Goal: Transaction & Acquisition: Purchase product/service

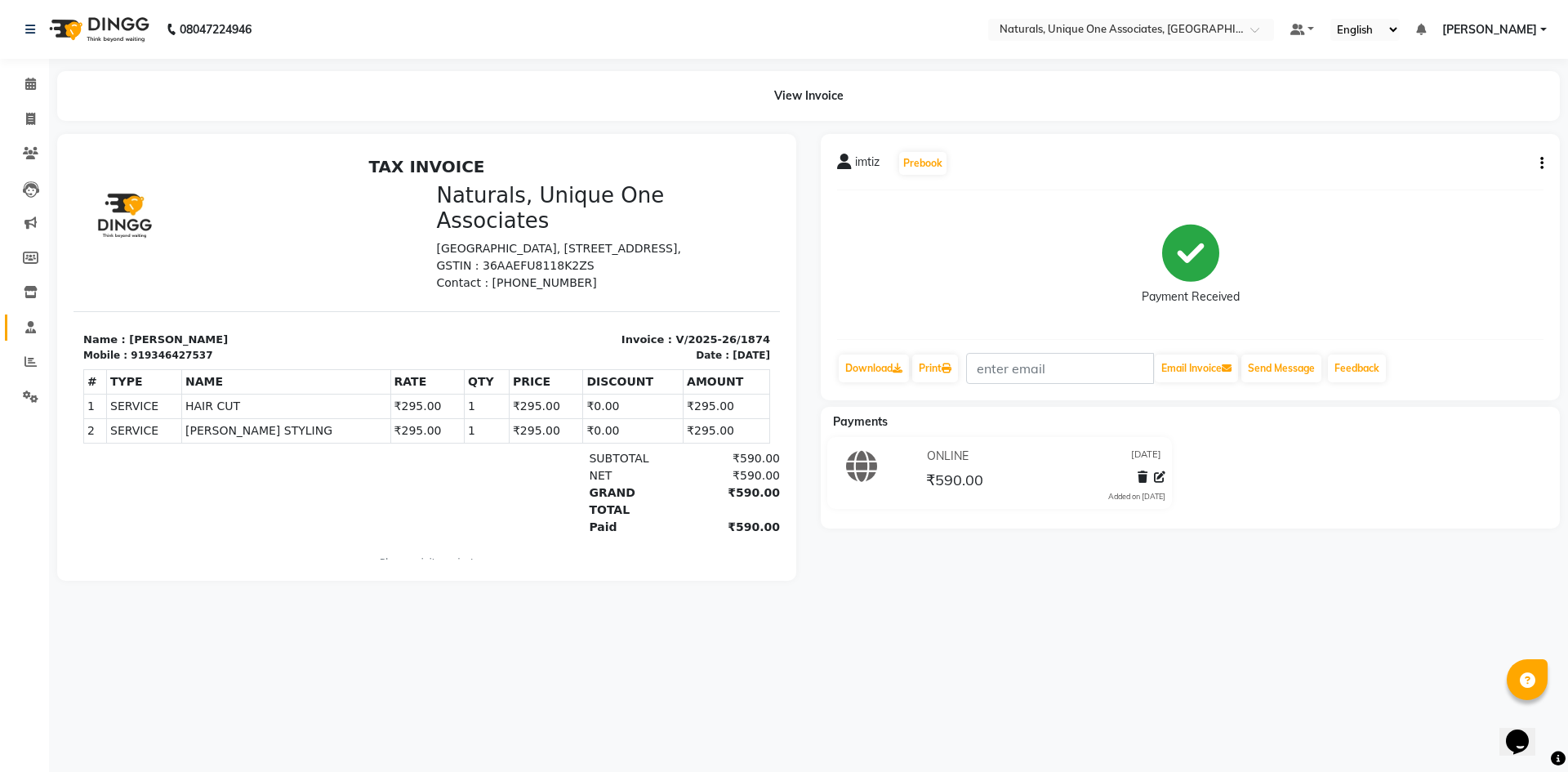
click at [32, 317] on link "Staff" at bounding box center [24, 328] width 39 height 27
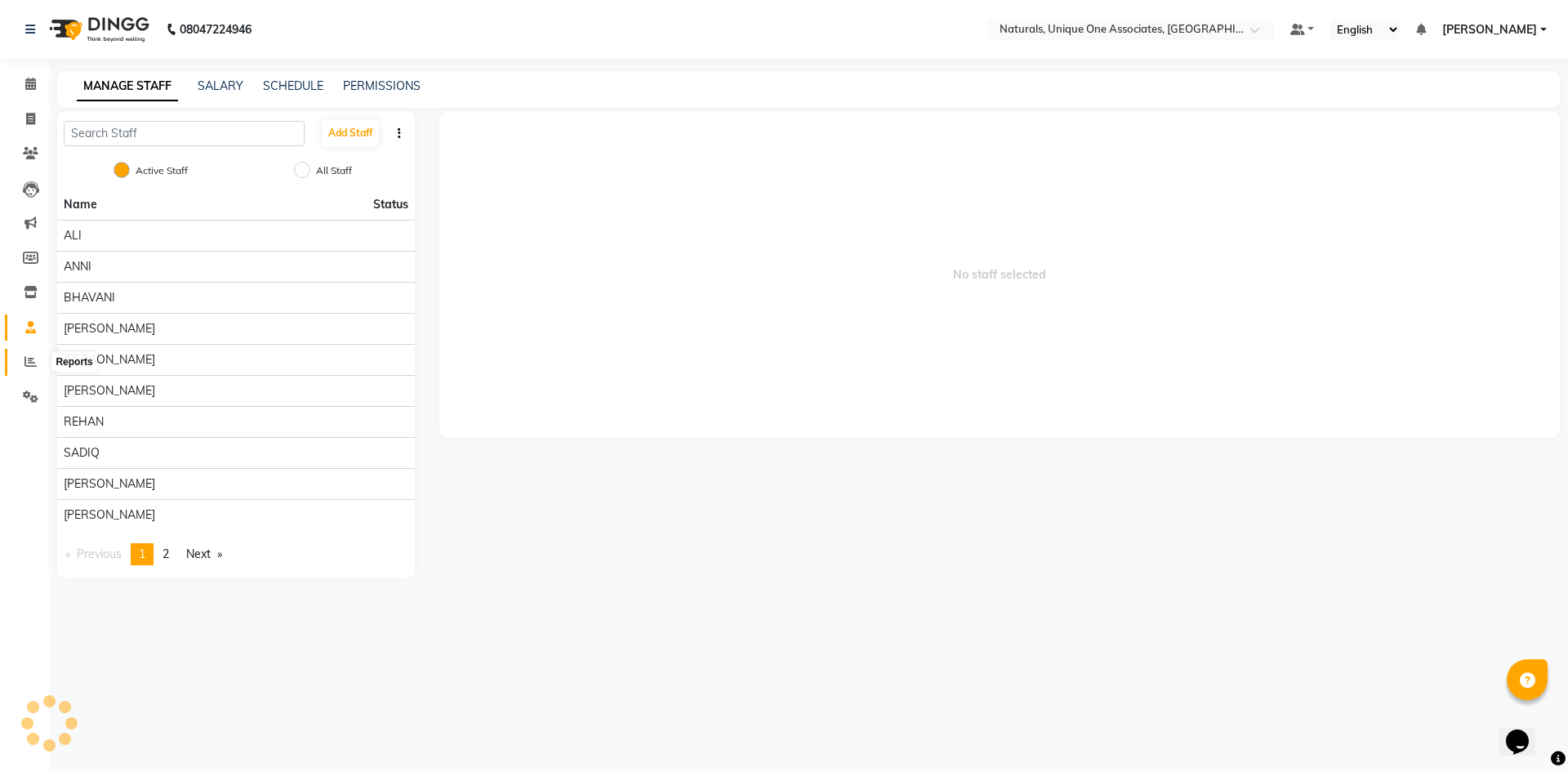
click at [34, 358] on icon at bounding box center [30, 362] width 12 height 12
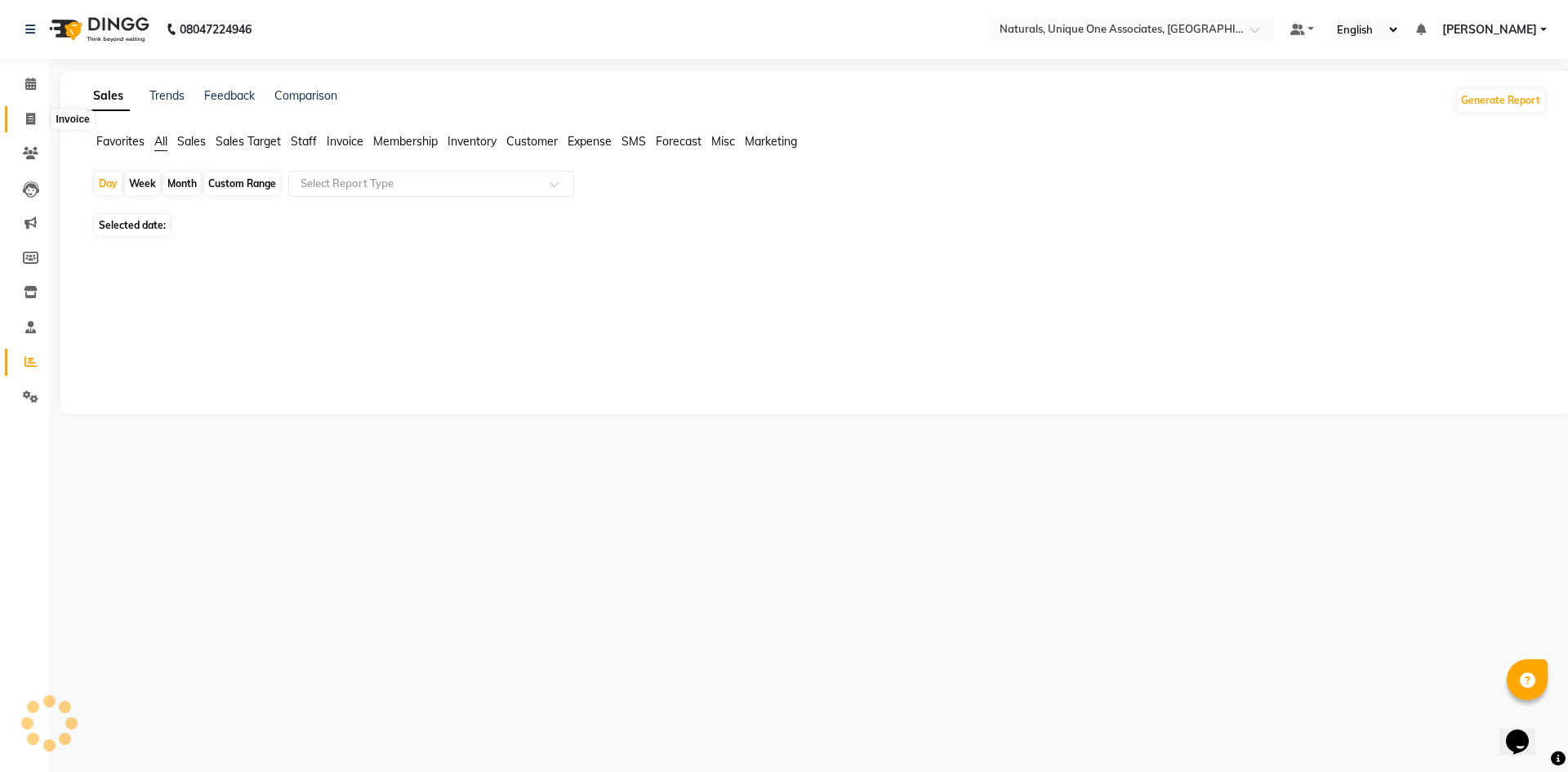
click at [34, 112] on icon at bounding box center [30, 119] width 9 height 12
select select "service"
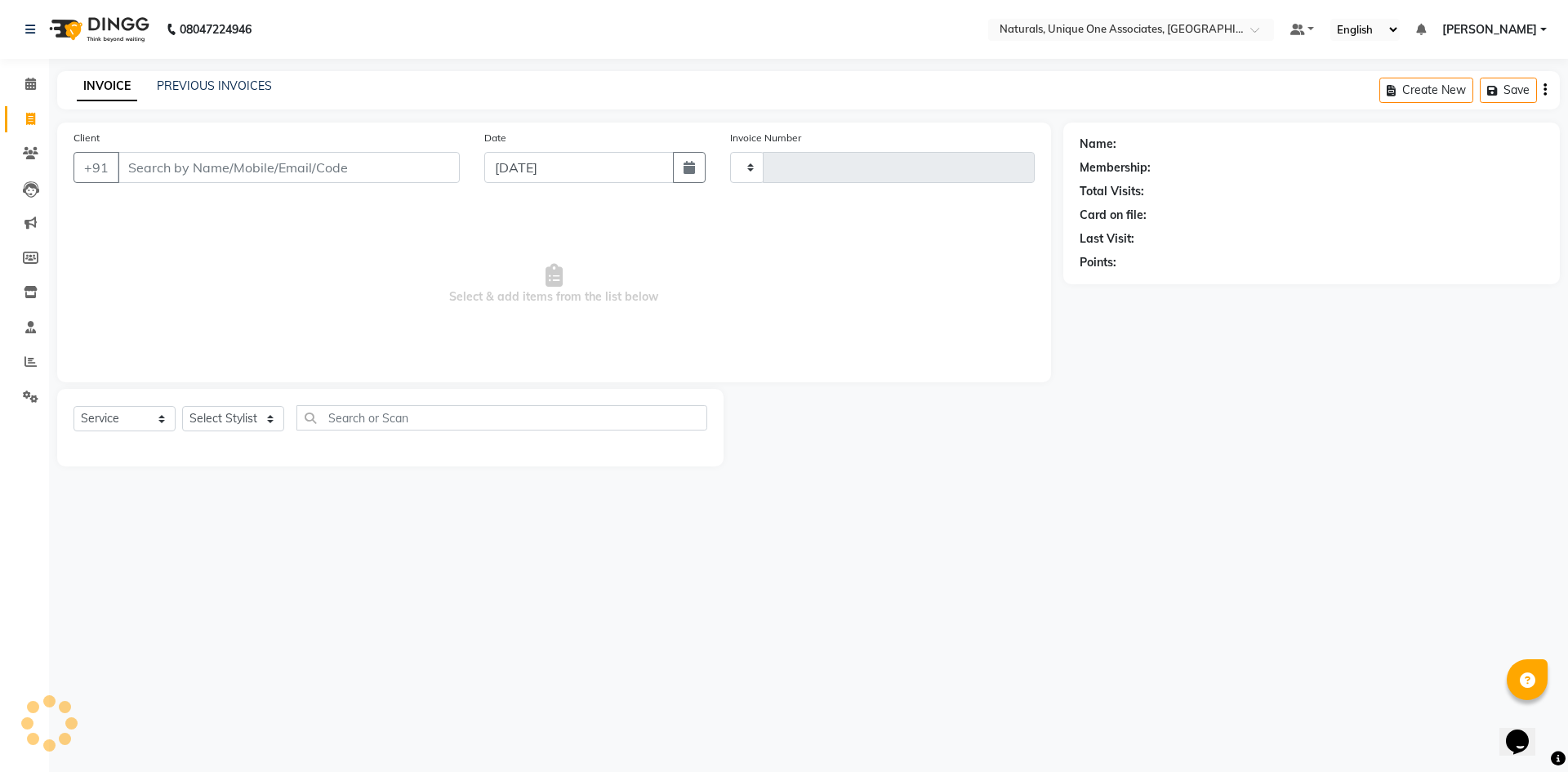
type input "1875"
select select "5857"
select select "membership"
click at [177, 86] on link "PREVIOUS INVOICES" at bounding box center [214, 86] width 115 height 14
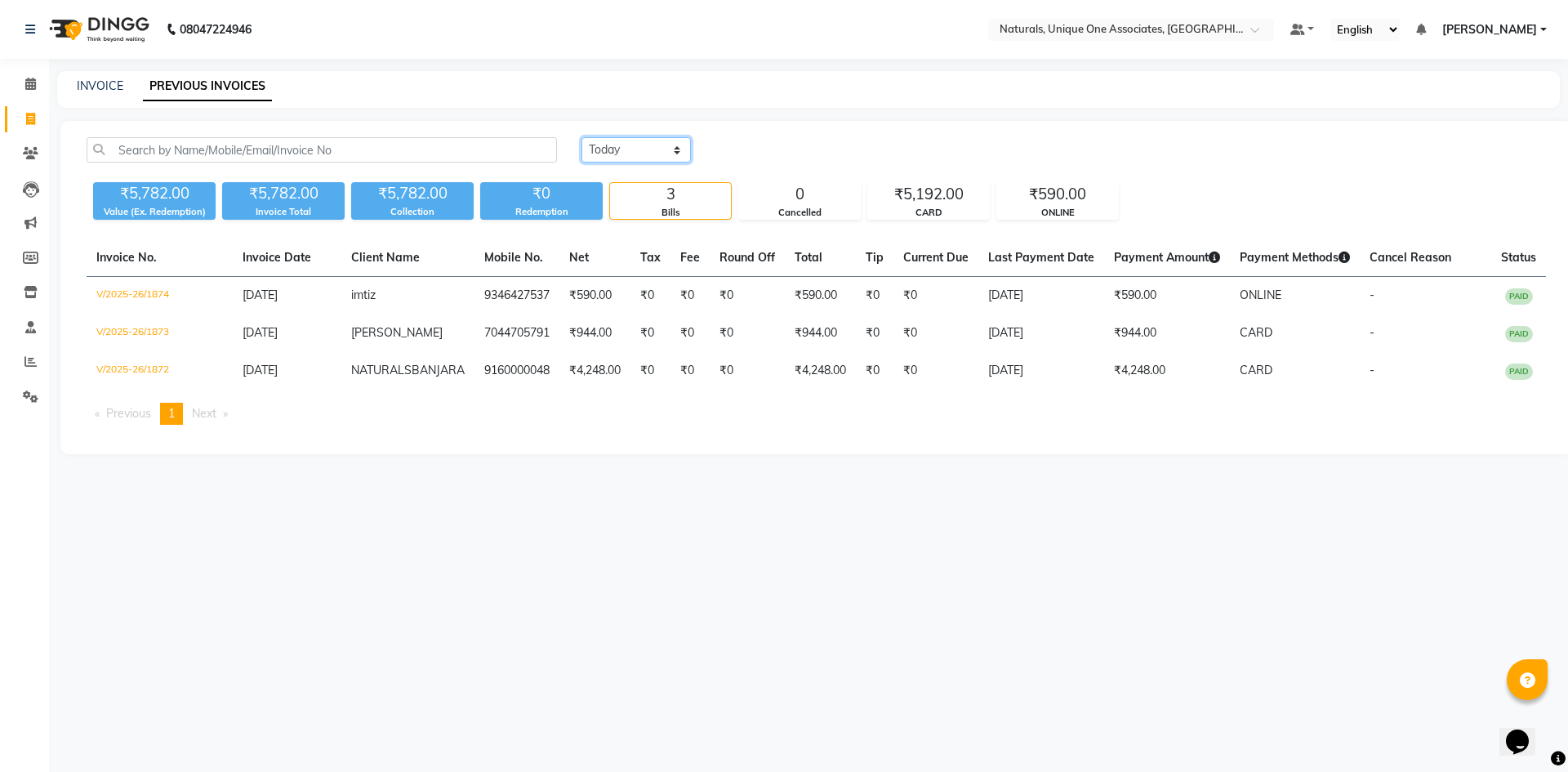
click at [618, 149] on select "Today Yesterday Custom Range" at bounding box center [636, 150] width 110 height 25
select select "range"
click at [581, 137] on select "Today Yesterday Custom Range" at bounding box center [636, 150] width 110 height 25
click at [781, 148] on input "[DATE]" at bounding box center [769, 151] width 114 height 23
select select "9"
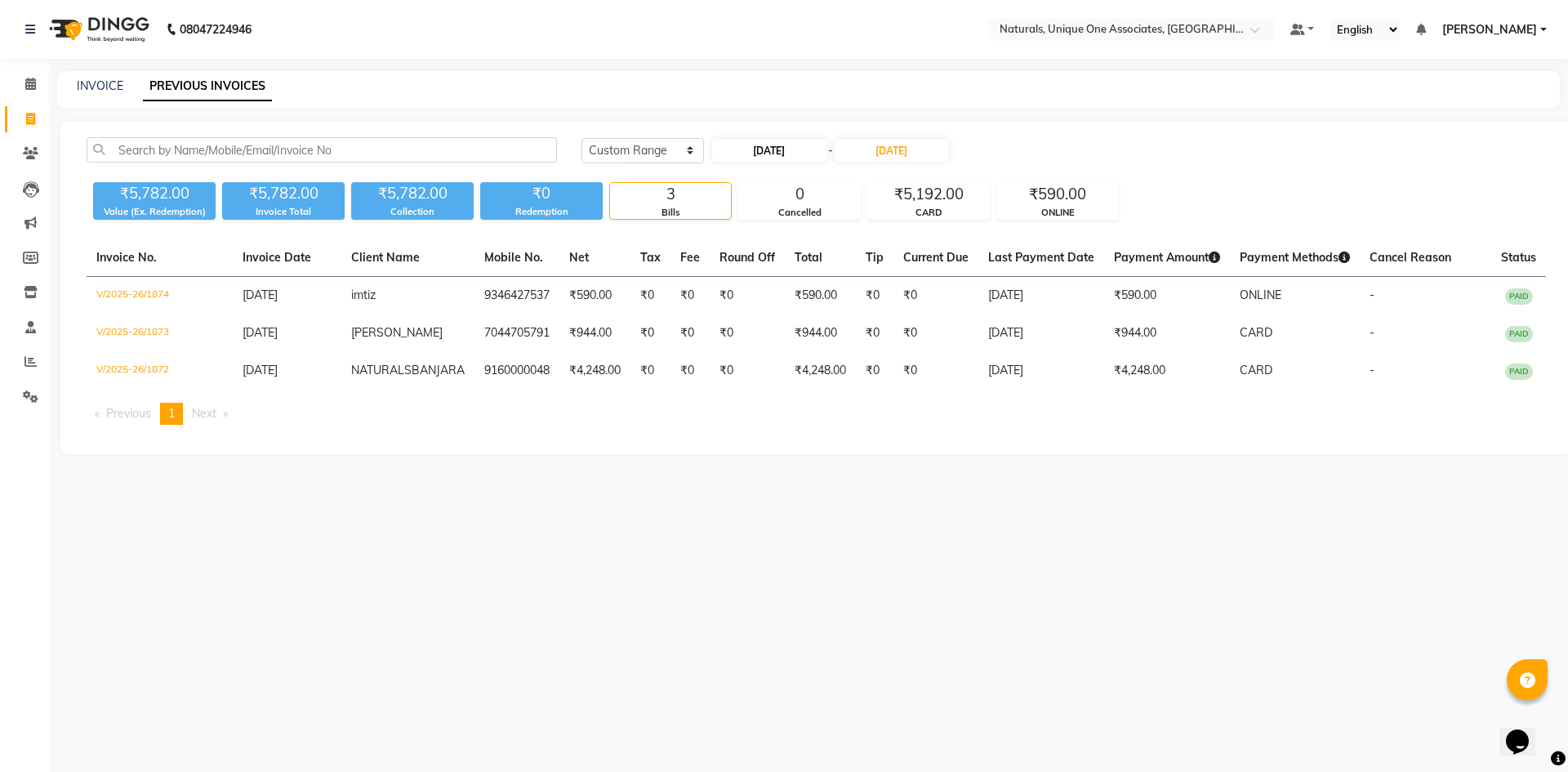
select select "2025"
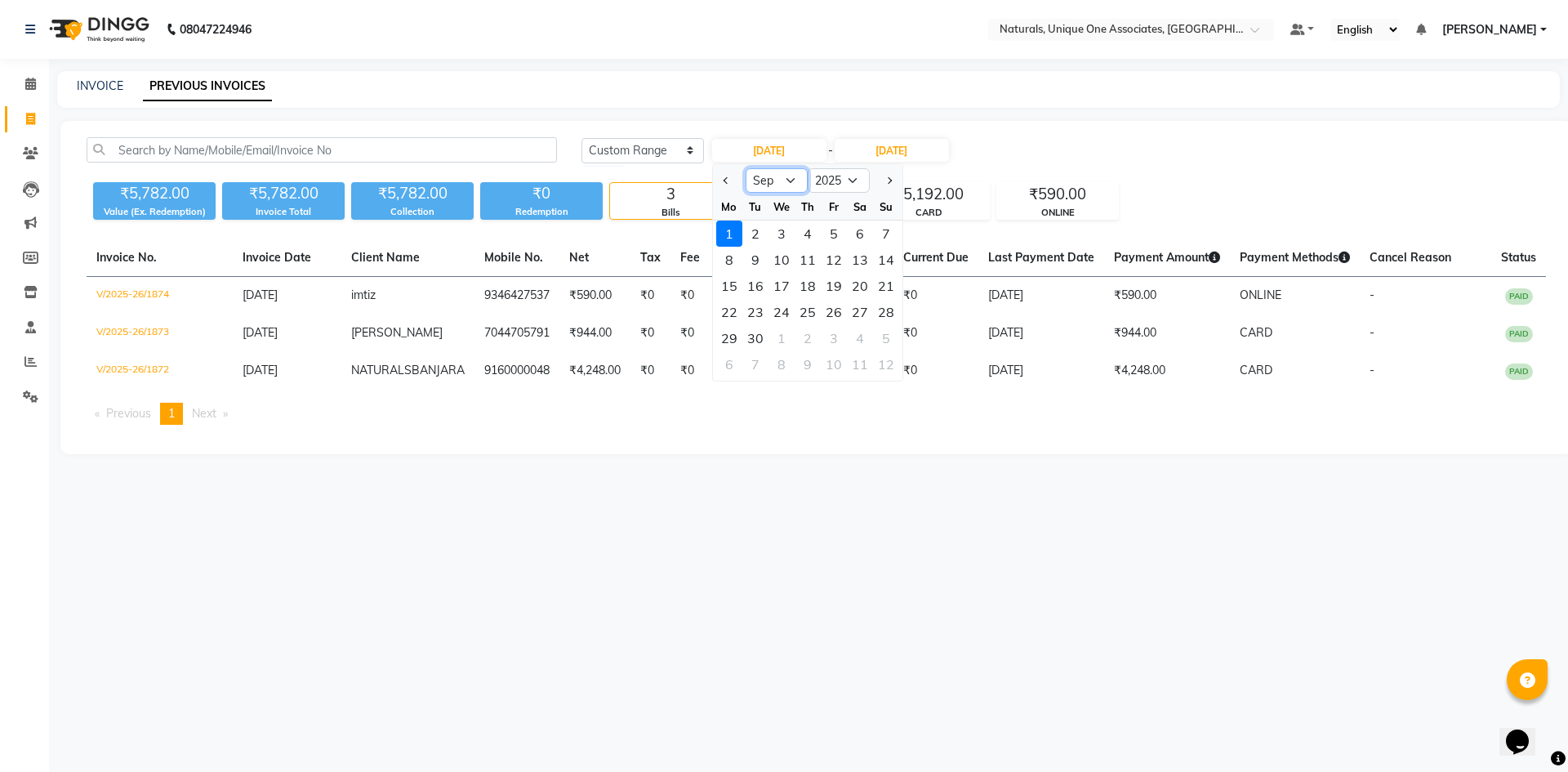
click at [783, 182] on select "Jan Feb Mar Apr May Jun Jul Aug Sep Oct Nov Dec" at bounding box center [777, 180] width 62 height 24
select select "8"
click at [746, 168] on select "Jan Feb Mar Apr May Jun Jul Aug Sep Oct Nov Dec" at bounding box center [777, 180] width 62 height 24
click at [834, 232] on div "1" at bounding box center [833, 233] width 26 height 26
type input "01-08-2025"
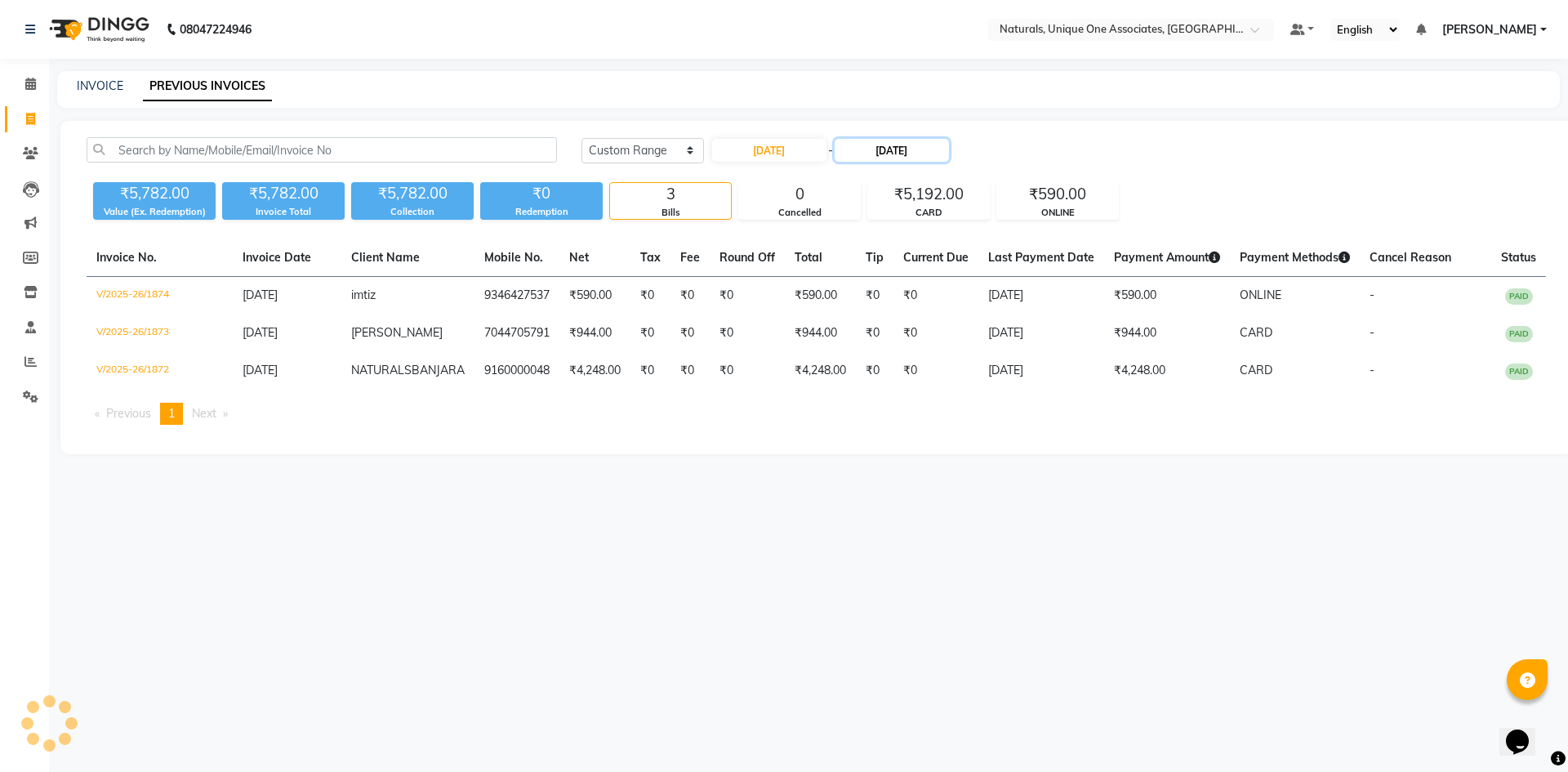
click at [902, 142] on input "[DATE]" at bounding box center [891, 151] width 114 height 23
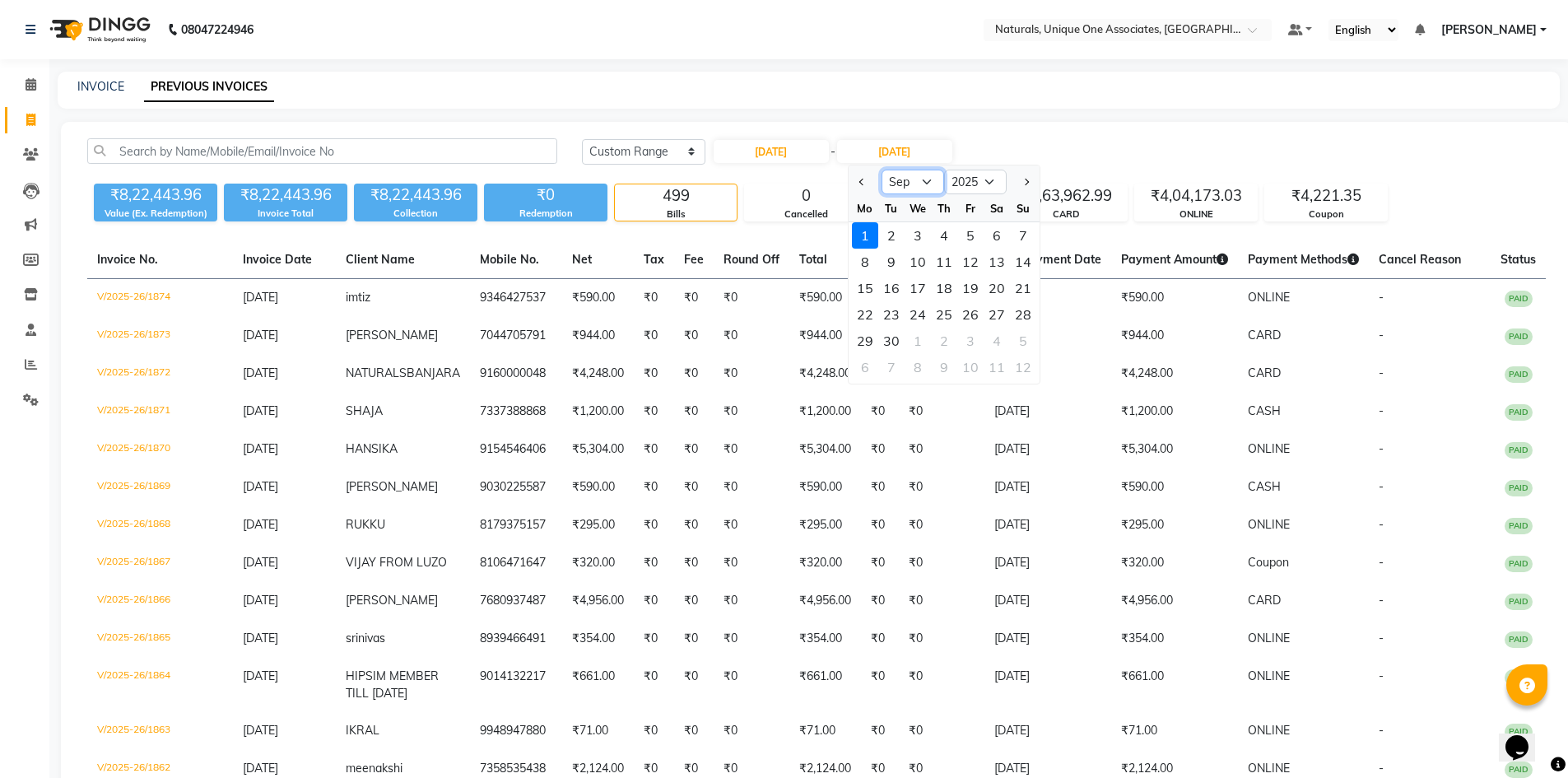
click at [921, 187] on select "Aug Sep Oct Nov Dec" at bounding box center [913, 181] width 63 height 24
select select "8"
click at [881, 170] on select "Aug Sep Oct Nov Dec" at bounding box center [913, 181] width 63 height 24
click at [1028, 340] on div "31" at bounding box center [1023, 340] width 26 height 26
type input "31-08-2025"
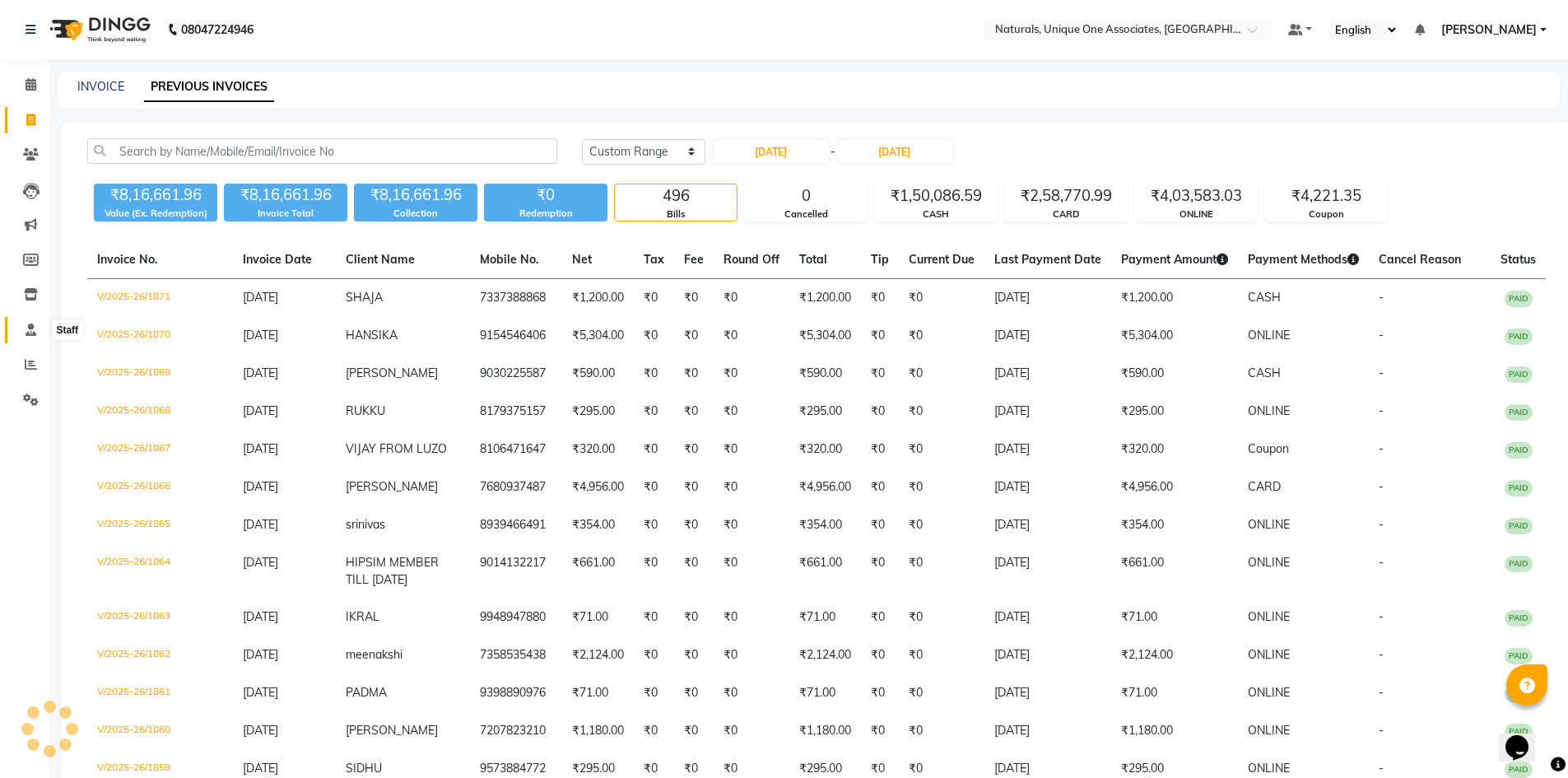
click at [25, 334] on icon at bounding box center [31, 330] width 11 height 13
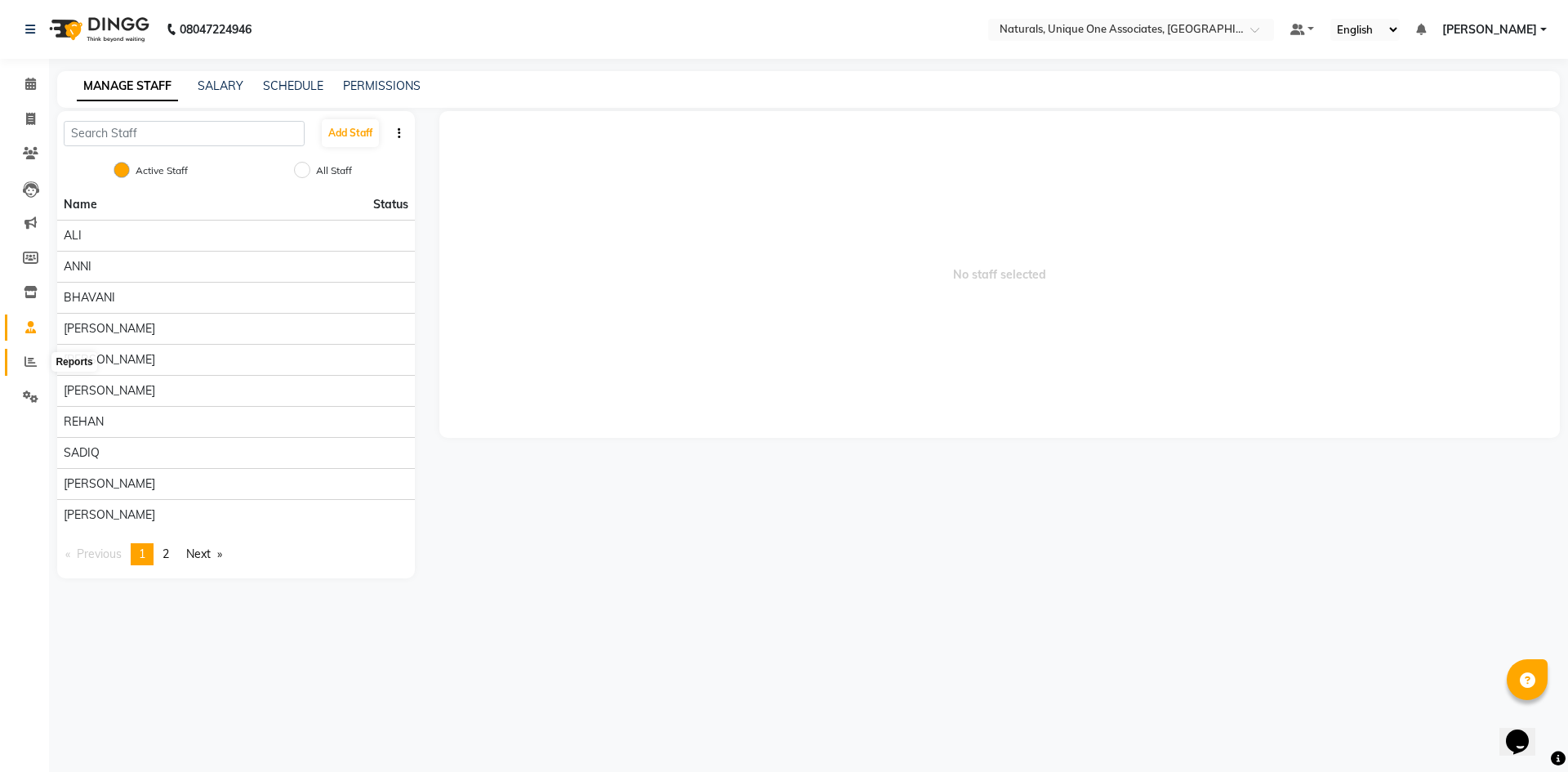
click at [29, 361] on icon at bounding box center [30, 362] width 12 height 12
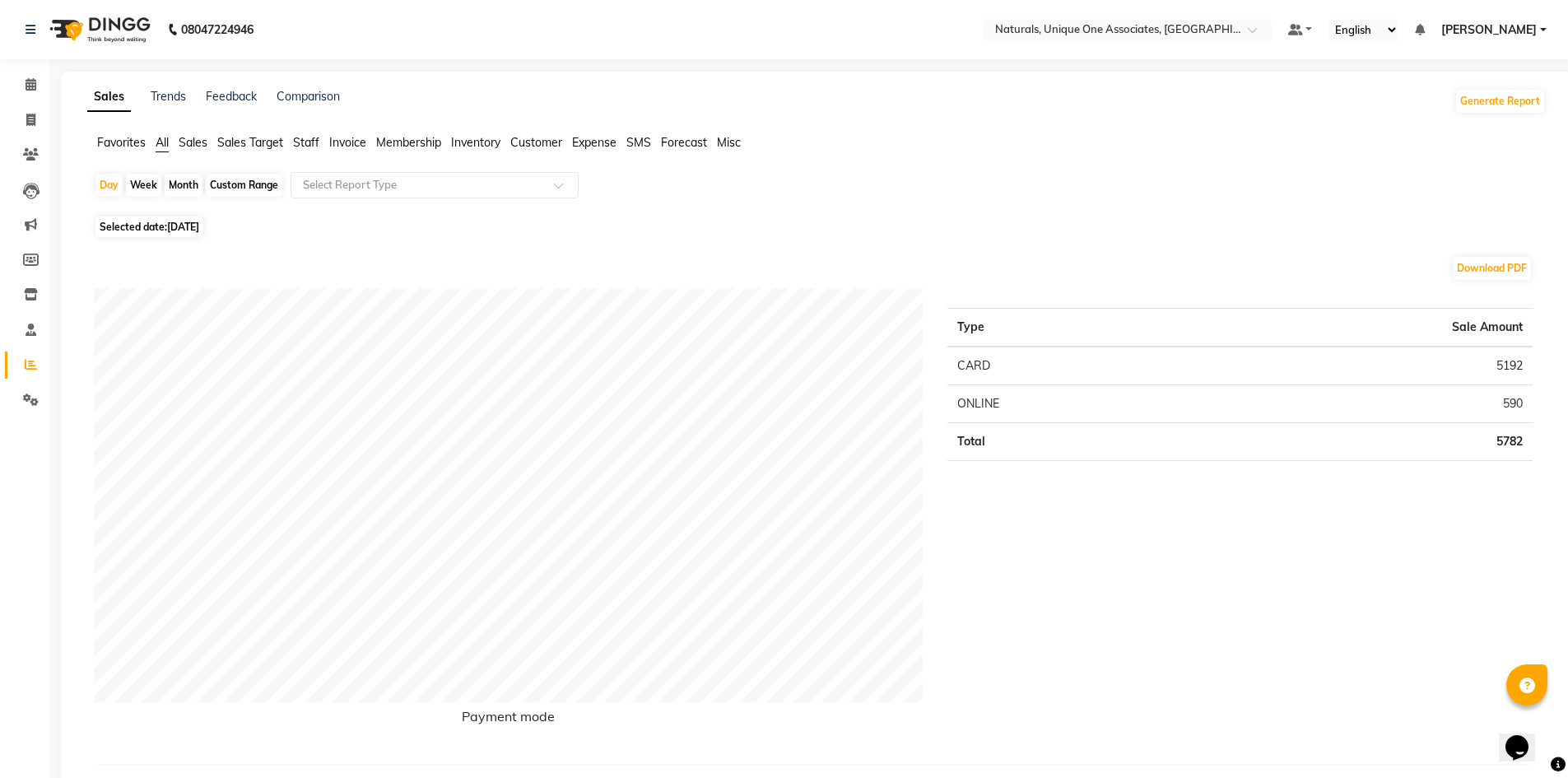
click at [314, 141] on span "Staff" at bounding box center [306, 142] width 26 height 14
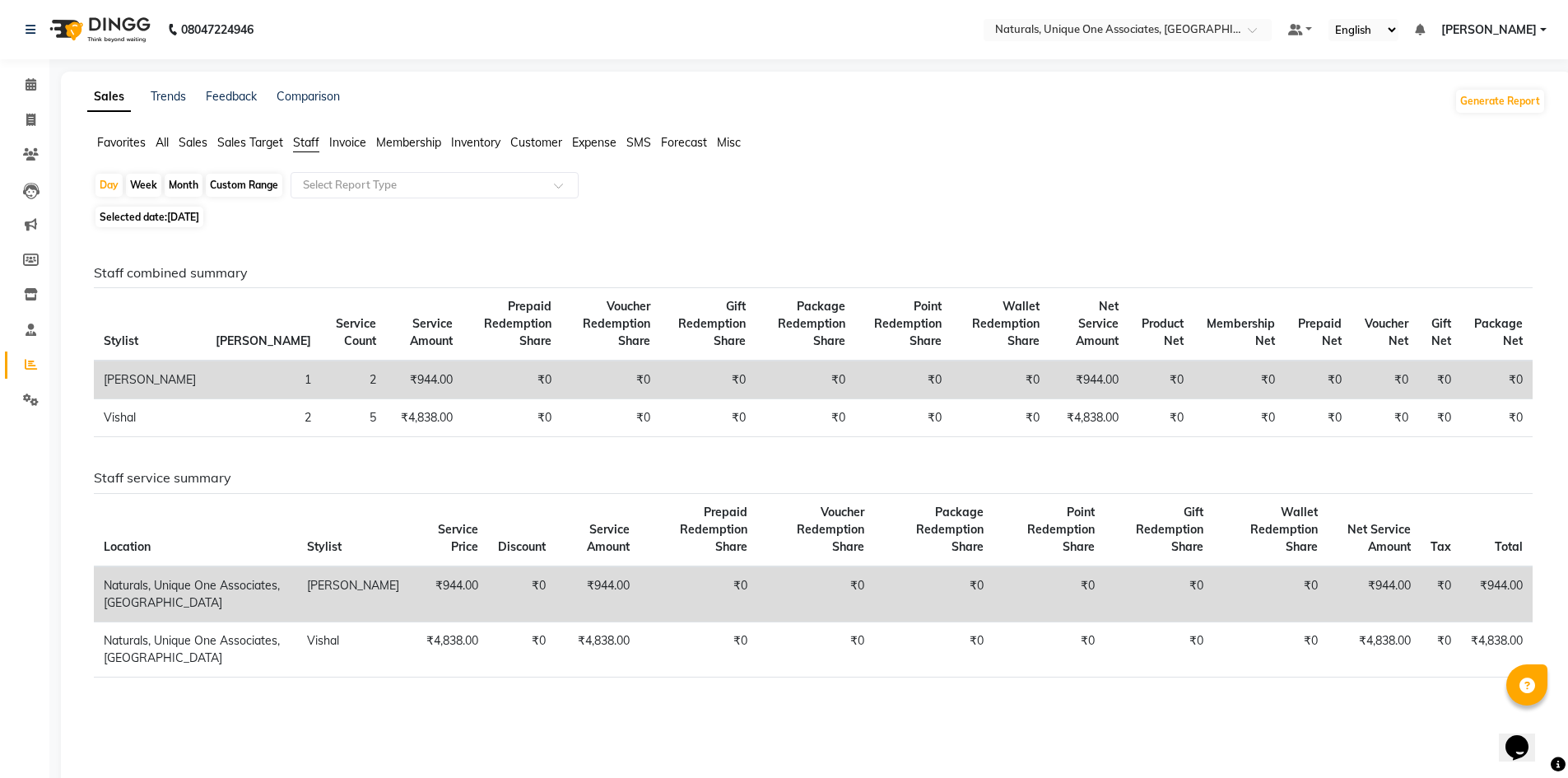
click at [182, 181] on div "Month" at bounding box center [183, 185] width 38 height 23
select select "9"
select select "2025"
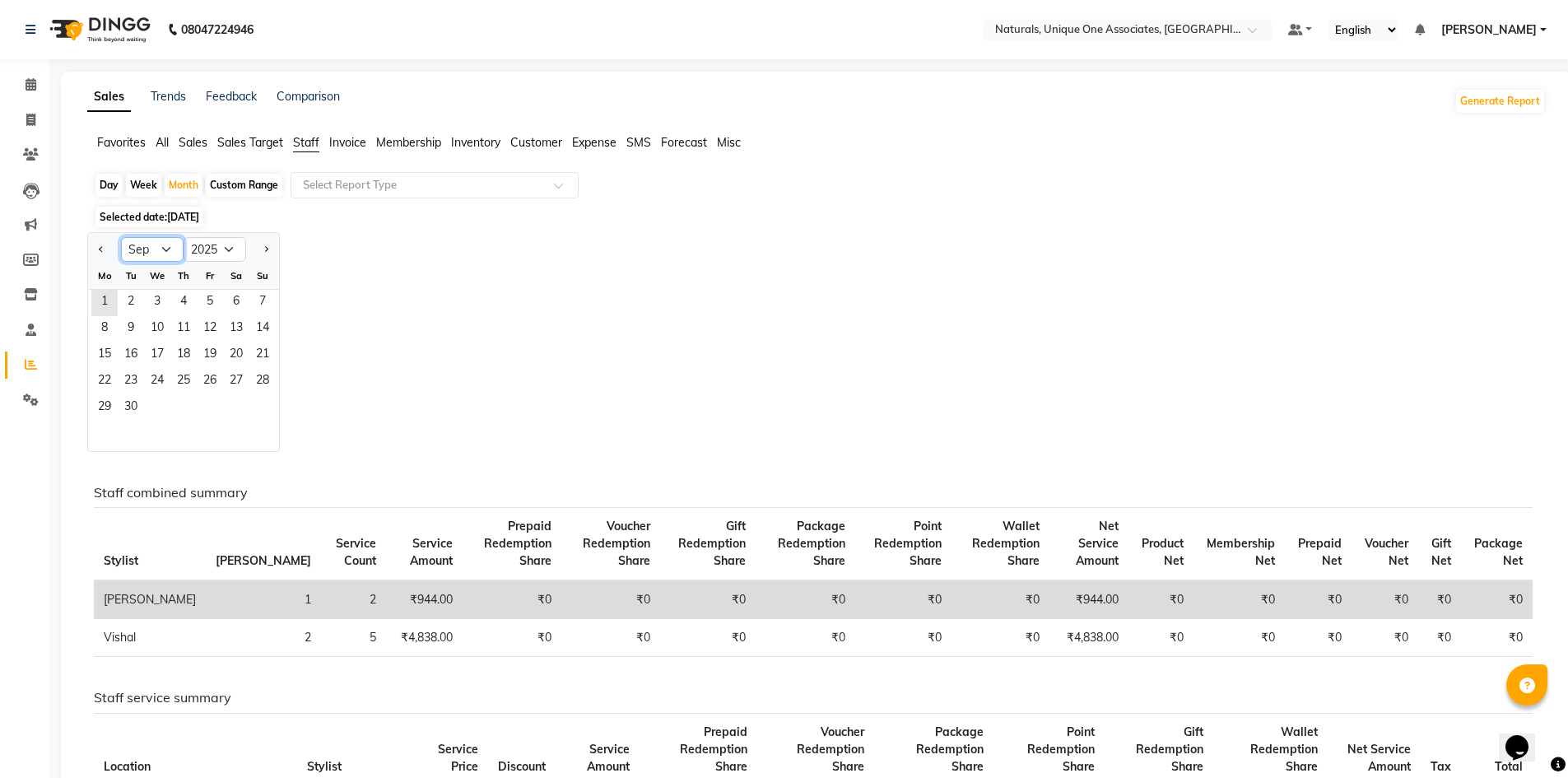
click at [146, 246] on select "Jan Feb Mar Apr May Jun Jul Aug Sep Oct Nov Dec" at bounding box center [153, 249] width 63 height 24
select select "8"
click at [121, 237] on select "Jan Feb Mar Apr May Jun Jul Aug Sep Oct Nov Dec" at bounding box center [153, 249] width 63 height 24
click at [212, 290] on span "1" at bounding box center [209, 303] width 26 height 26
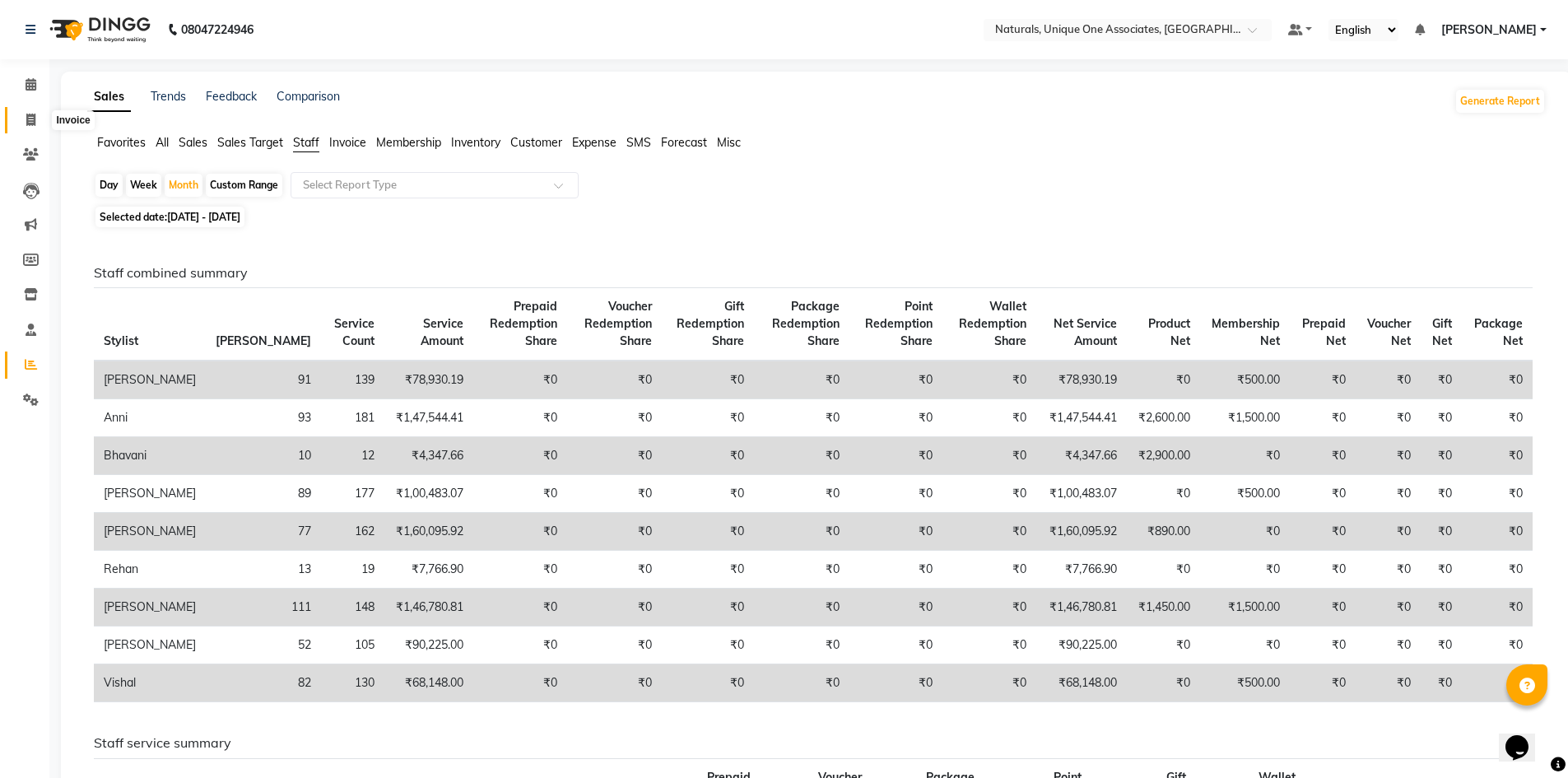
click at [36, 114] on span at bounding box center [31, 120] width 29 height 19
select select "service"
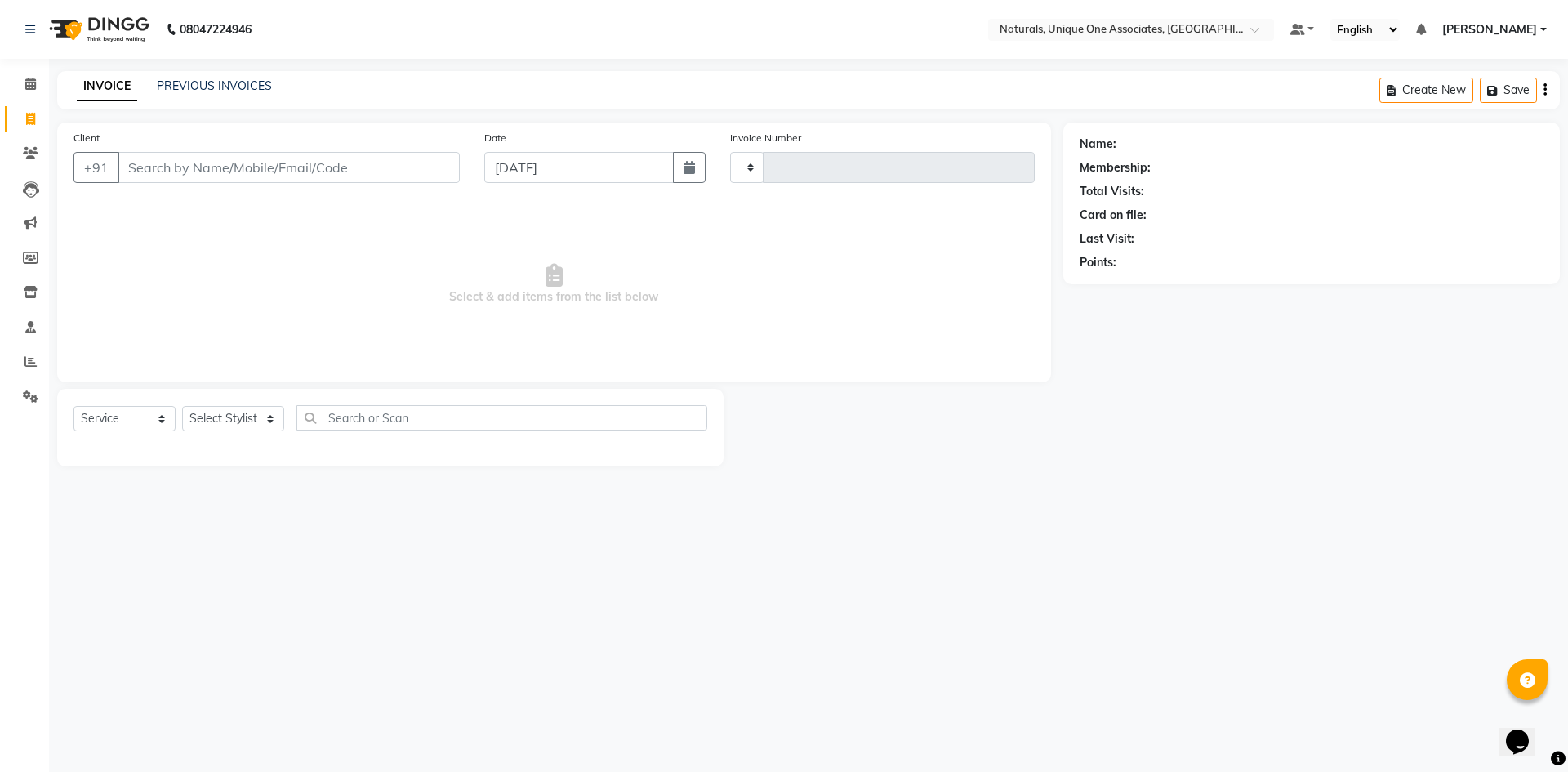
type input "1875"
select select "5857"
click at [241, 177] on input "Client" at bounding box center [289, 167] width 342 height 31
select select "membership"
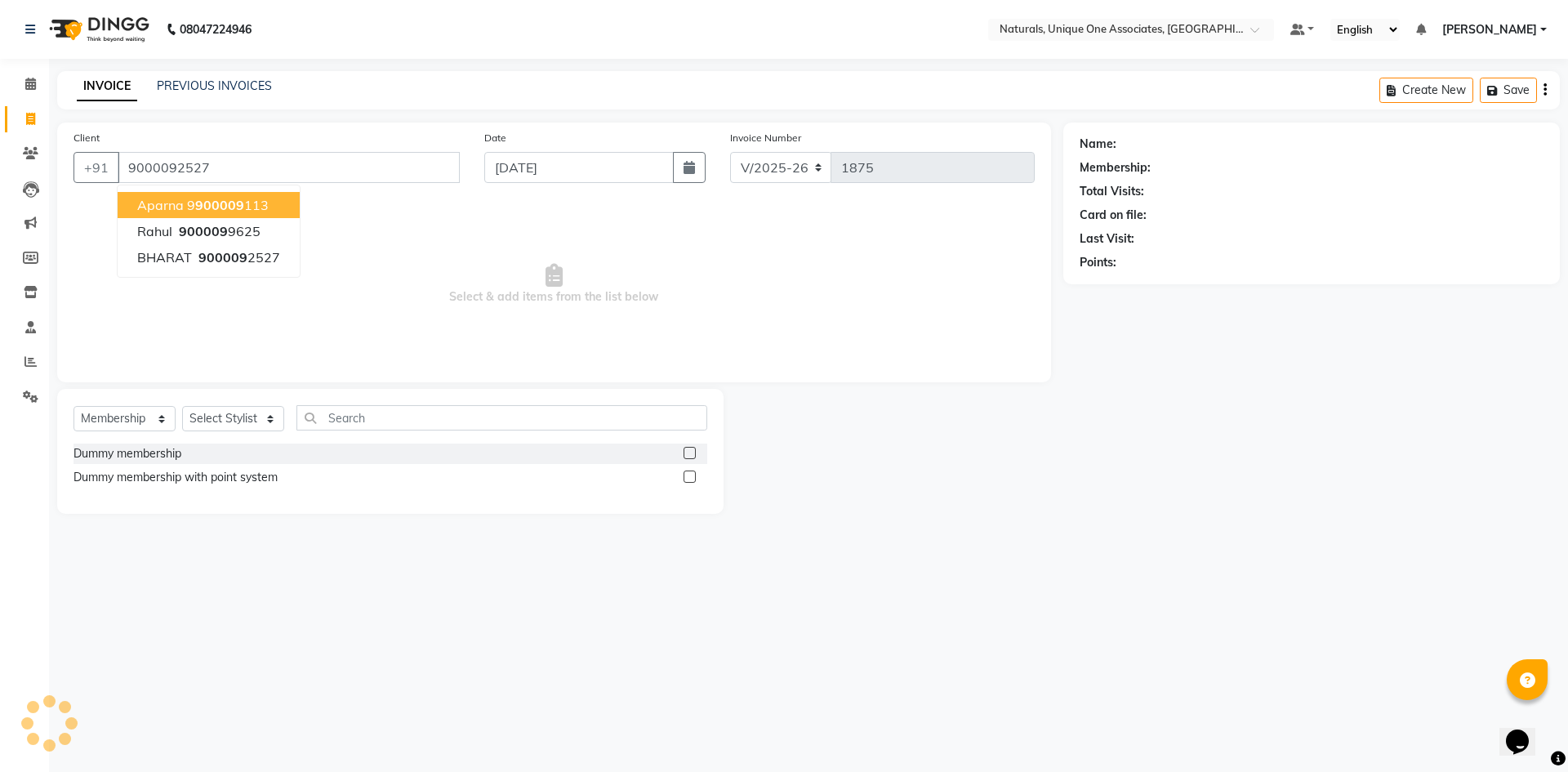
type input "9000092527"
click at [1033, 526] on main "INVOICE PREVIOUS INVOICES Create New Save Client +91 9000092527 aparna 9 900009…" at bounding box center [809, 305] width 1519 height 467
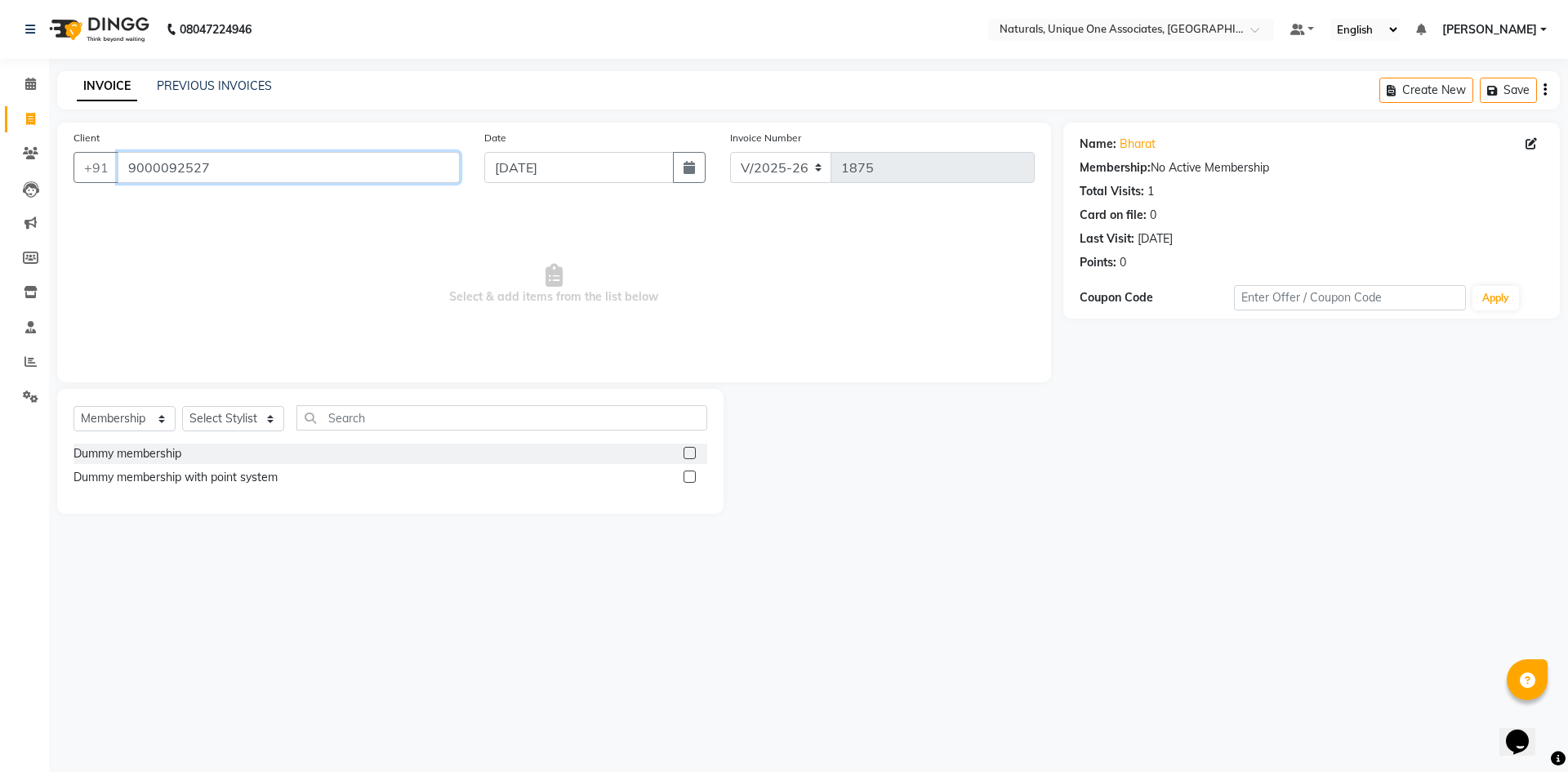
drag, startPoint x: 244, startPoint y: 168, endPoint x: 193, endPoint y: 168, distance: 51.0
click at [193, 168] on input "9000092527" at bounding box center [289, 167] width 342 height 31
click at [559, 333] on span "Select & add items from the list below" at bounding box center [554, 283] width 961 height 163
click at [156, 413] on select "Select Service Product Membership Package Voucher Prepaid Gift Card" at bounding box center [124, 418] width 103 height 25
select select "service"
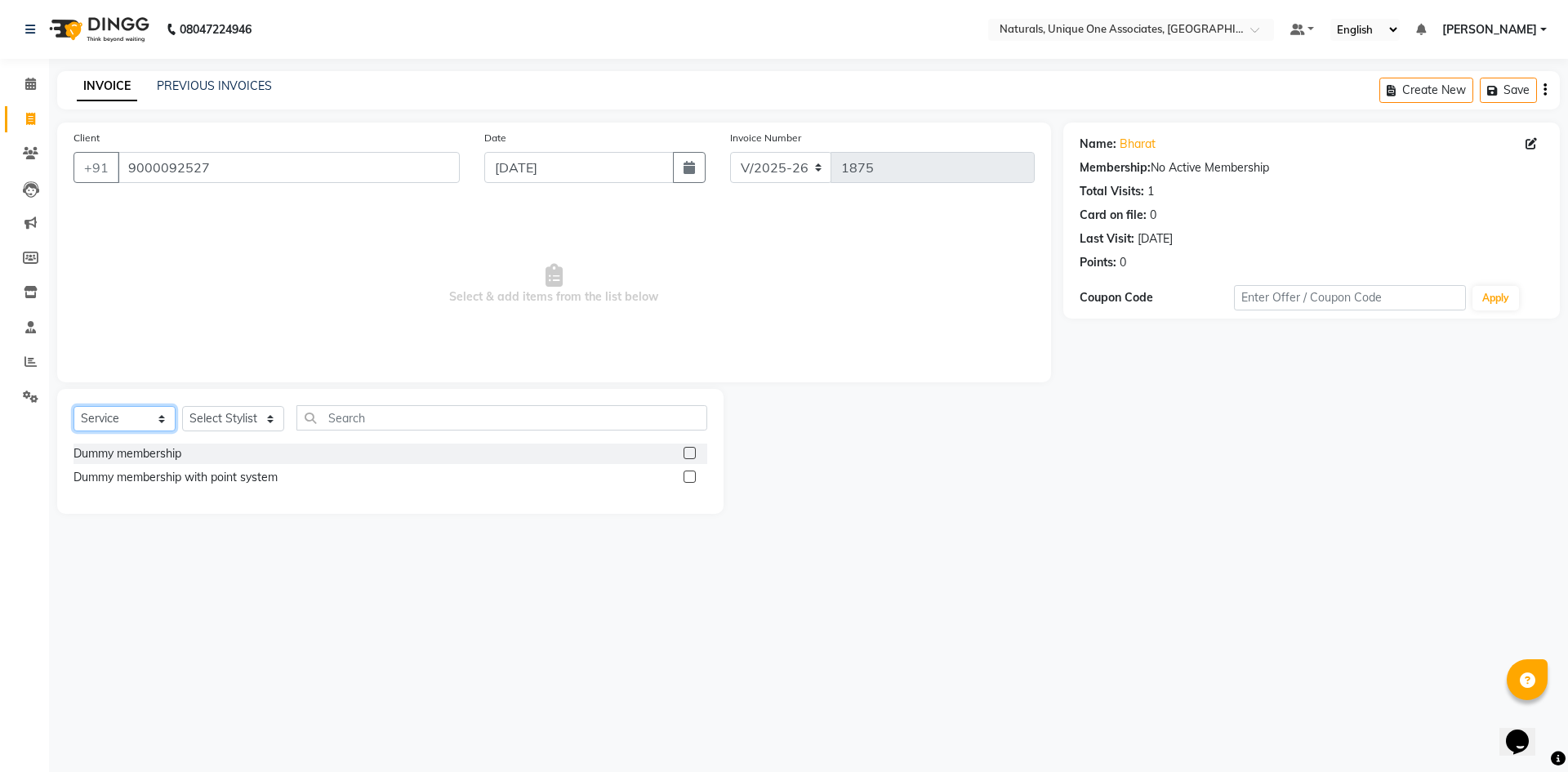
click at [73, 406] on select "Select Service Product Membership Package Voucher Prepaid Gift Card" at bounding box center [124, 418] width 103 height 25
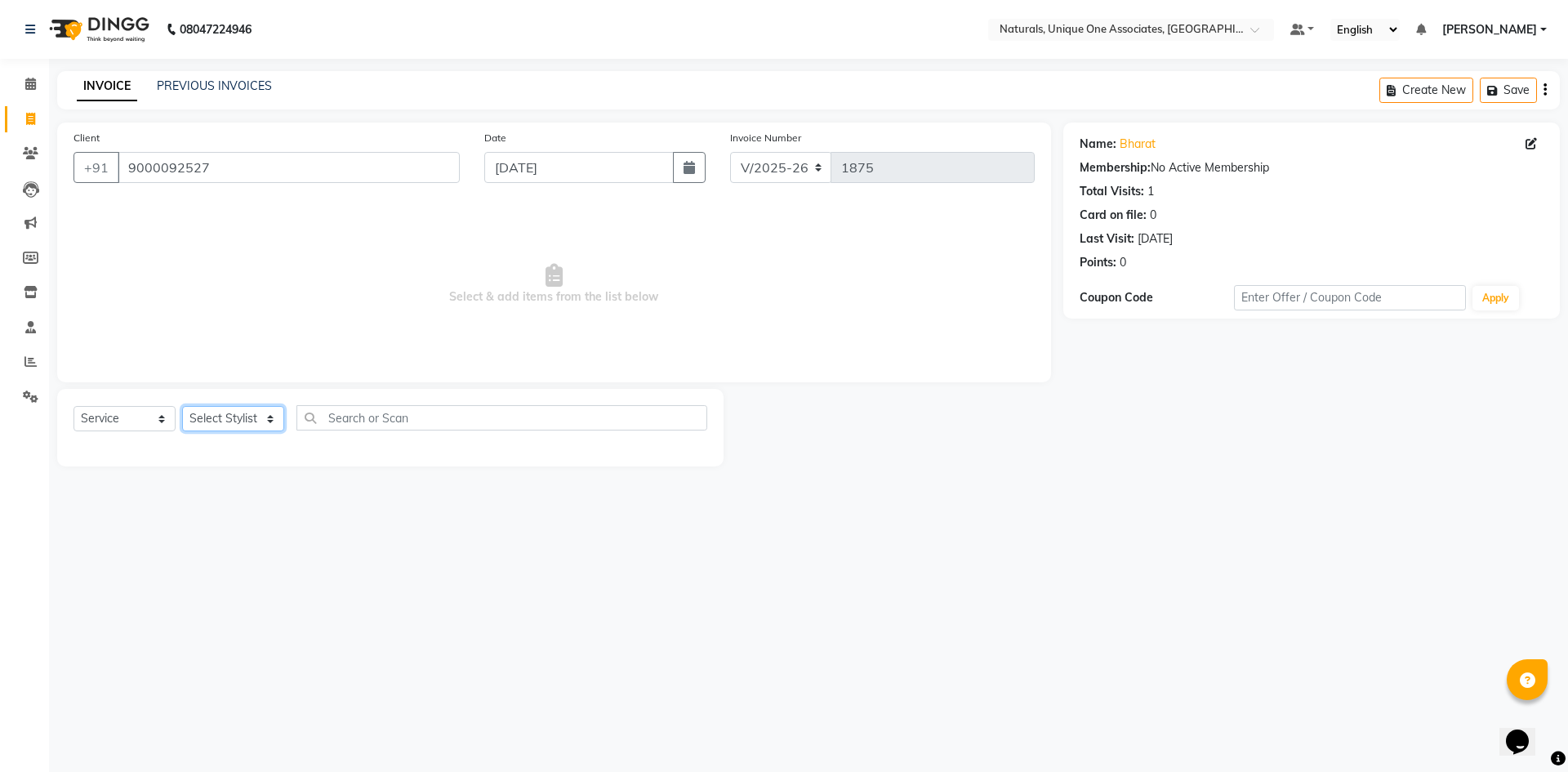
click at [218, 410] on select "Select Stylist ALI ANNI BHAVANI JAGRITI LUCY NUZHATH REHAN SADIQ SALMAN SUNITHA…" at bounding box center [233, 418] width 103 height 25
select select "41425"
click at [182, 406] on select "Select Stylist ALI ANNI BHAVANI JAGRITI LUCY NUZHATH REHAN SADIQ SALMAN SUNITHA…" at bounding box center [233, 418] width 103 height 25
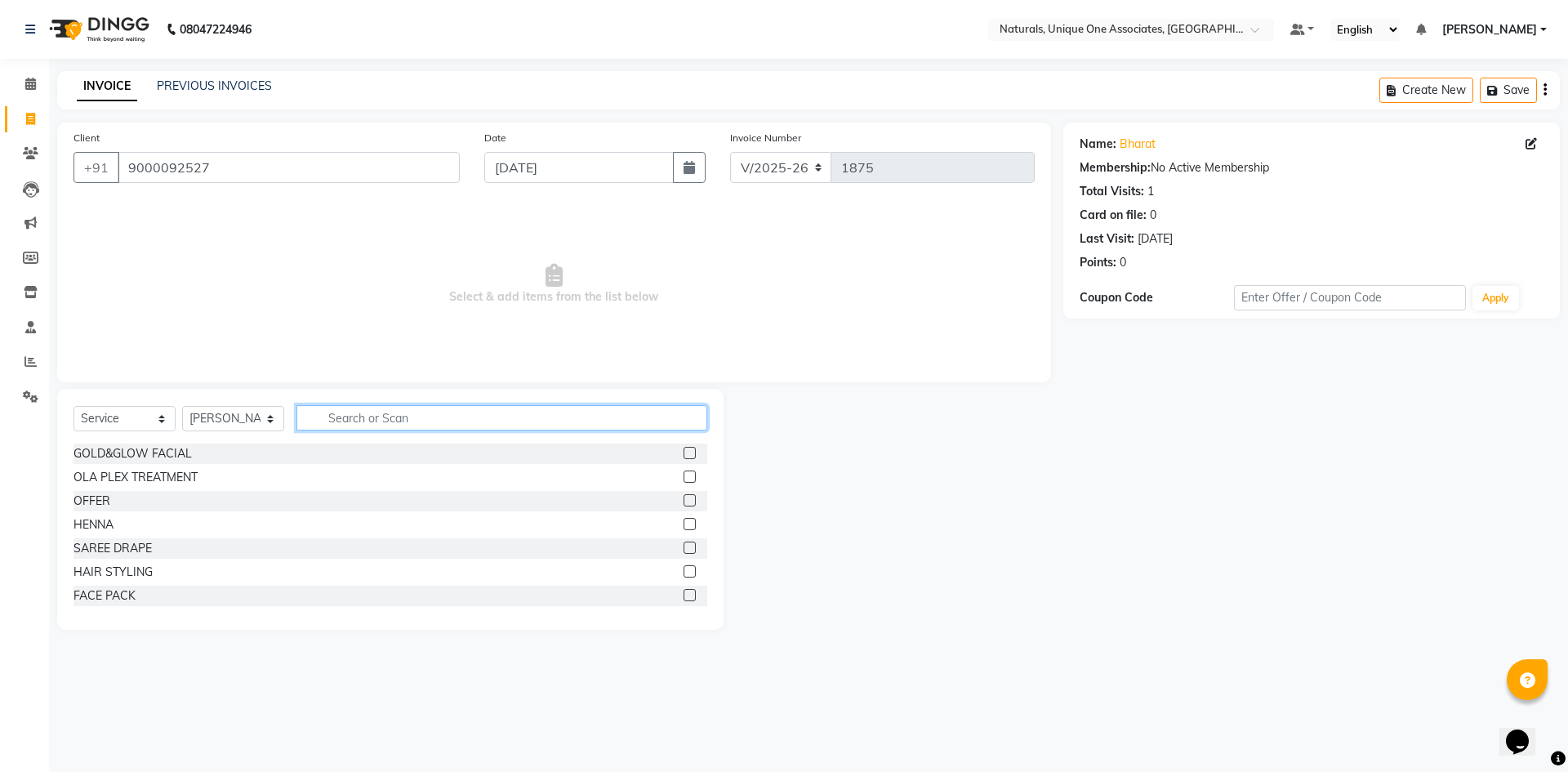
click at [415, 416] on input "text" at bounding box center [502, 417] width 411 height 25
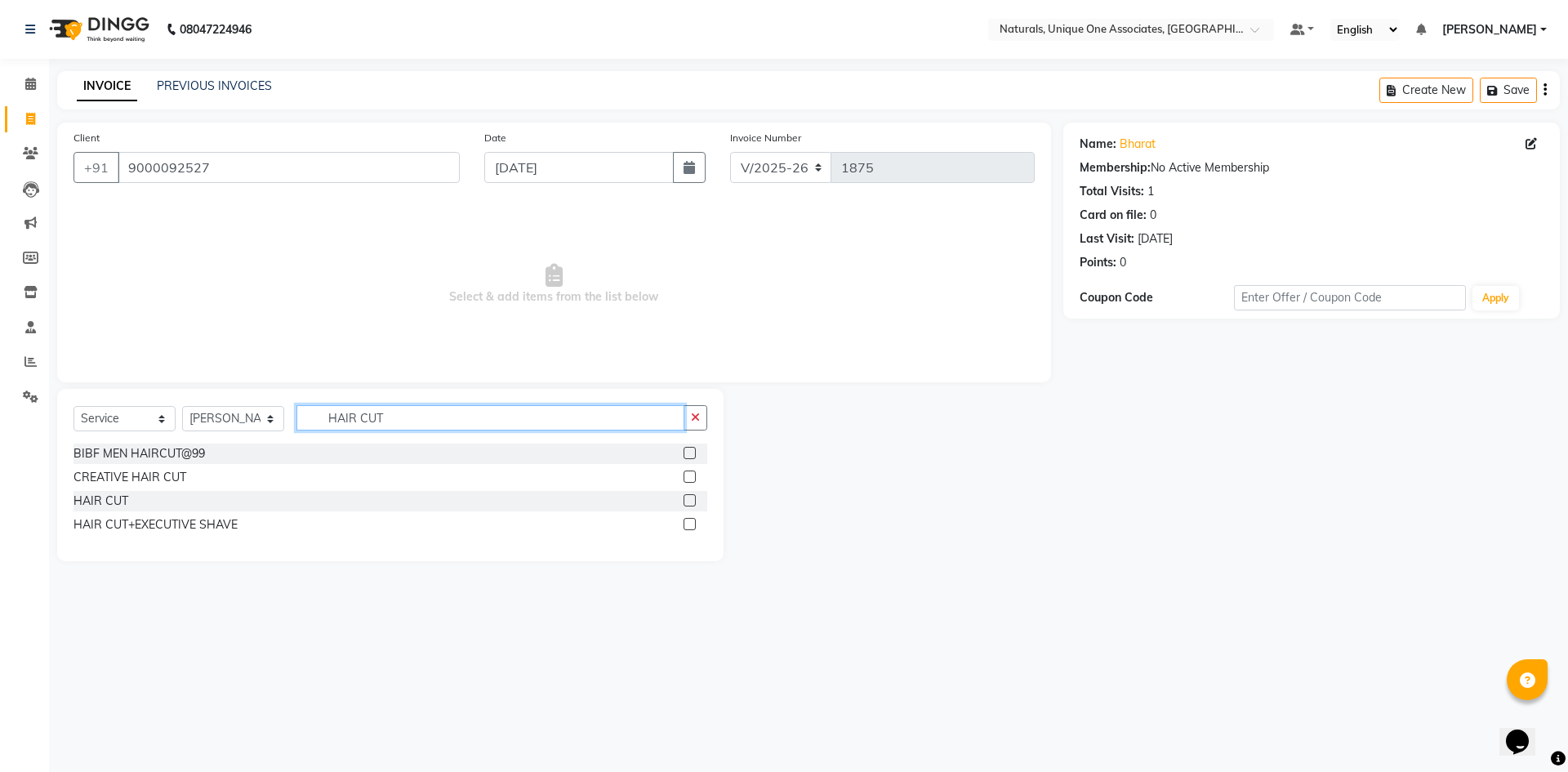
type input "HAIR CUT"
click at [685, 501] on label at bounding box center [690, 500] width 12 height 12
click at [685, 501] on input "checkbox" at bounding box center [689, 501] width 11 height 11
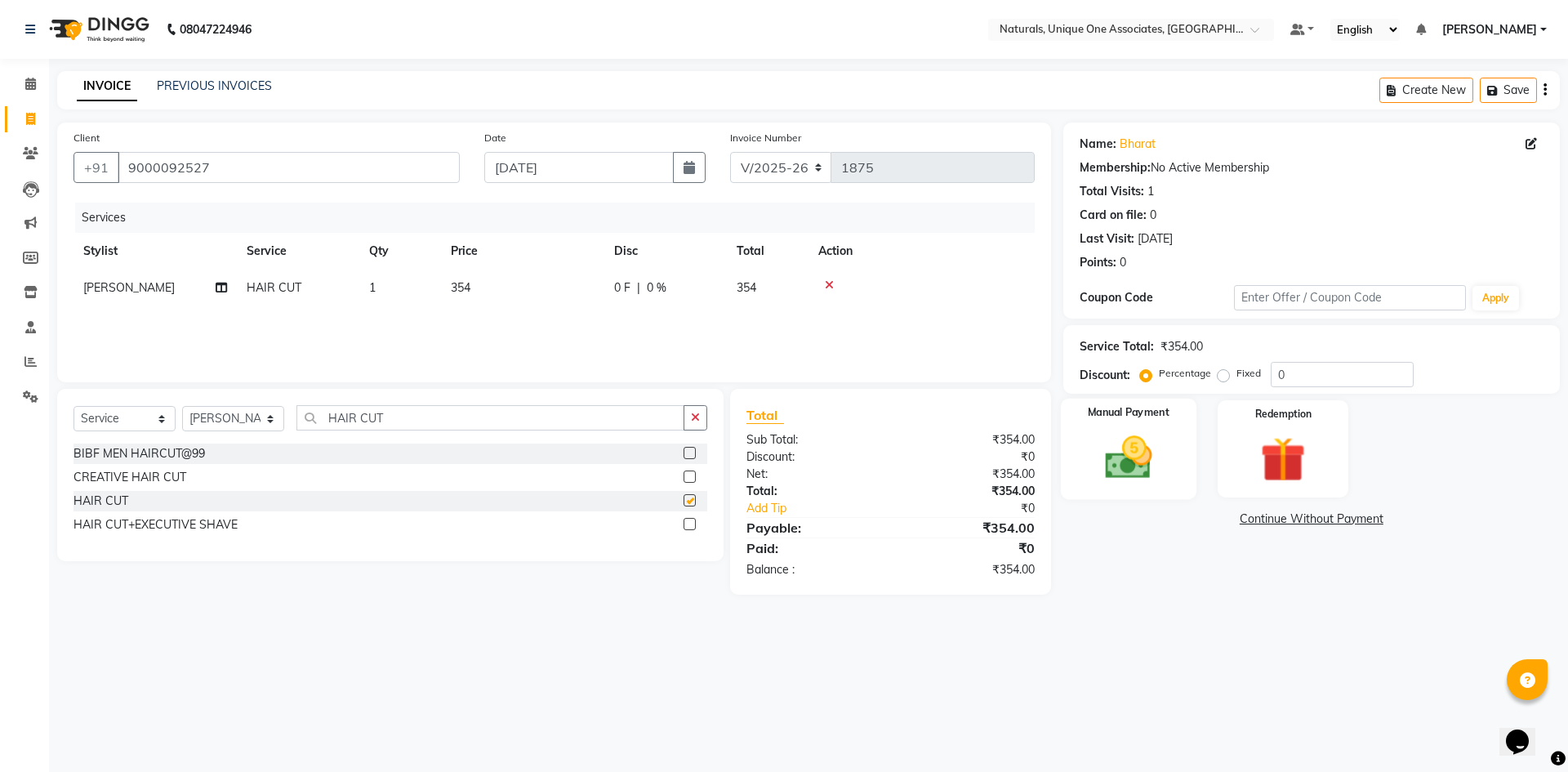
checkbox input "false"
drag, startPoint x: 1108, startPoint y: 464, endPoint x: 1137, endPoint y: 487, distance: 37.0
click at [1108, 464] on img at bounding box center [1128, 457] width 76 height 53
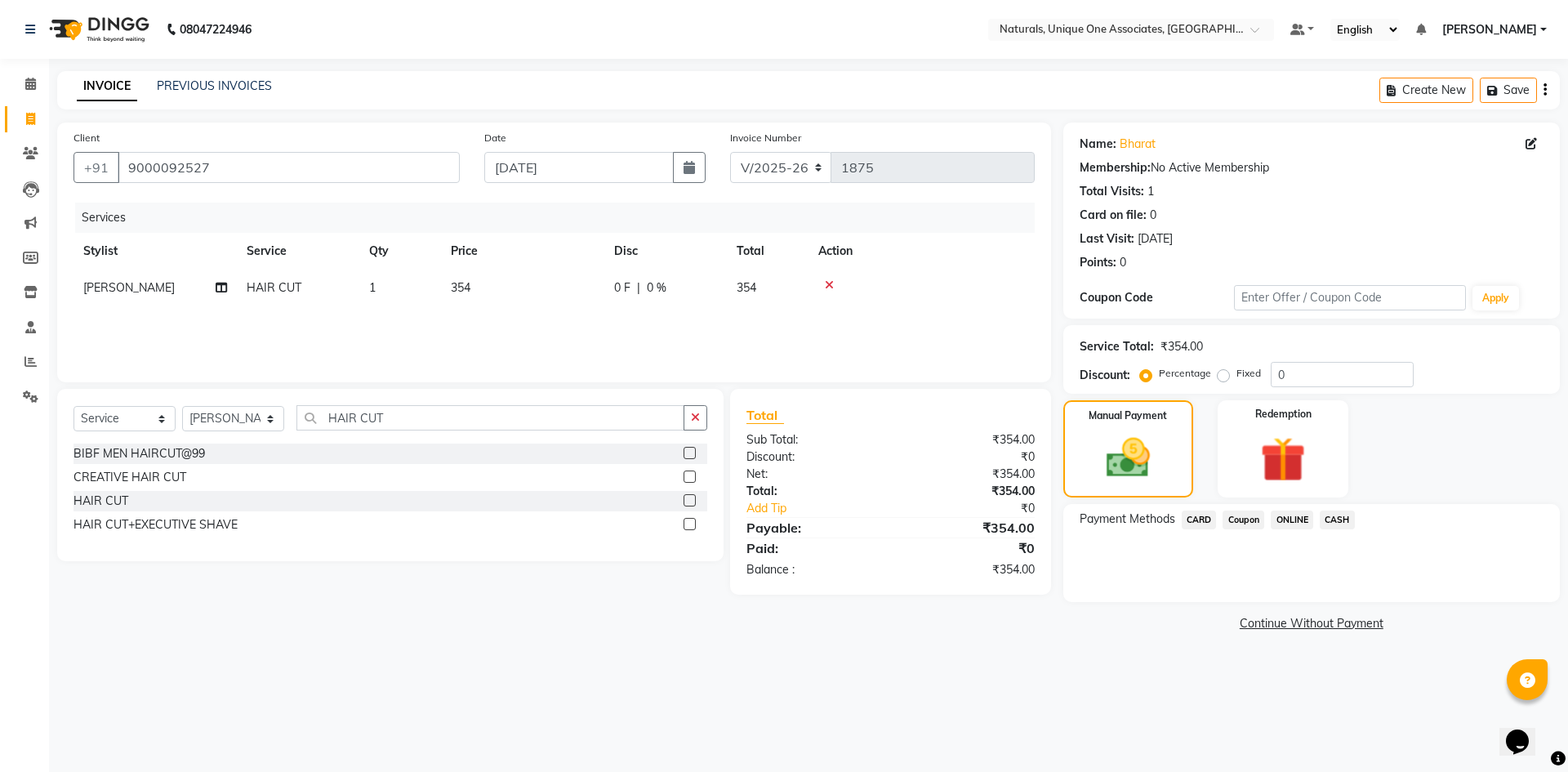
click at [1296, 520] on span "ONLINE" at bounding box center [1293, 520] width 43 height 19
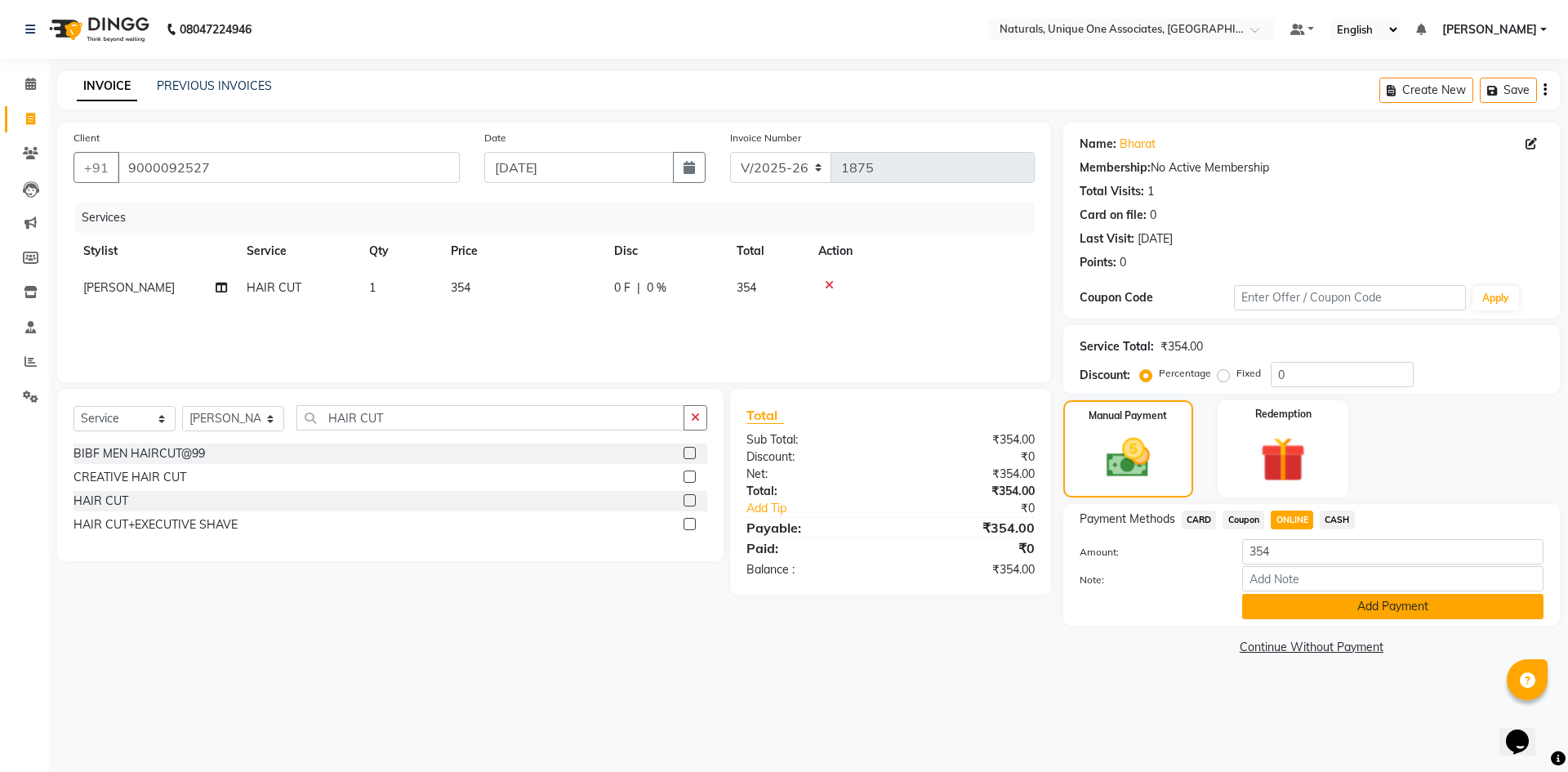
click at [1319, 600] on button "Add Payment" at bounding box center [1393, 606] width 301 height 25
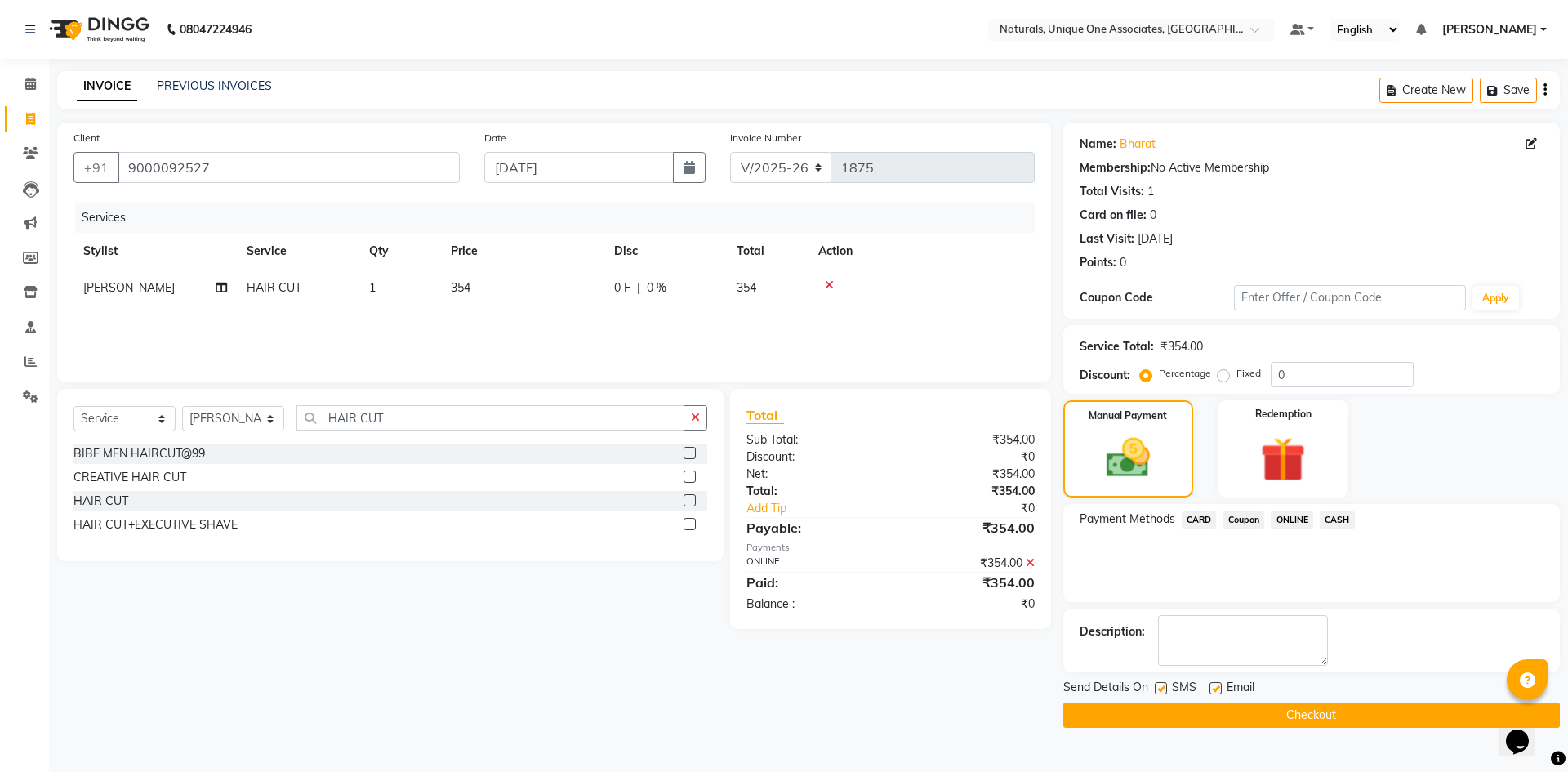
click at [1375, 727] on button "Checkout" at bounding box center [1311, 715] width 497 height 25
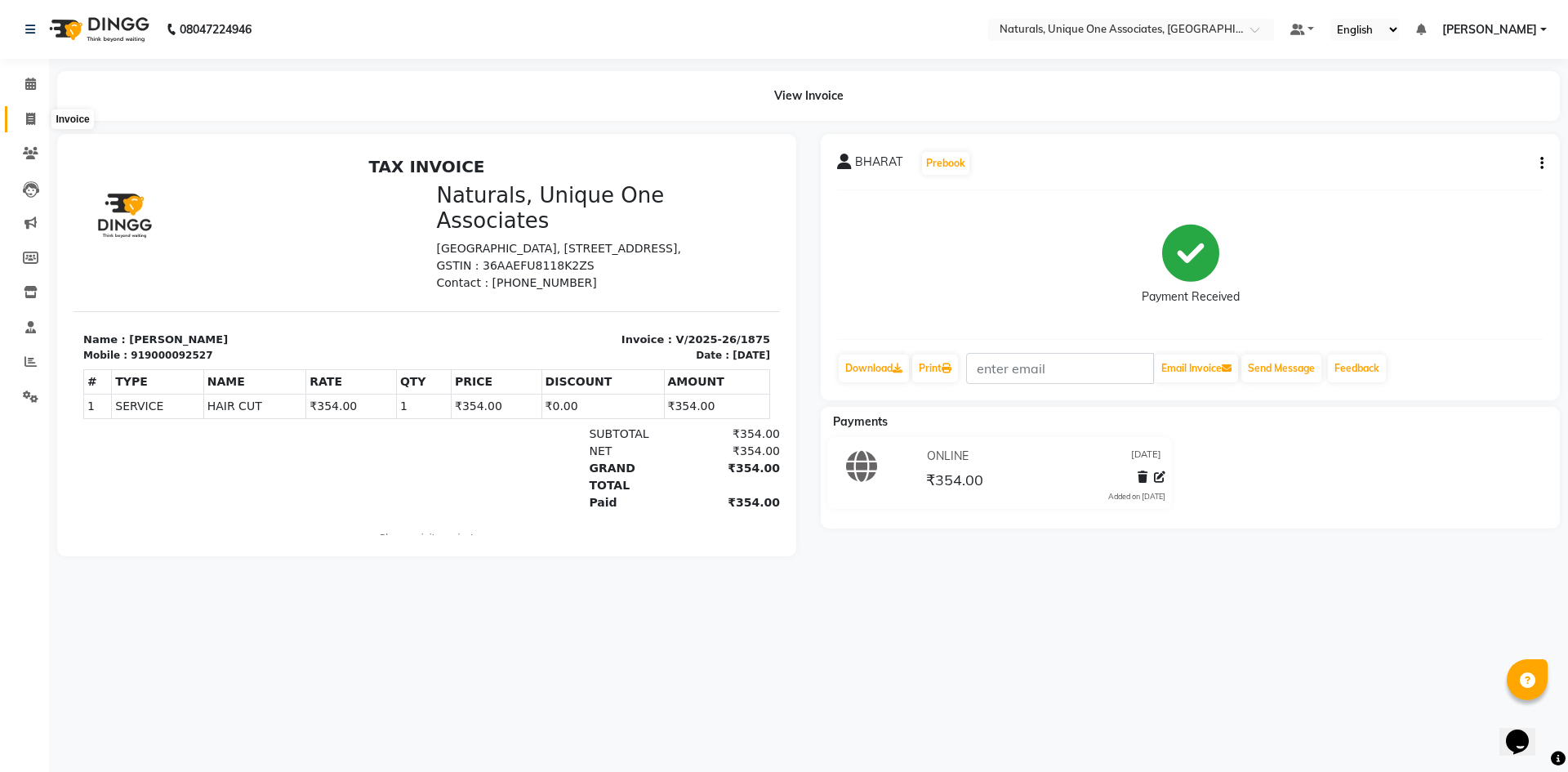
click at [37, 118] on span at bounding box center [30, 119] width 29 height 19
select select "5857"
select select "service"
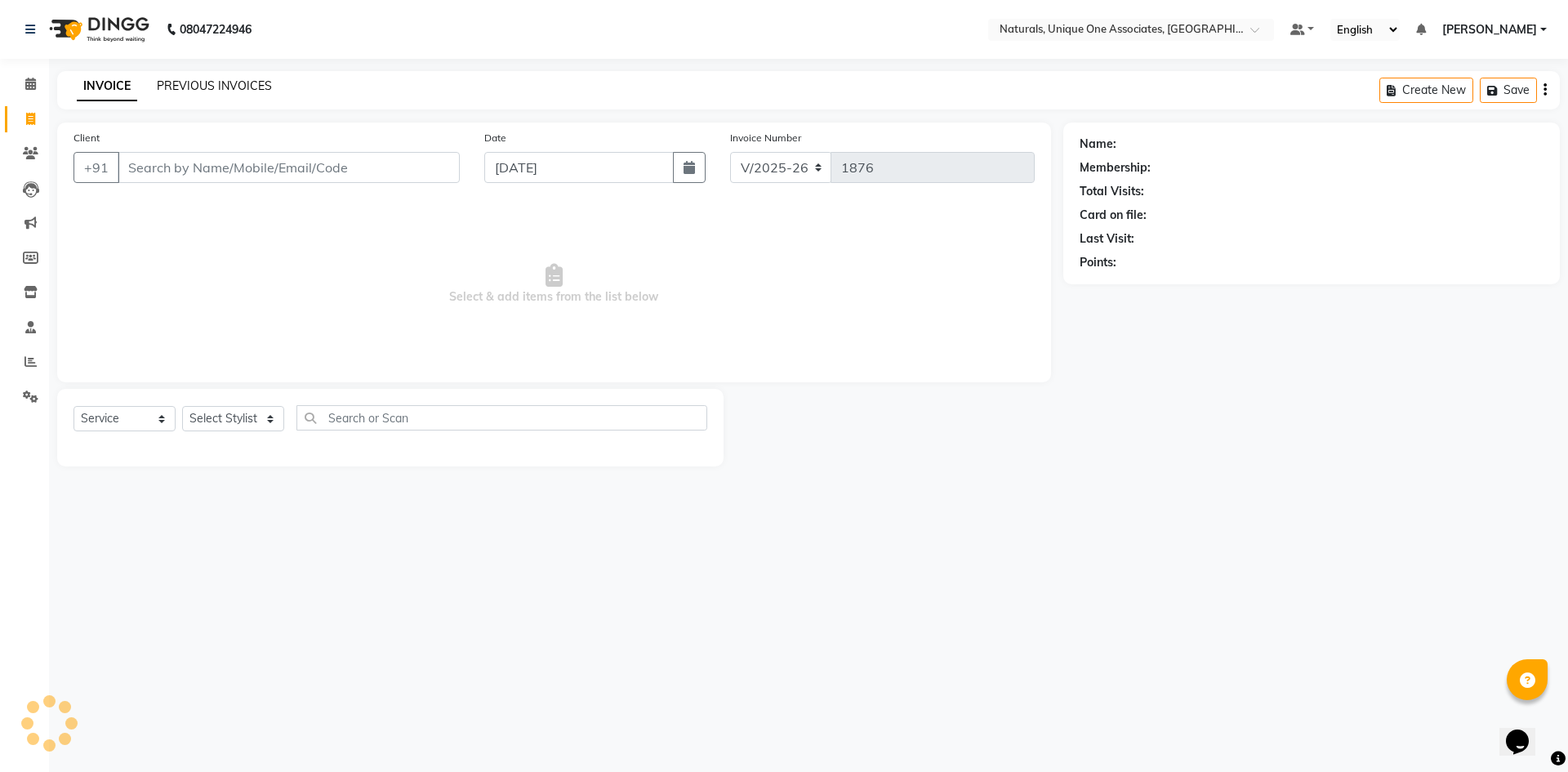
click at [210, 84] on link "PREVIOUS INVOICES" at bounding box center [214, 86] width 115 height 14
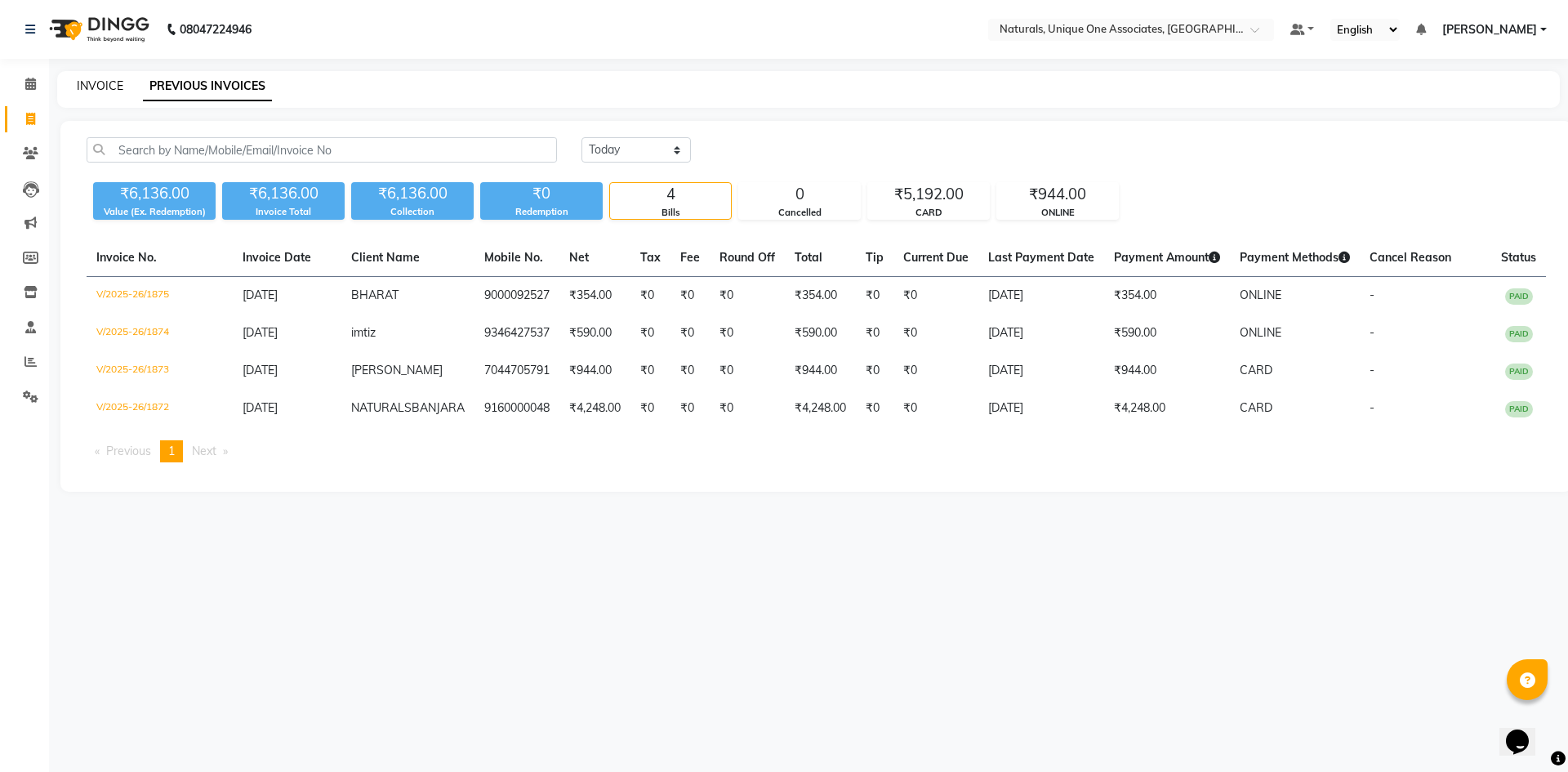
click at [101, 83] on link "INVOICE" at bounding box center [100, 86] width 46 height 14
select select "service"
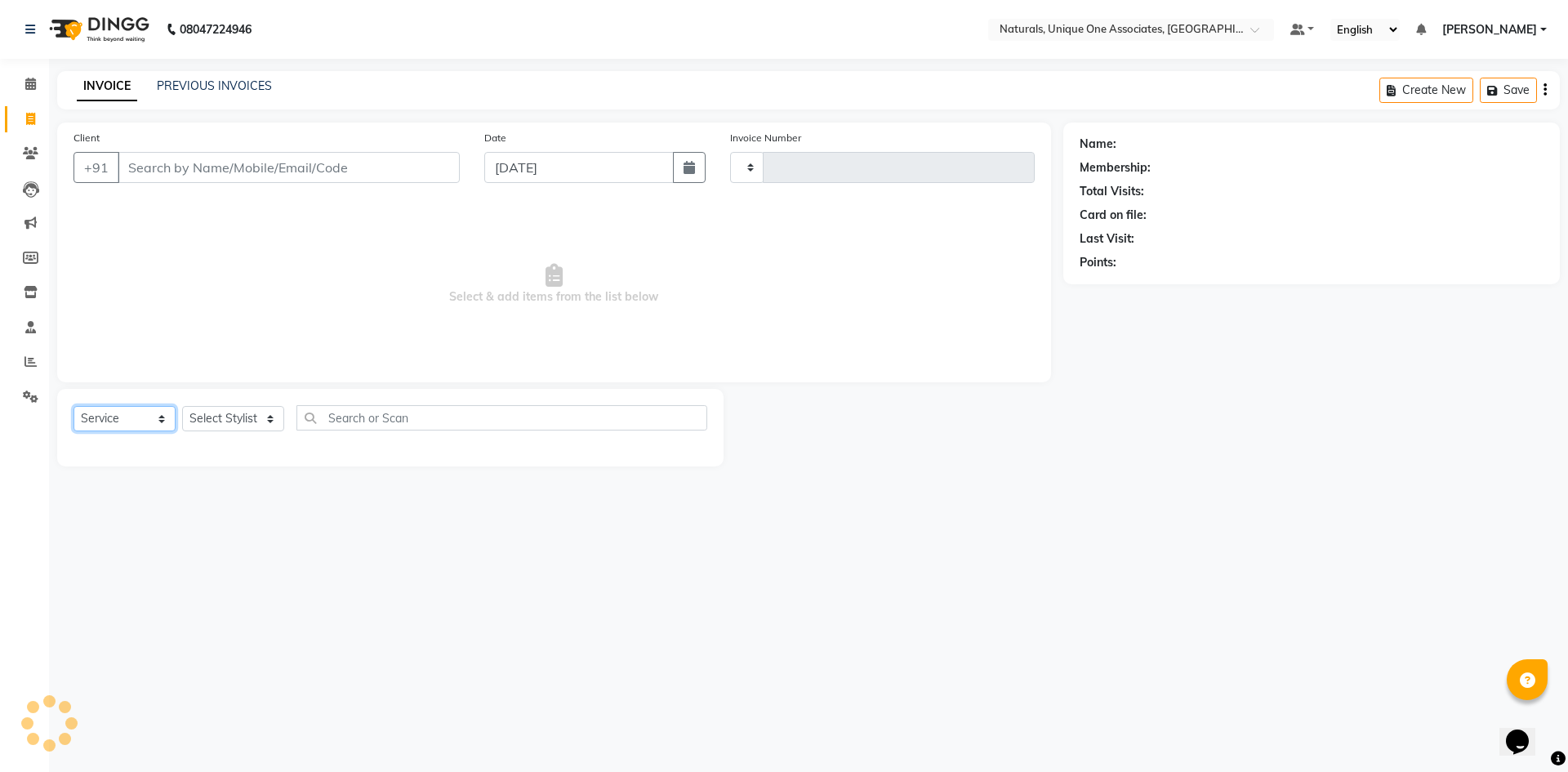
click at [126, 423] on select "Select Service Product Membership Package Voucher Prepaid Gift Card" at bounding box center [124, 418] width 103 height 25
click at [73, 406] on select "Select Service Product Membership Package Voucher Prepaid Gift Card" at bounding box center [124, 418] width 103 height 25
click at [218, 417] on select "Select Stylist" at bounding box center [233, 418] width 103 height 25
click at [241, 420] on select "Select Stylist" at bounding box center [233, 418] width 103 height 25
click at [201, 409] on select "Select Stylist" at bounding box center [233, 418] width 103 height 25
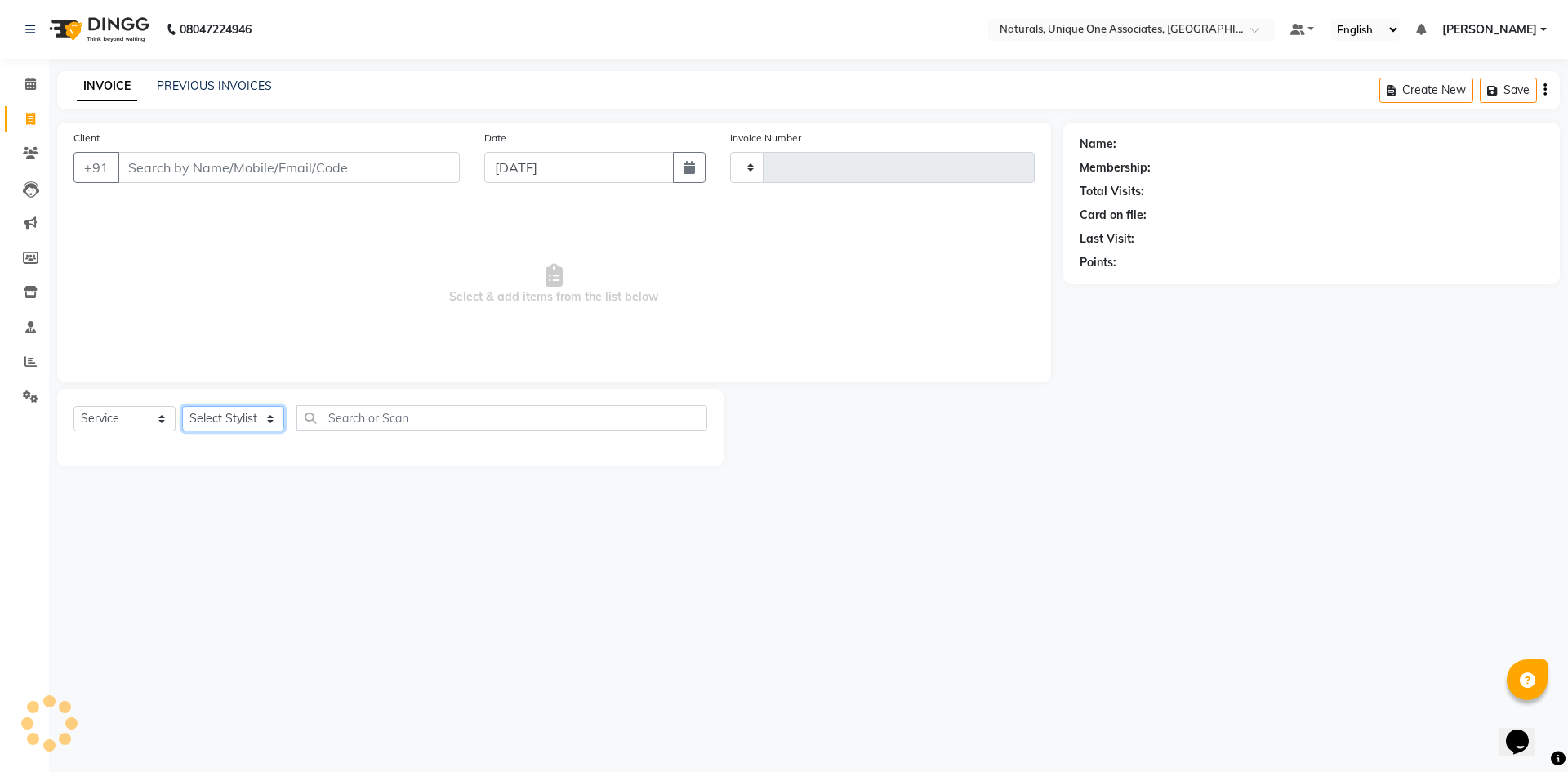
type input "1876"
select select "5857"
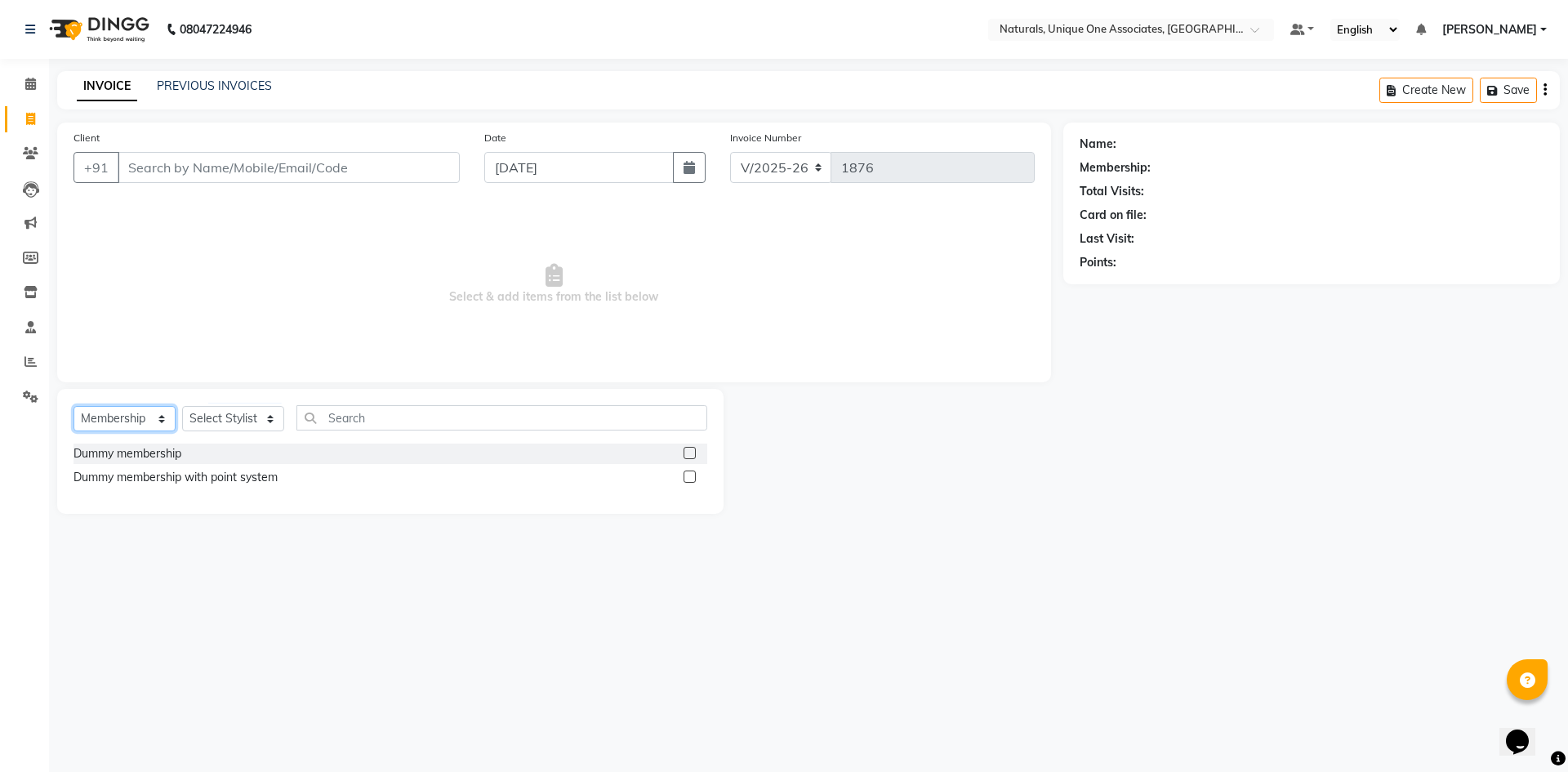
click at [130, 412] on select "Select Service Product Membership Package Voucher Prepaid Gift Card" at bounding box center [124, 418] width 103 height 25
click at [132, 415] on select "Select Service Product Membership Package Voucher Prepaid Gift Card" at bounding box center [124, 418] width 103 height 25
select select "service"
click at [73, 406] on select "Select Service Product Membership Package Voucher Prepaid Gift Card" at bounding box center [124, 418] width 103 height 25
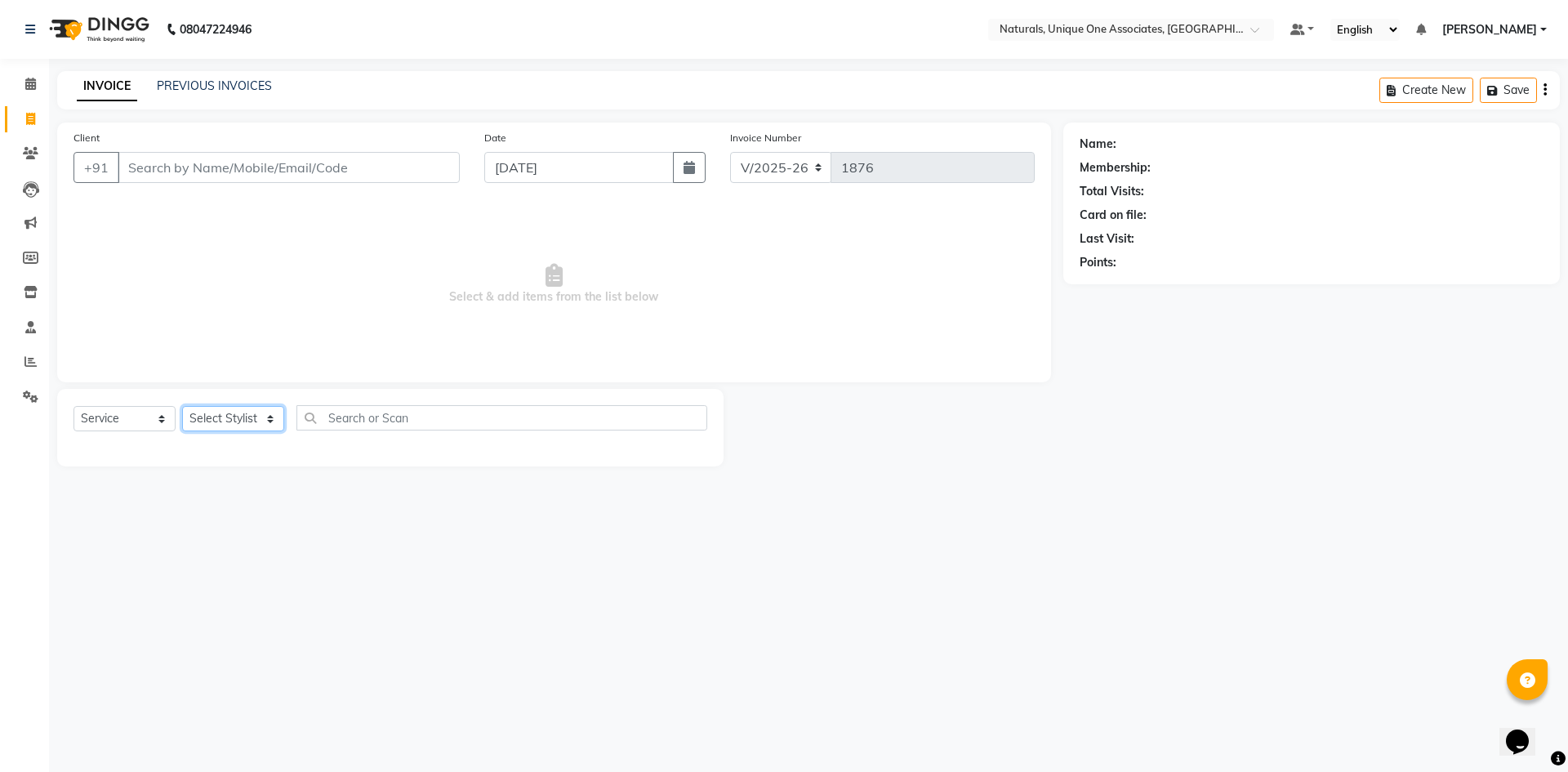
click at [214, 421] on select "Select Stylist ALI ANNI BHAVANI JAGRITI LUCY NUZHATH REHAN SADIQ SALMAN SUNITHA…" at bounding box center [233, 418] width 103 height 25
select select "45085"
click at [182, 406] on select "Select Stylist ALI ANNI BHAVANI JAGRITI LUCY NUZHATH REHAN SADIQ SALMAN SUNITHA…" at bounding box center [233, 418] width 103 height 25
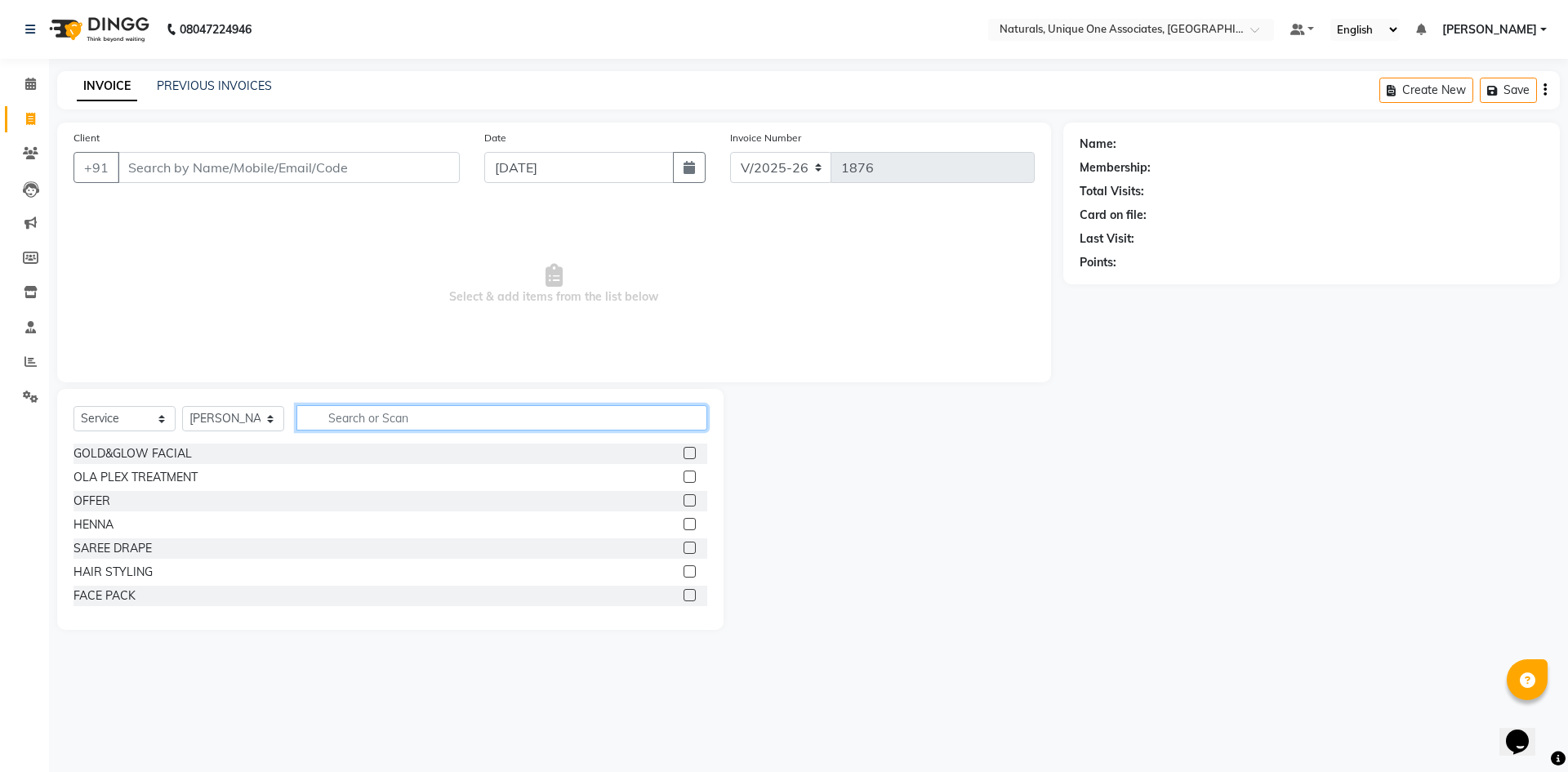
click at [457, 418] on input "text" at bounding box center [502, 417] width 411 height 25
type input "S"
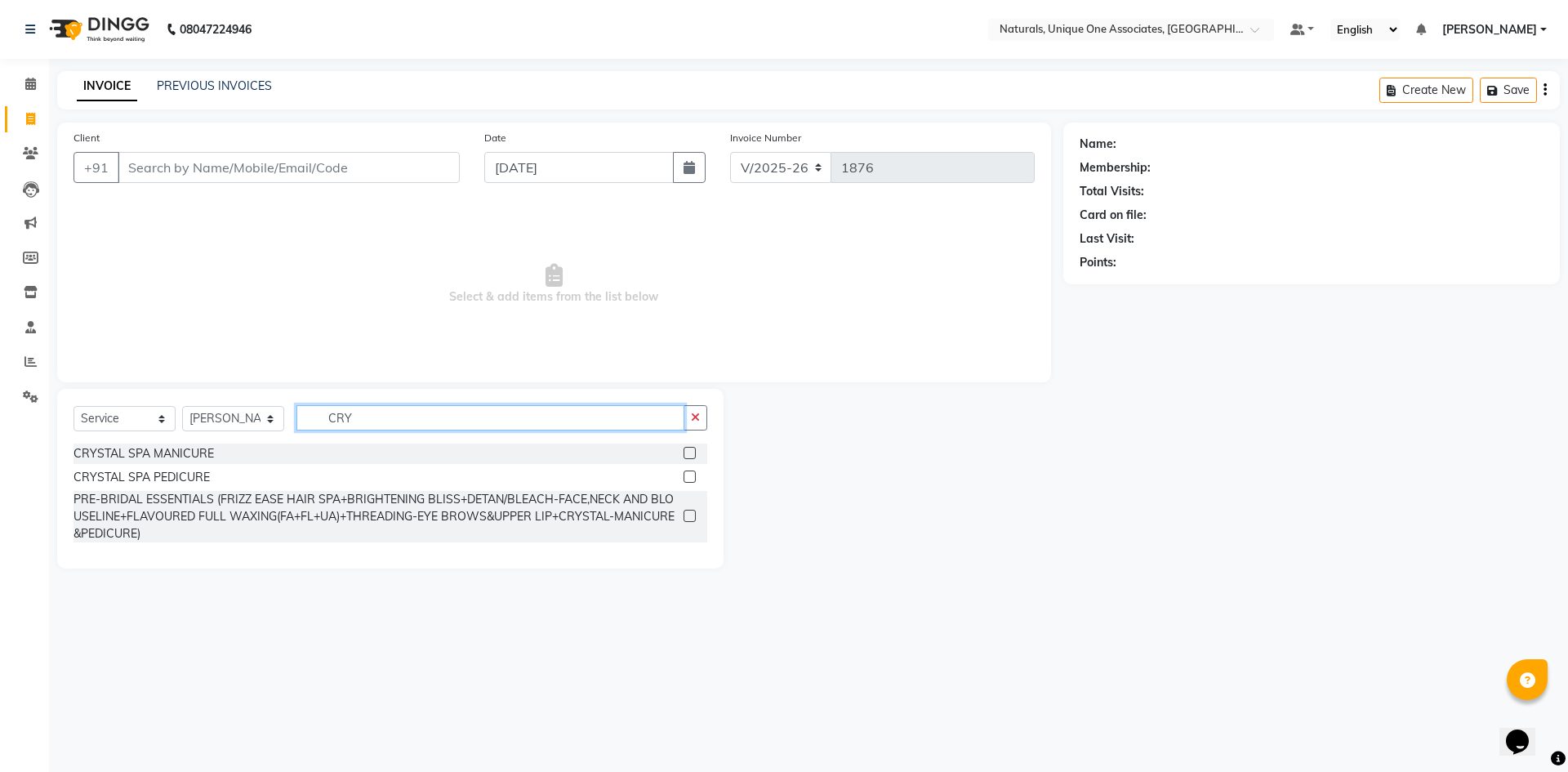
type input "CRY"
click at [687, 475] on label at bounding box center [690, 477] width 12 height 12
click at [687, 475] on input "checkbox" at bounding box center [689, 478] width 11 height 11
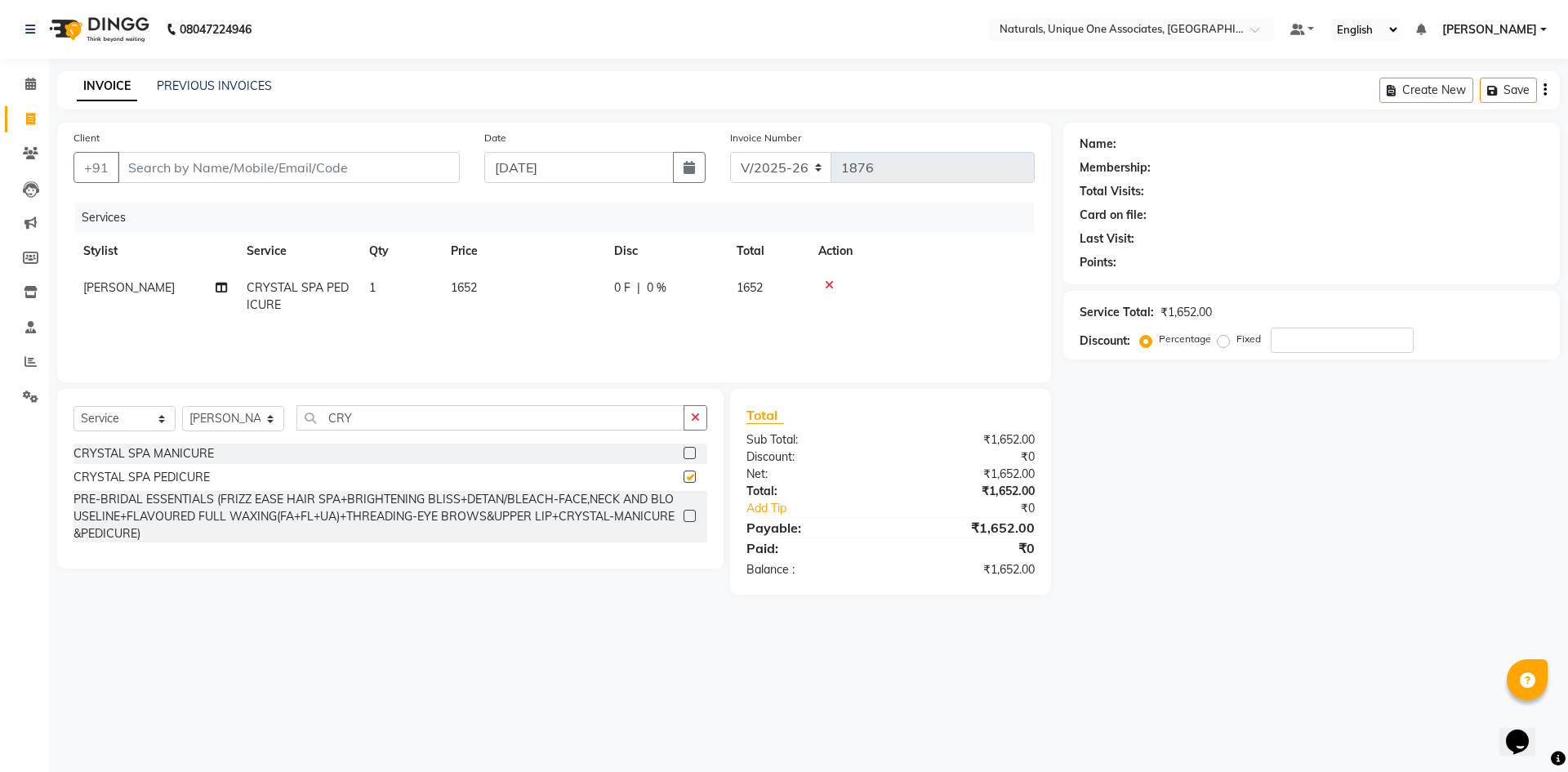
checkbox input "false"
drag, startPoint x: 460, startPoint y: 416, endPoint x: 195, endPoint y: 416, distance: 265.0
click at [195, 416] on div "Select Service Product Membership Package Voucher Prepaid Gift Card Select Styl…" at bounding box center [390, 423] width 634 height 38
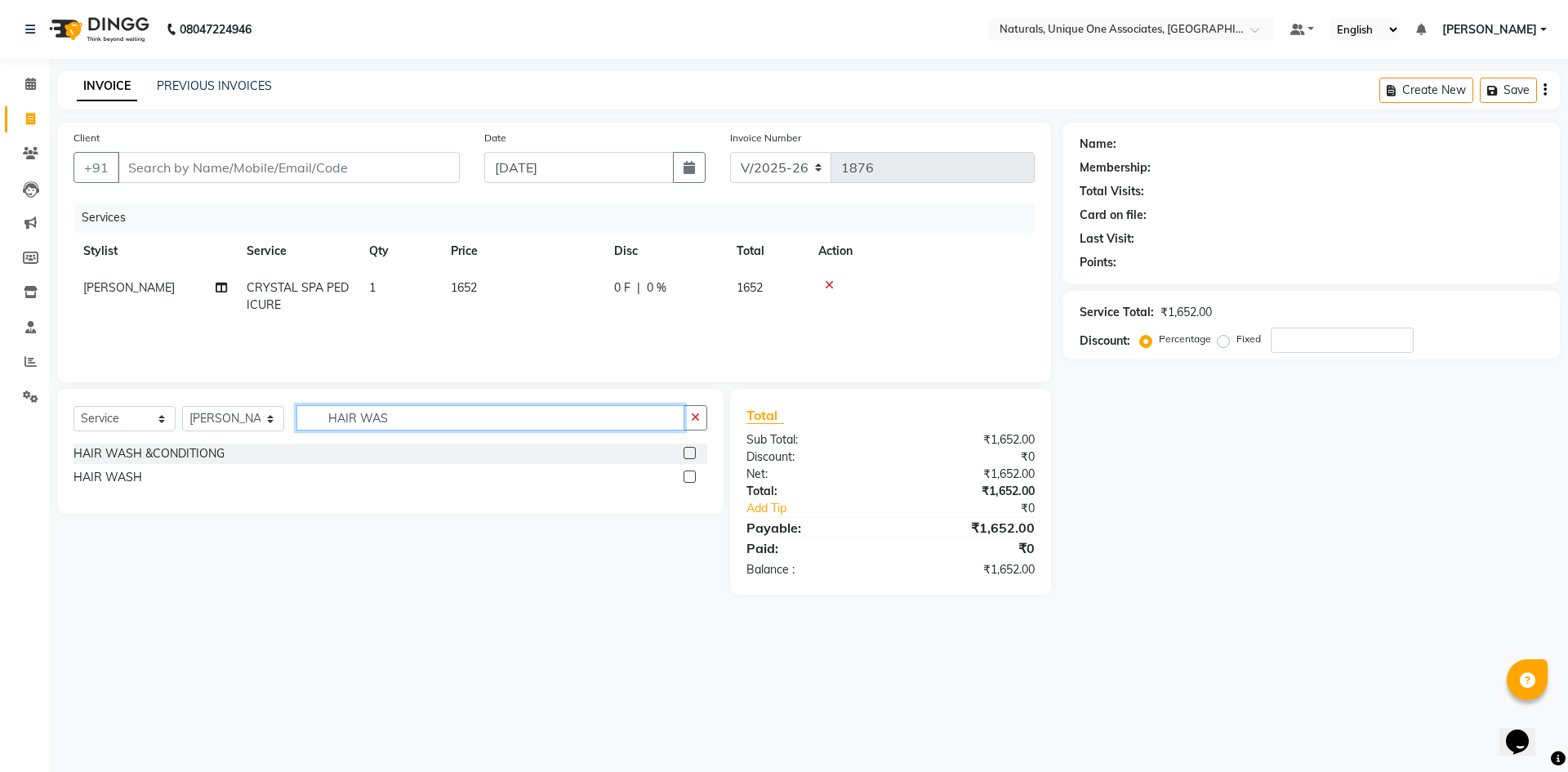
type input "HAIR WAS"
click at [690, 453] on label at bounding box center [690, 453] width 12 height 12
click at [690, 453] on input "checkbox" at bounding box center [689, 454] width 11 height 11
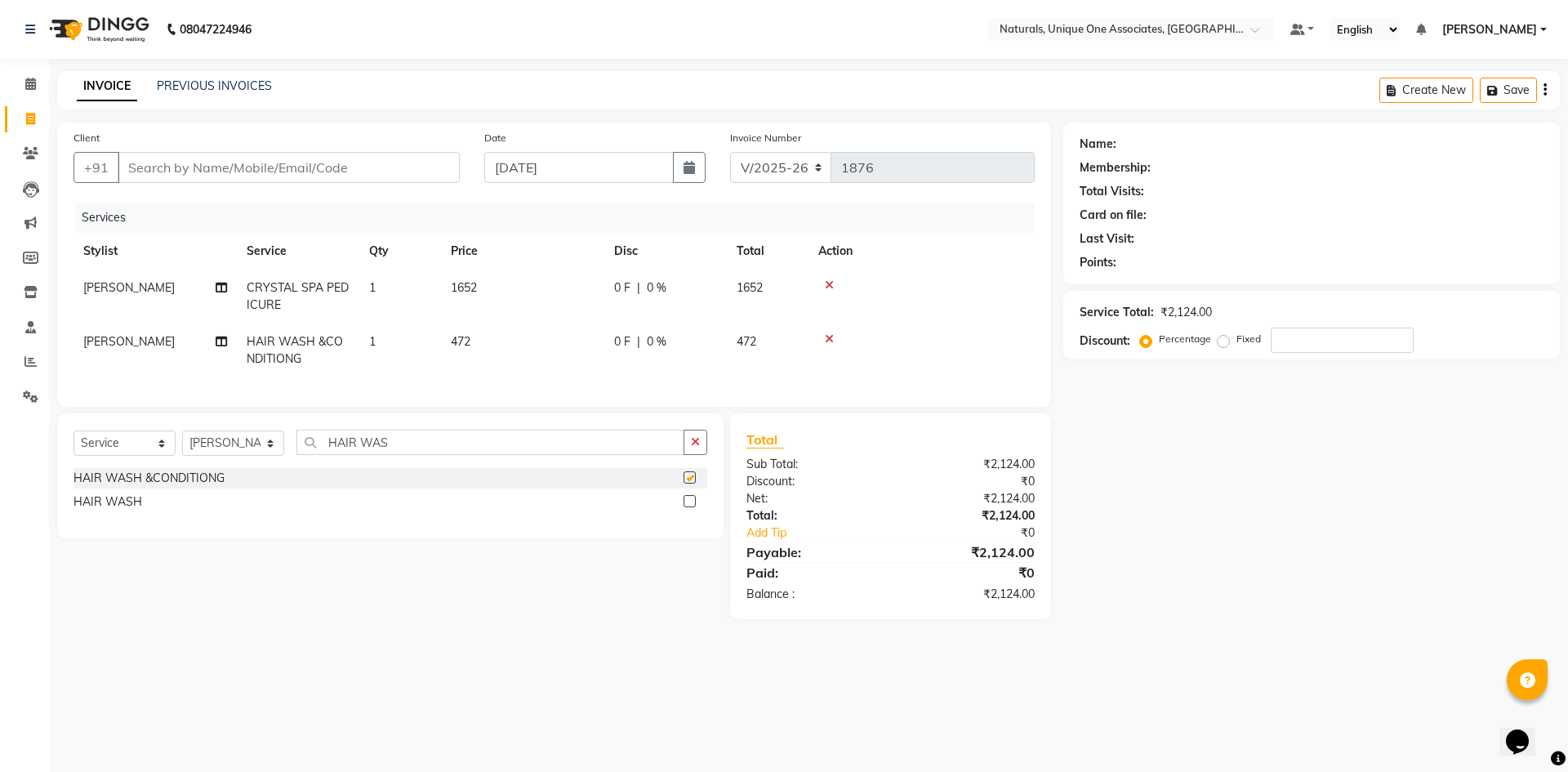
checkbox input "false"
drag, startPoint x: 429, startPoint y: 463, endPoint x: 224, endPoint y: 462, distance: 205.0
click at [224, 462] on div "Select Service Product Membership Package Voucher Prepaid Gift Card Select Styl…" at bounding box center [390, 448] width 634 height 38
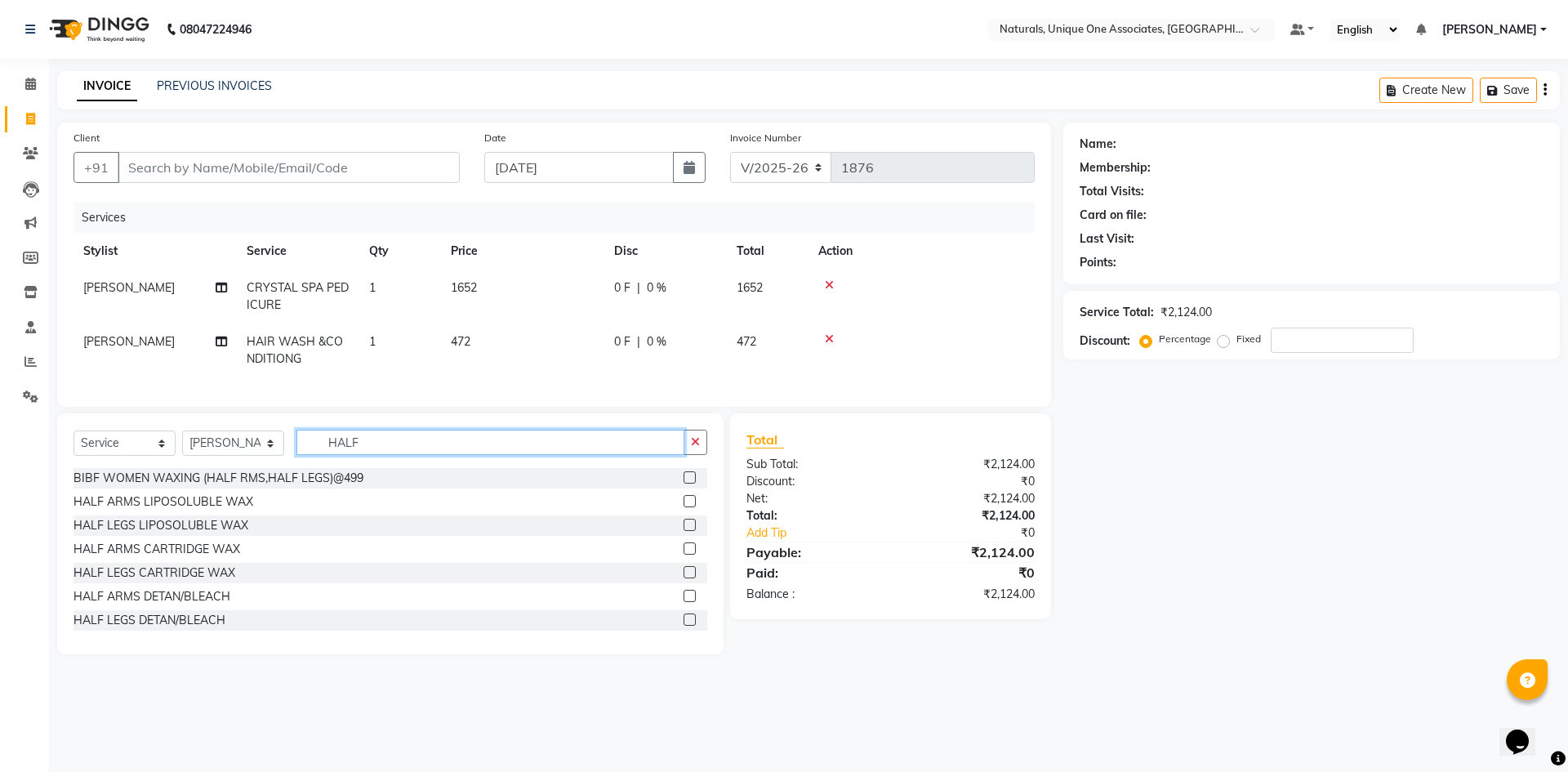
type input "HALF"
drag, startPoint x: 676, startPoint y: 538, endPoint x: 641, endPoint y: 533, distance: 35.4
click at [684, 531] on label at bounding box center [690, 525] width 12 height 12
click at [684, 531] on input "checkbox" at bounding box center [689, 526] width 11 height 11
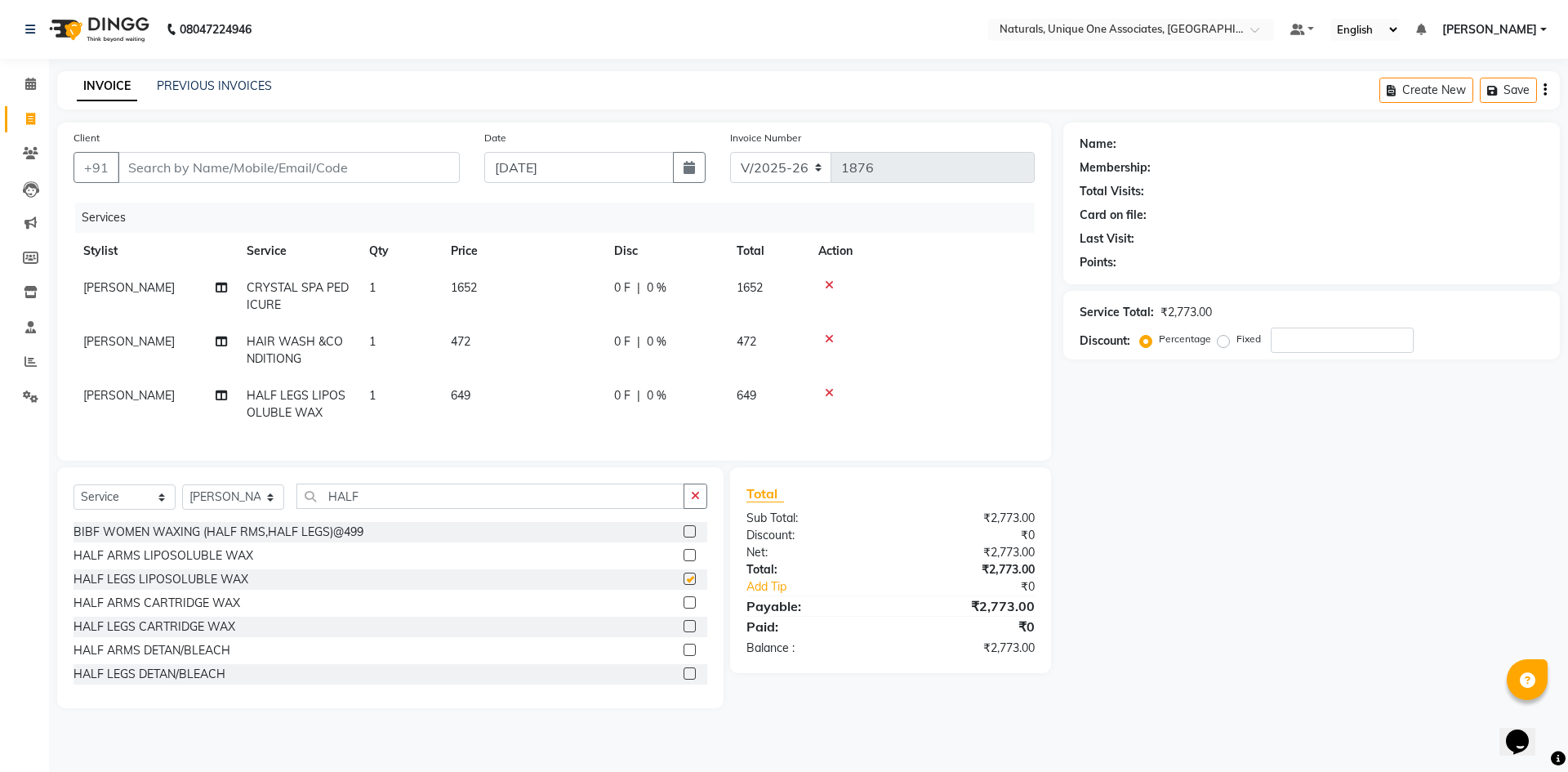
checkbox input "false"
drag, startPoint x: 434, startPoint y: 519, endPoint x: 215, endPoint y: 503, distance: 219.6
click at [215, 503] on div "Select Service Product Membership Package Voucher Prepaid Gift Card Select Styl…" at bounding box center [390, 502] width 634 height 38
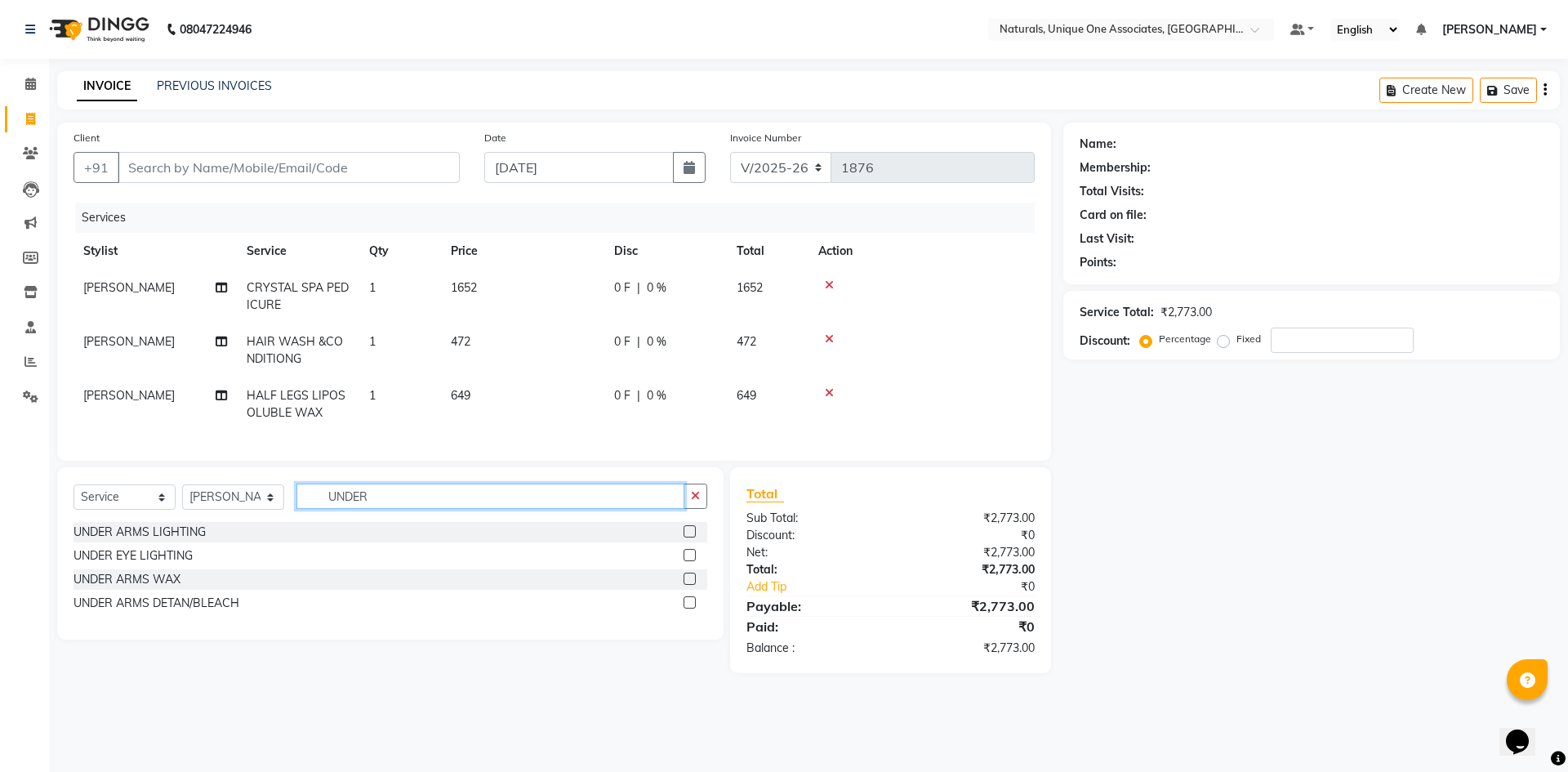
type input "UNDER"
click at [689, 585] on label at bounding box center [690, 579] width 12 height 12
click at [689, 585] on input "checkbox" at bounding box center [689, 579] width 11 height 11
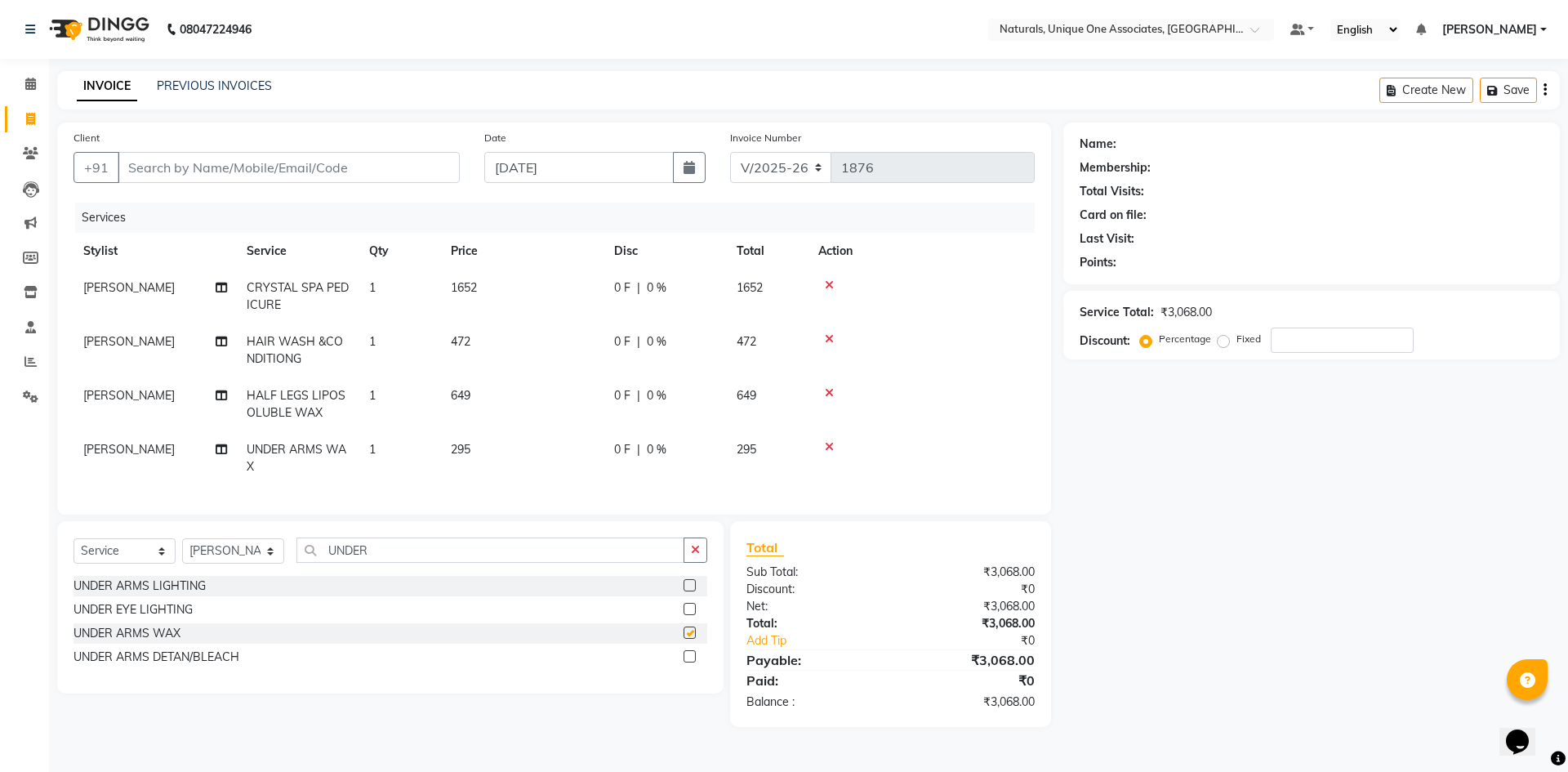
checkbox input "false"
click at [264, 563] on select "Select Stylist ALI ANNI BHAVANI JAGRITI LUCY NUZHATH REHAN SADIQ SALMAN SUNITHA…" at bounding box center [233, 551] width 103 height 25
select select "50801"
click at [182, 551] on select "Select Stylist ALI ANNI BHAVANI JAGRITI LUCY NUZHATH REHAN SADIQ SALMAN SUNITHA…" at bounding box center [233, 551] width 103 height 25
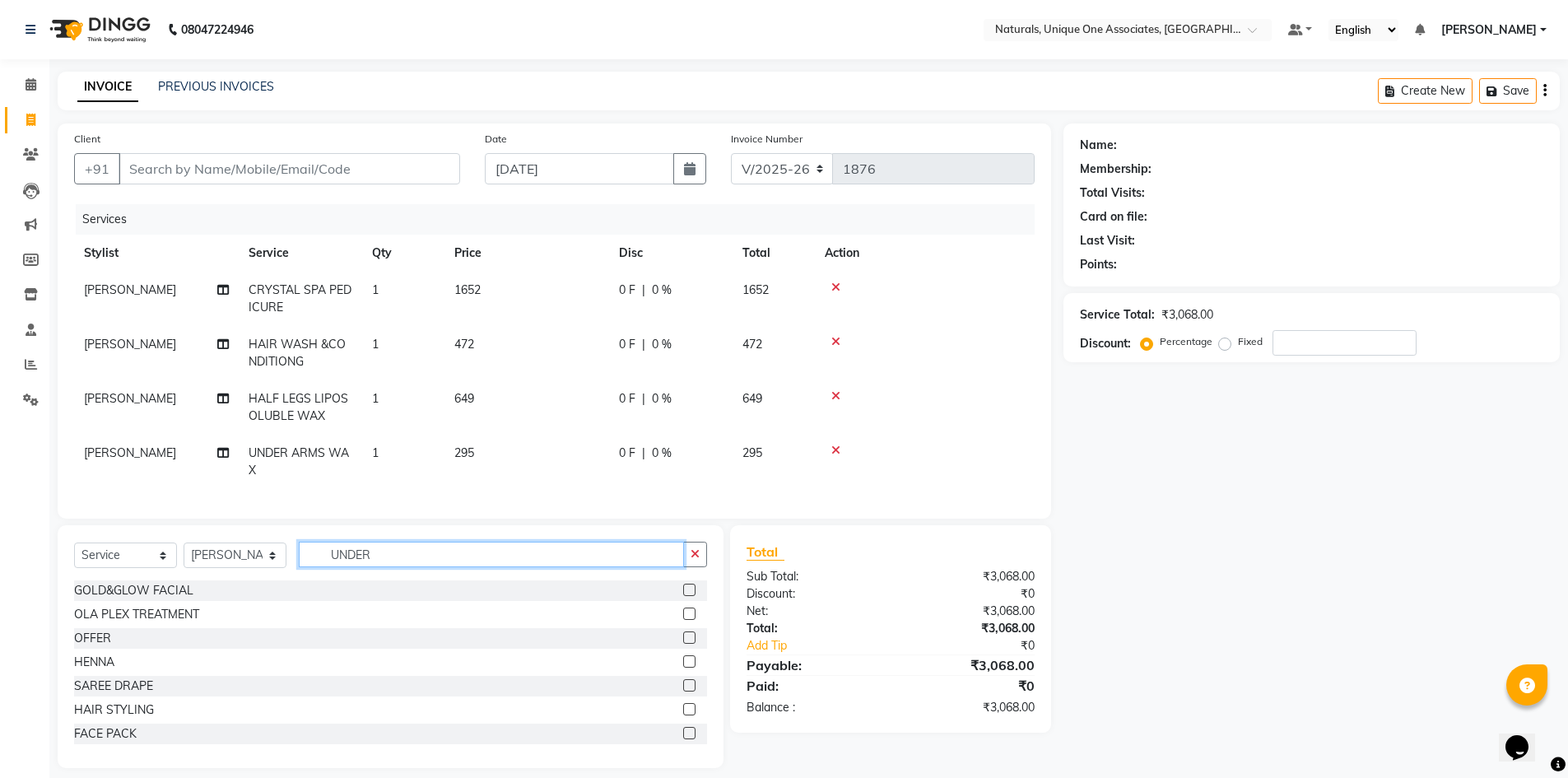
drag, startPoint x: 442, startPoint y: 566, endPoint x: 199, endPoint y: 565, distance: 243.0
click at [199, 565] on div "Select Service Product Membership Package Voucher Prepaid Gift Card Select Styl…" at bounding box center [390, 561] width 633 height 39
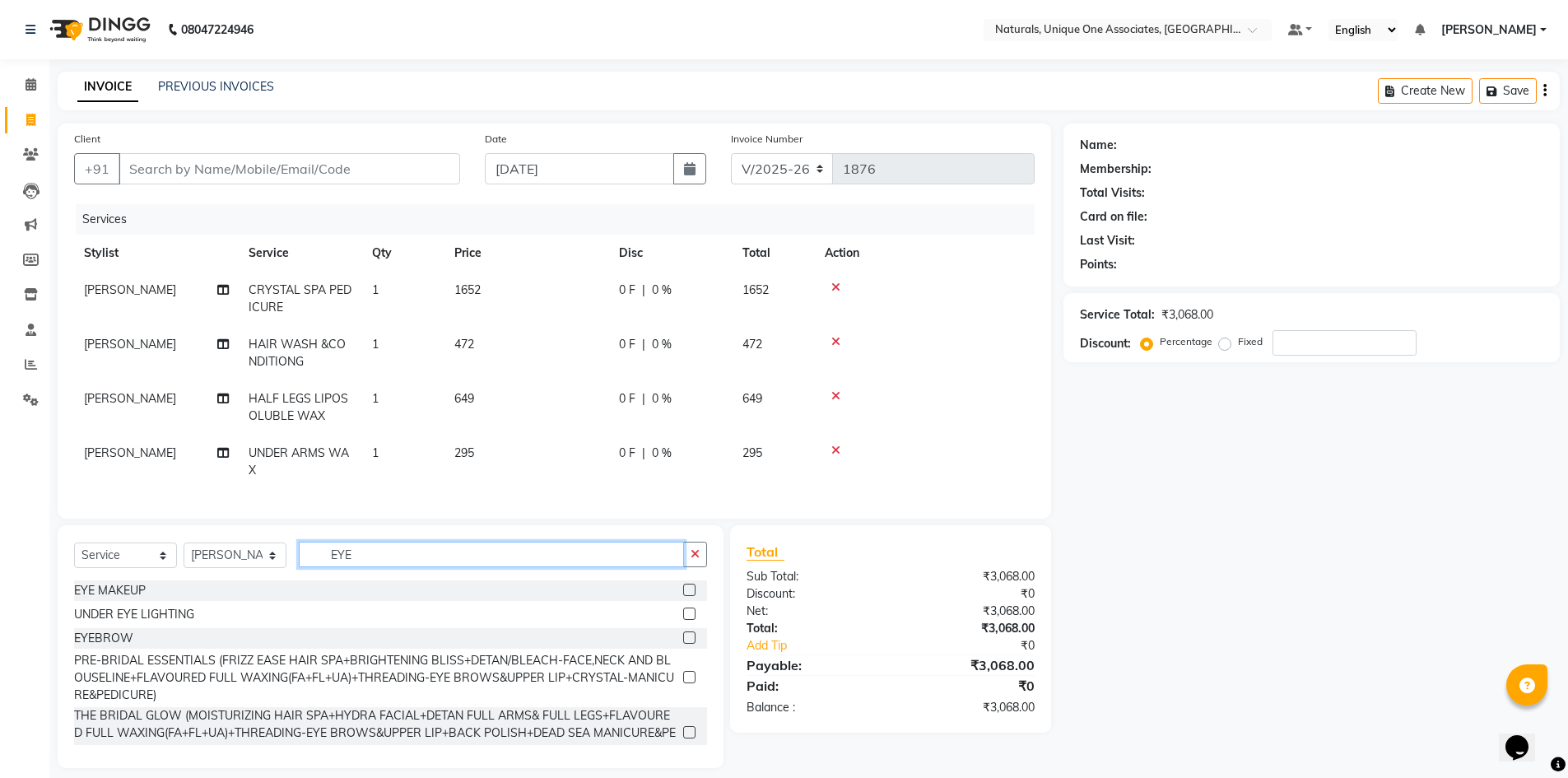
type input "EYE"
click at [684, 644] on label at bounding box center [690, 638] width 13 height 13
click at [684, 644] on input "checkbox" at bounding box center [689, 639] width 11 height 11
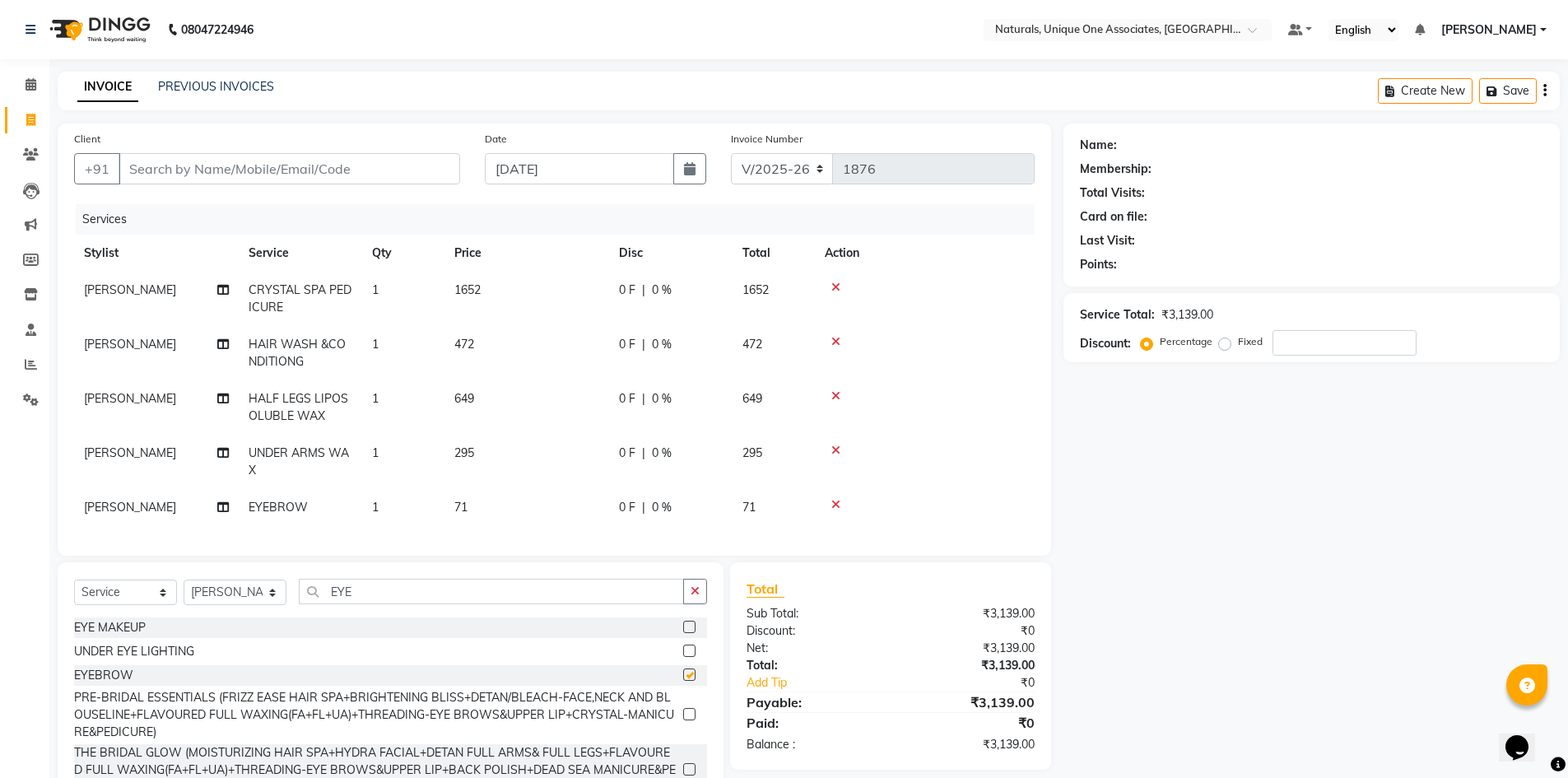
checkbox input "false"
click at [1267, 620] on div "Name: Membership: Total Visits: Card on file: Last Visit: Points: Service Total…" at bounding box center [1318, 464] width 509 height 682
click at [509, 348] on td "472" at bounding box center [527, 353] width 164 height 54
select select "45085"
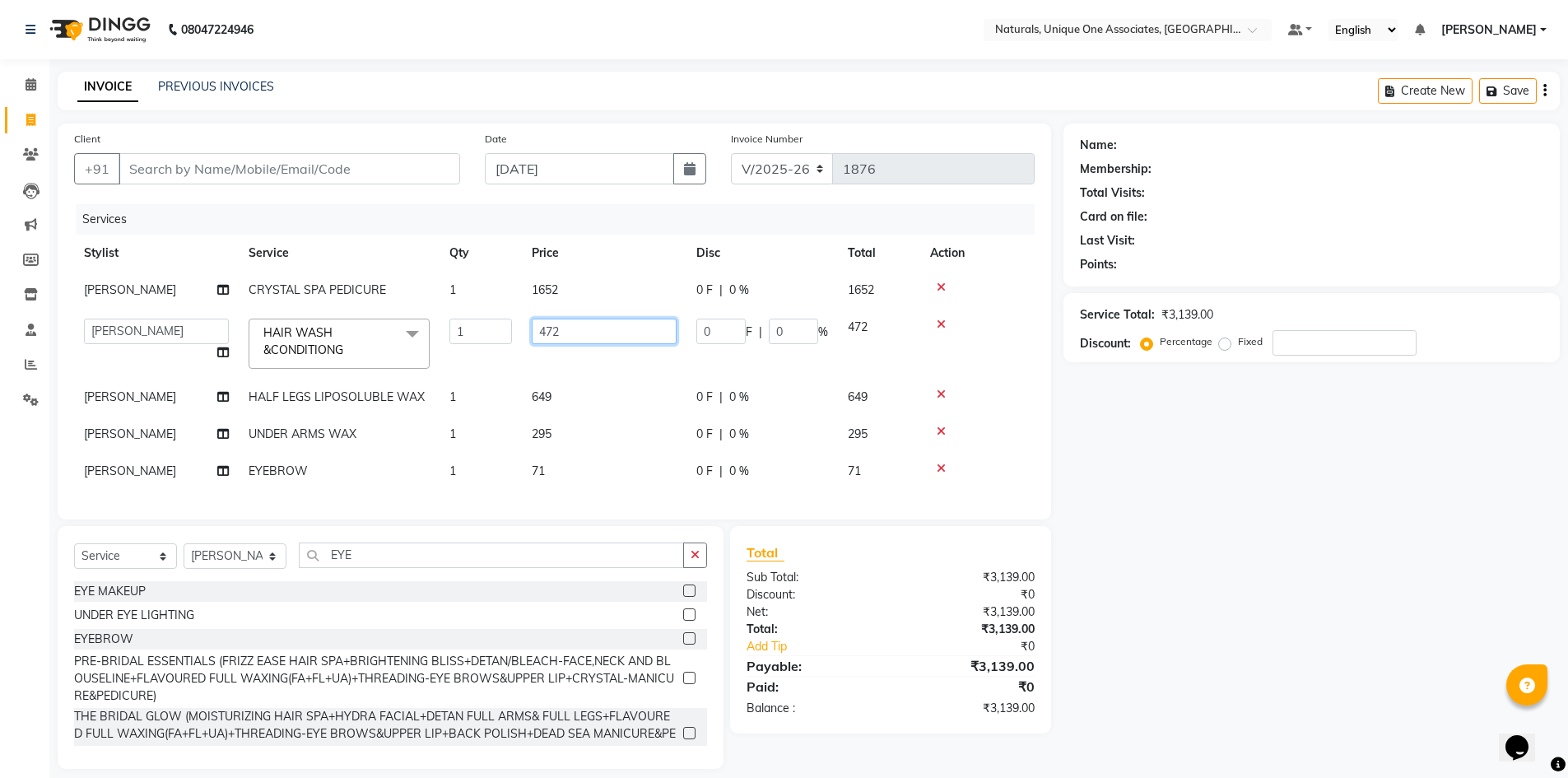
drag, startPoint x: 602, startPoint y: 325, endPoint x: 305, endPoint y: 323, distance: 297.0
click at [305, 323] on tr "ALI ANNI BHAVANI JAGRITI LUCY NUZHATH REHAN SADIQ SALMAN SUNITHA VASU VISHAL HA…" at bounding box center [554, 344] width 961 height 70
type input "590"
click at [1298, 663] on div "Name: Membership: Total Visits: Card on file: Last Visit: Points: Service Total…" at bounding box center [1318, 446] width 509 height 645
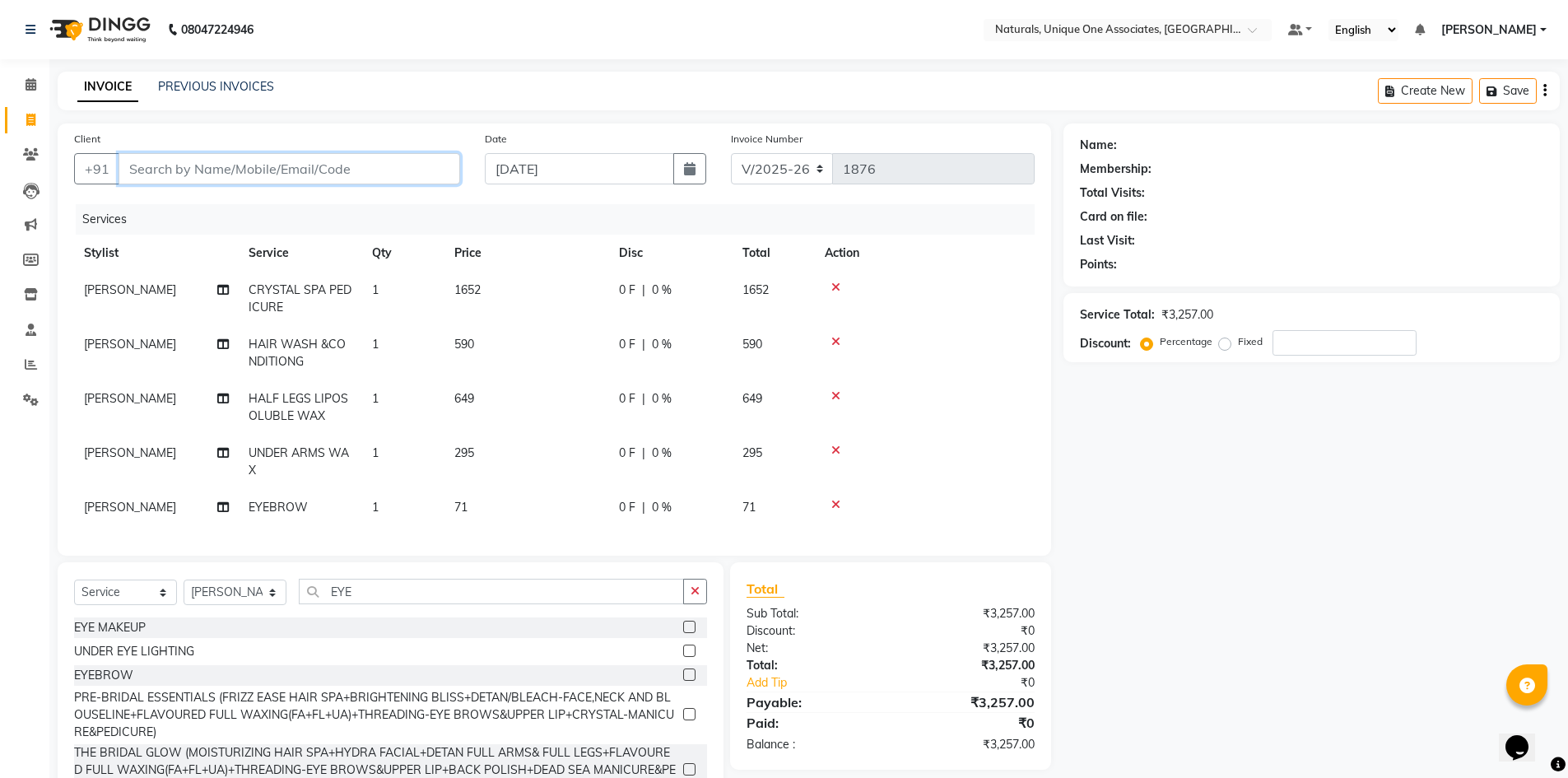
click at [289, 167] on input "Client" at bounding box center [289, 168] width 341 height 31
type input "6"
type input "0"
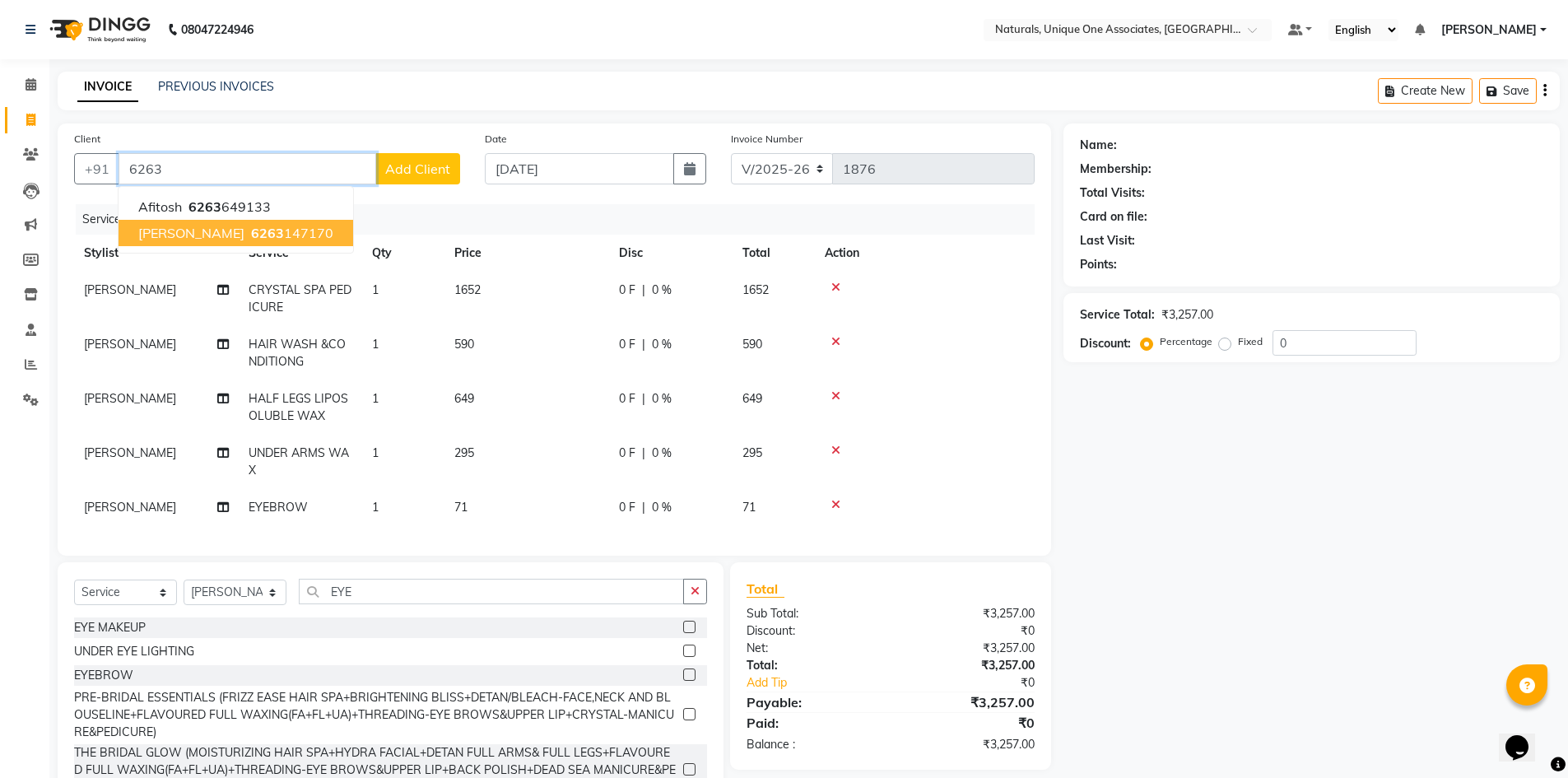
click at [248, 230] on ngb-highlight "6263 147170" at bounding box center [290, 233] width 85 height 16
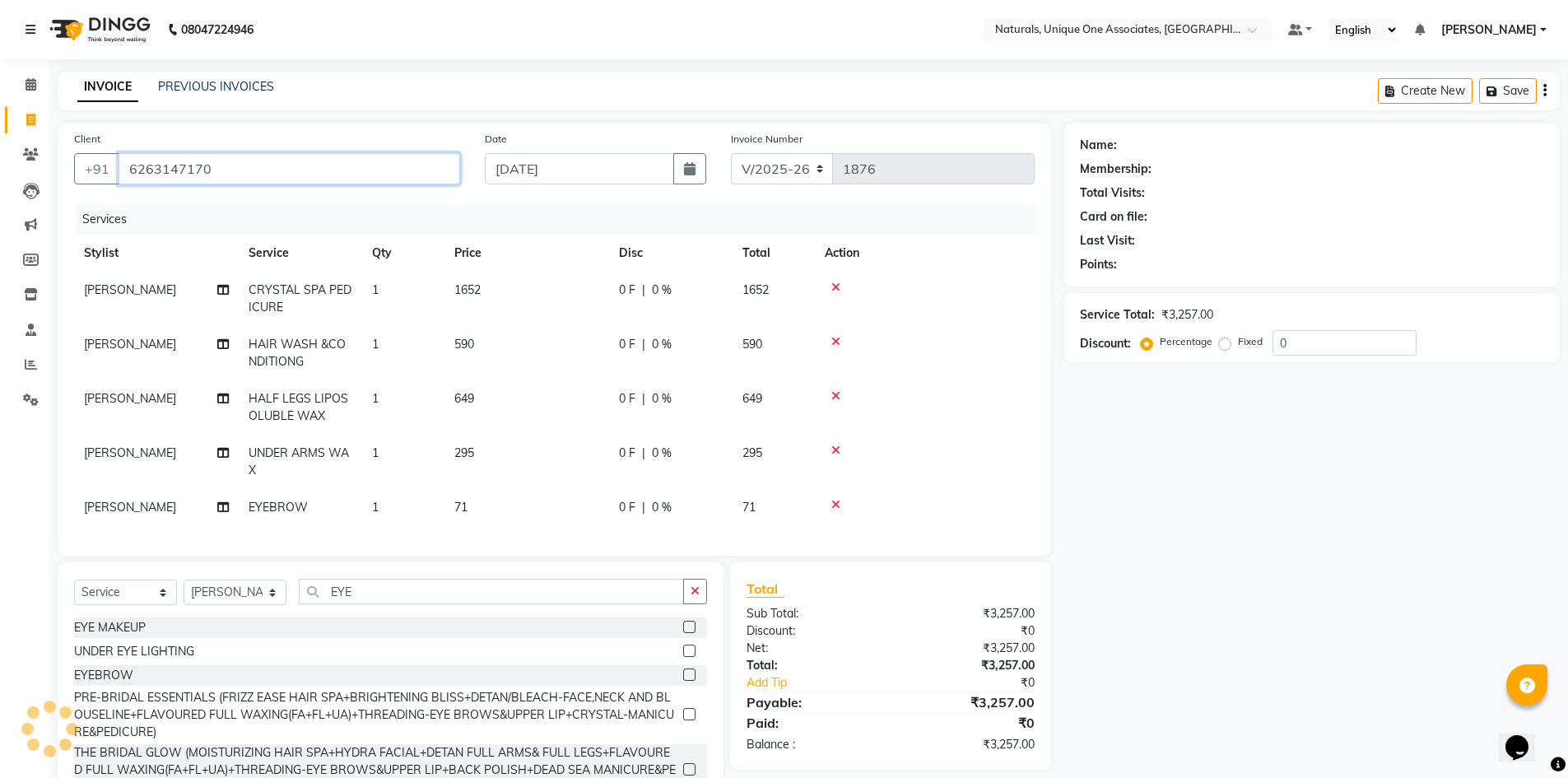
type input "6263147170"
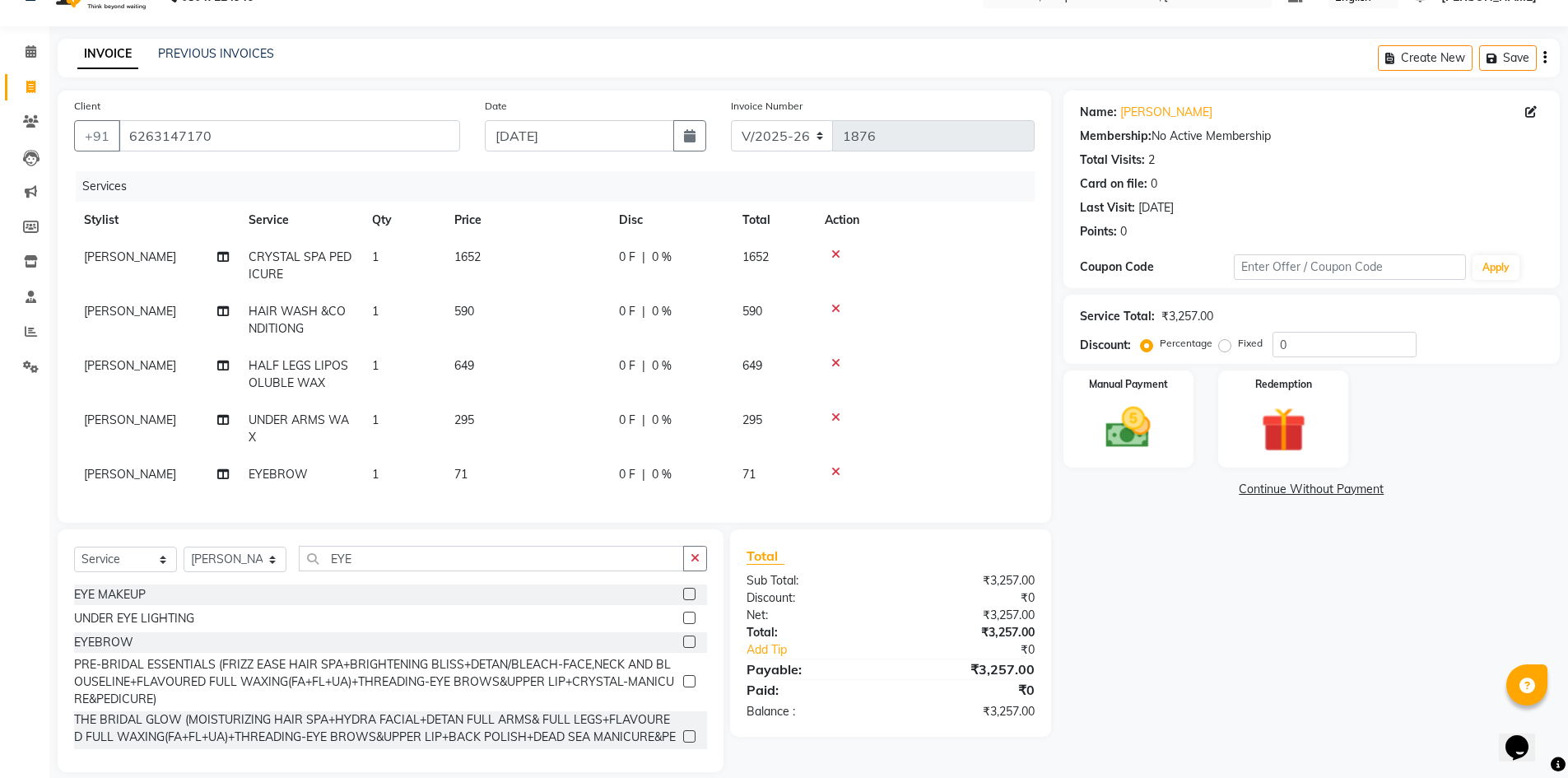
scroll to position [64, 0]
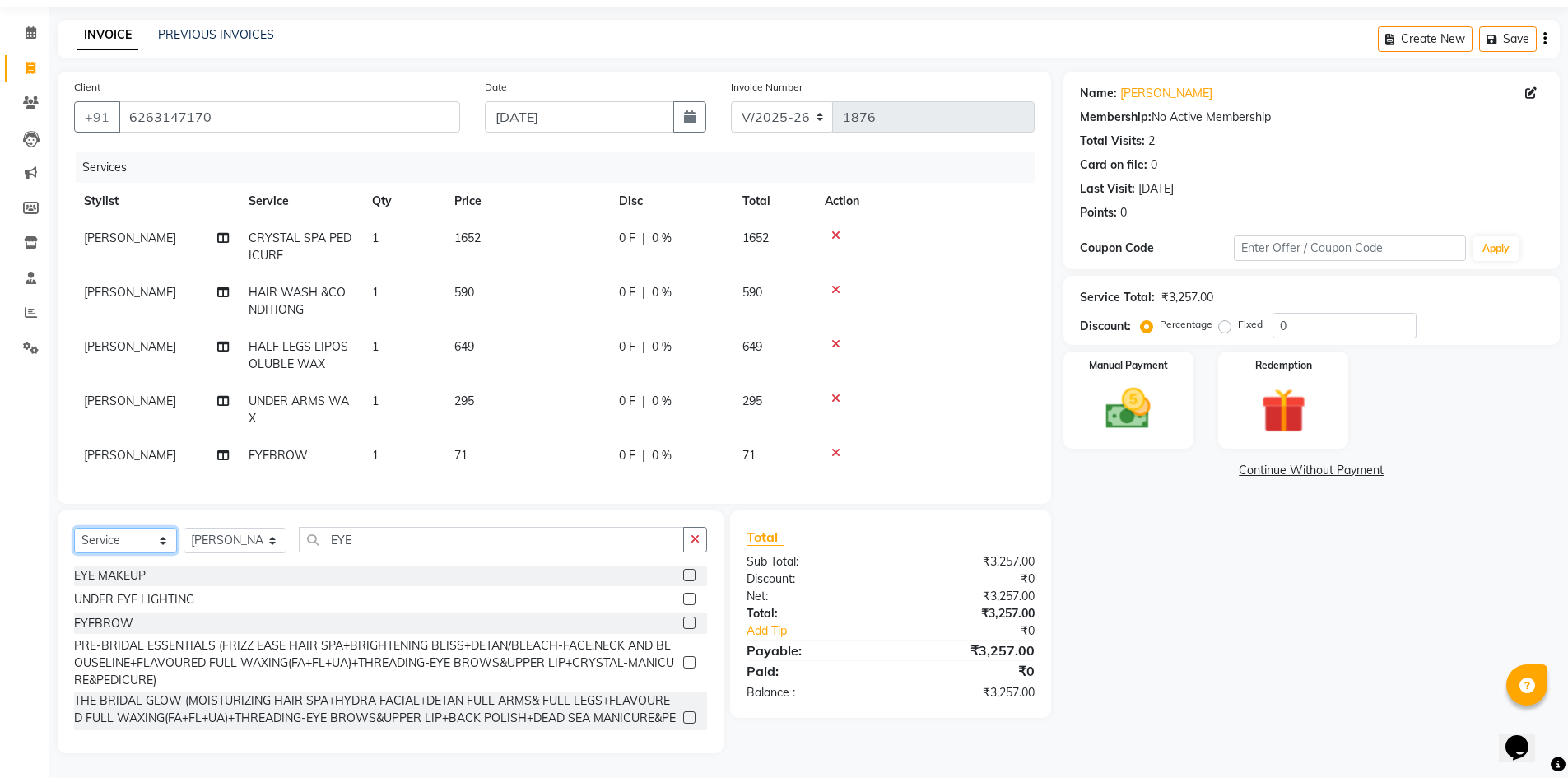
click at [134, 533] on select "Select Service Product Membership Package Voucher Prepaid Gift Card" at bounding box center [125, 540] width 103 height 25
select select "membership"
click at [74, 553] on select "Select Service Product Membership Package Voucher Prepaid Gift Card" at bounding box center [125, 540] width 103 height 25
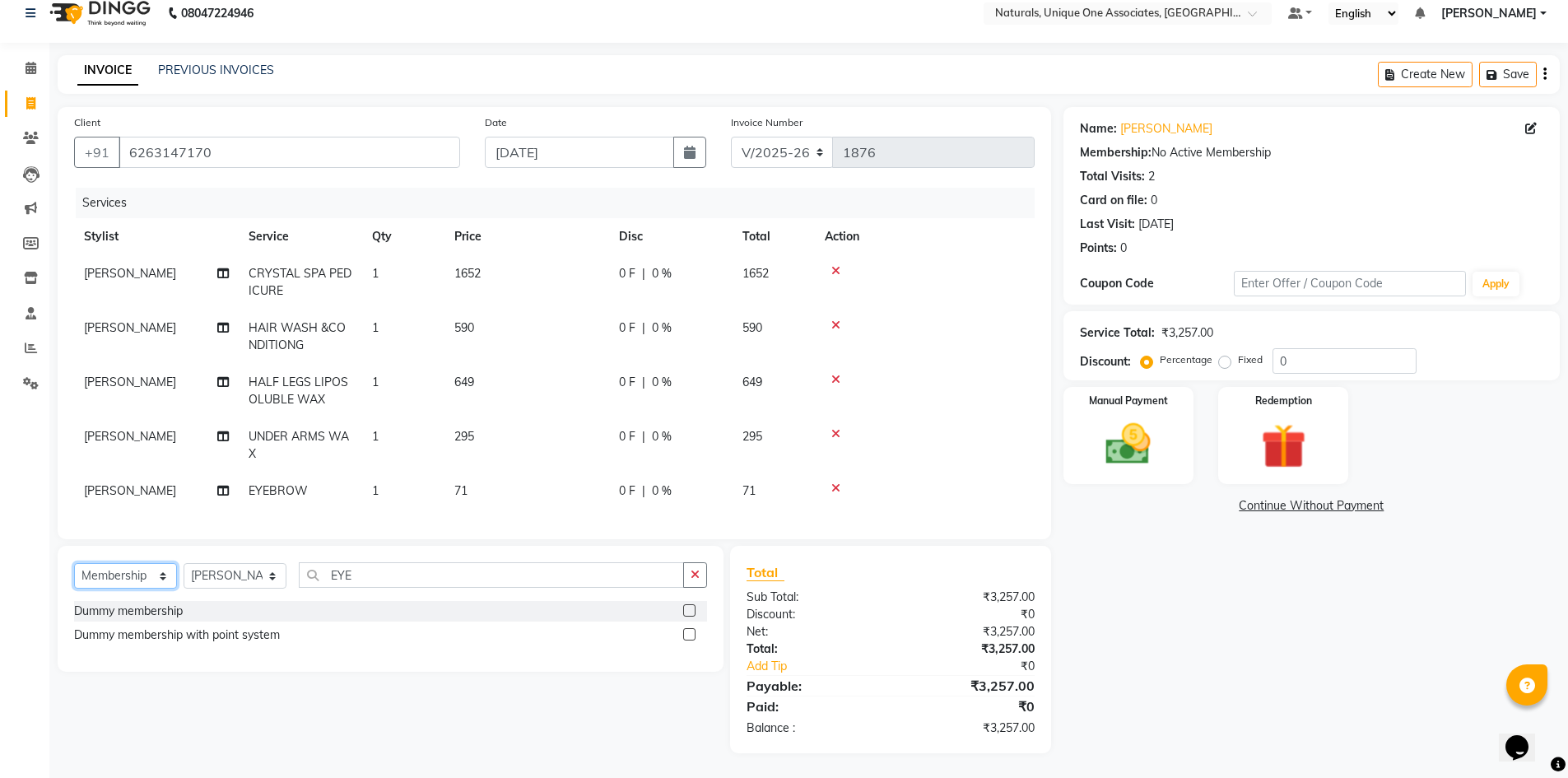
scroll to position [29, 0]
click at [211, 580] on select "Select Stylist ALI ANNI BHAVANI JAGRITI LUCY NUZHATH REHAN SADIQ SALMAN SUNITHA…" at bounding box center [235, 576] width 103 height 25
select select "45085"
click at [183, 563] on select "Select Stylist ALI ANNI BHAVANI JAGRITI LUCY NUZHATH REHAN SADIQ SALMAN SUNITHA…" at bounding box center [235, 576] width 103 height 25
click at [692, 608] on label at bounding box center [690, 611] width 13 height 13
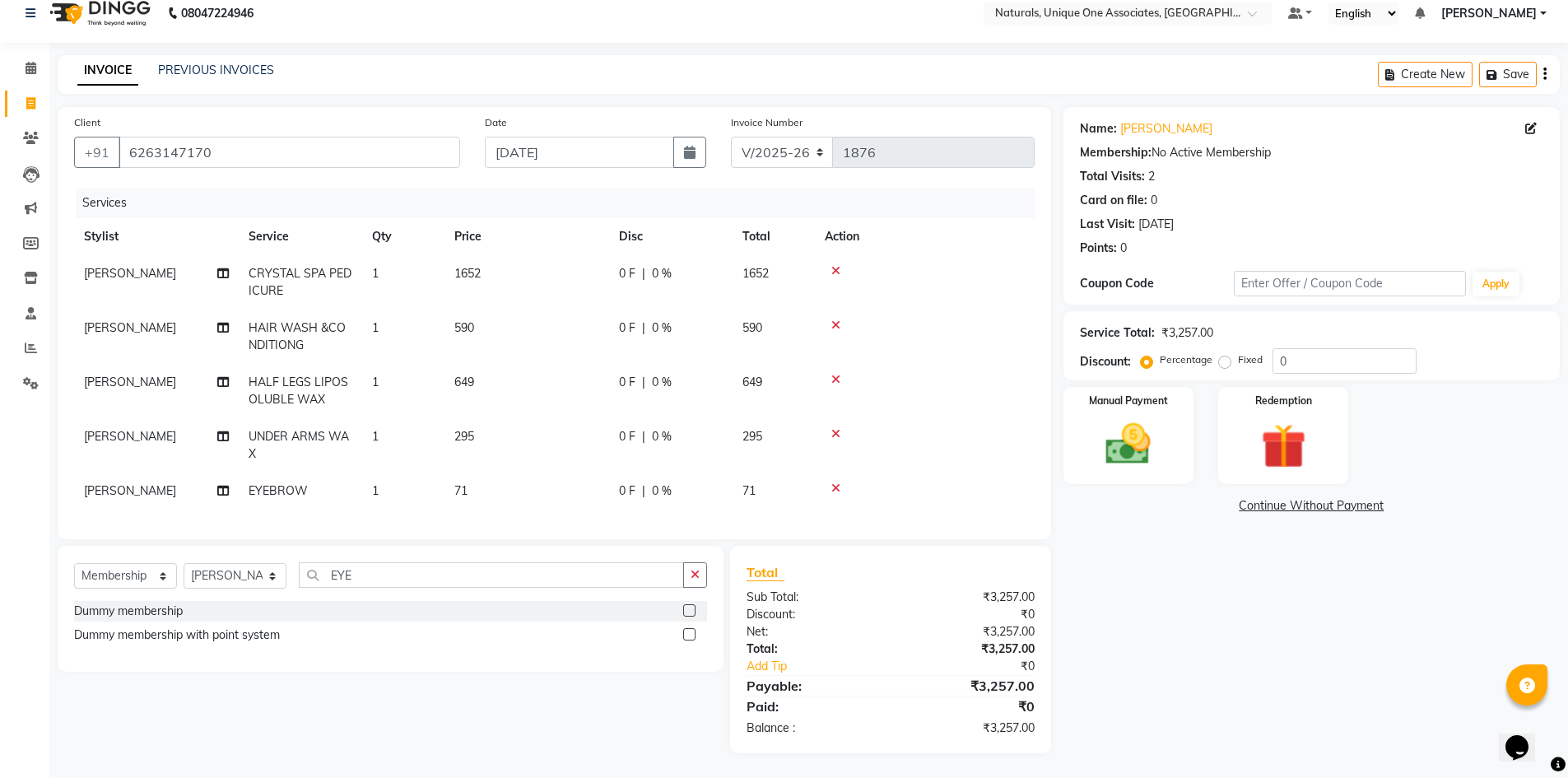
click at [692, 608] on input "checkbox" at bounding box center [689, 611] width 11 height 11
select select "select"
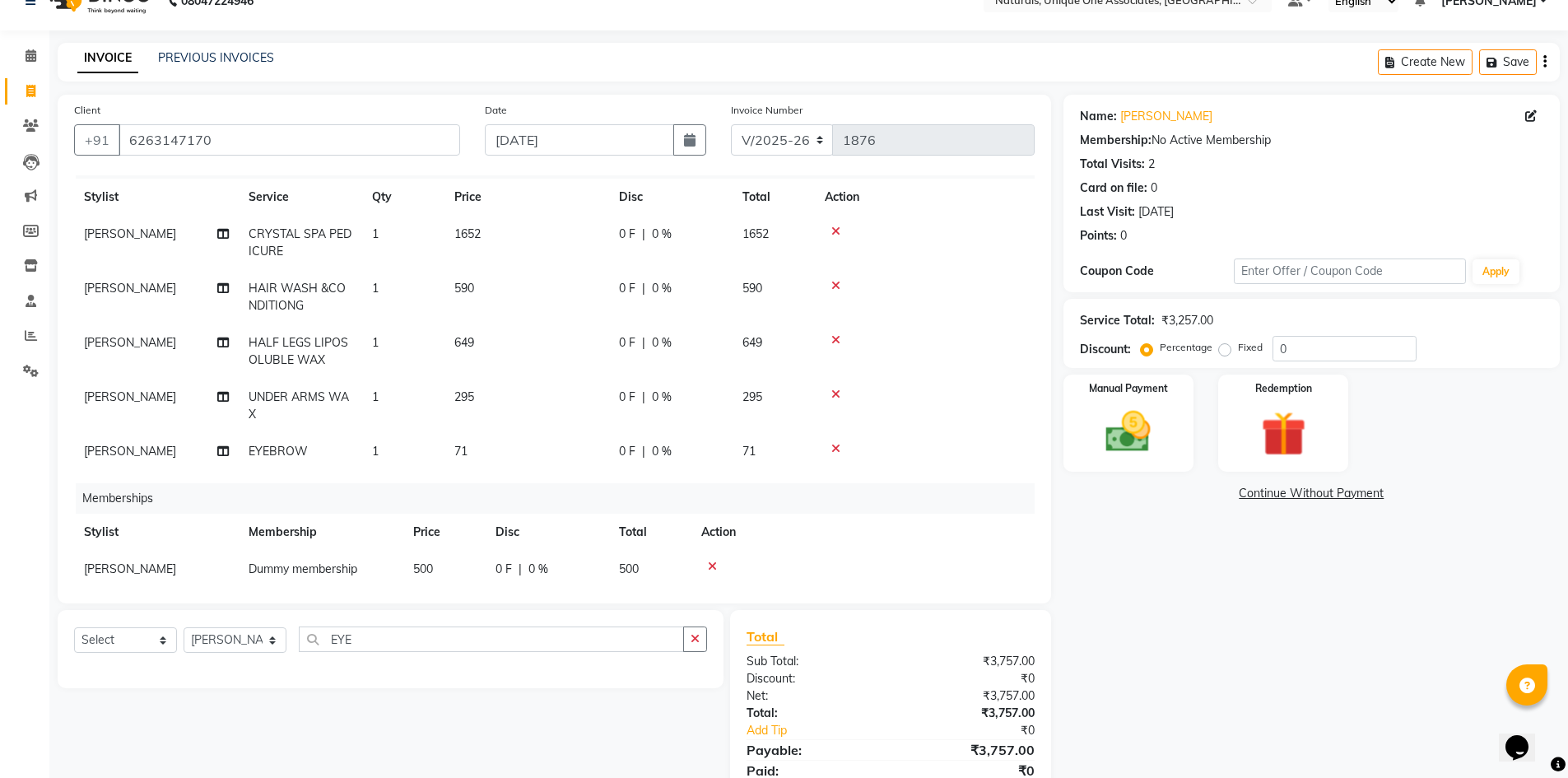
scroll to position [54, 0]
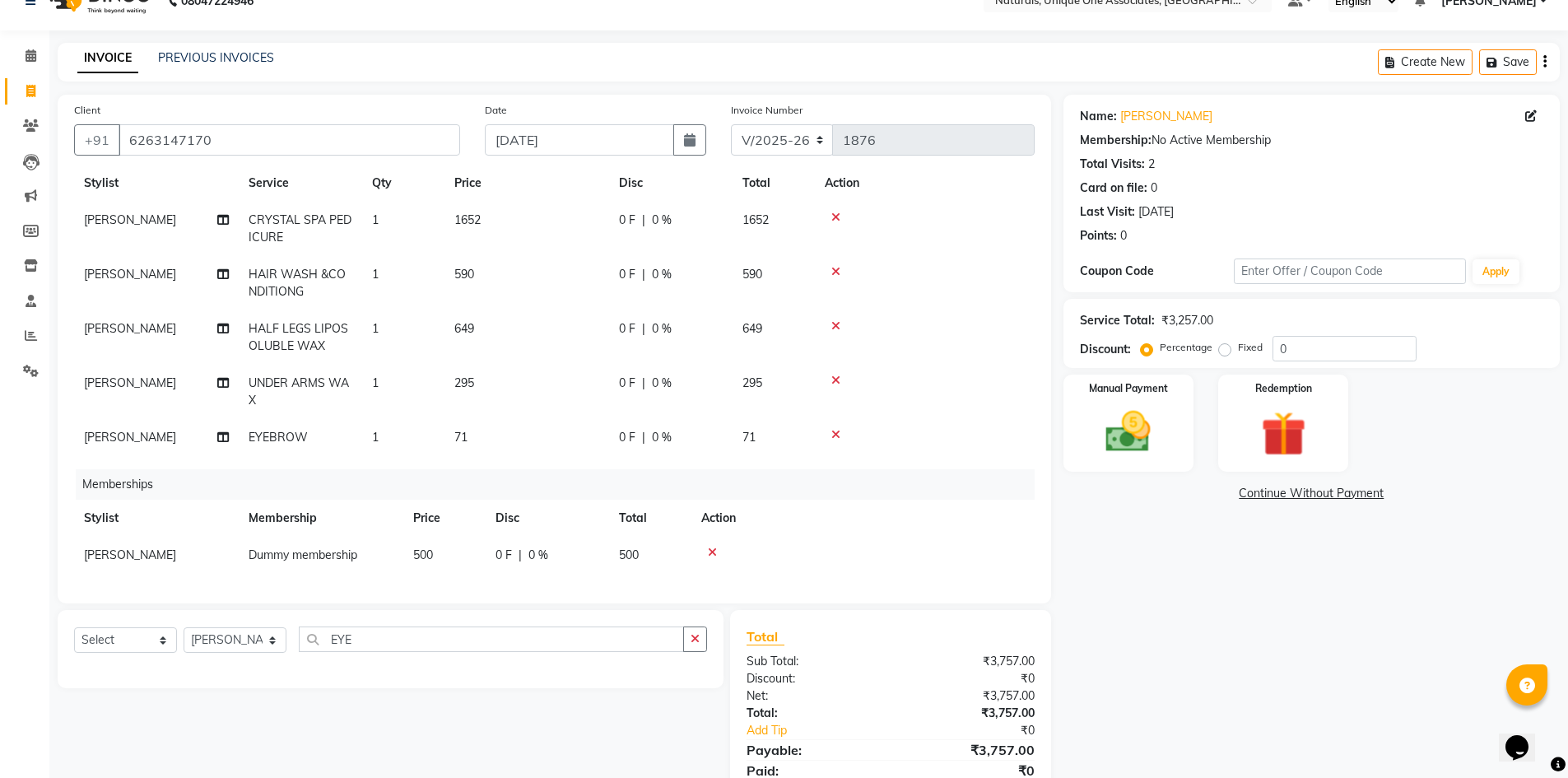
click at [1199, 597] on div "Name: Saumya Membership: No Active Membership Total Visits: 2 Card on file: 0 L…" at bounding box center [1318, 455] width 509 height 722
drag, startPoint x: 1130, startPoint y: 449, endPoint x: 1115, endPoint y: 449, distance: 15.0
click at [1130, 449] on img at bounding box center [1129, 432] width 75 height 54
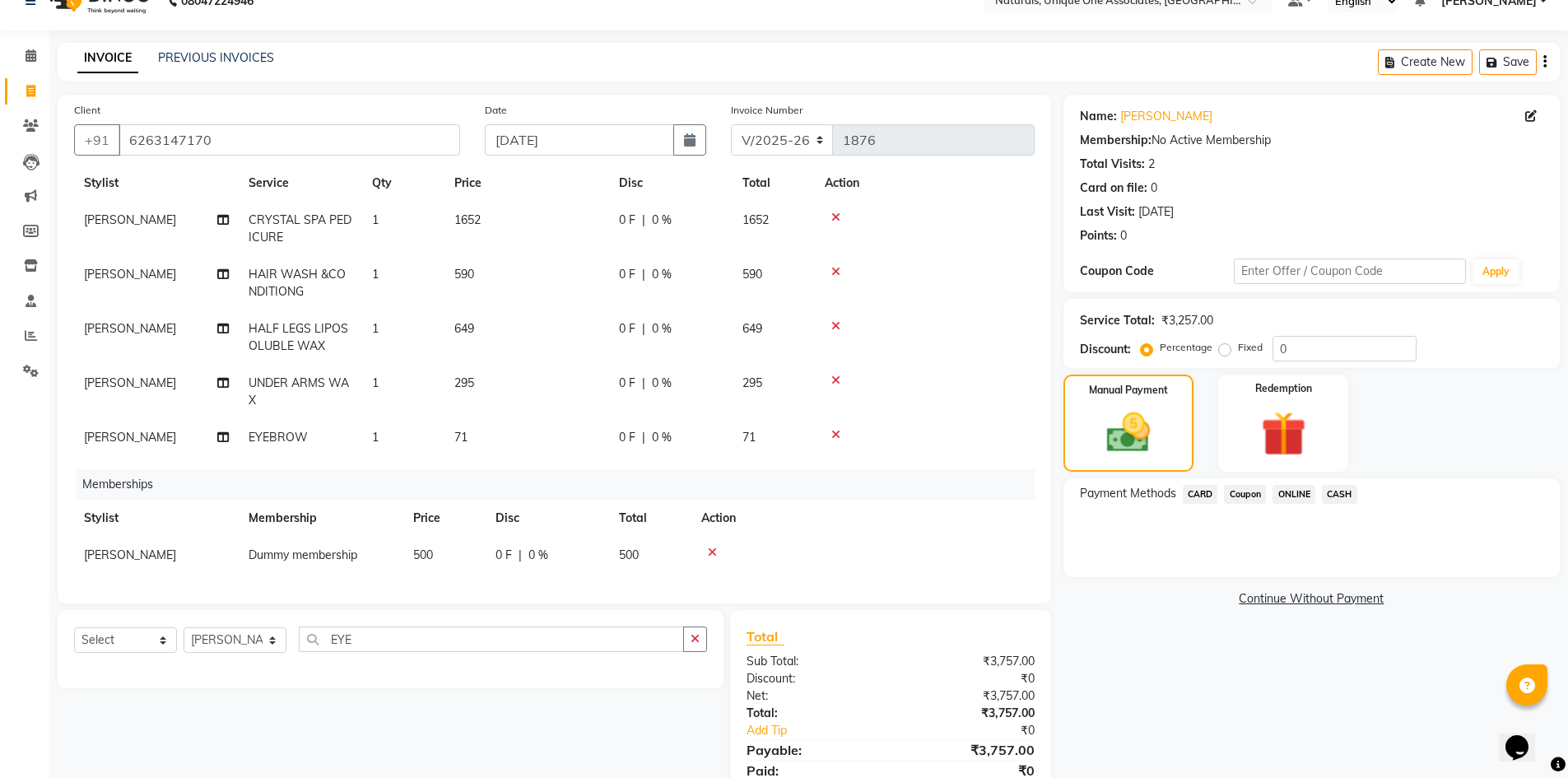
click at [1286, 491] on span "ONLINE" at bounding box center [1295, 494] width 43 height 19
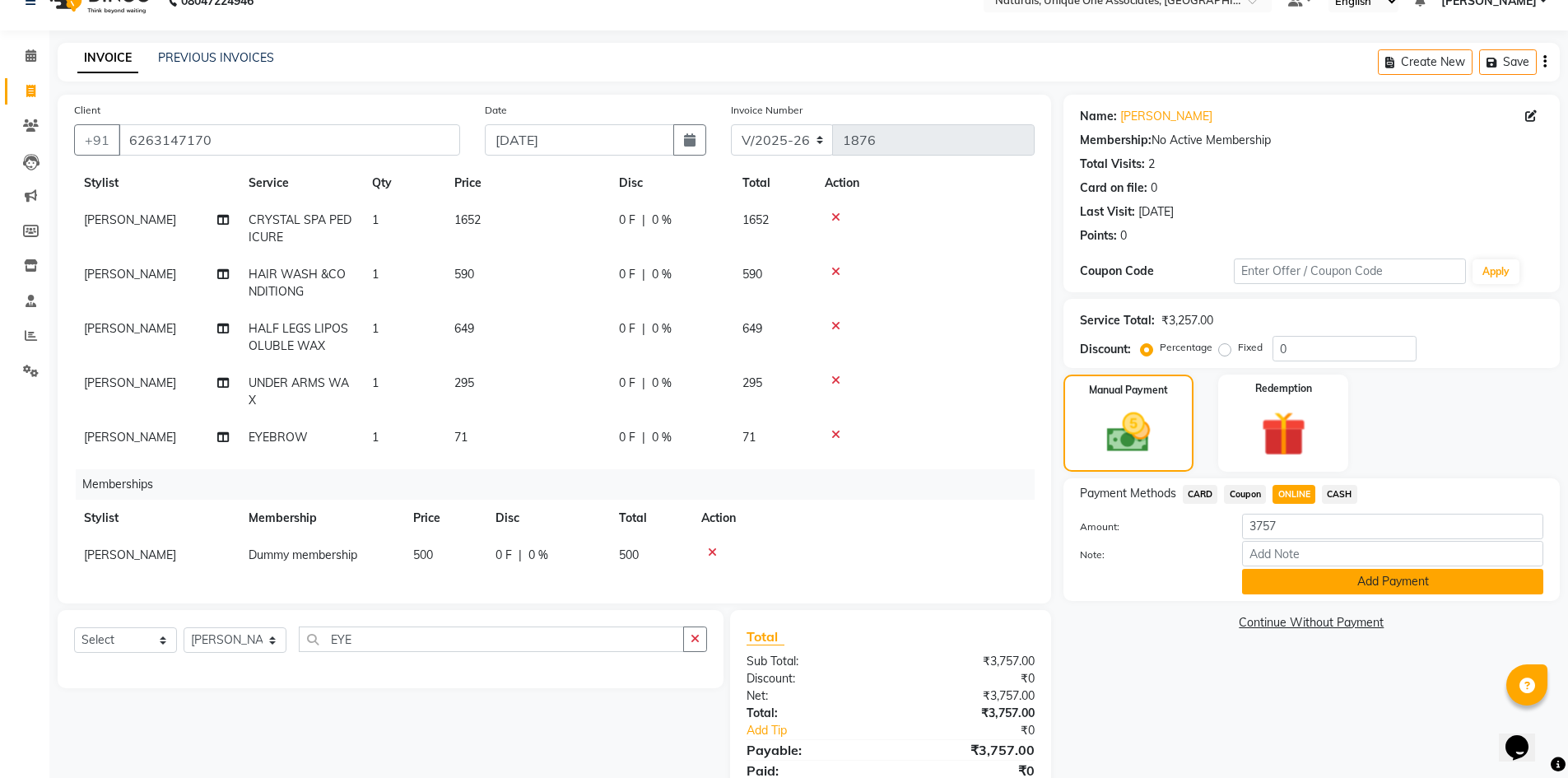
click at [1367, 587] on button "Add Payment" at bounding box center [1393, 581] width 301 height 25
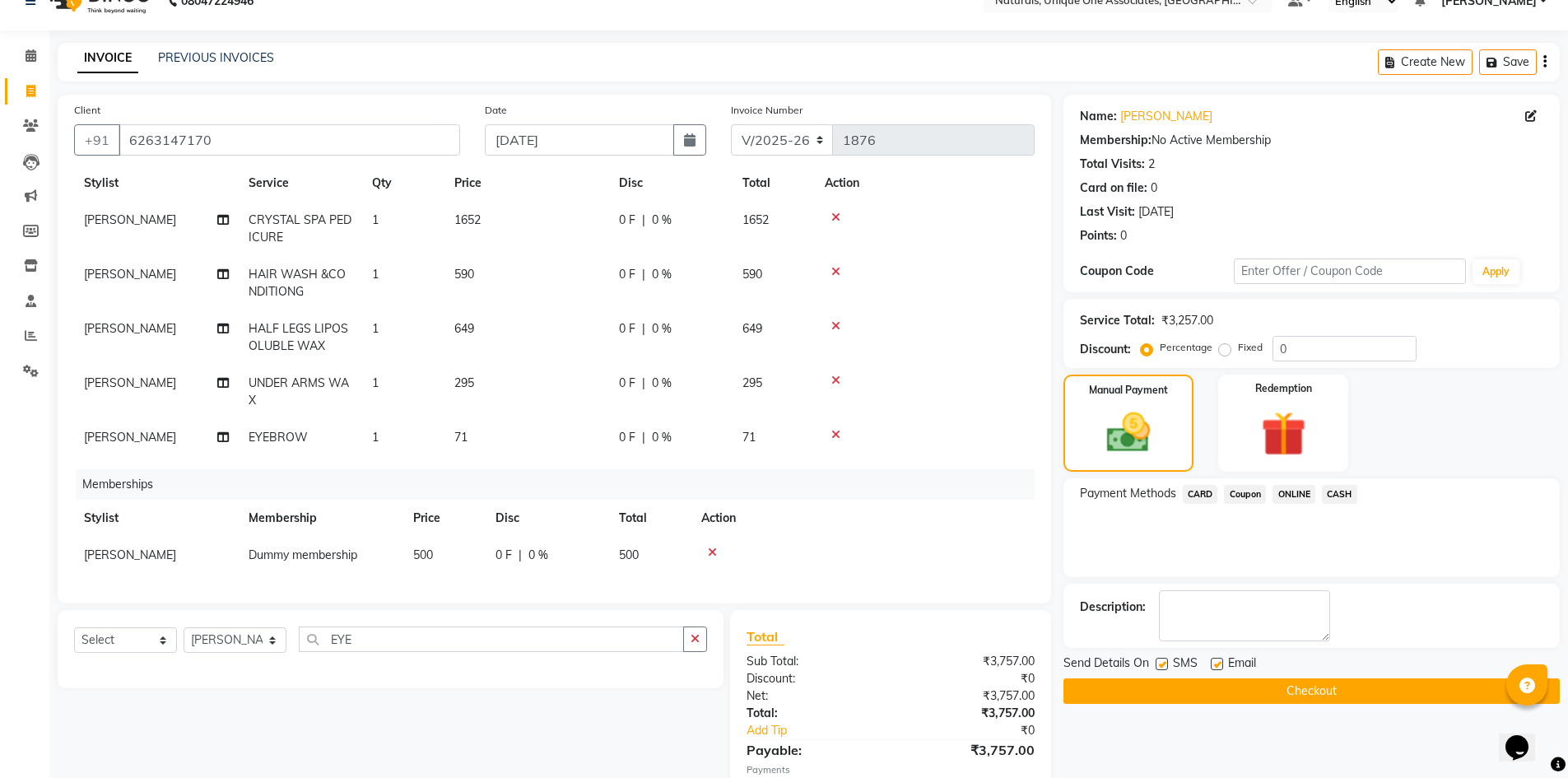
click at [1351, 680] on button "Checkout" at bounding box center [1312, 691] width 497 height 25
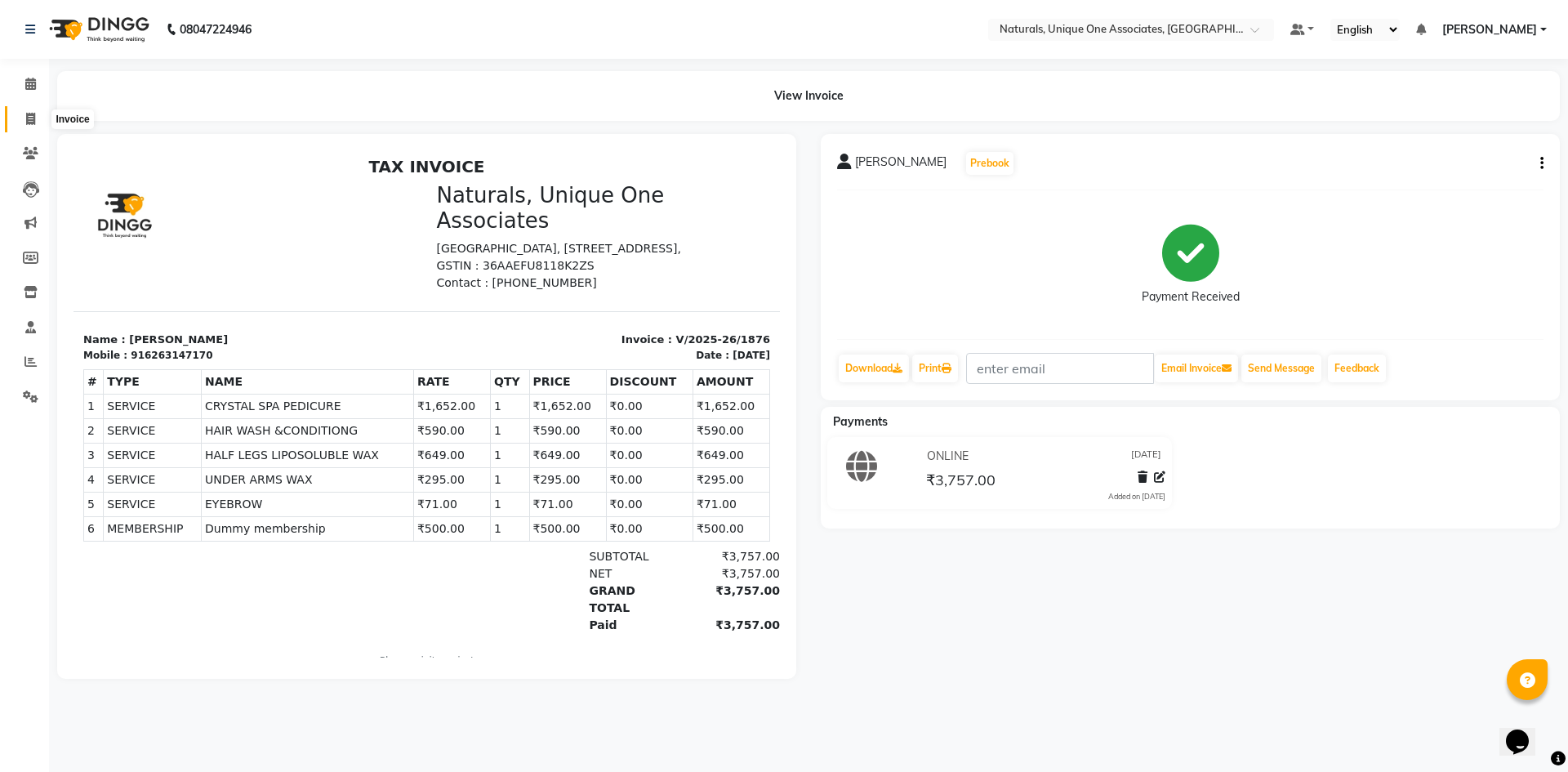
click at [24, 119] on span at bounding box center [30, 119] width 29 height 19
select select "service"
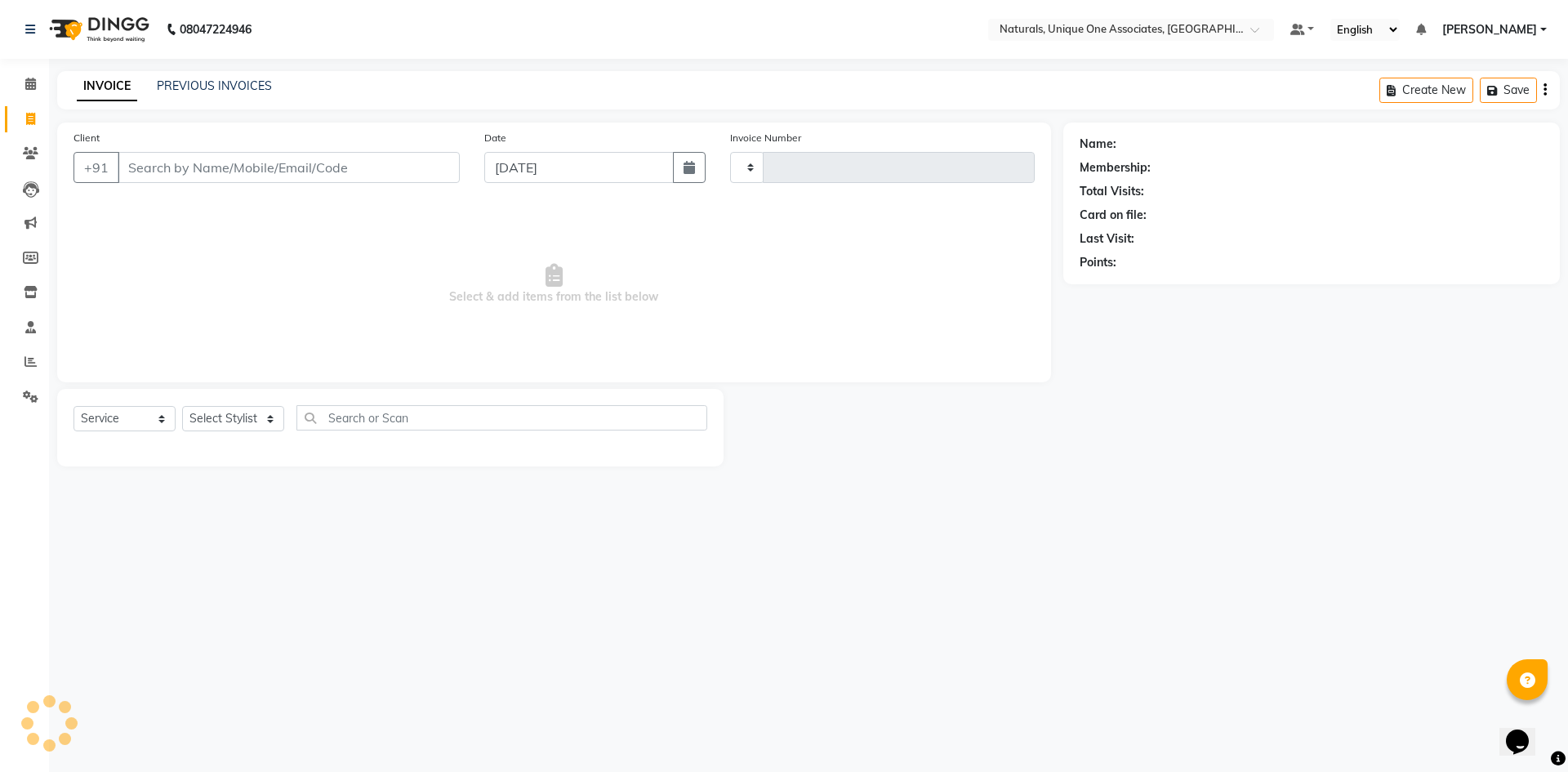
type input "1877"
select select "5857"
click at [248, 166] on input "Client" at bounding box center [289, 167] width 342 height 31
select select "membership"
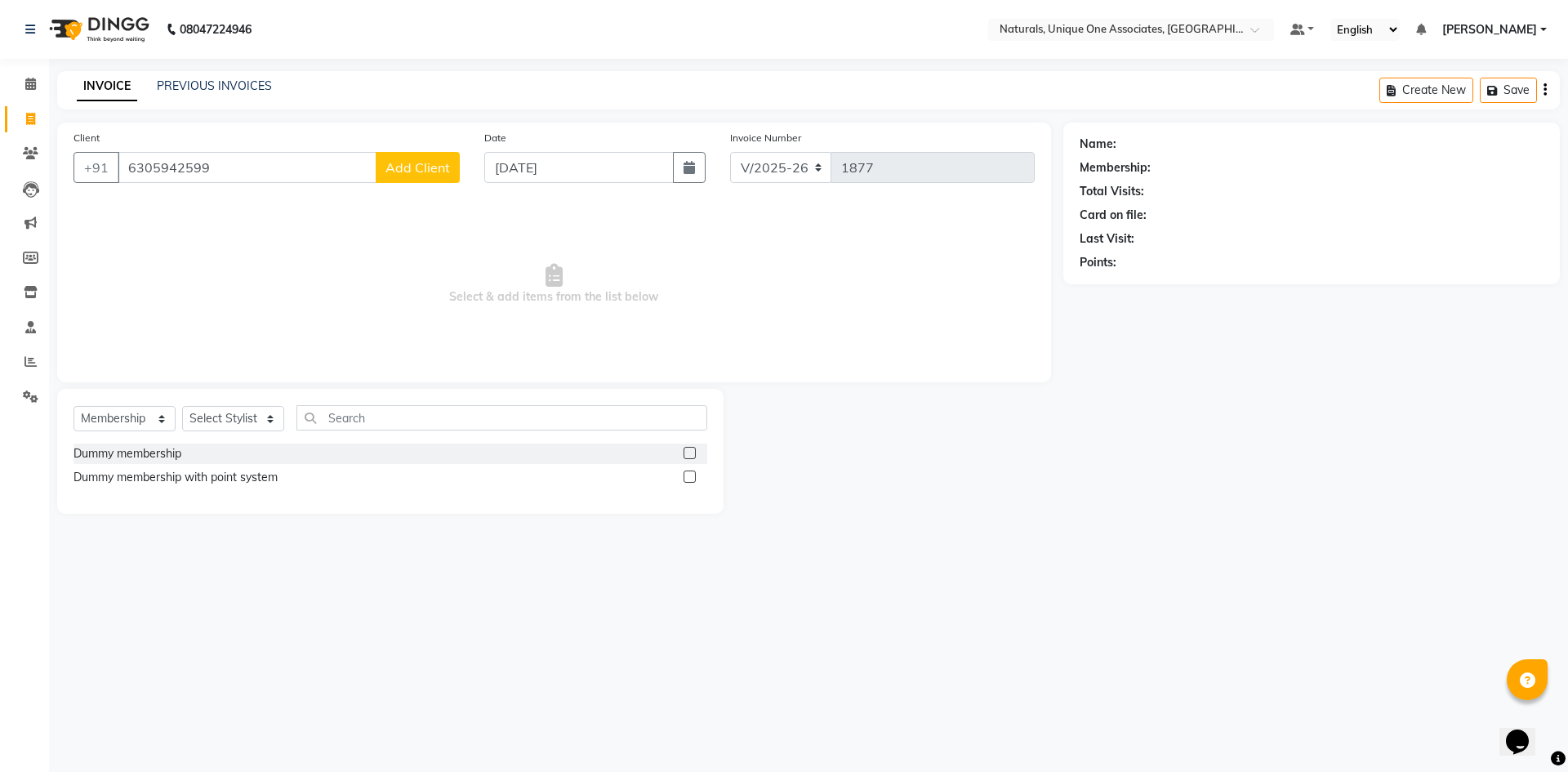
type input "6305942599"
click at [415, 160] on span "Add Client" at bounding box center [417, 168] width 64 height 16
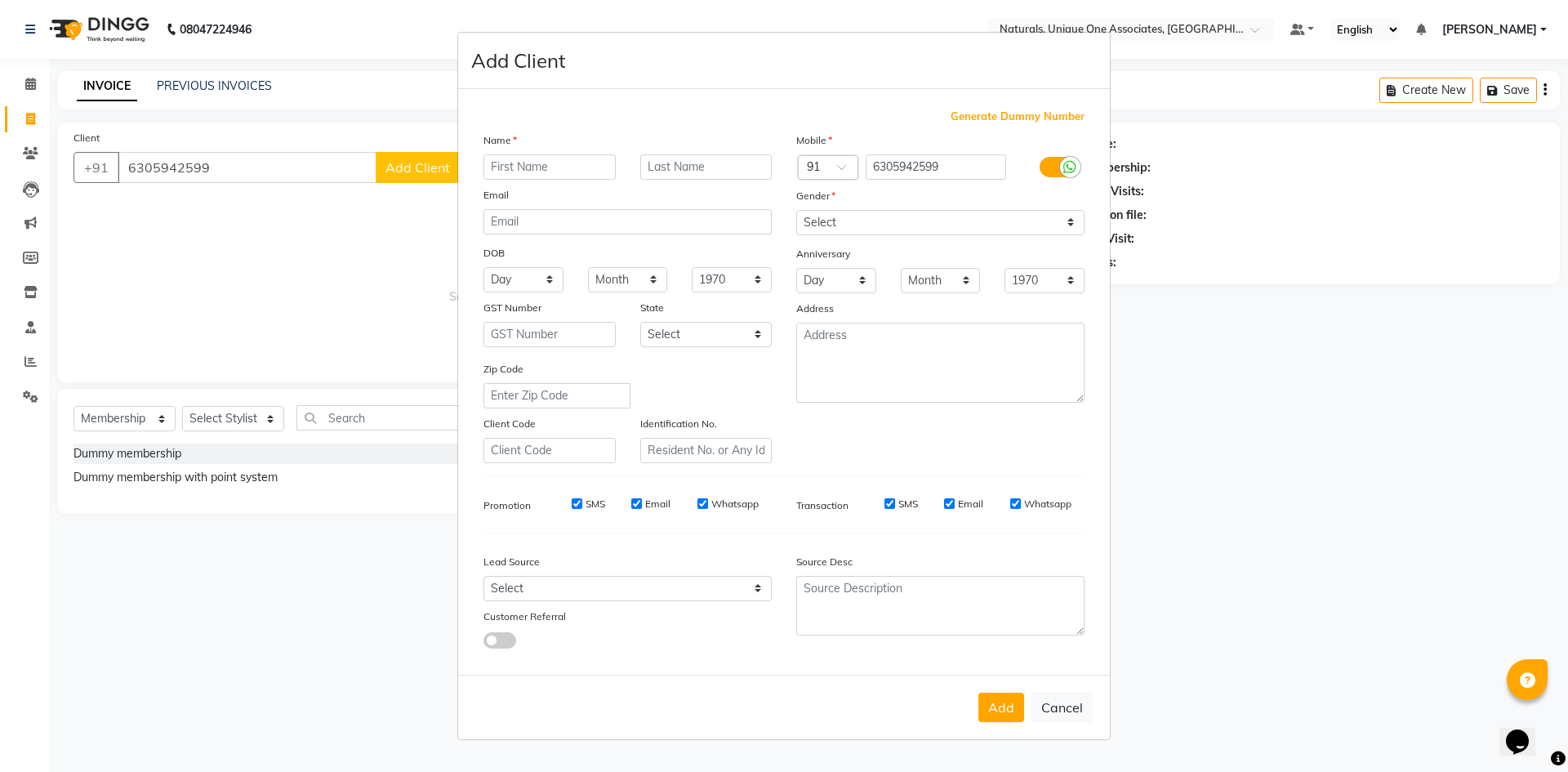
click at [570, 170] on input "text" at bounding box center [549, 167] width 132 height 25
type input "SWAROOPA"
click at [896, 220] on select "Select Male Female Other Prefer Not To Say" at bounding box center [940, 222] width 288 height 25
select select "female"
click at [796, 209] on select "Select Male Female Other Prefer Not To Say" at bounding box center [940, 222] width 288 height 25
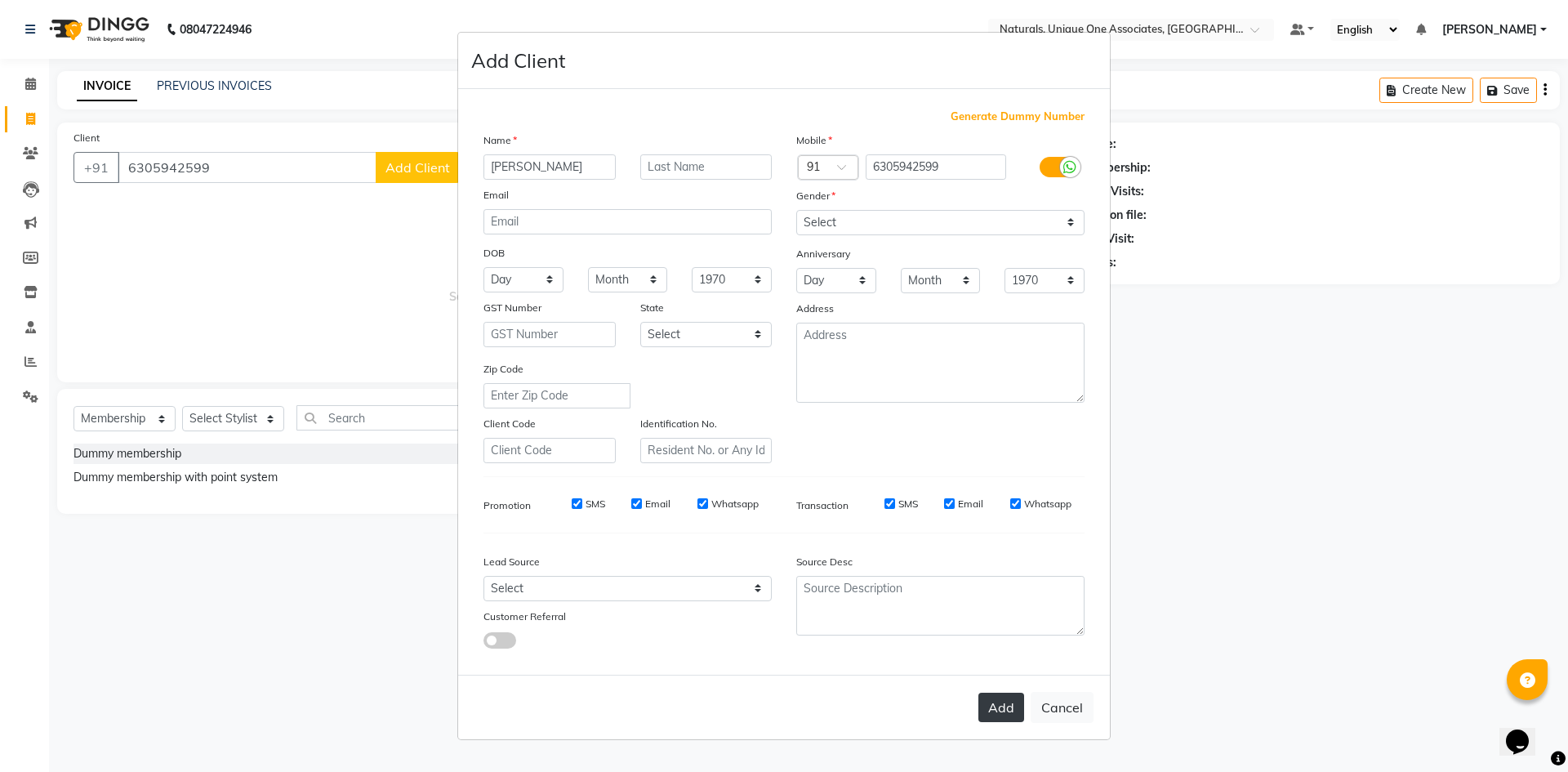
click at [1000, 706] on button "Add" at bounding box center [1001, 707] width 45 height 29
select select
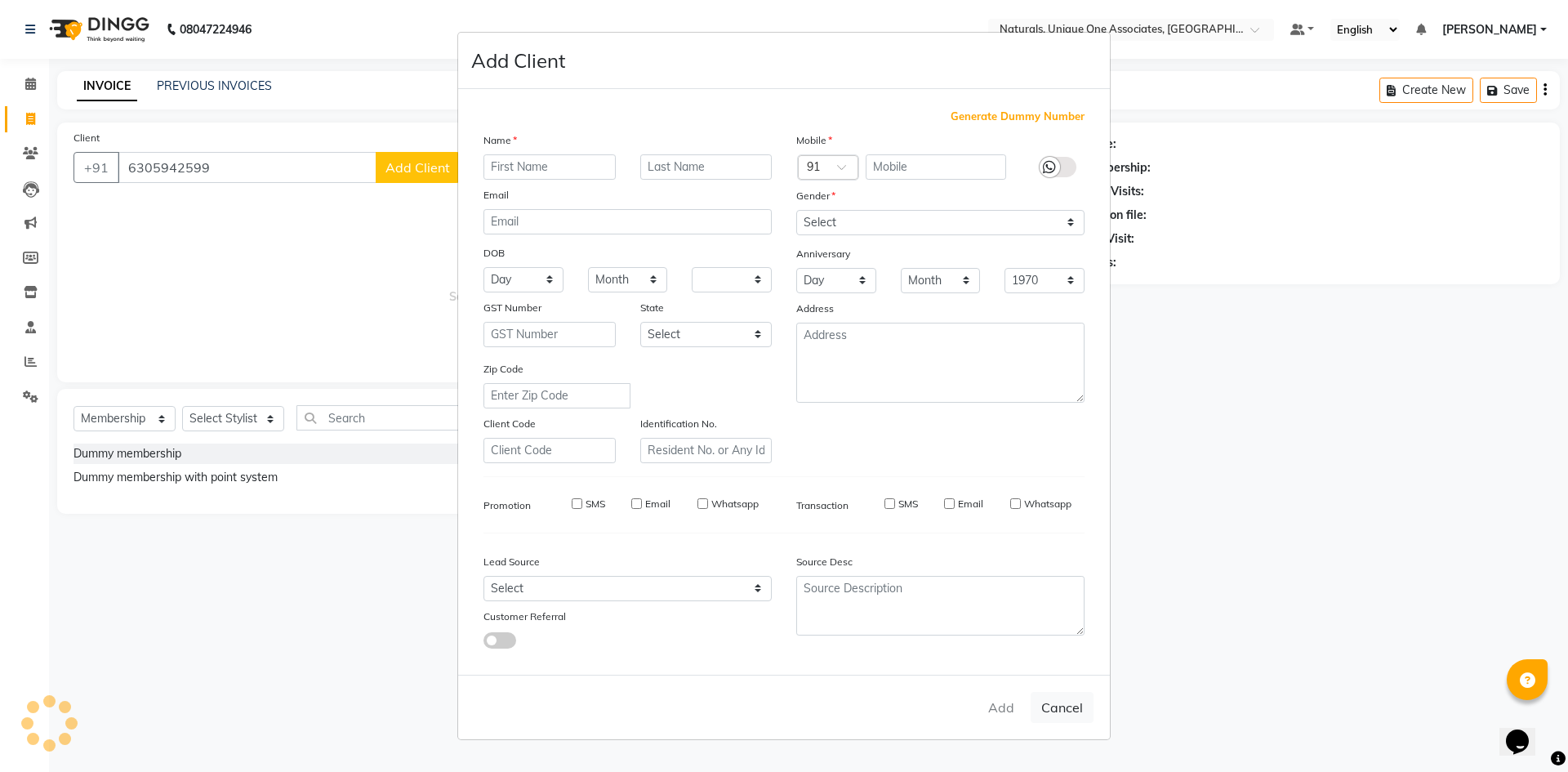
select select
checkbox input "false"
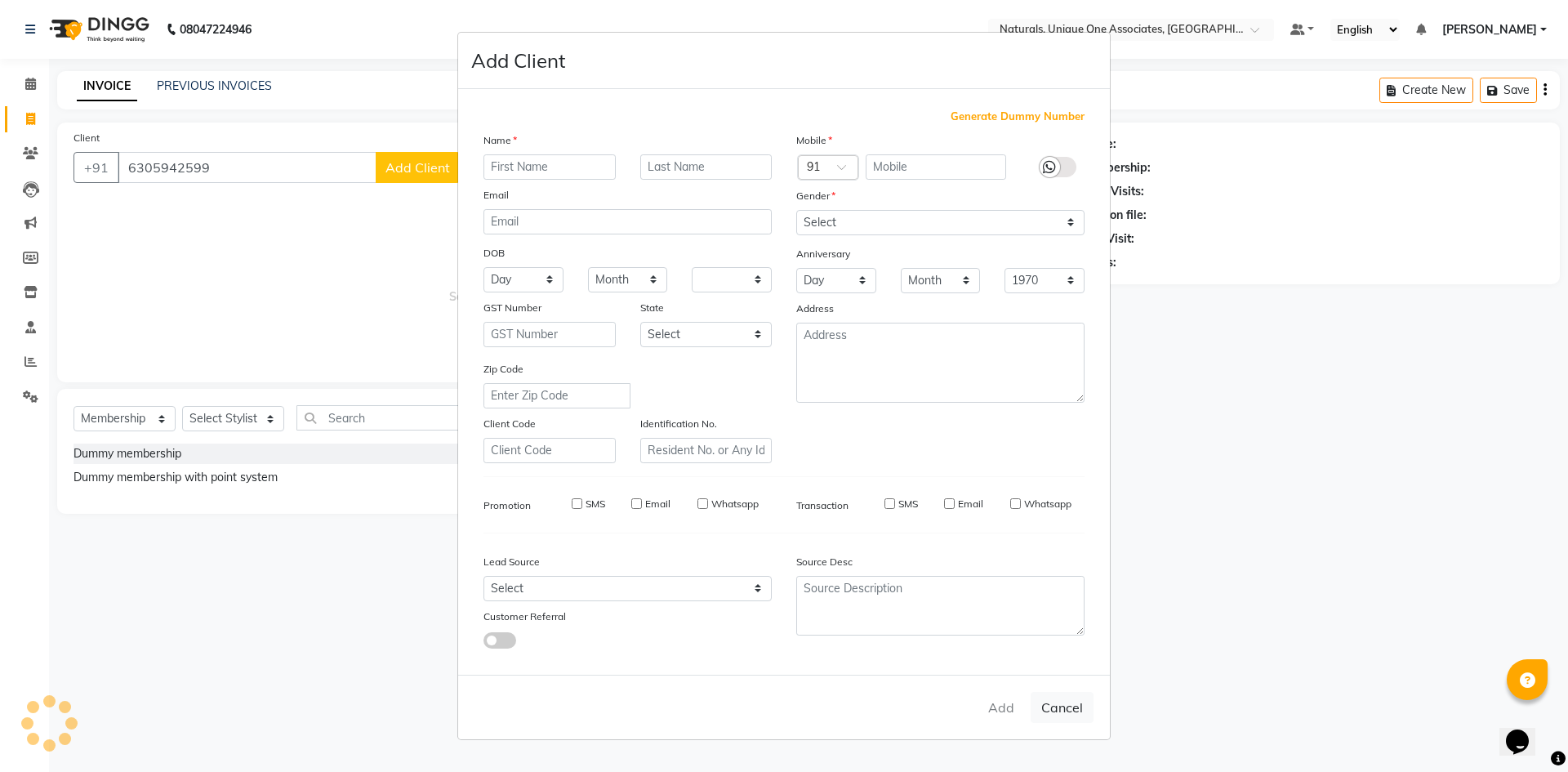
checkbox input "false"
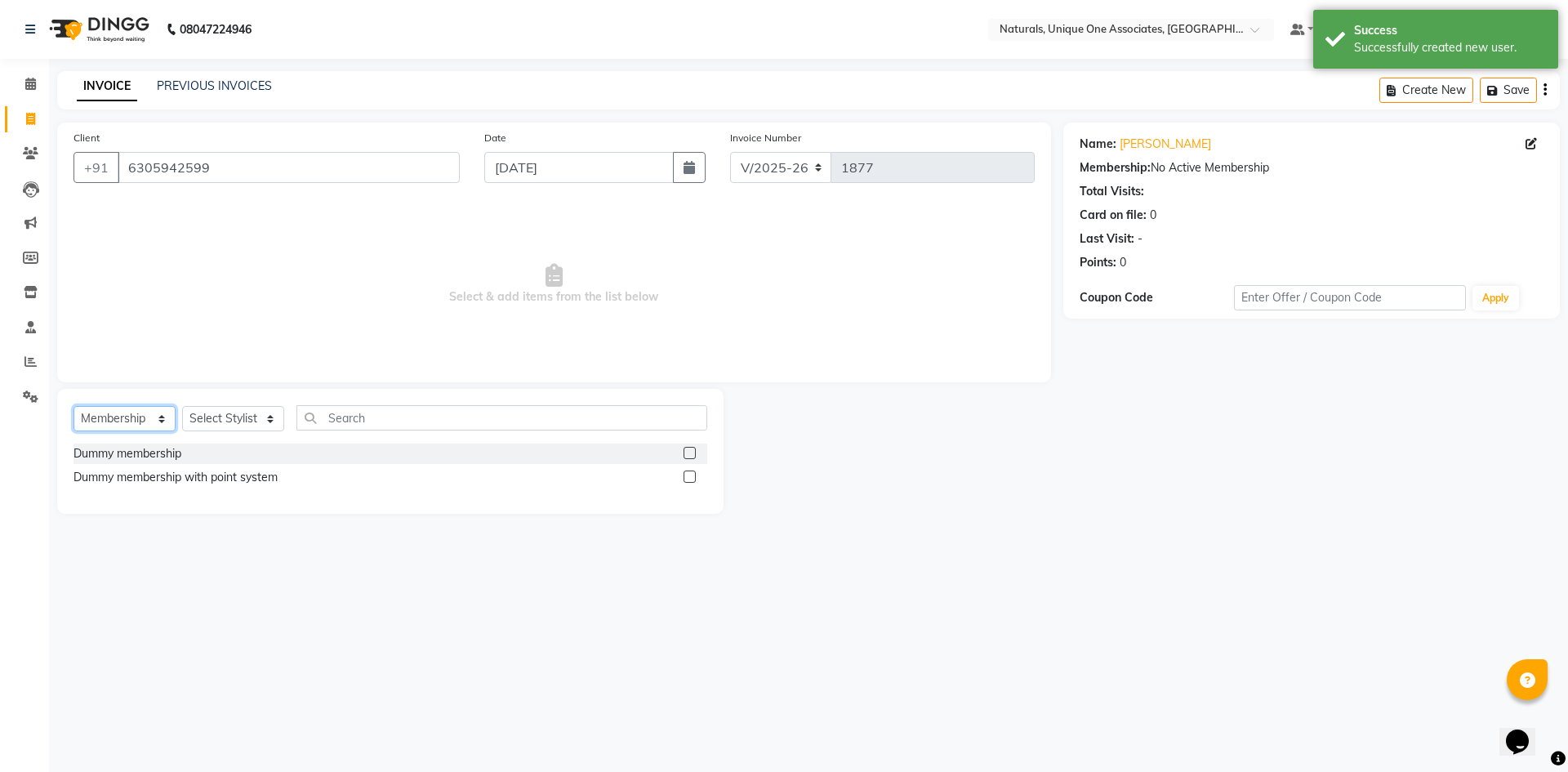
drag, startPoint x: 132, startPoint y: 423, endPoint x: 128, endPoint y: 431, distance: 8.9
click at [132, 423] on select "Select Service Product Membership Package Voucher Prepaid Gift Card" at bounding box center [124, 418] width 103 height 25
select select "service"
click at [73, 406] on select "Select Service Product Membership Package Voucher Prepaid Gift Card" at bounding box center [124, 418] width 103 height 25
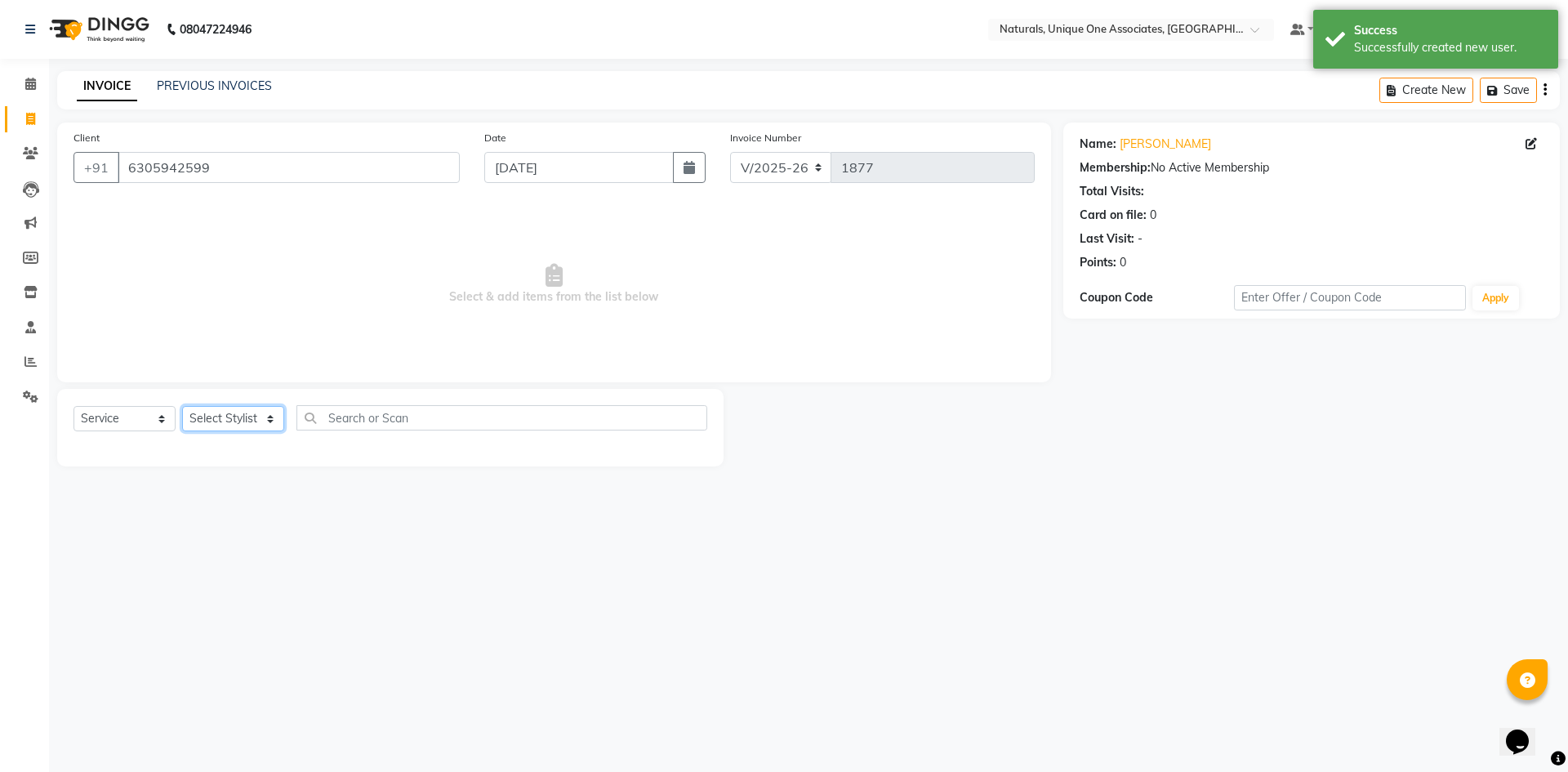
click at [226, 420] on select "Select Stylist ALI ANNI BHAVANI JAGRITI LUCY NUZHATH REHAN SADIQ SALMAN SUNITHA…" at bounding box center [233, 418] width 103 height 25
select select "82576"
click at [182, 406] on select "Select Stylist ALI ANNI BHAVANI JAGRITI LUCY NUZHATH REHAN SADIQ SALMAN SUNITHA…" at bounding box center [233, 418] width 103 height 25
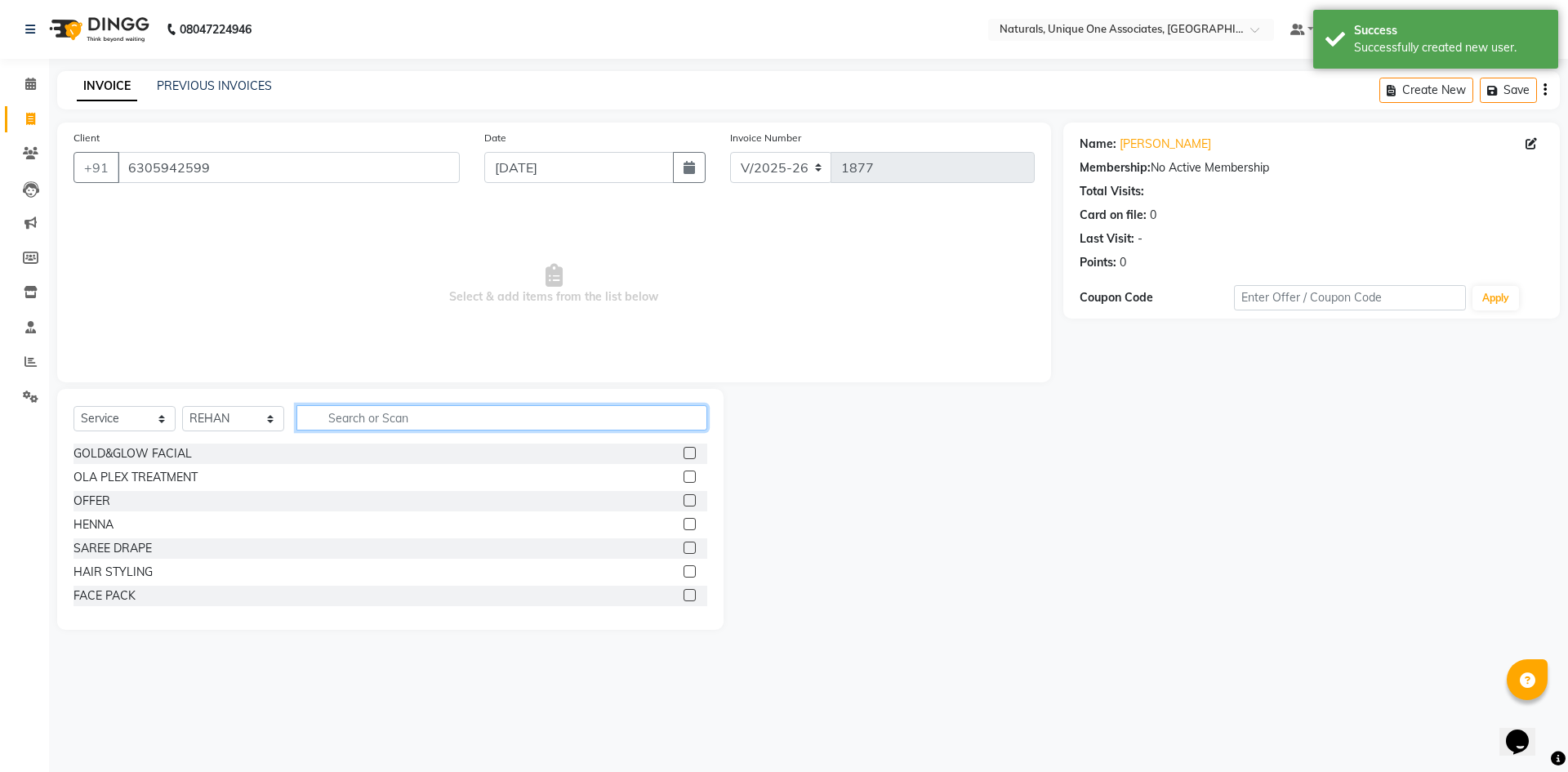
click at [365, 420] on input "text" at bounding box center [502, 417] width 411 height 25
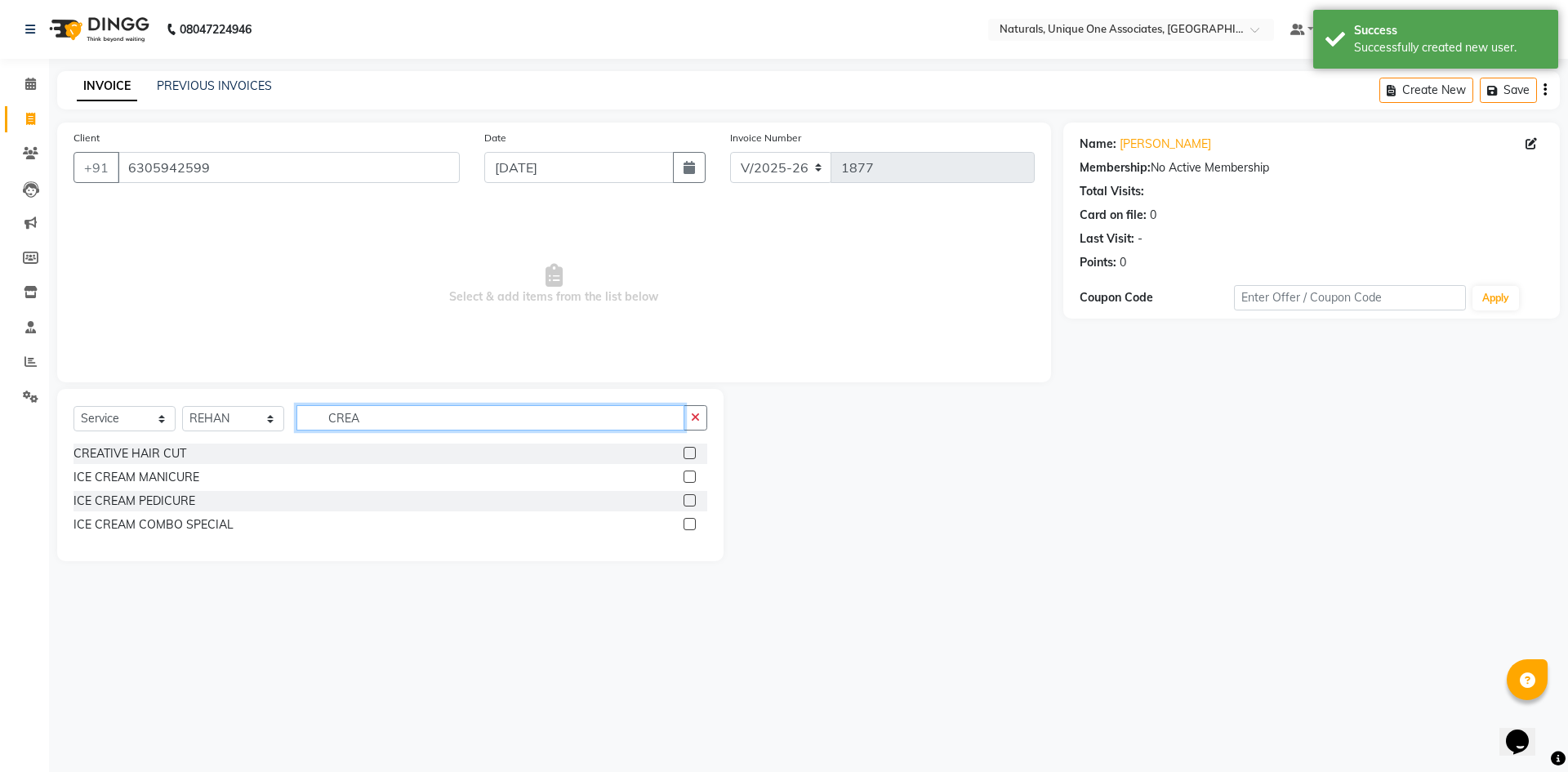
type input "CREA"
click at [685, 454] on label at bounding box center [690, 453] width 12 height 12
click at [685, 454] on input "checkbox" at bounding box center [689, 454] width 11 height 11
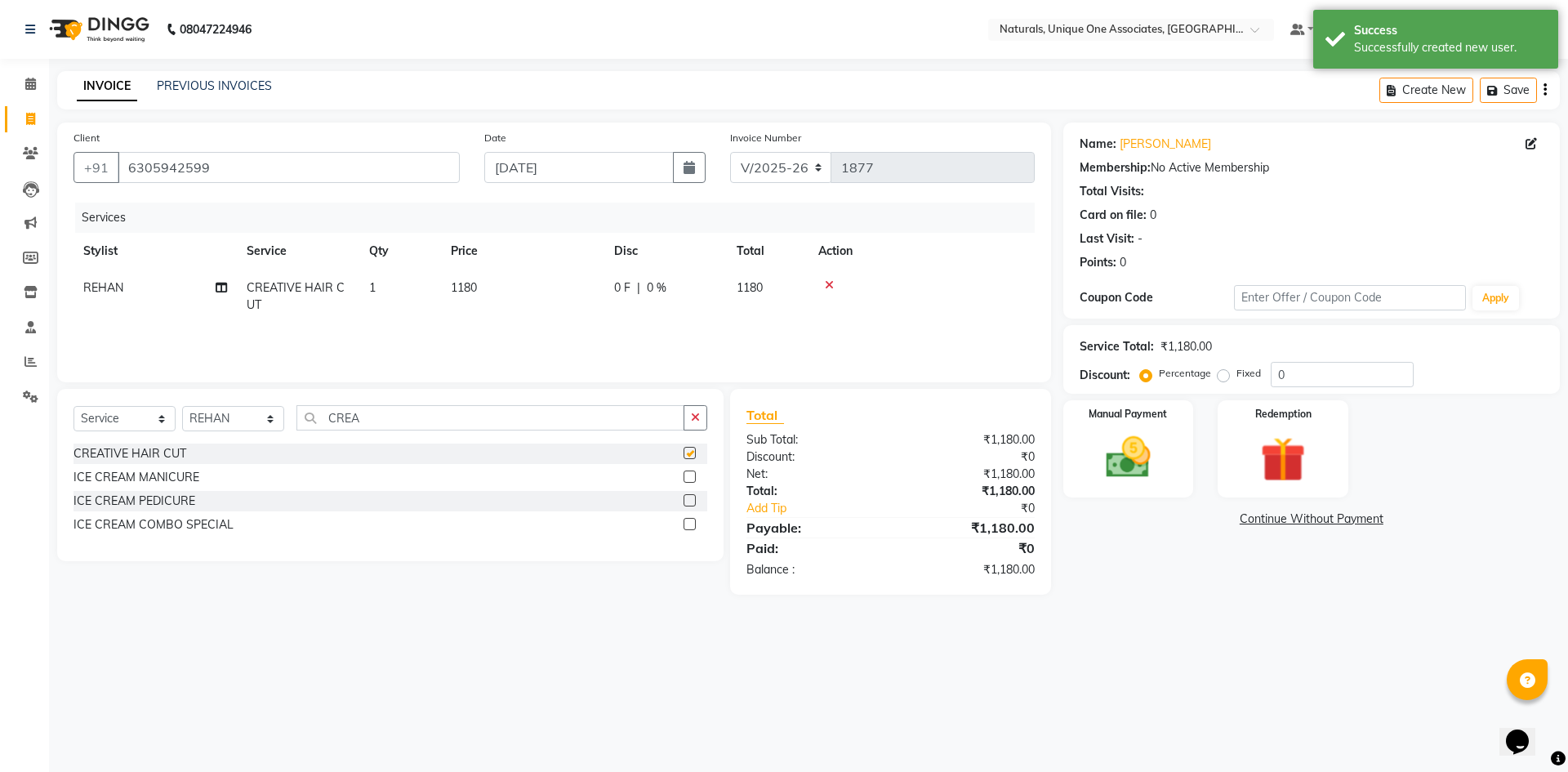
checkbox input "false"
drag, startPoint x: 413, startPoint y: 419, endPoint x: 209, endPoint y: 390, distance: 206.1
click at [209, 390] on div "Select Service Product Membership Package Voucher Prepaid Gift Card Select Styl…" at bounding box center [390, 474] width 667 height 172
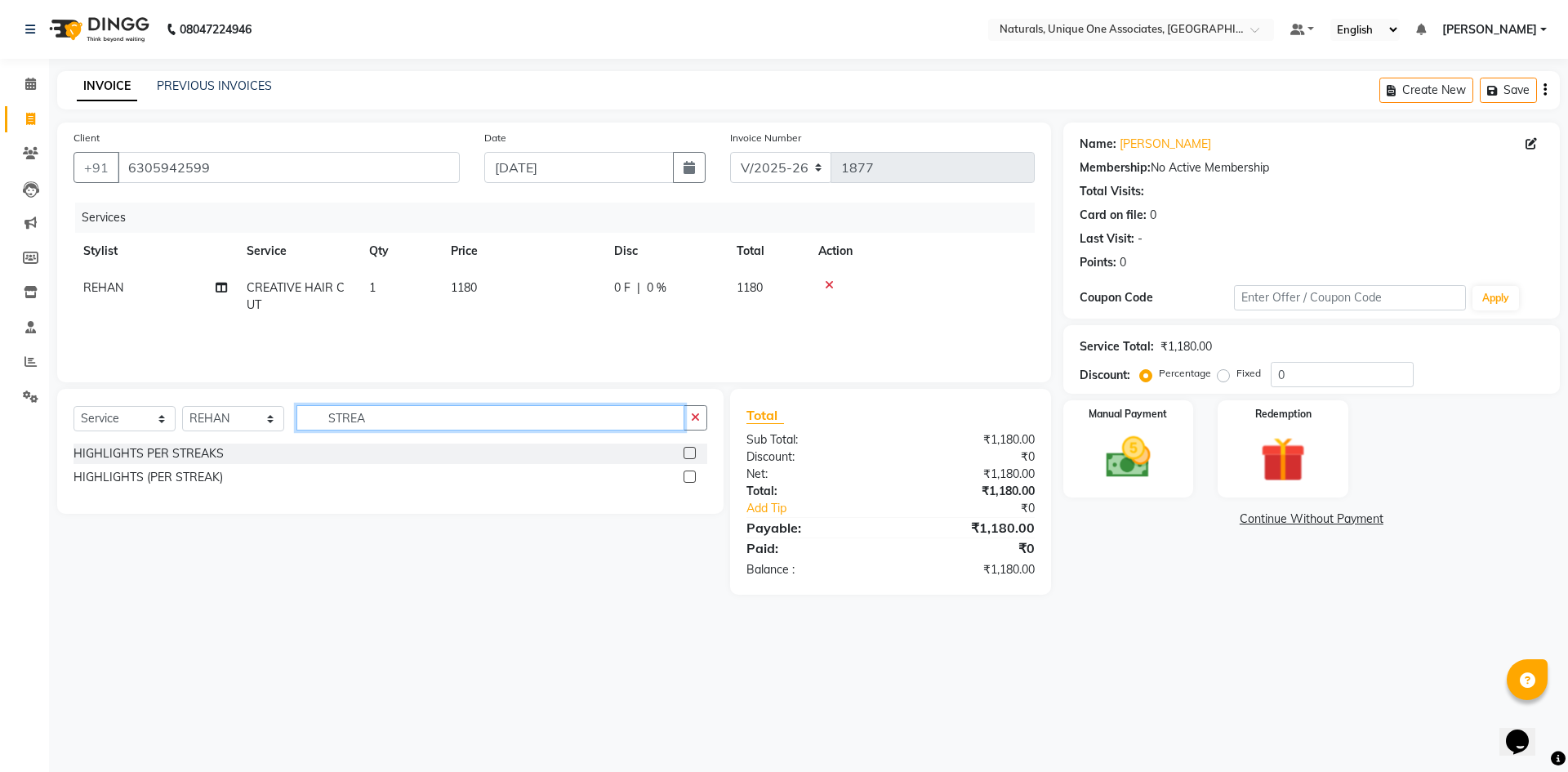
type input "STREA"
click at [691, 448] on label at bounding box center [690, 453] width 12 height 12
click at [691, 448] on input "checkbox" at bounding box center [689, 454] width 11 height 11
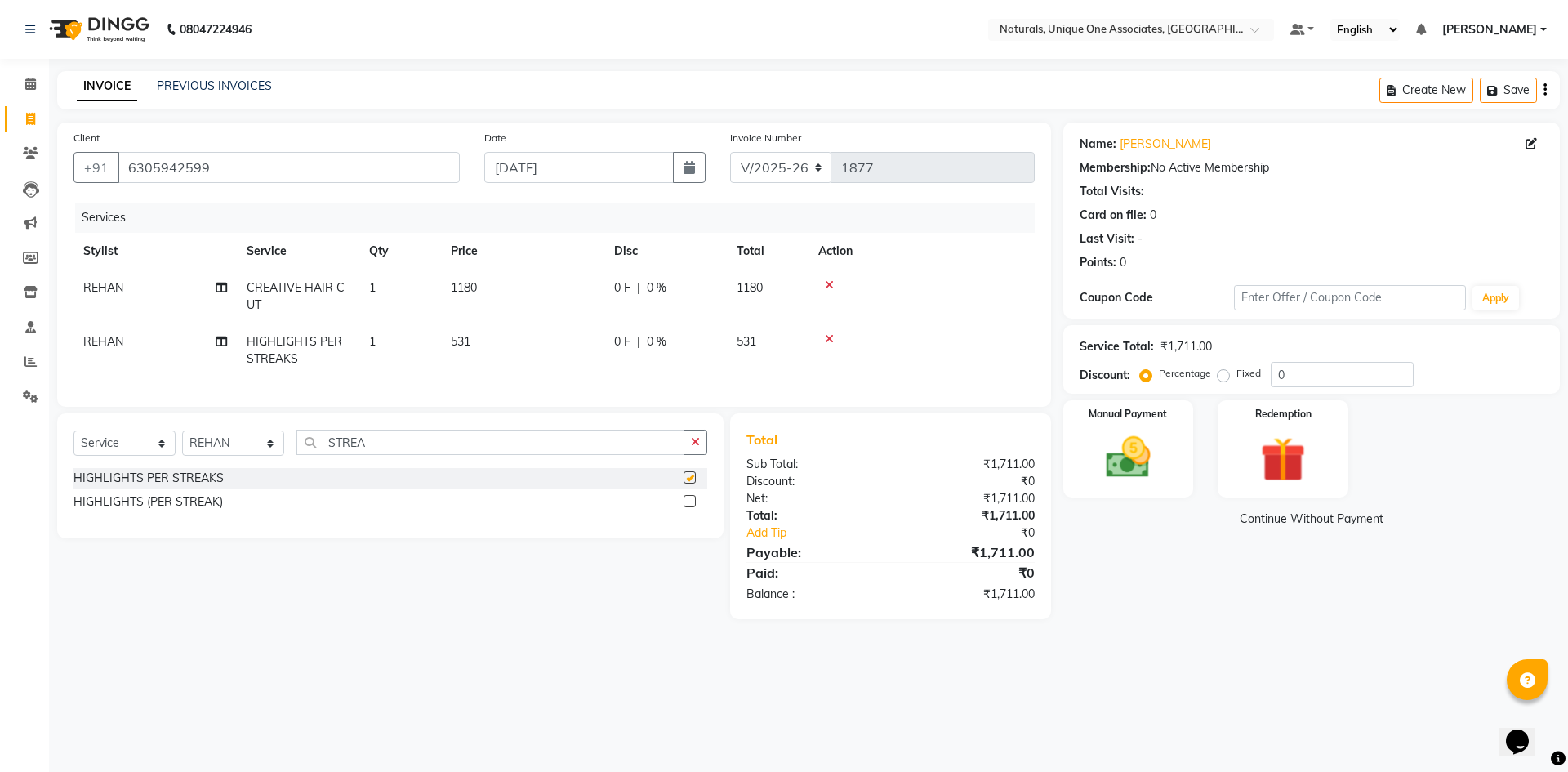
checkbox input "false"
click at [491, 341] on td "531" at bounding box center [522, 350] width 163 height 53
select select "82576"
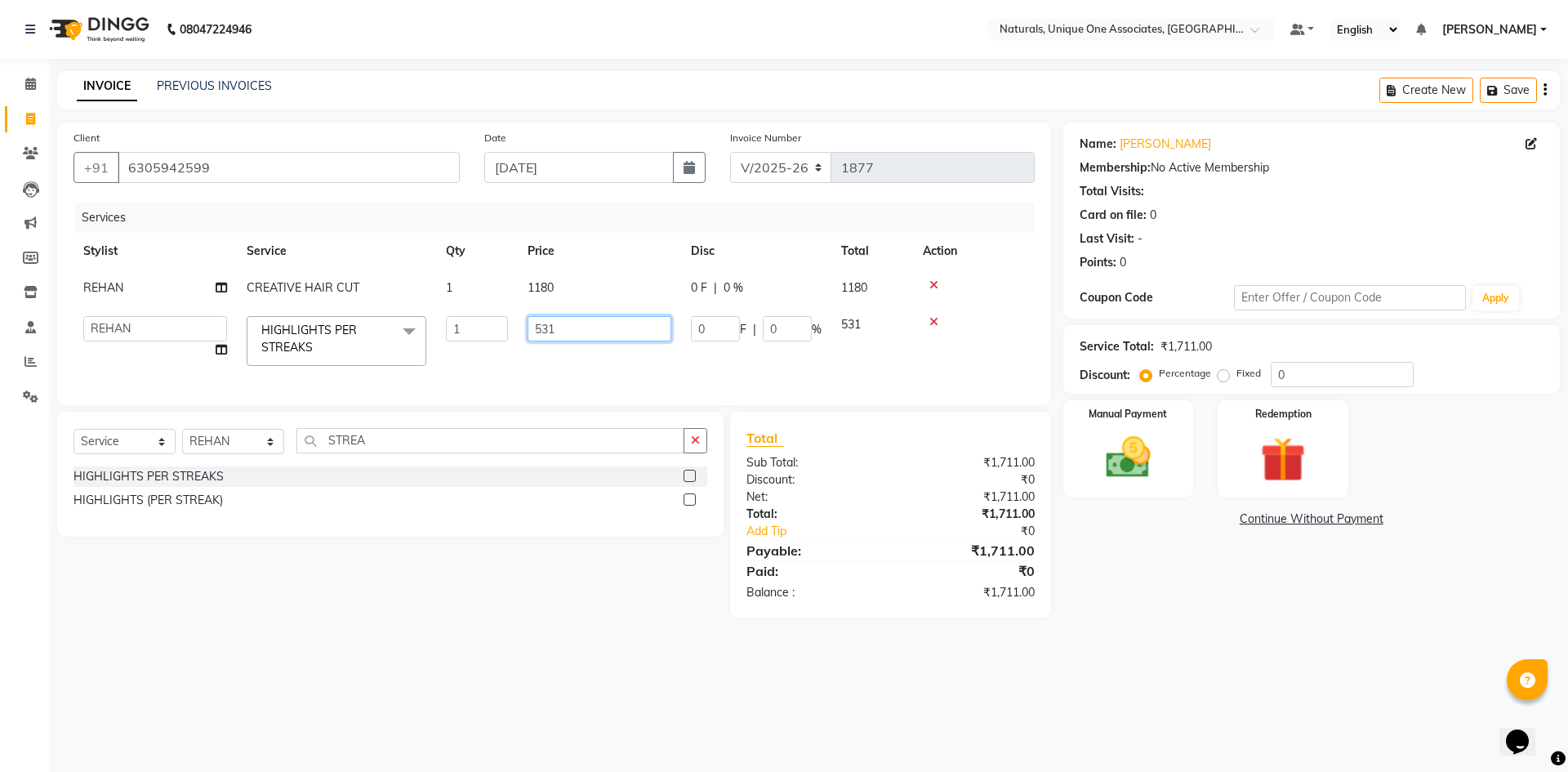
drag, startPoint x: 584, startPoint y: 324, endPoint x: 491, endPoint y: 306, distance: 94.7
click at [491, 306] on tbody "REHAN CREATIVE HAIR CUT 1 1180 0 F | 0 % 1180 ALI ANNI BHAVANI JAGRITI LUCY NUZ…" at bounding box center [554, 322] width 961 height 106
type input "590"
click at [488, 316] on tbody "REHAN CREATIVE HAIR CUT 1 1180 0 F | 0 % 1180 ALI ANNI BHAVANI JAGRITI LUCY NUZ…" at bounding box center [554, 322] width 961 height 106
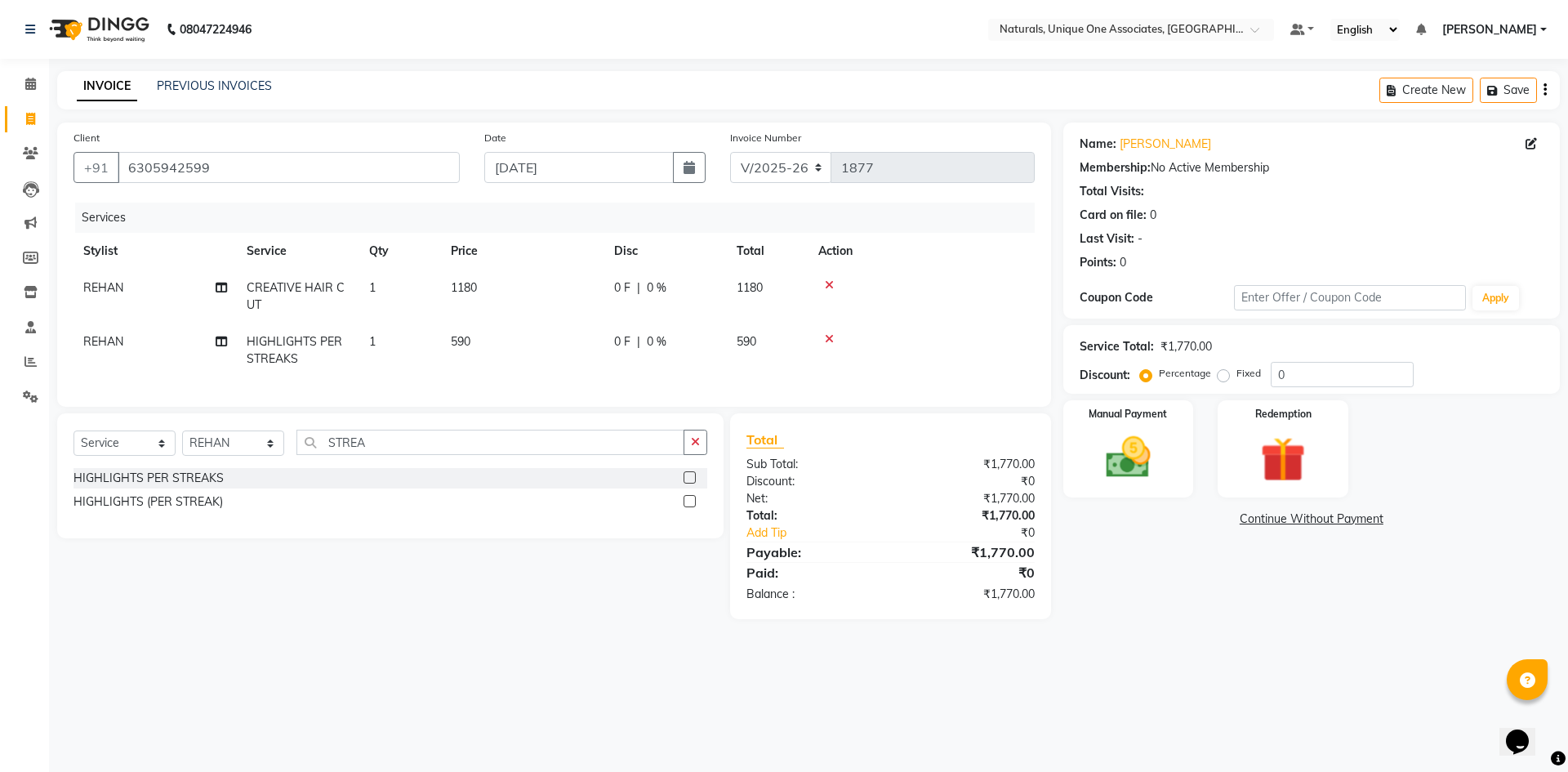
click at [433, 341] on td "1" at bounding box center [400, 350] width 82 height 53
select select "82576"
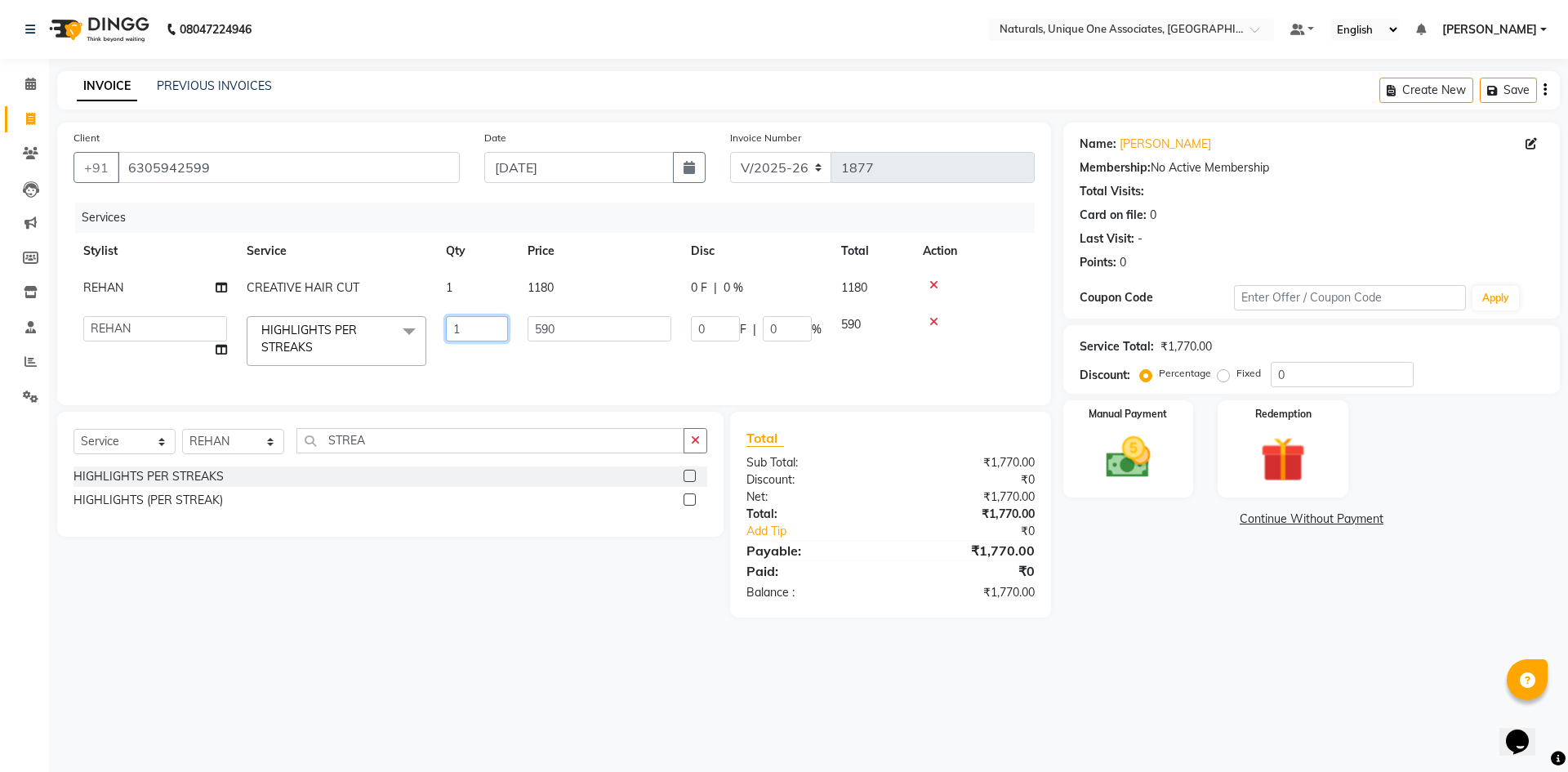
drag, startPoint x: 470, startPoint y: 333, endPoint x: 354, endPoint y: 317, distance: 117.1
click at [354, 317] on tr "ALI ANNI BHAVANI JAGRITI LUCY NUZHATH REHAN SADIQ SALMAN SUNITHA VASU VISHAL HI…" at bounding box center [554, 341] width 961 height 70
type input "8"
click at [1202, 618] on div "Name: Swaroopa Membership: No Active Membership Total Visits: Card on file: 0 L…" at bounding box center [1318, 369] width 509 height 495
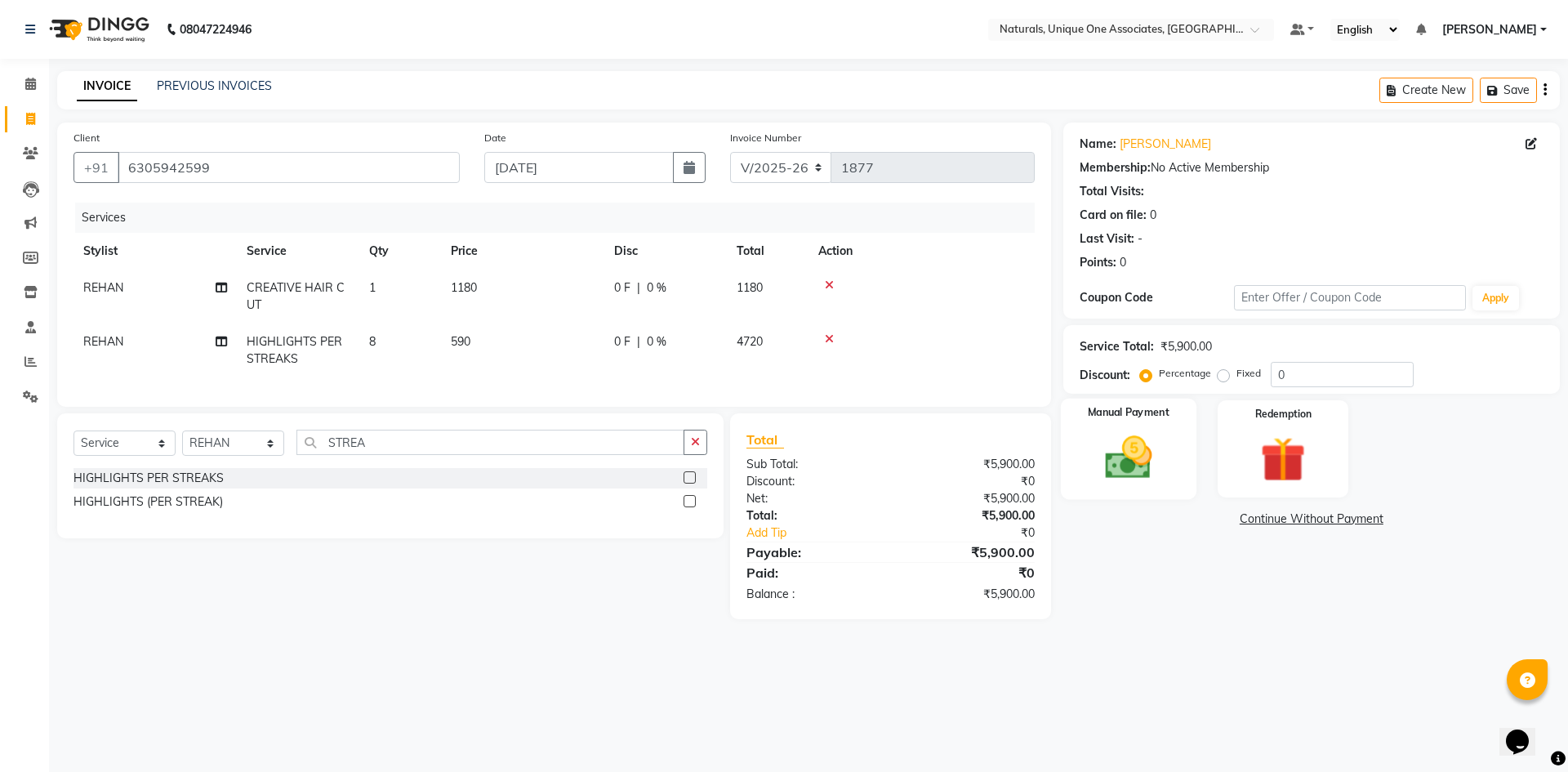
click at [1129, 439] on img at bounding box center [1128, 457] width 76 height 53
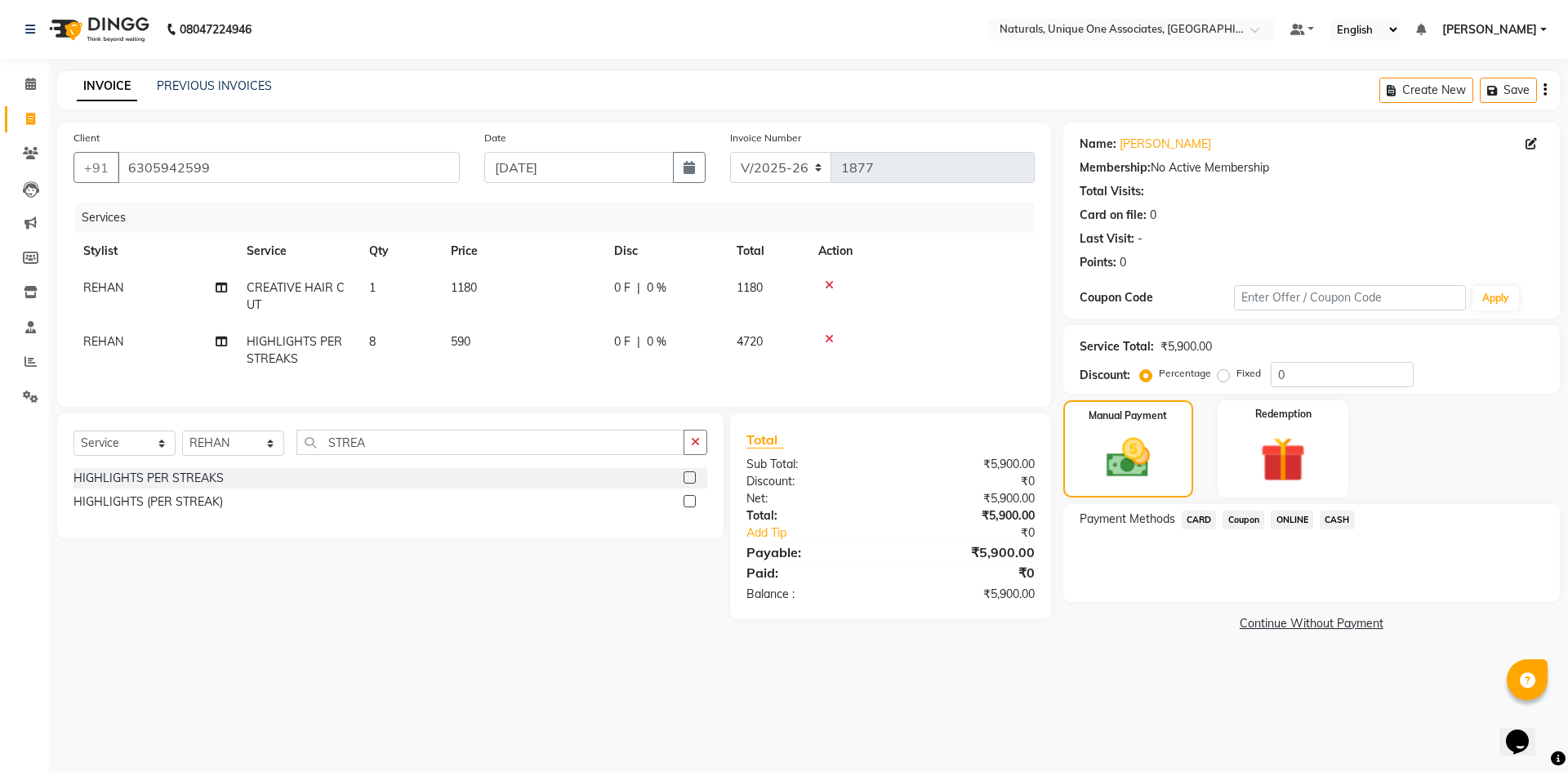
click at [1293, 522] on span "ONLINE" at bounding box center [1293, 520] width 43 height 19
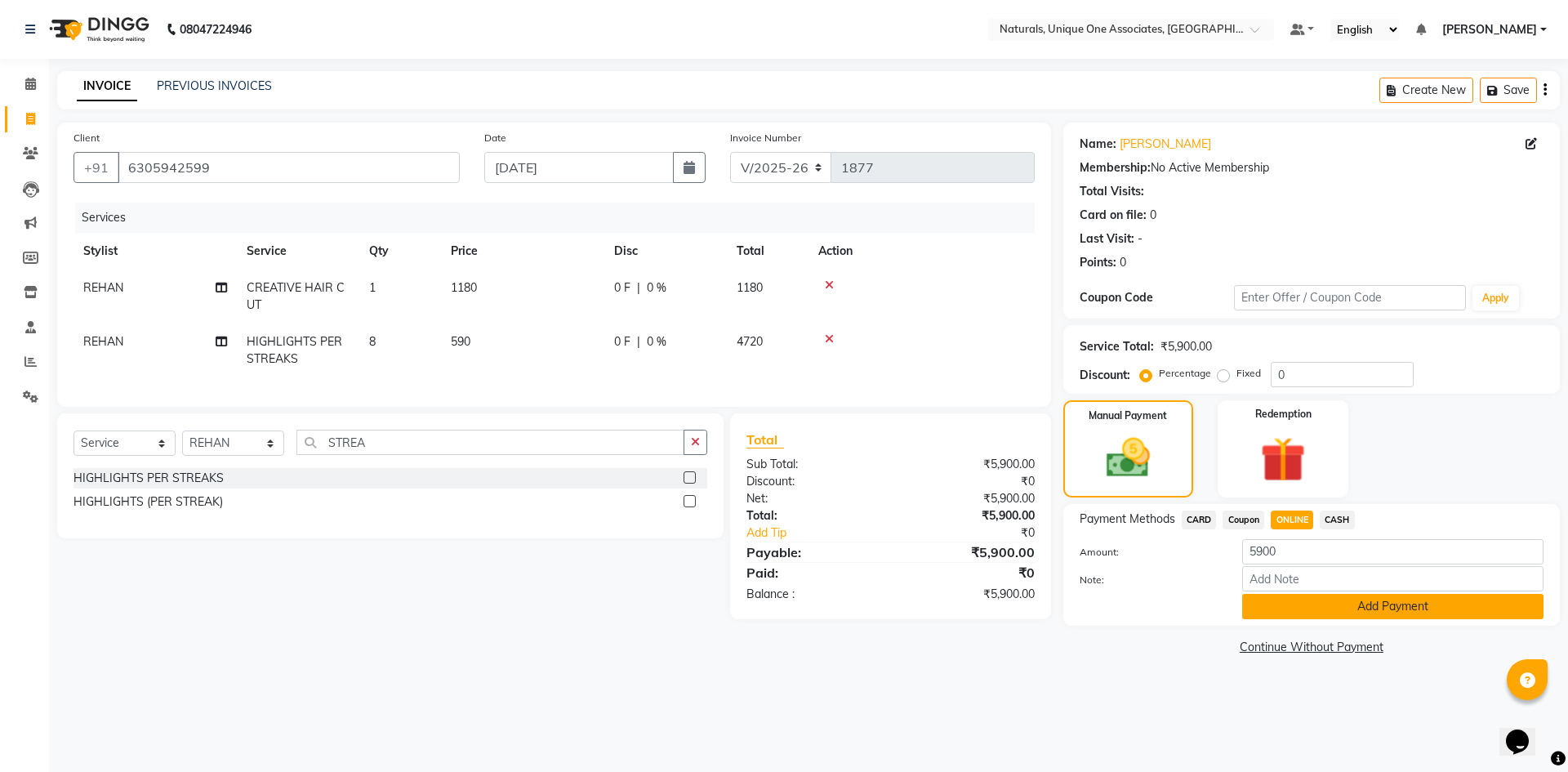
click at [1364, 610] on button "Add Payment" at bounding box center [1393, 606] width 301 height 25
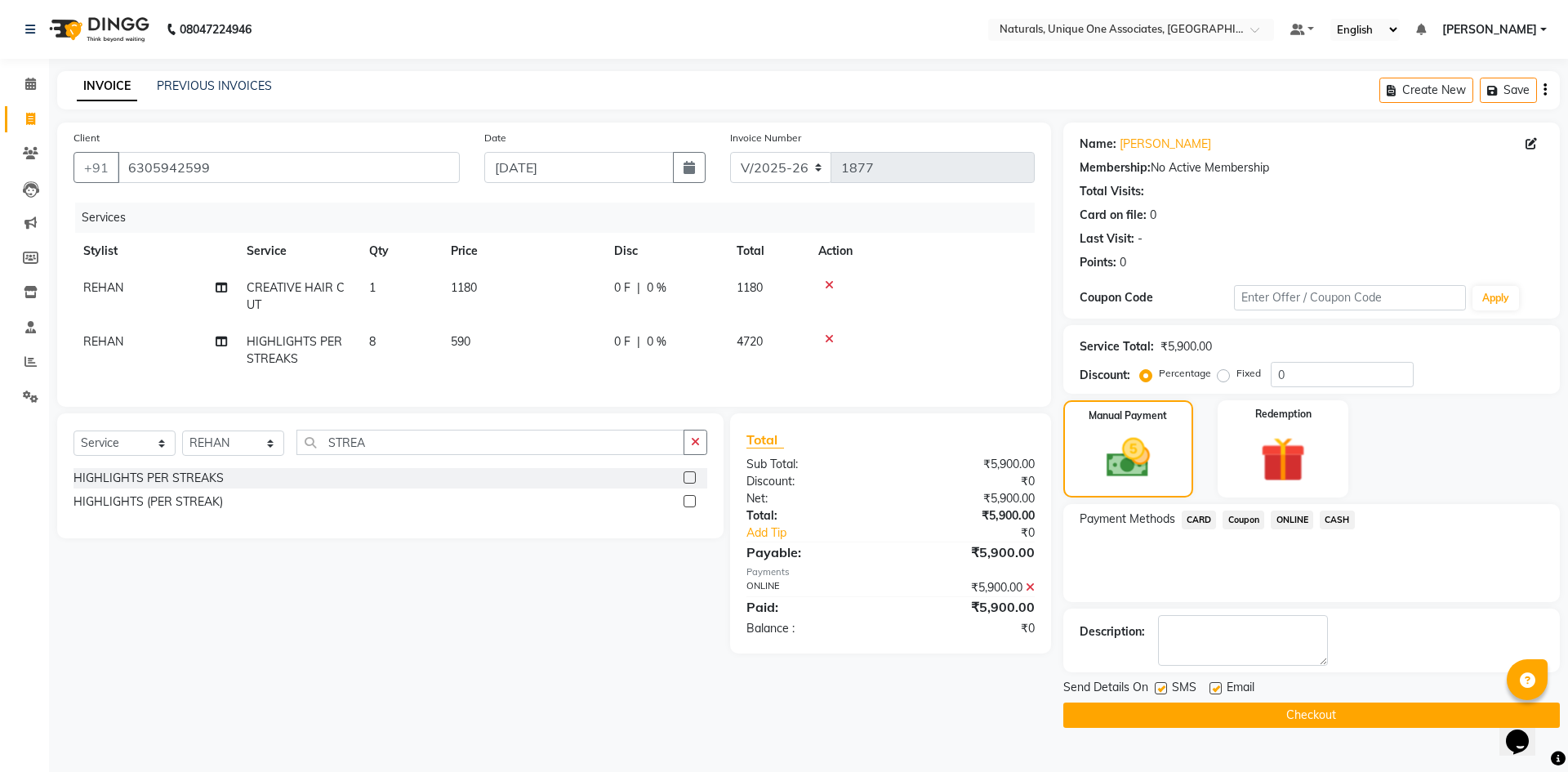
click at [1349, 710] on button "Checkout" at bounding box center [1311, 715] width 497 height 25
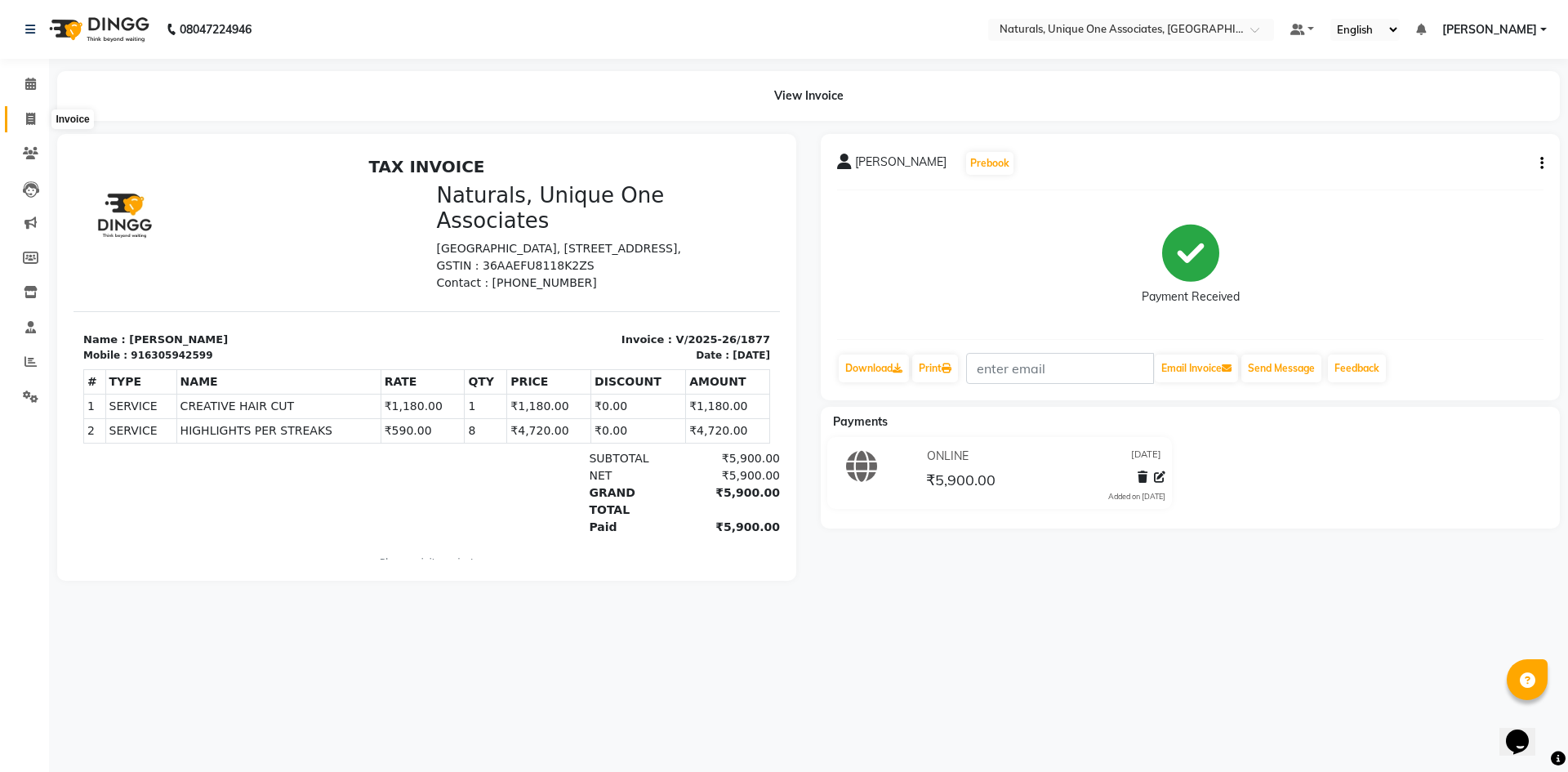
click at [30, 111] on span at bounding box center [30, 119] width 29 height 19
select select "5857"
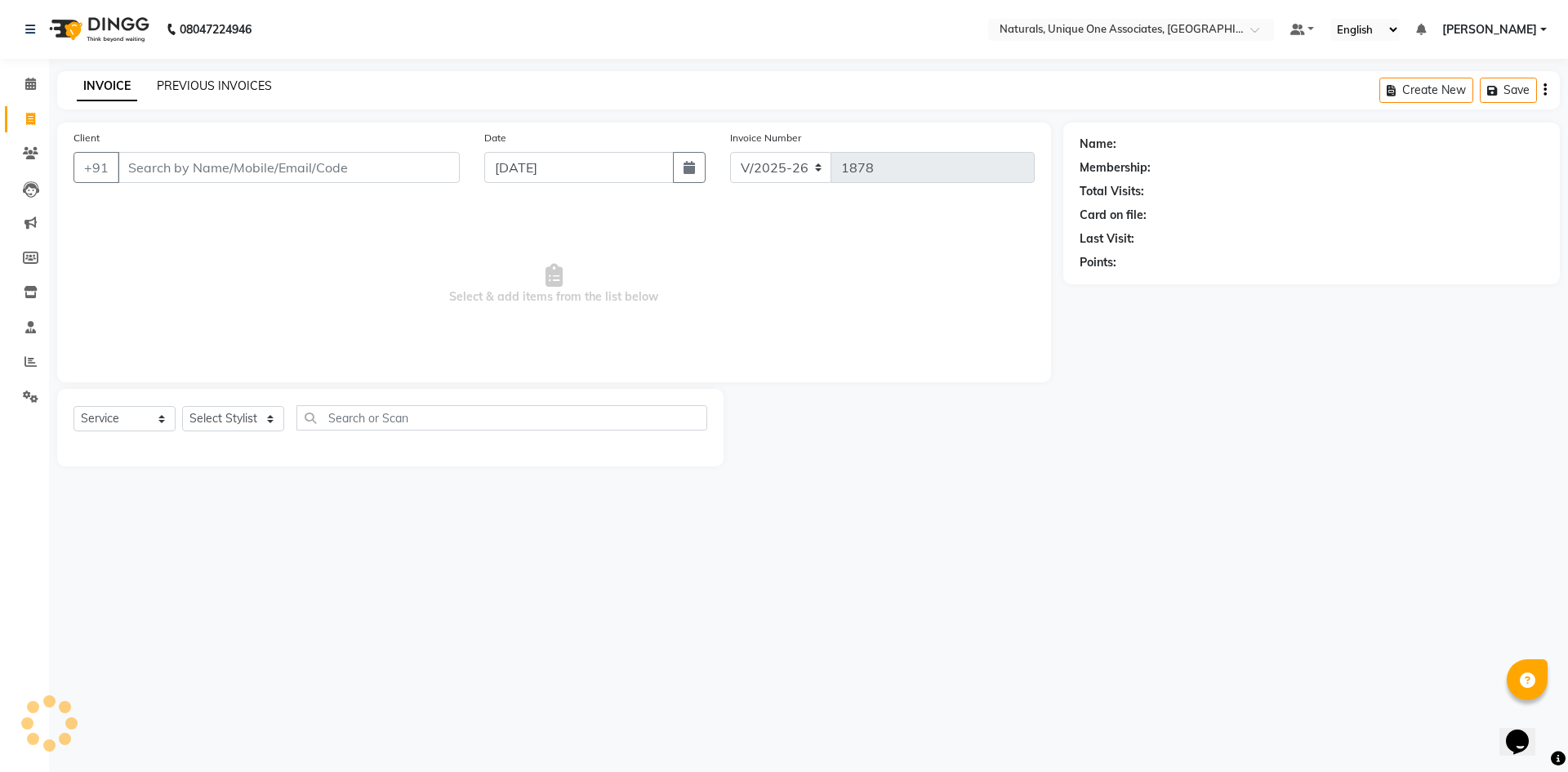
select select "membership"
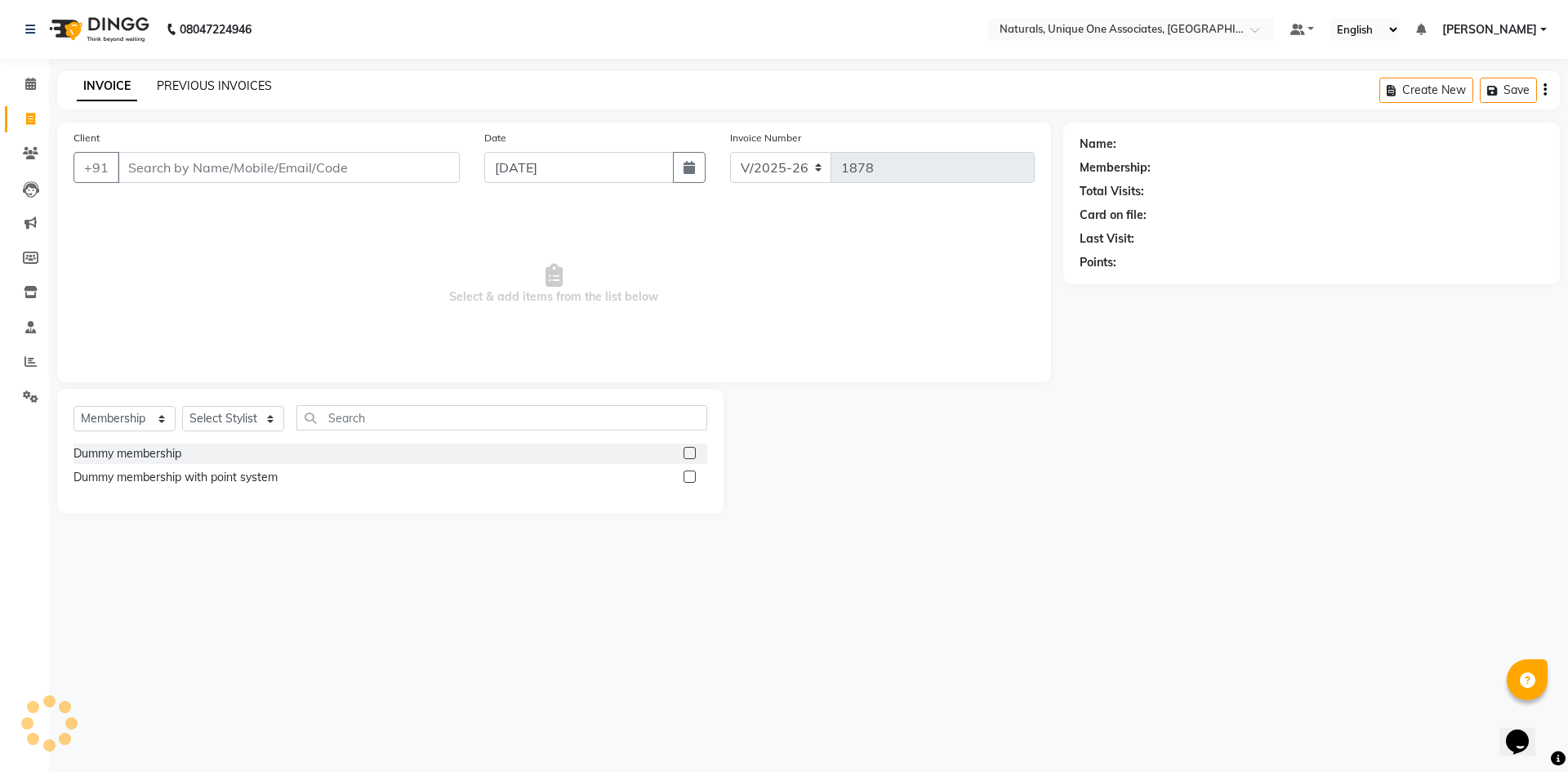
click at [212, 81] on link "PREVIOUS INVOICES" at bounding box center [214, 86] width 115 height 14
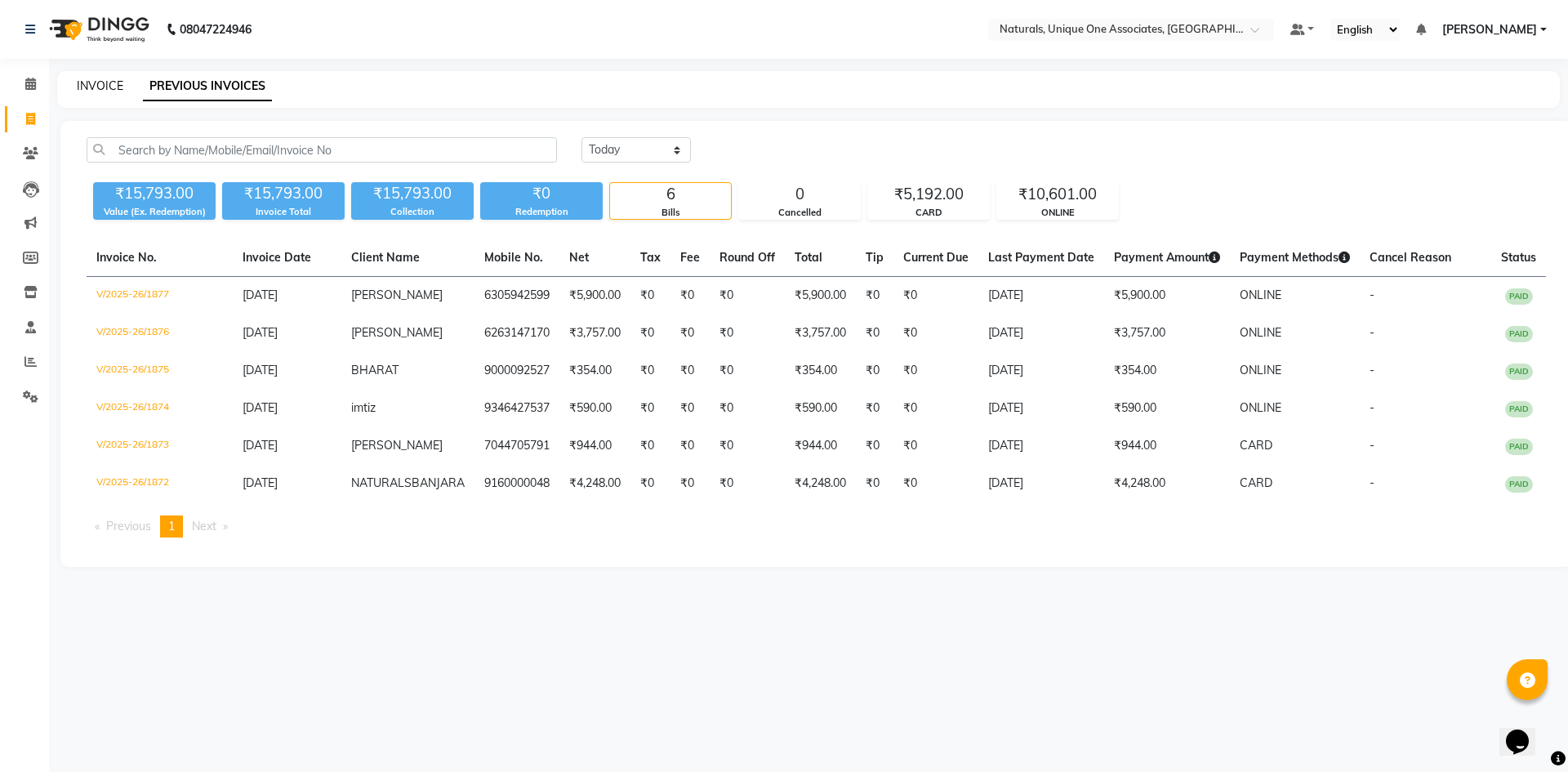
click at [87, 82] on link "INVOICE" at bounding box center [100, 86] width 46 height 14
select select "5857"
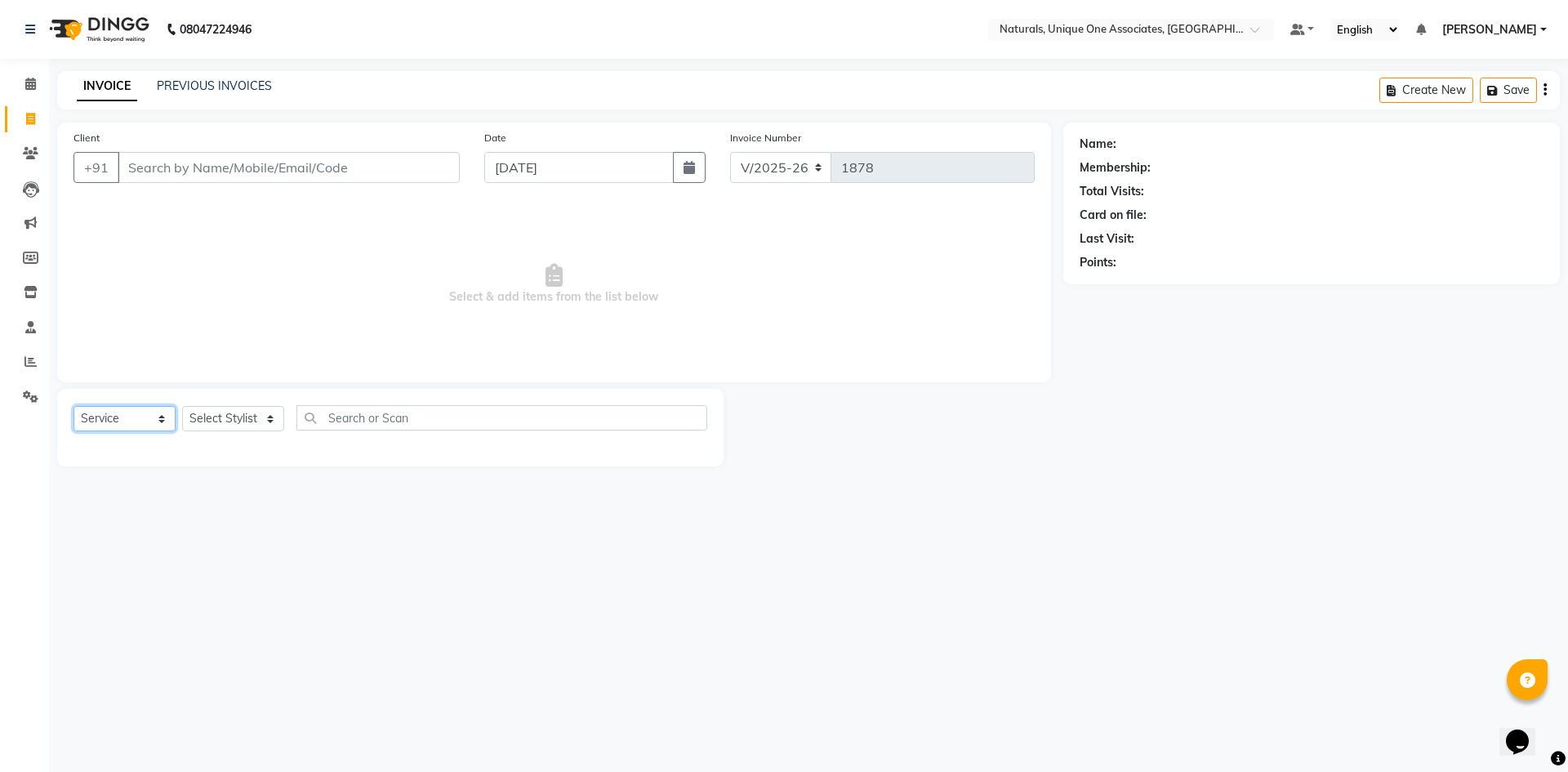
click at [128, 420] on select "Select Service Product Membership Package Voucher Prepaid Gift Card" at bounding box center [124, 418] width 103 height 25
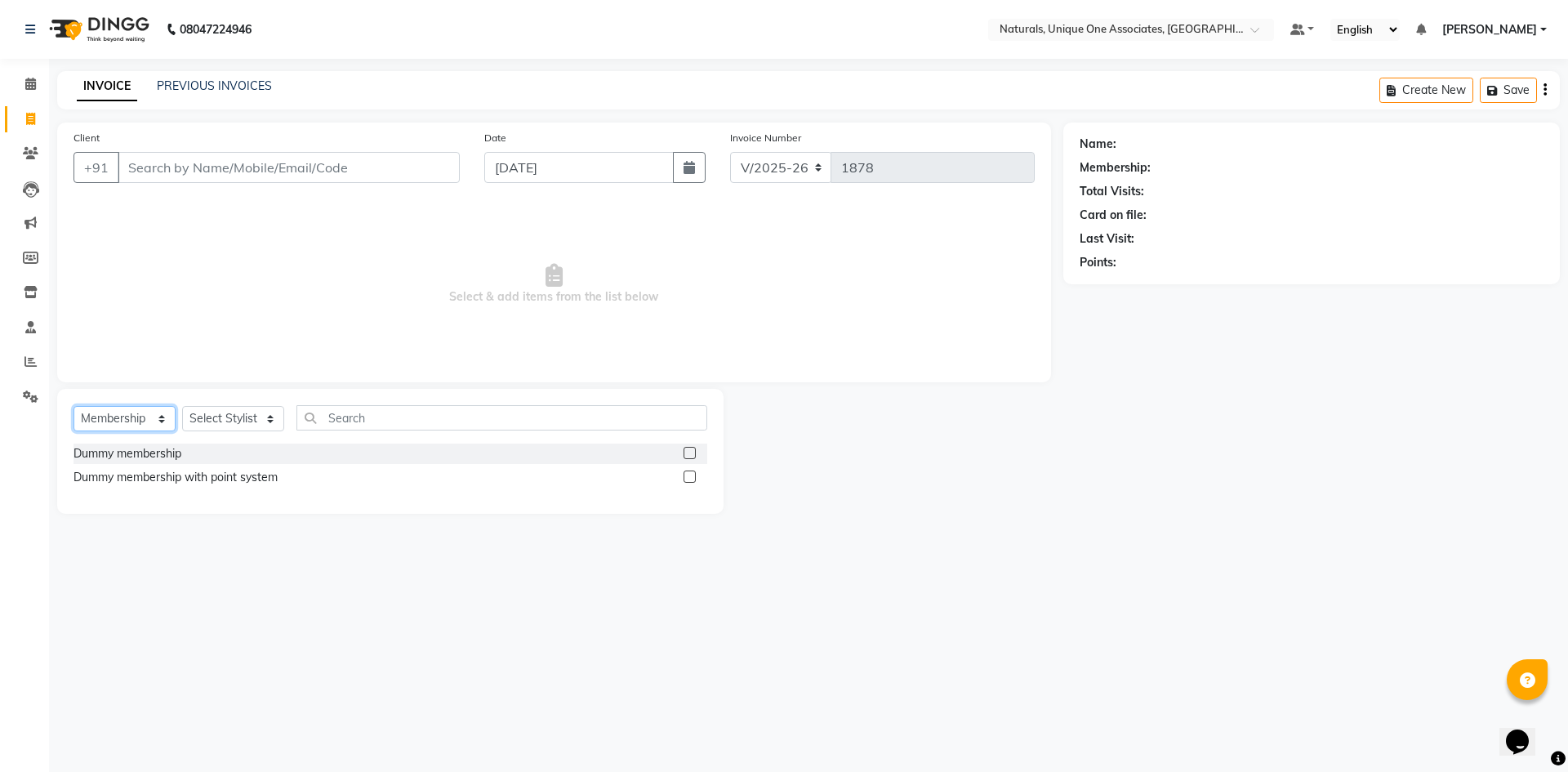
select select "service"
click at [73, 406] on select "Select Service Product Membership Package Voucher Prepaid Gift Card" at bounding box center [124, 418] width 103 height 25
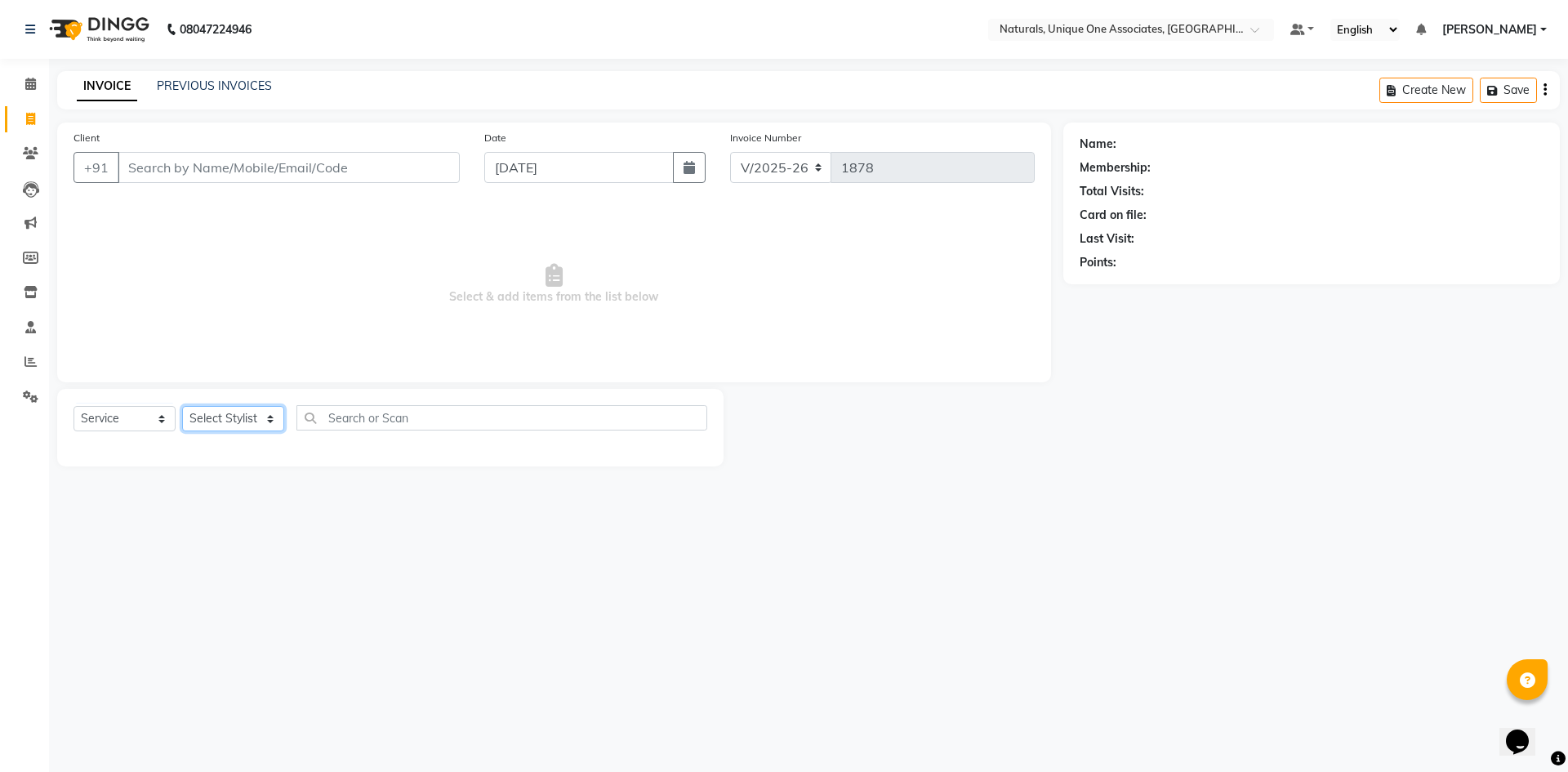
click at [224, 423] on select "Select Stylist ALI ANNI BHAVANI JAGRITI LUCY NUZHATH REHAN SADIQ SALMAN SUNITHA…" at bounding box center [233, 418] width 103 height 25
select select "41425"
click at [182, 406] on select "Select Stylist ALI ANNI BHAVANI JAGRITI LUCY NUZHATH REHAN SADIQ SALMAN SUNITHA…" at bounding box center [233, 418] width 103 height 25
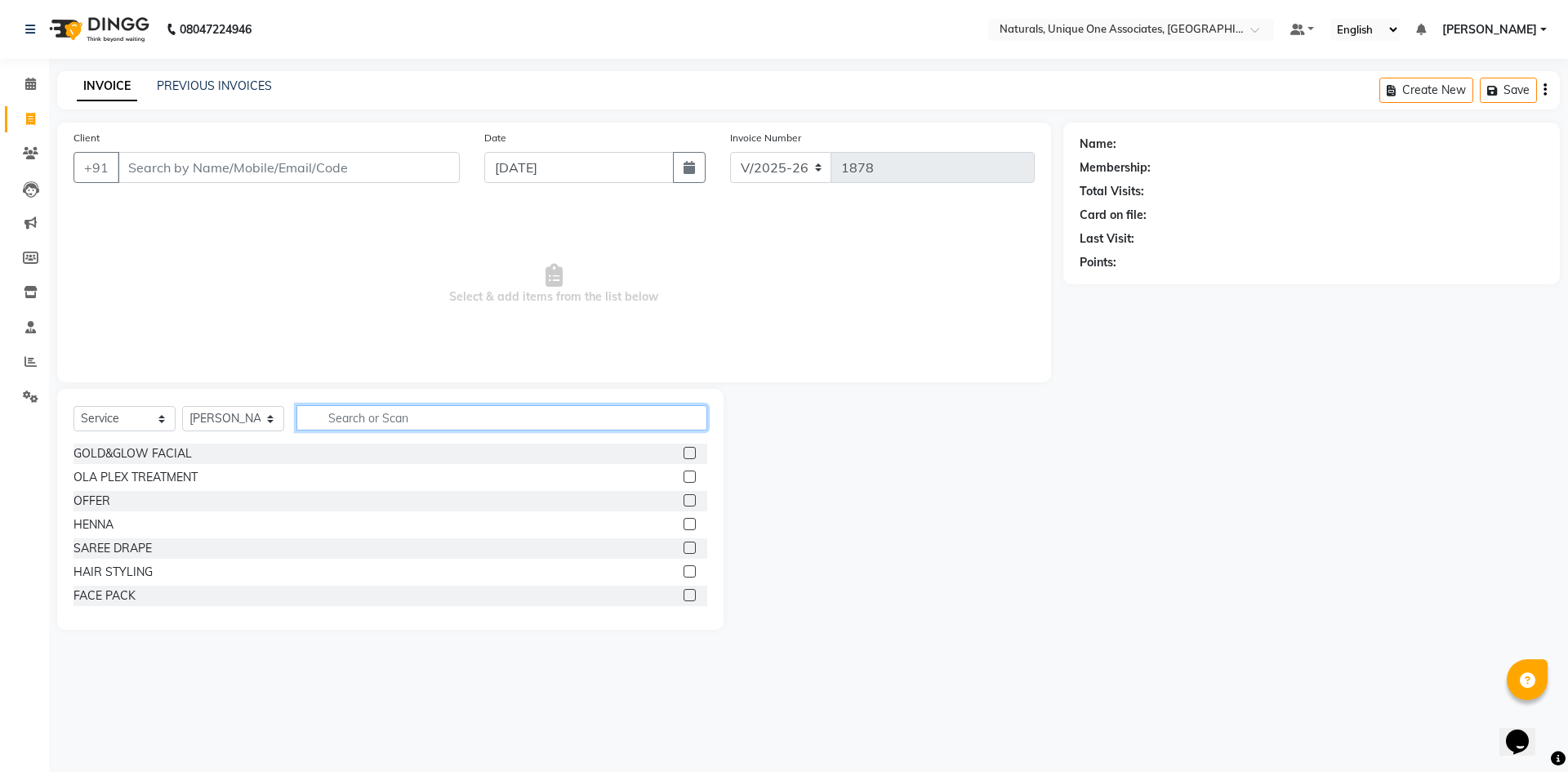
click at [380, 425] on input "text" at bounding box center [502, 417] width 411 height 25
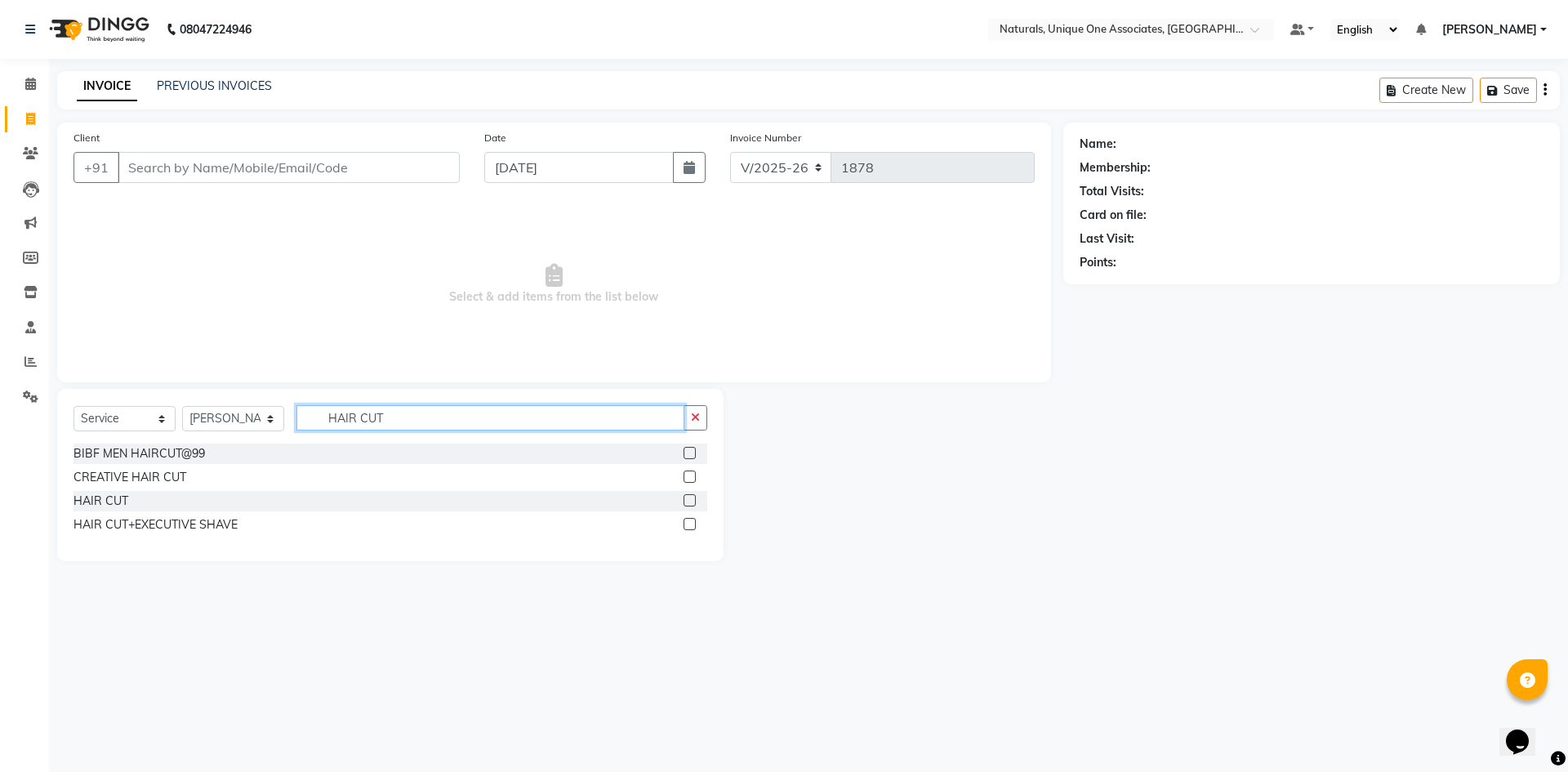
type input "HAIR CUT"
click at [689, 501] on label at bounding box center [690, 500] width 12 height 12
click at [689, 501] on input "checkbox" at bounding box center [689, 501] width 11 height 11
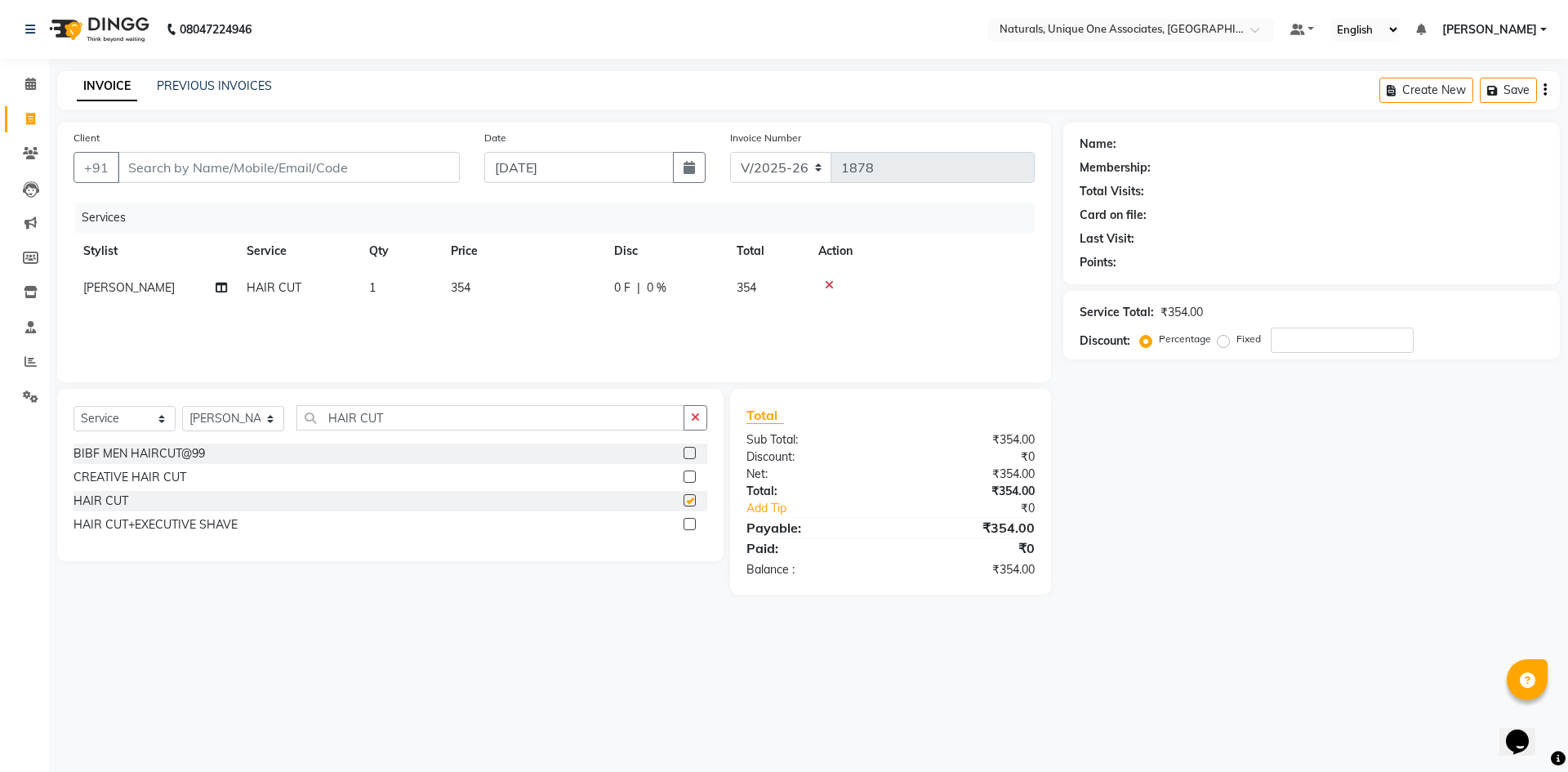
checkbox input "false"
click at [523, 305] on td "354" at bounding box center [522, 287] width 163 height 37
select select "41425"
drag, startPoint x: 612, startPoint y: 294, endPoint x: 380, endPoint y: 240, distance: 238.2
click at [387, 240] on table "Stylist Service Qty Price Disc Total Action ALI ANNI BHAVANI JAGRITI LUCY NUZHA…" at bounding box center [554, 282] width 961 height 99
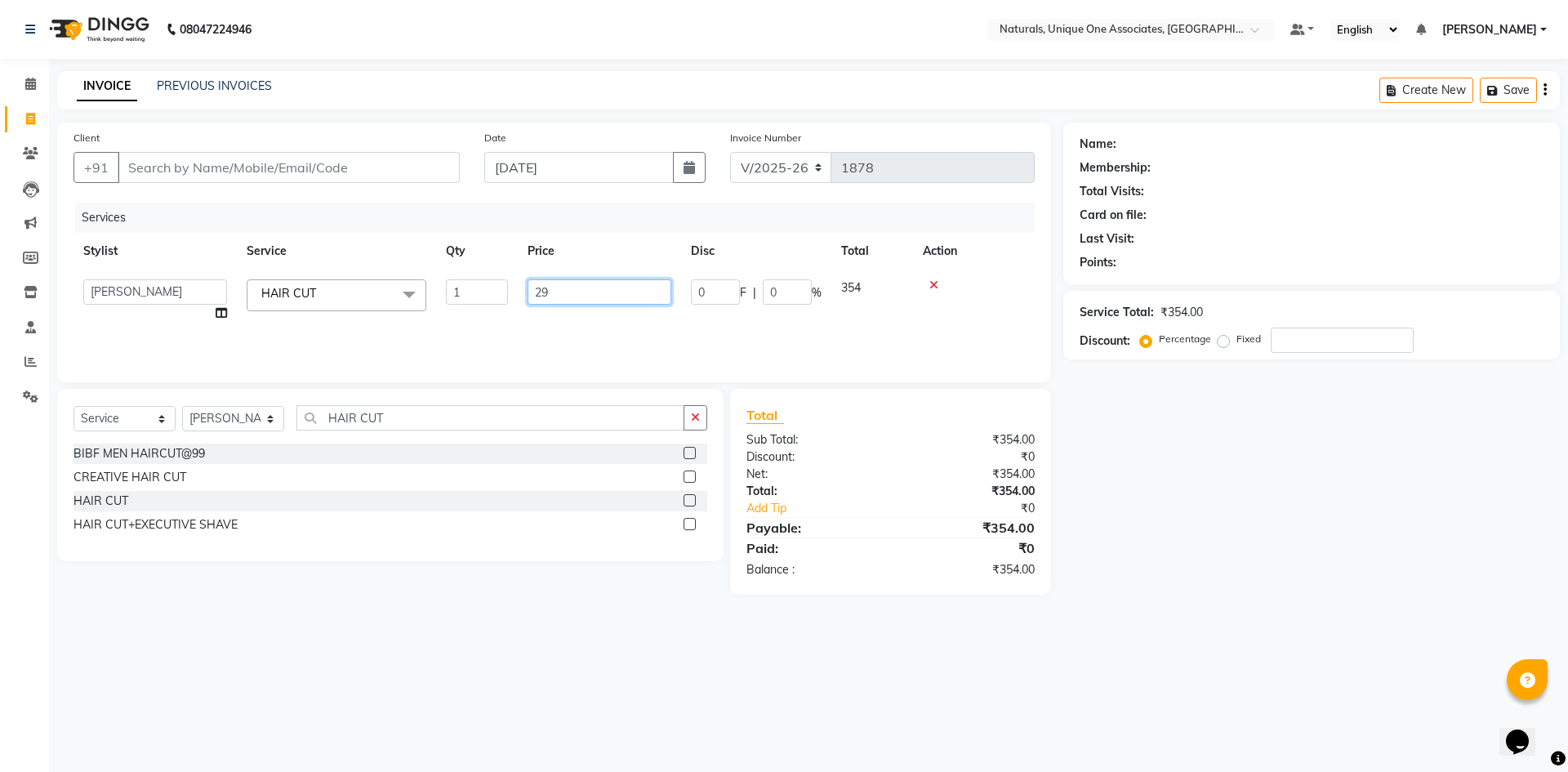
type input "295"
click at [290, 176] on input "Client" at bounding box center [289, 167] width 342 height 31
type input "9"
type input "0"
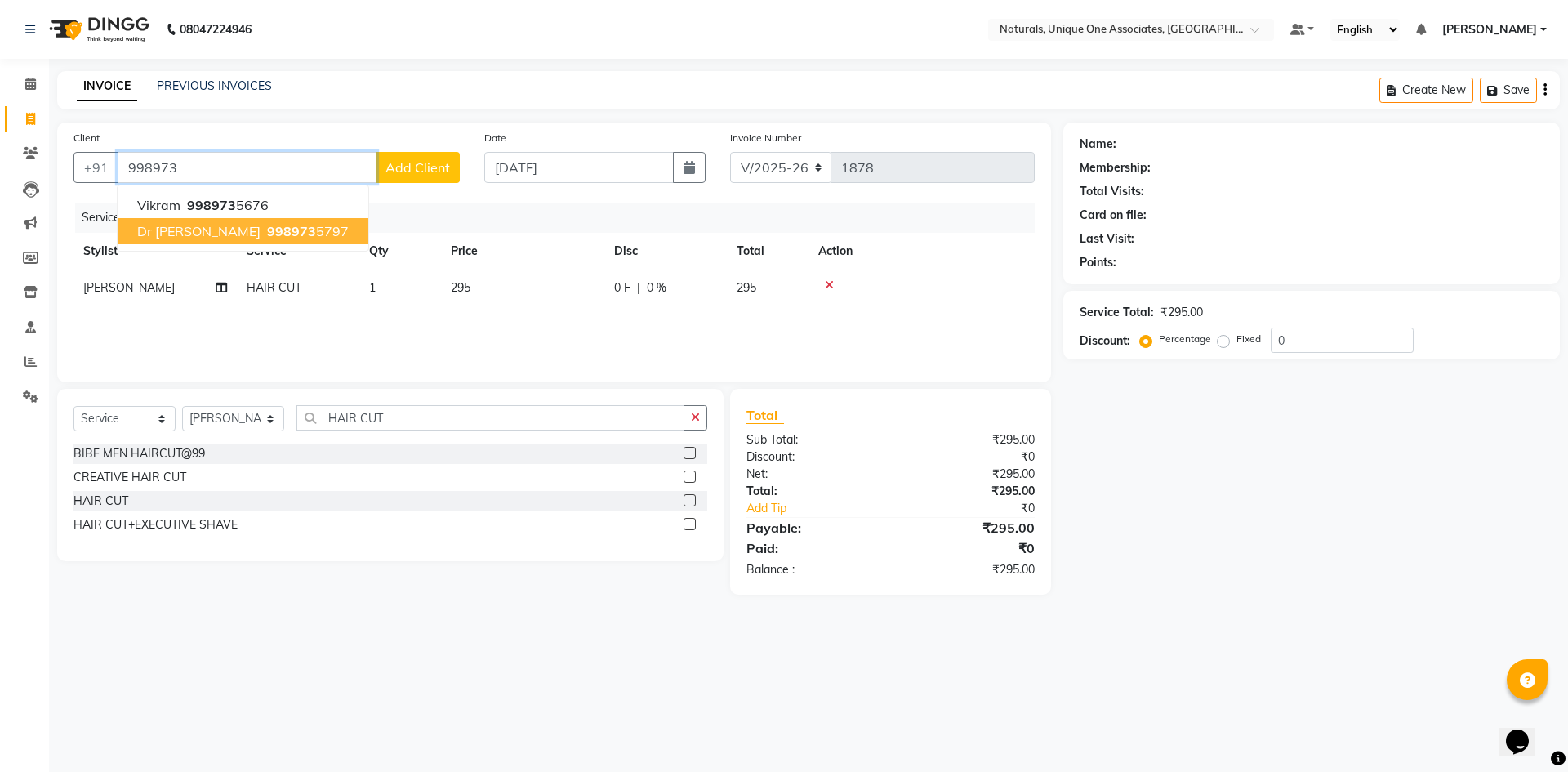
click at [289, 226] on button "dr vikram 998973 5797" at bounding box center [242, 231] width 250 height 26
type input "9989735797"
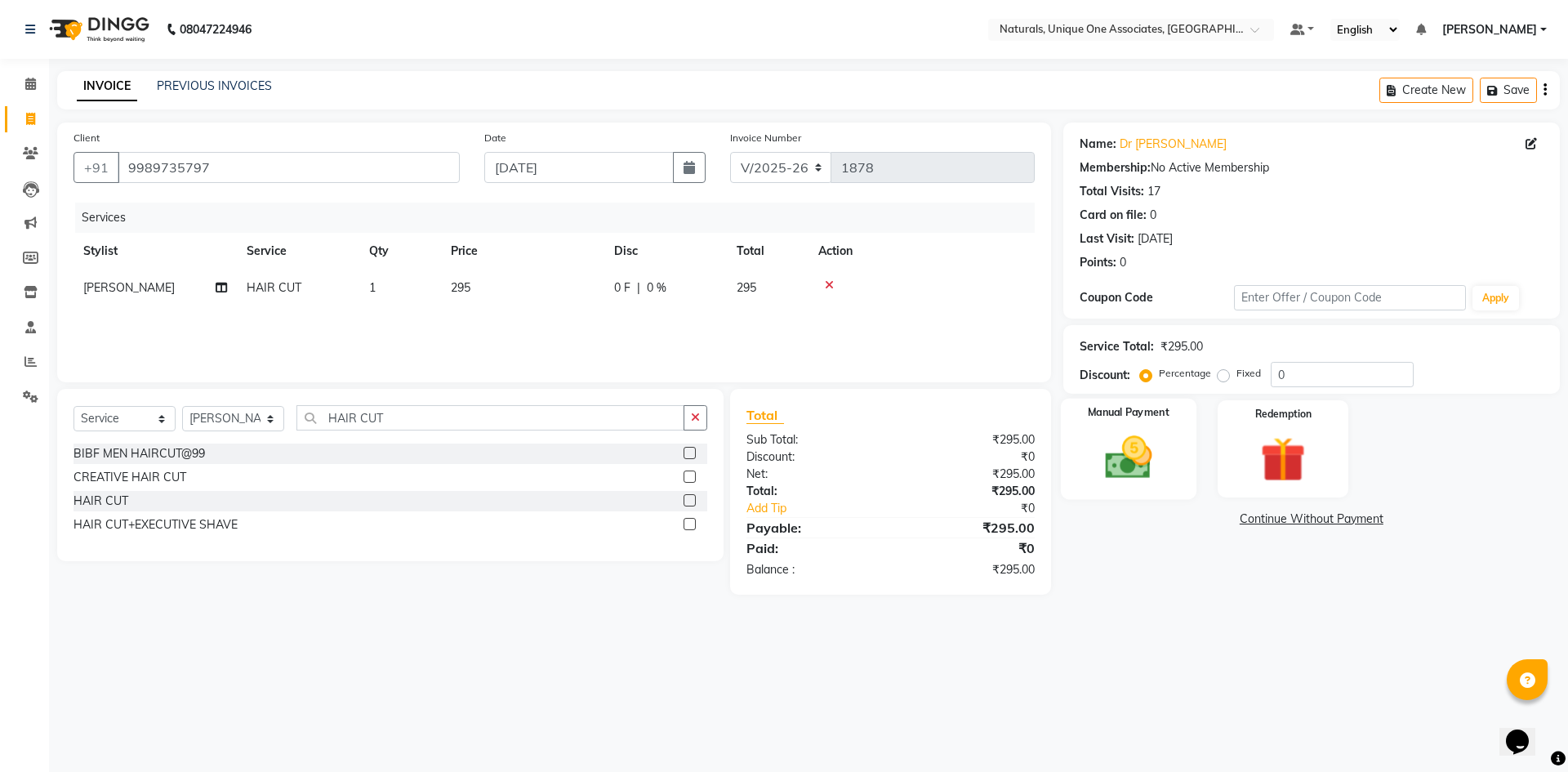
click at [1119, 464] on img at bounding box center [1128, 457] width 76 height 53
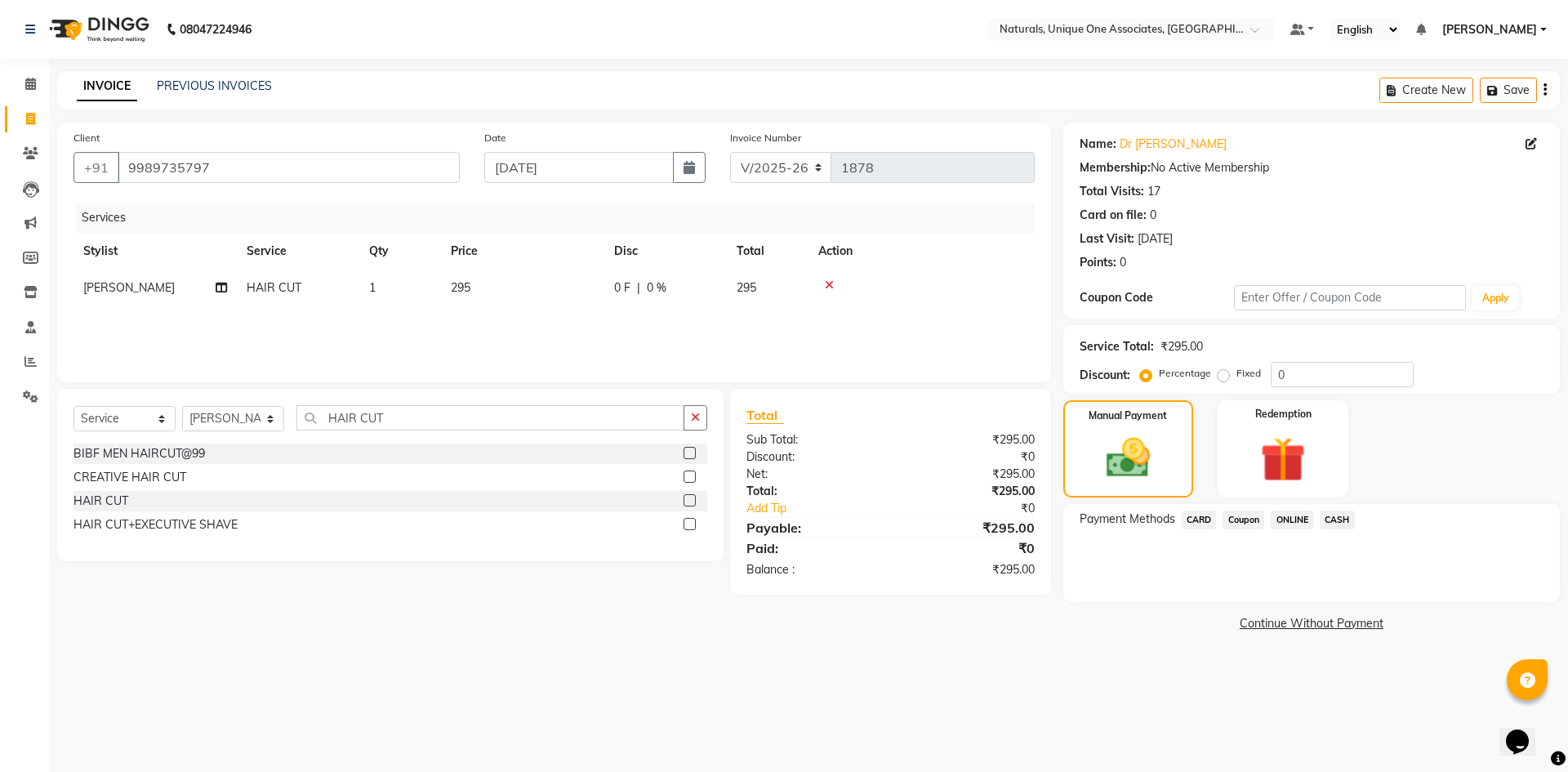
click at [1287, 516] on span "ONLINE" at bounding box center [1293, 520] width 43 height 19
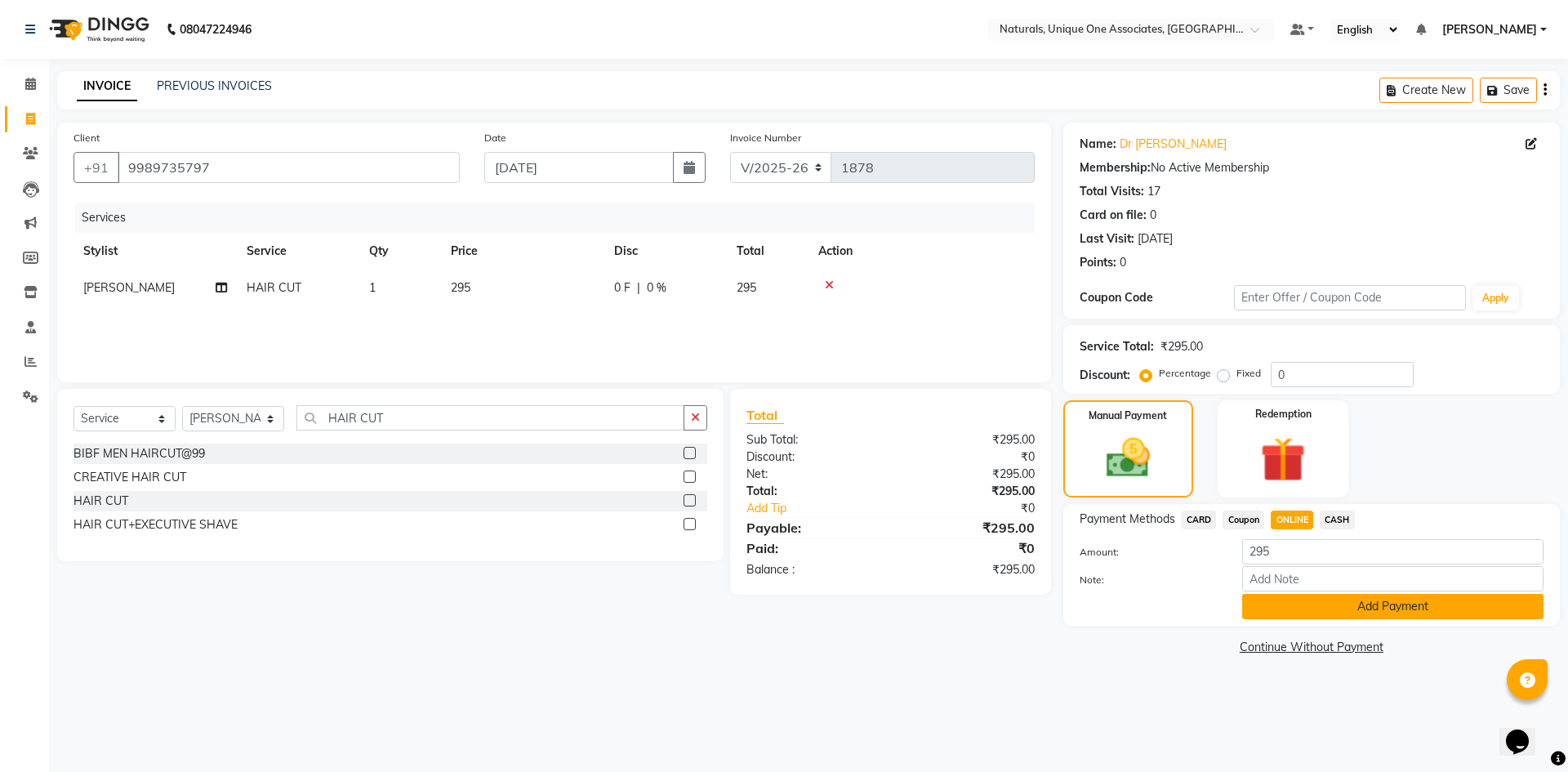
click at [1342, 599] on button "Add Payment" at bounding box center [1393, 606] width 301 height 25
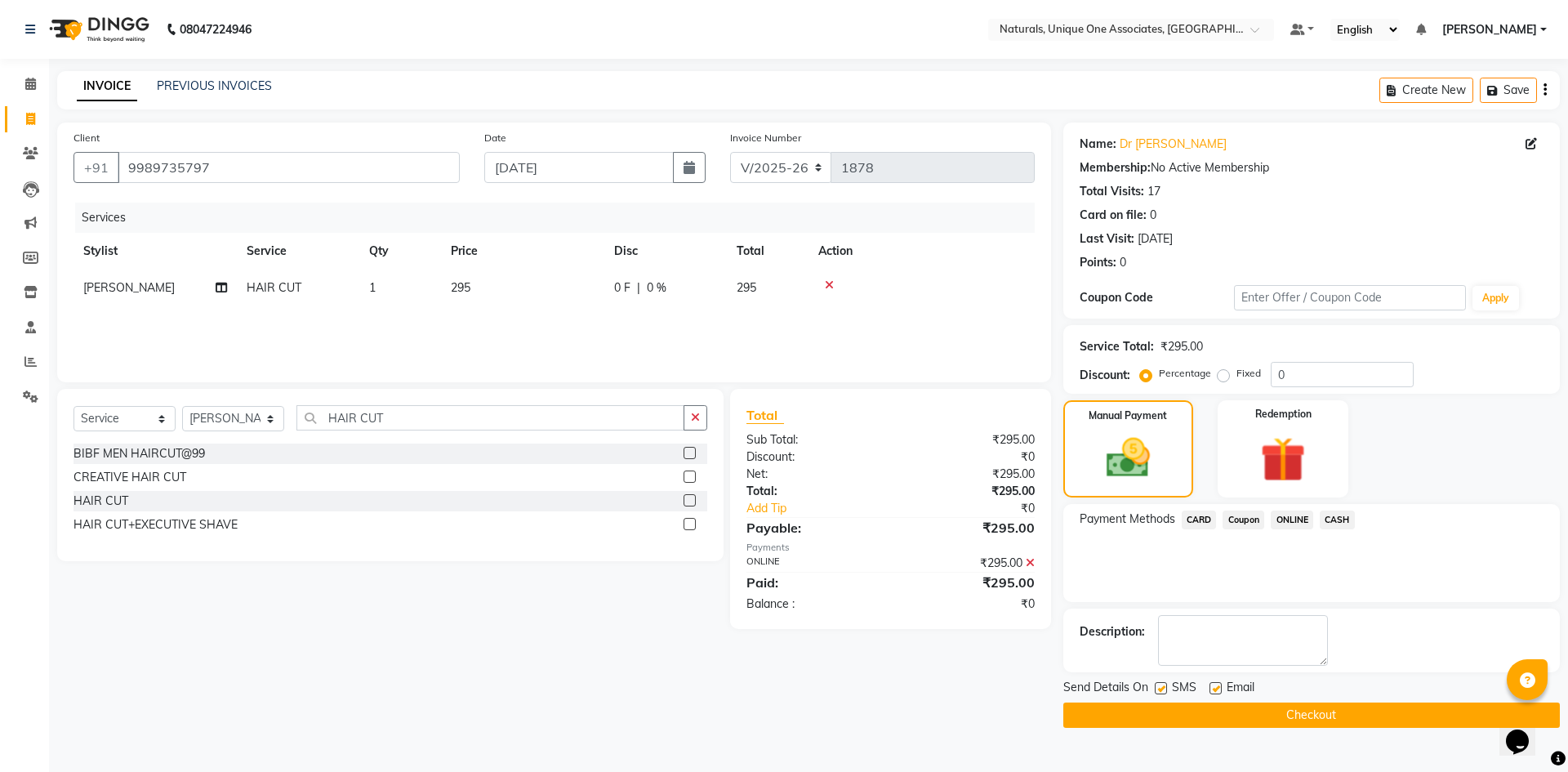
click at [1359, 714] on button "Checkout" at bounding box center [1311, 715] width 497 height 25
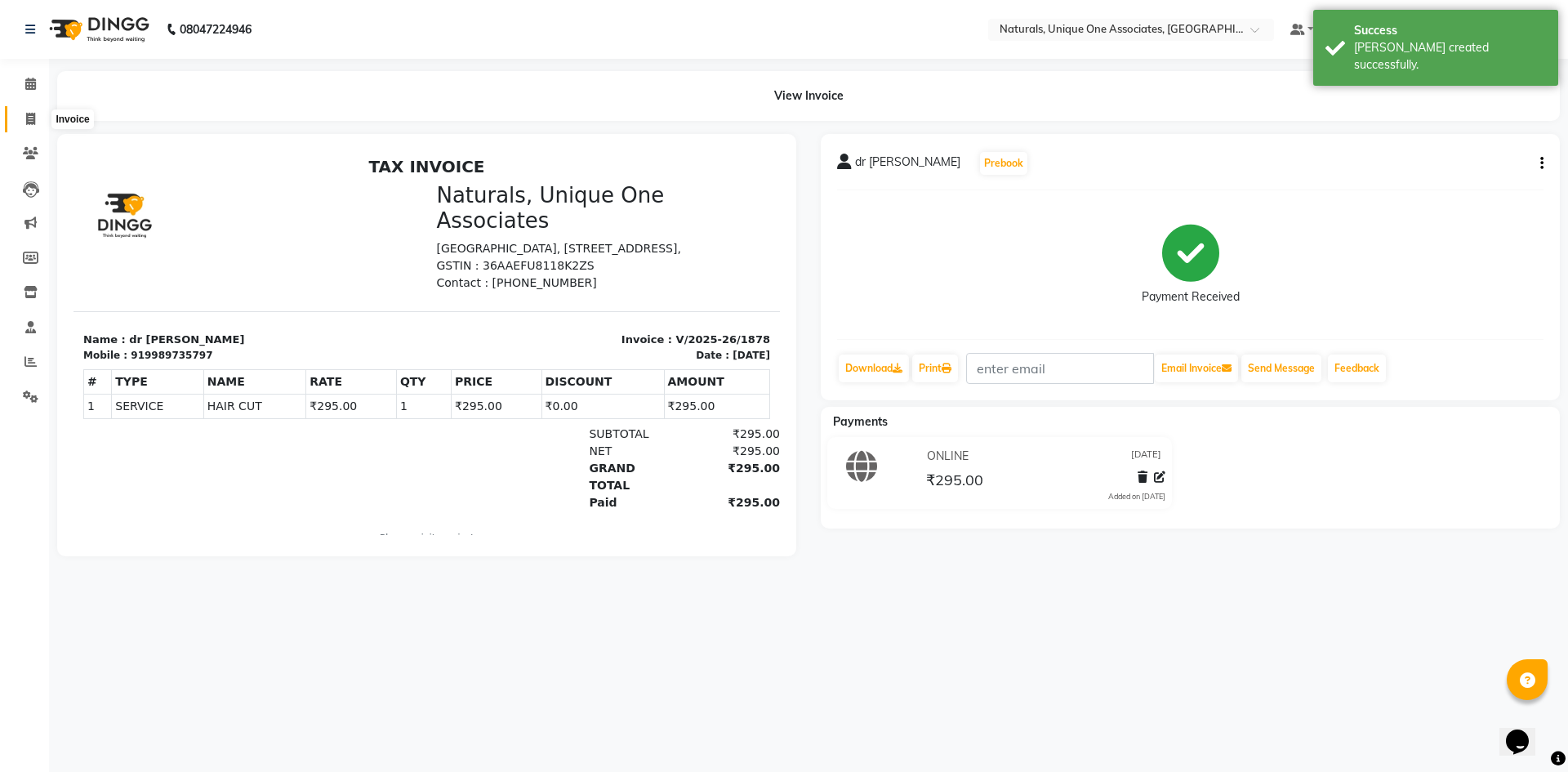
click at [27, 118] on icon at bounding box center [30, 119] width 9 height 12
select select "5857"
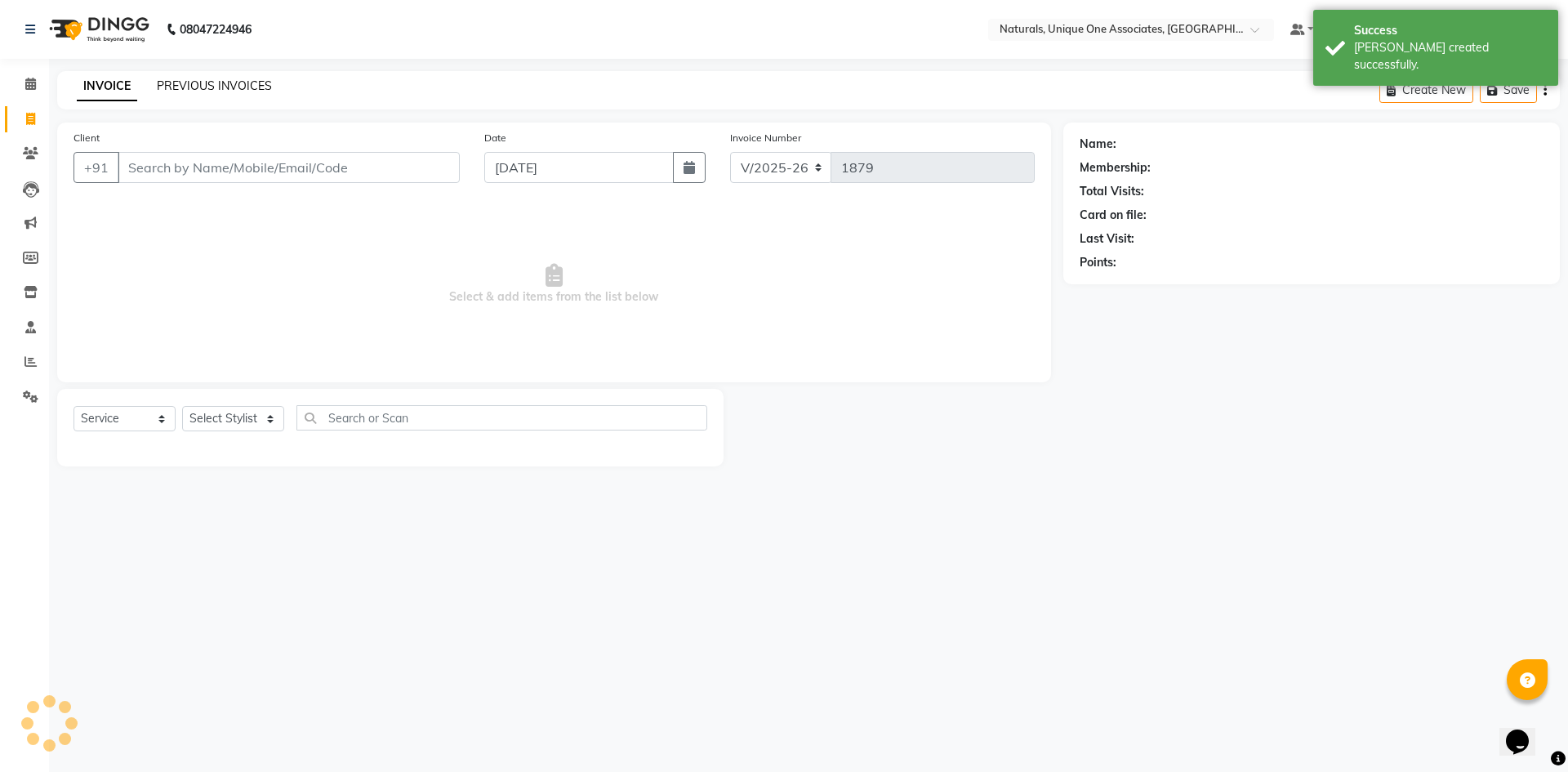
select select "membership"
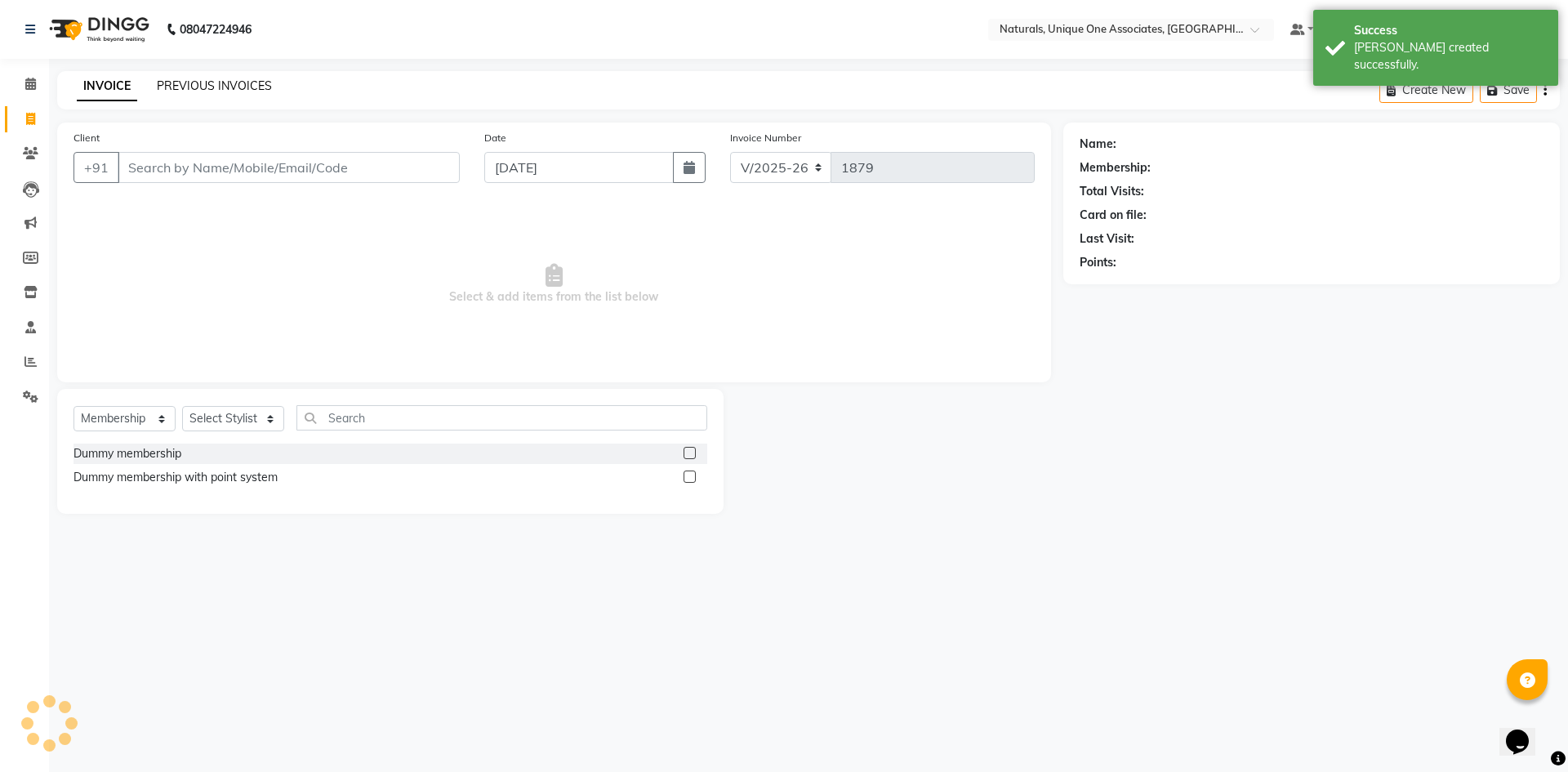
click at [235, 84] on link "PREVIOUS INVOICES" at bounding box center [214, 86] width 115 height 14
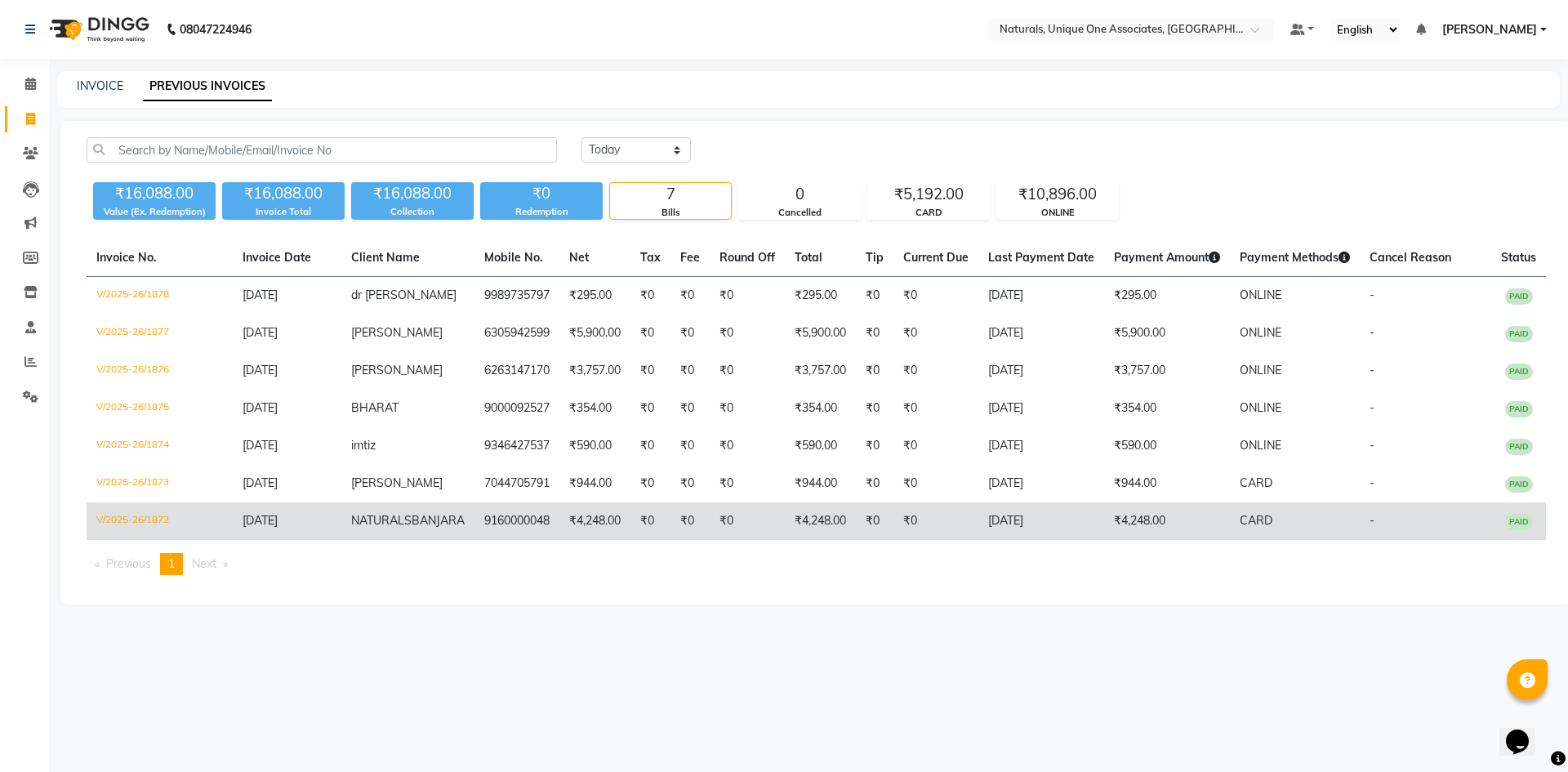
click at [630, 525] on td "₹0" at bounding box center [650, 522] width 40 height 37
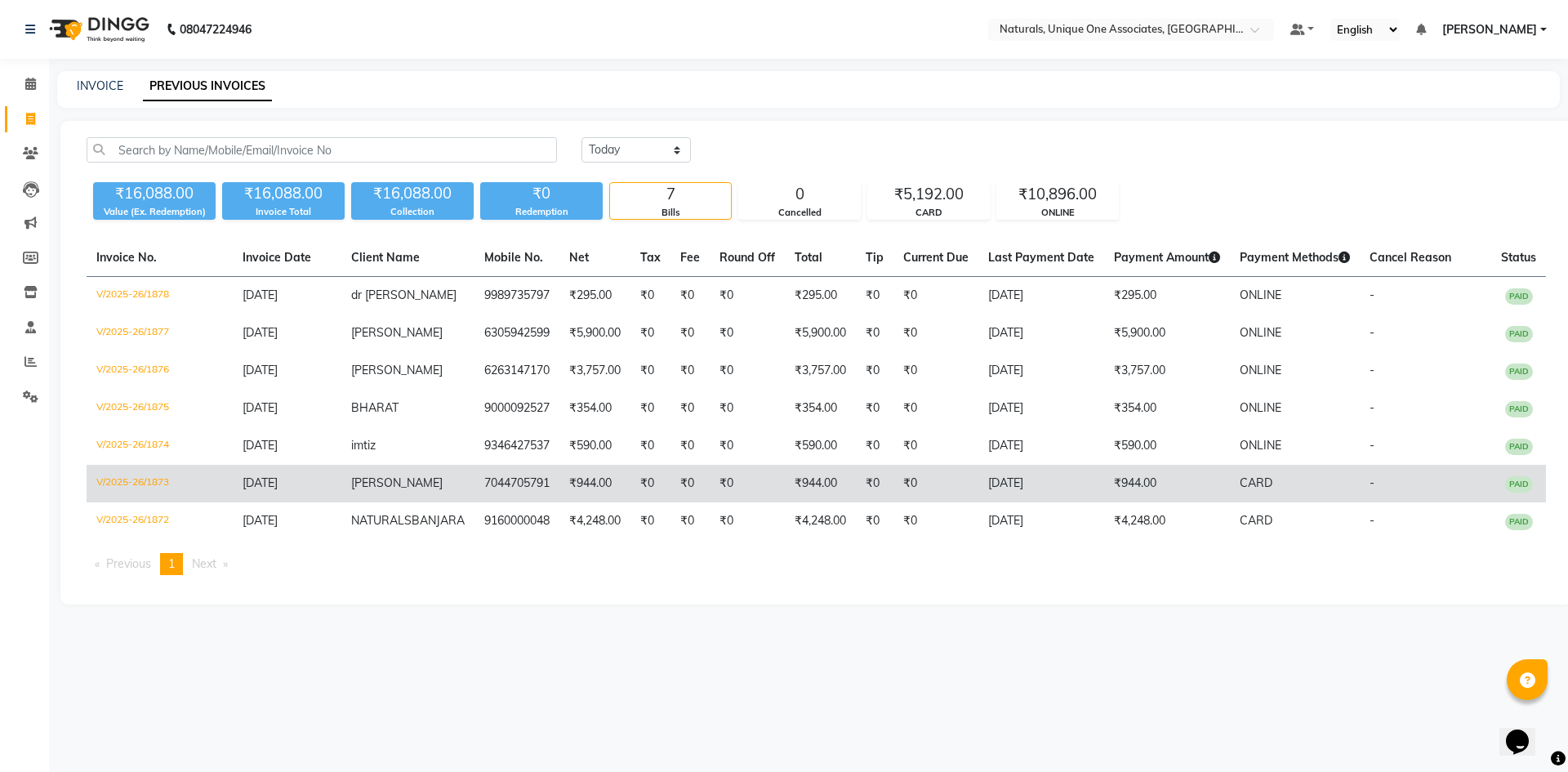
click at [495, 485] on td "7044705791" at bounding box center [516, 483] width 85 height 37
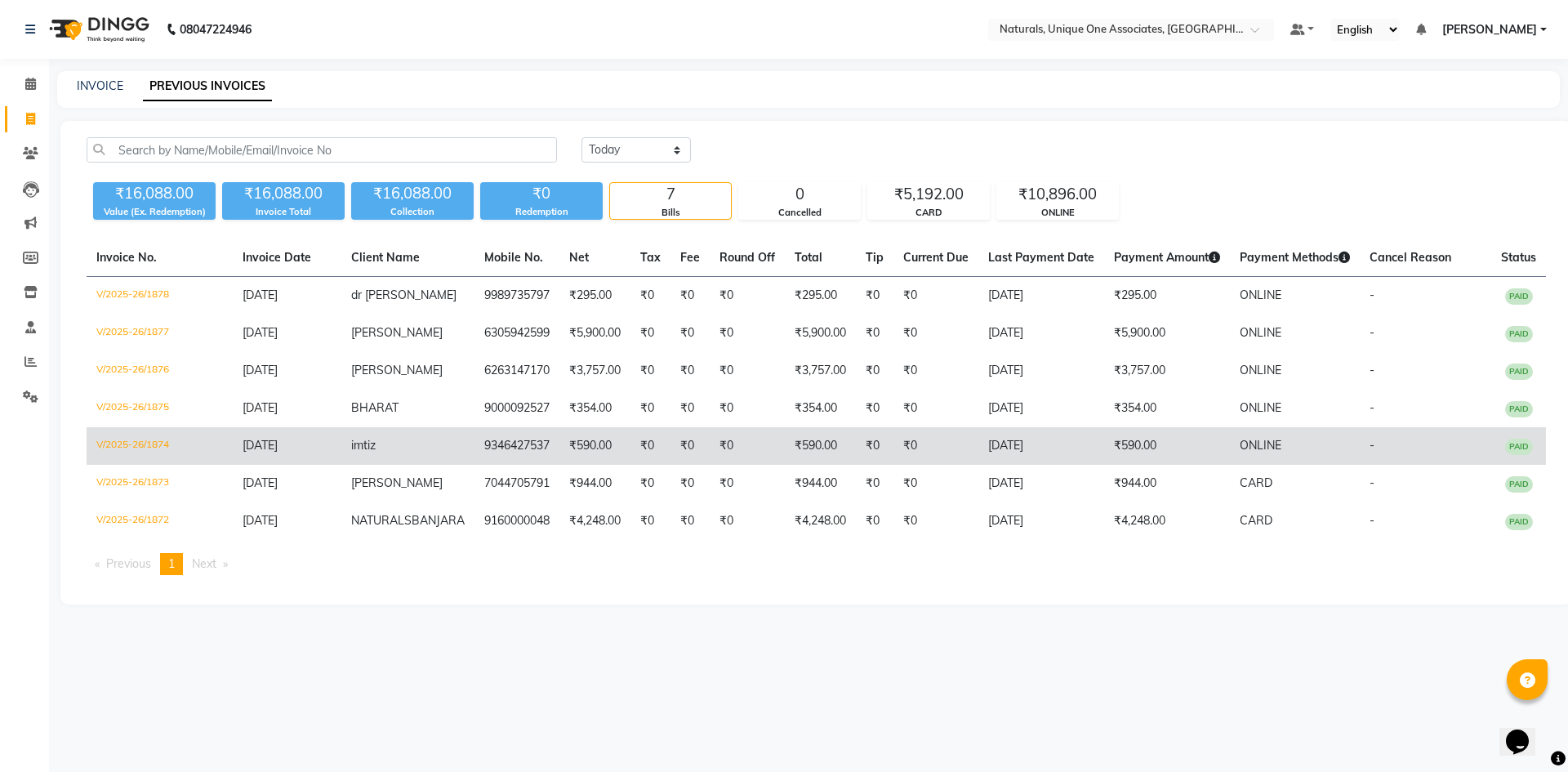
click at [600, 460] on td "₹590.00" at bounding box center [595, 446] width 71 height 37
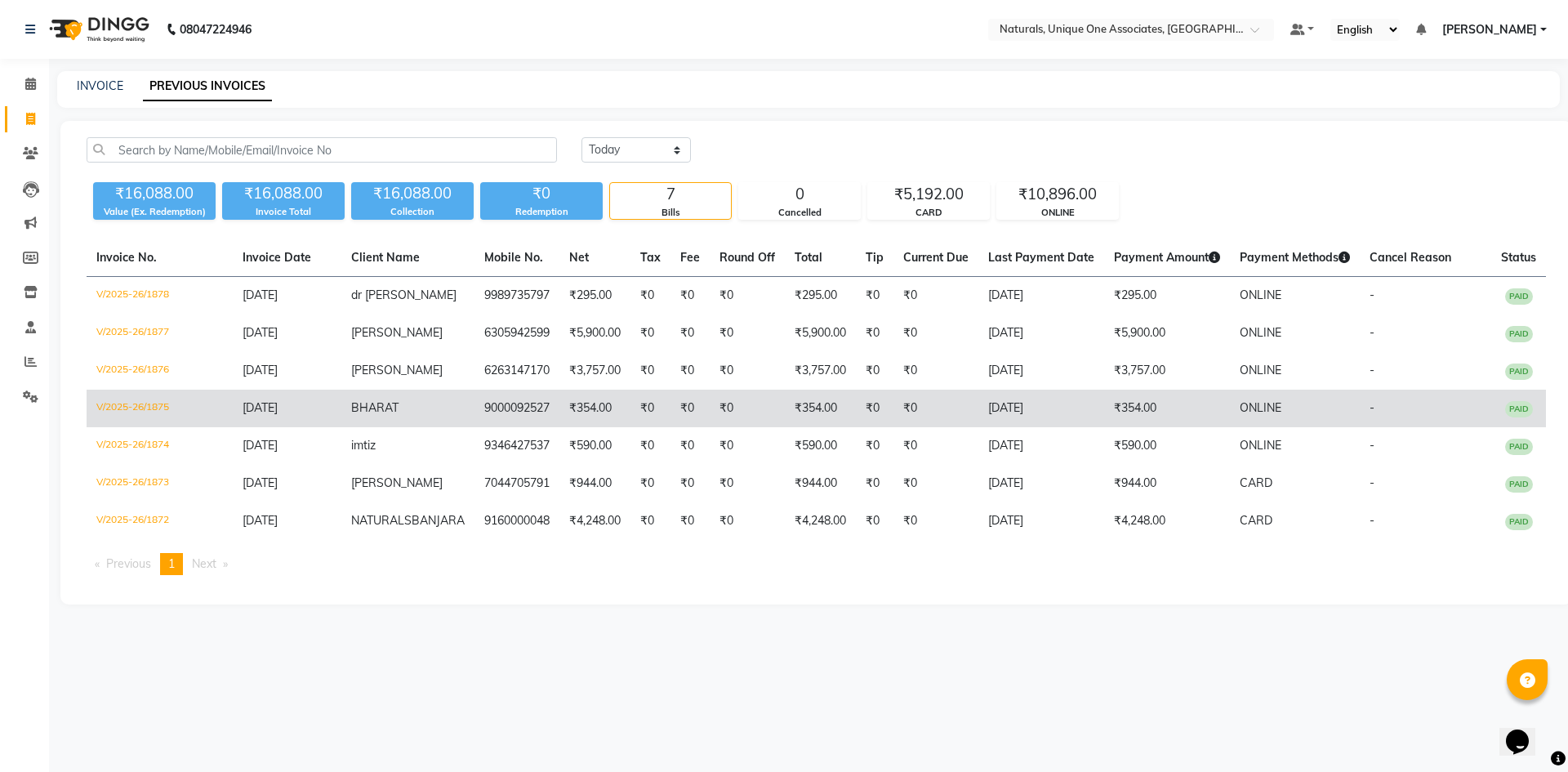
click at [670, 405] on td "₹0" at bounding box center [690, 408] width 39 height 37
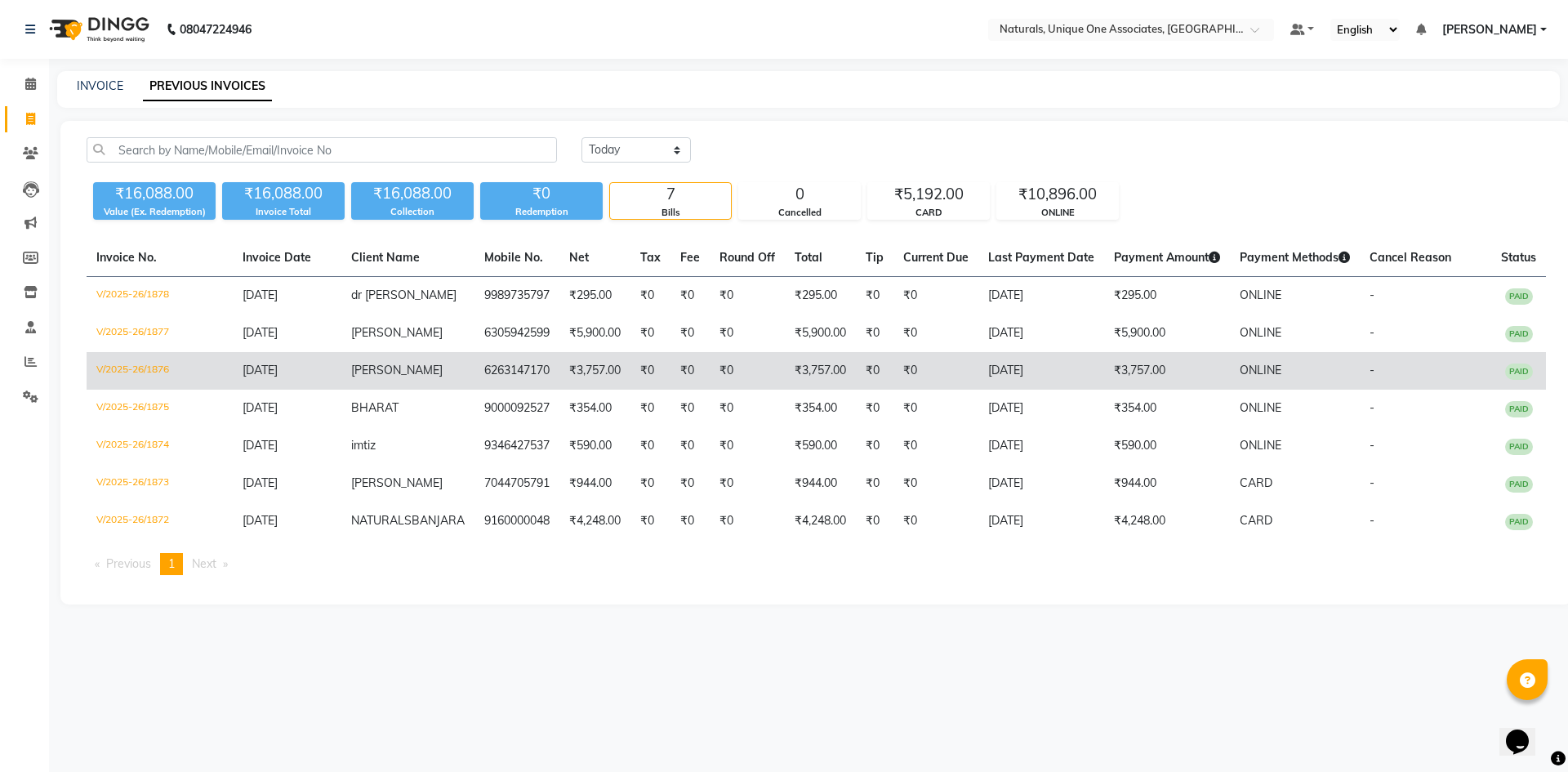
click at [480, 367] on td "6263147170" at bounding box center [516, 371] width 85 height 37
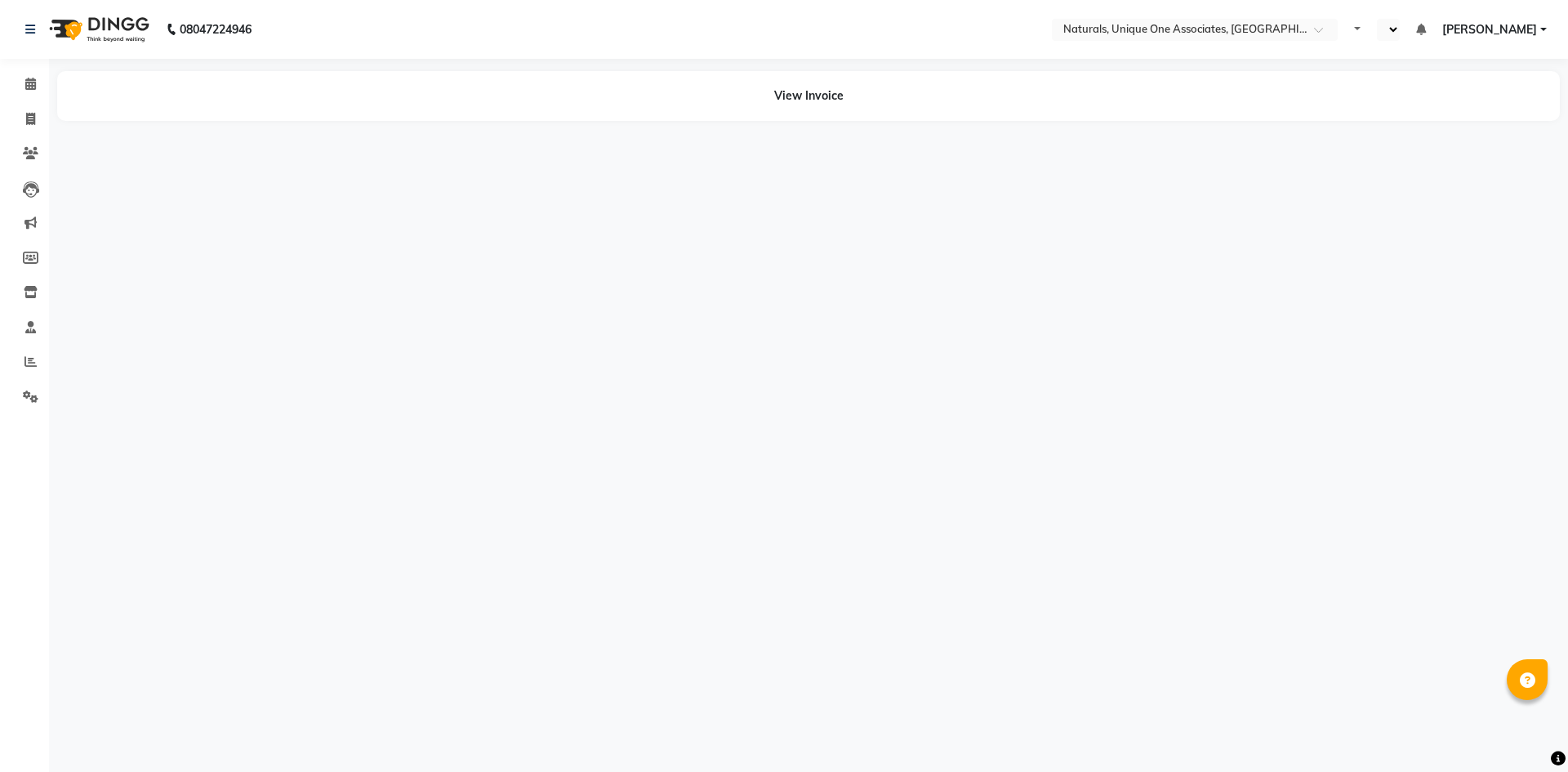
select select "en"
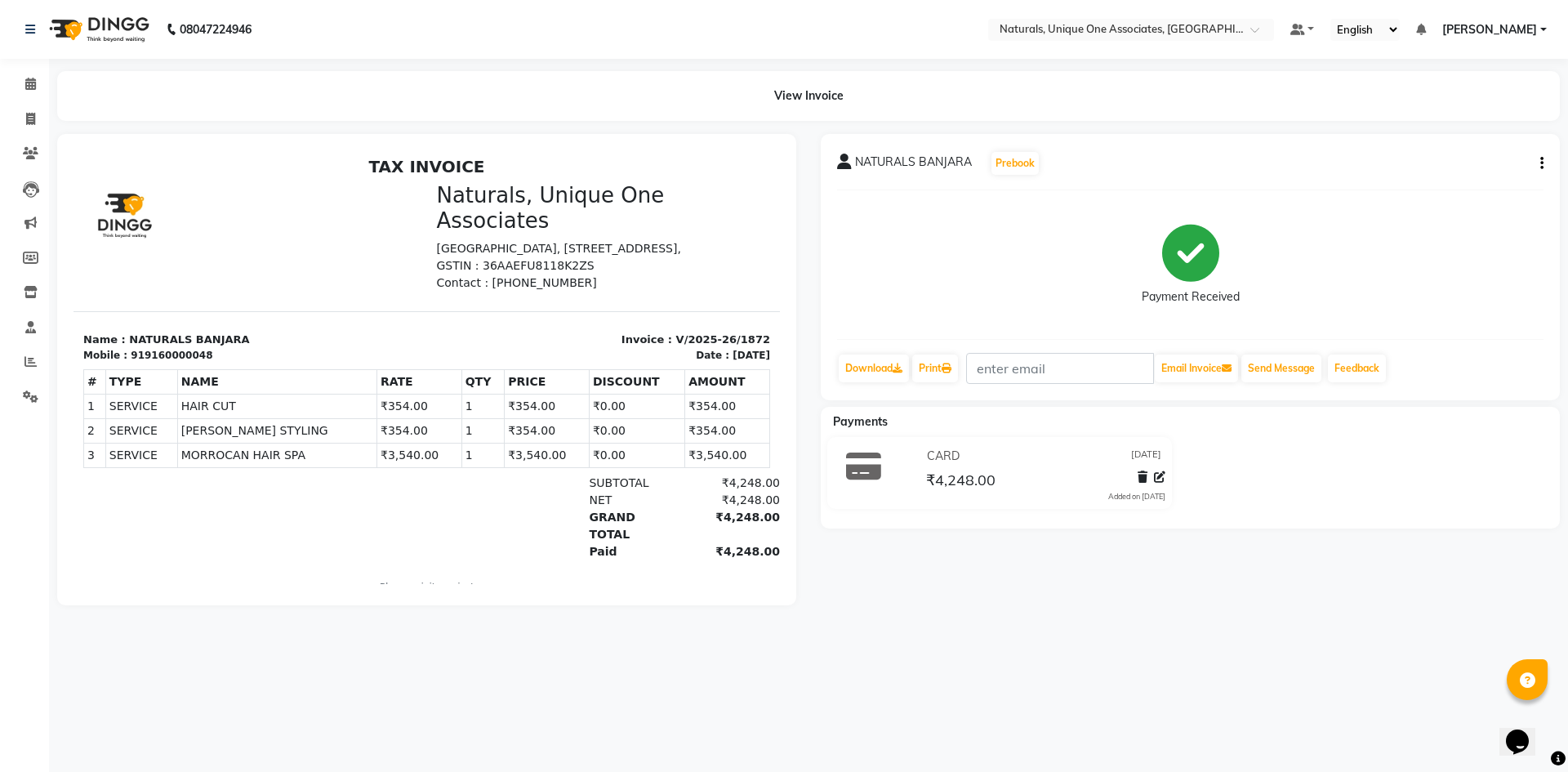
click at [1543, 164] on icon "button" at bounding box center [1542, 163] width 4 height 1
click at [1515, 158] on div "Edit Item Staff" at bounding box center [1461, 163] width 112 height 21
select select
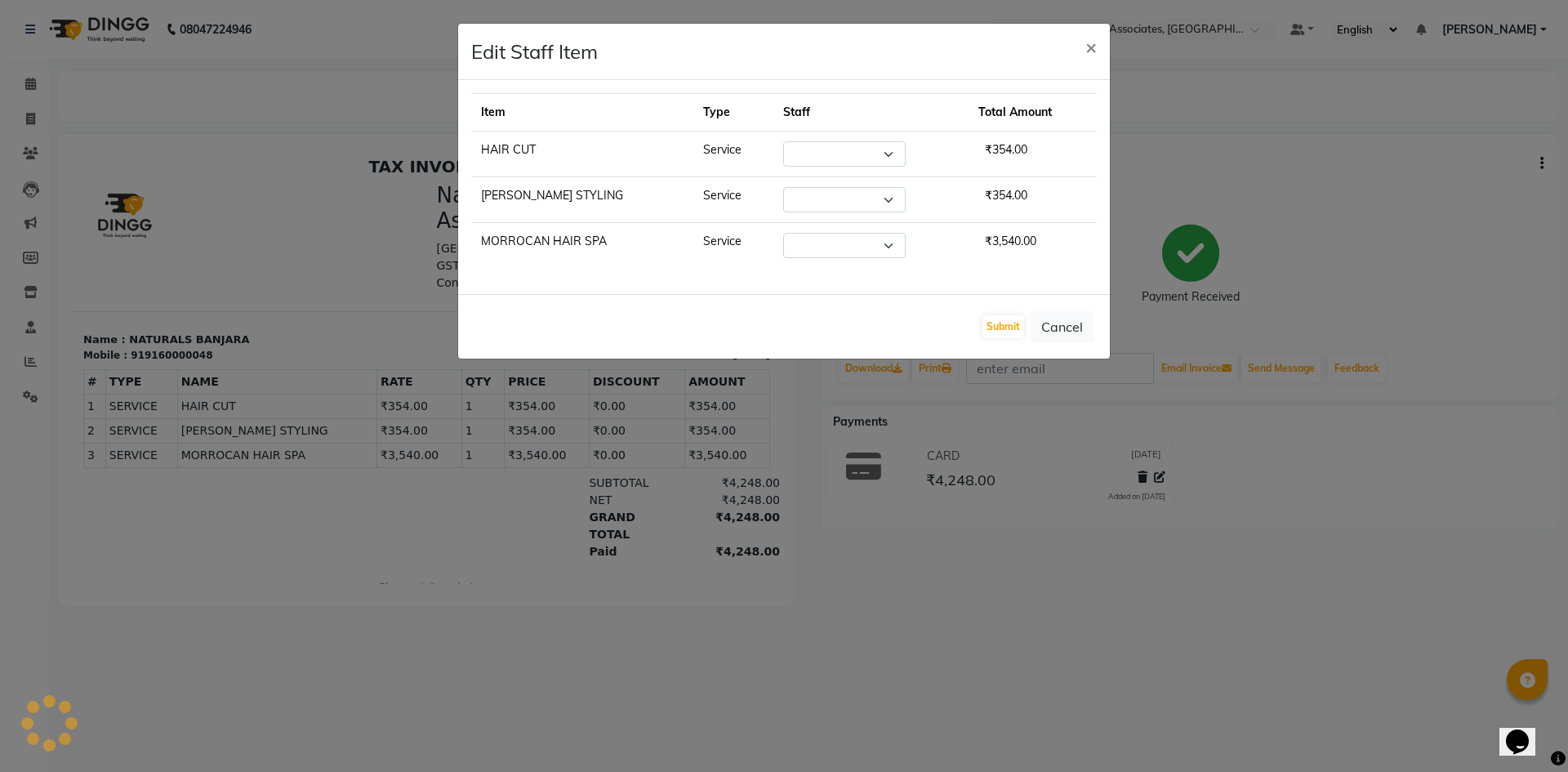
select select "66533"
click at [1086, 49] on span "×" at bounding box center [1091, 45] width 12 height 24
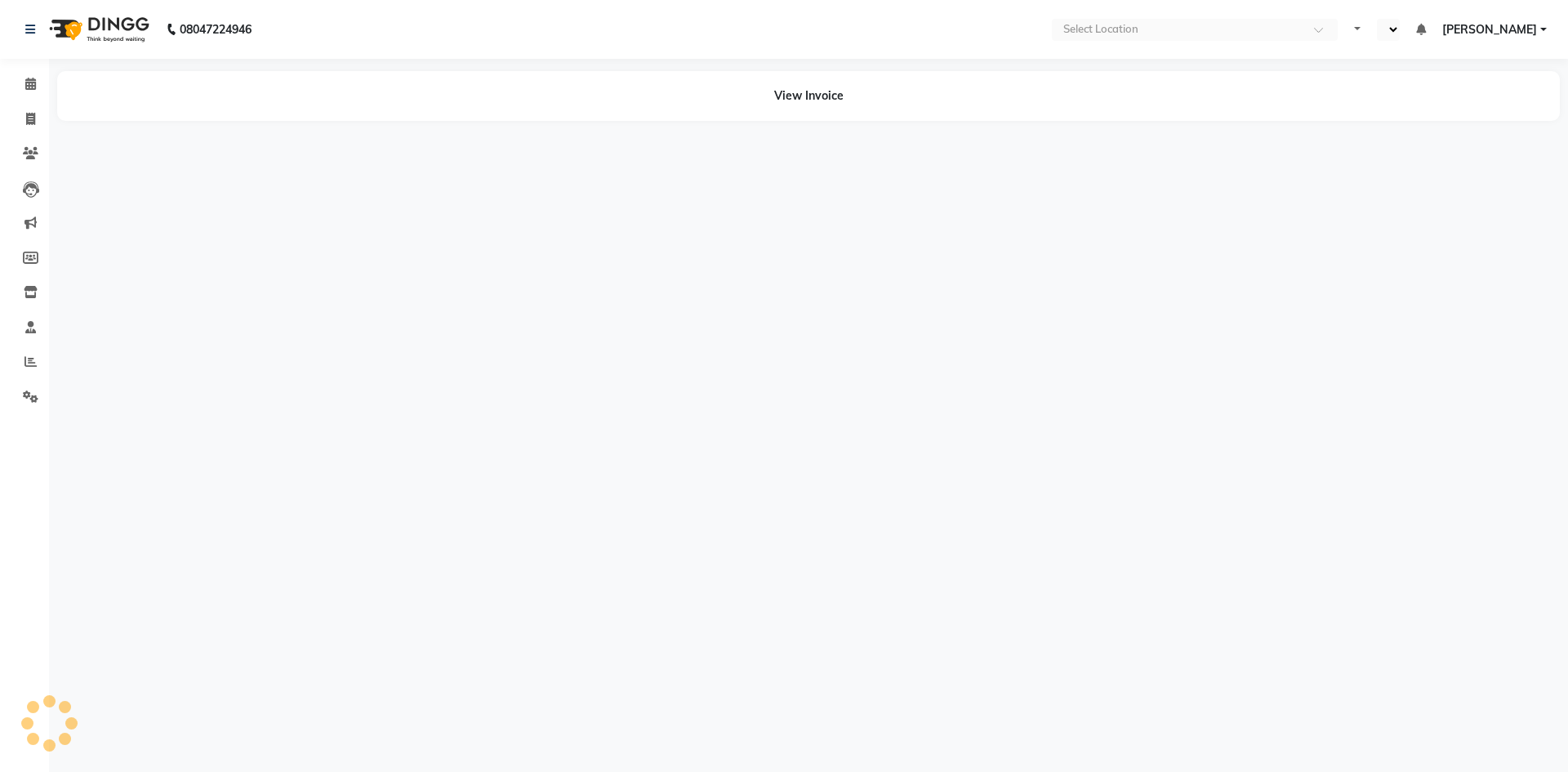
select select "en"
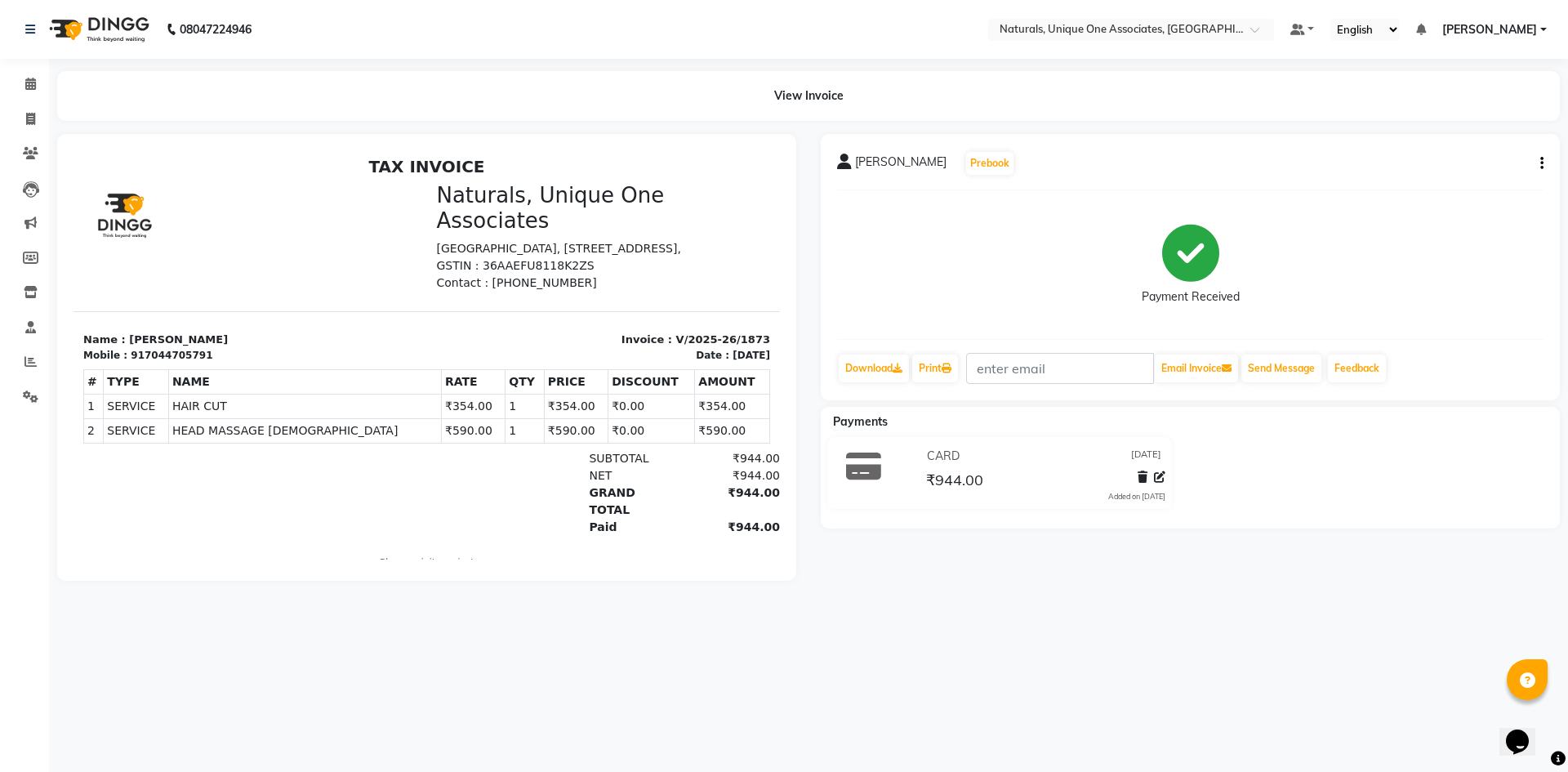
click at [1540, 163] on icon "button" at bounding box center [1542, 163] width 4 height 1
click at [1428, 157] on div "Edit Item Staff" at bounding box center [1461, 163] width 112 height 21
select select "41425"
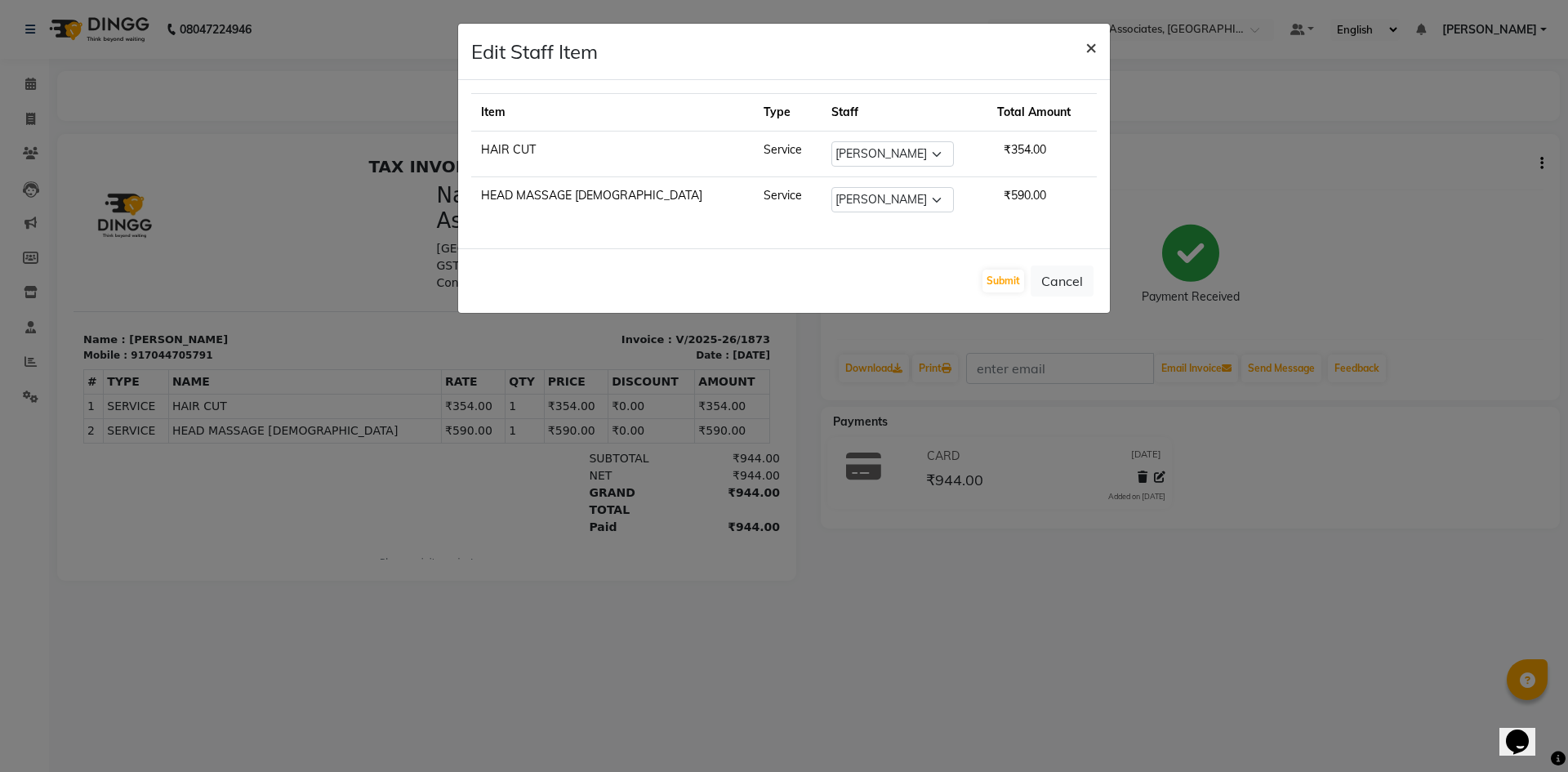
click at [1086, 53] on span "×" at bounding box center [1091, 45] width 12 height 24
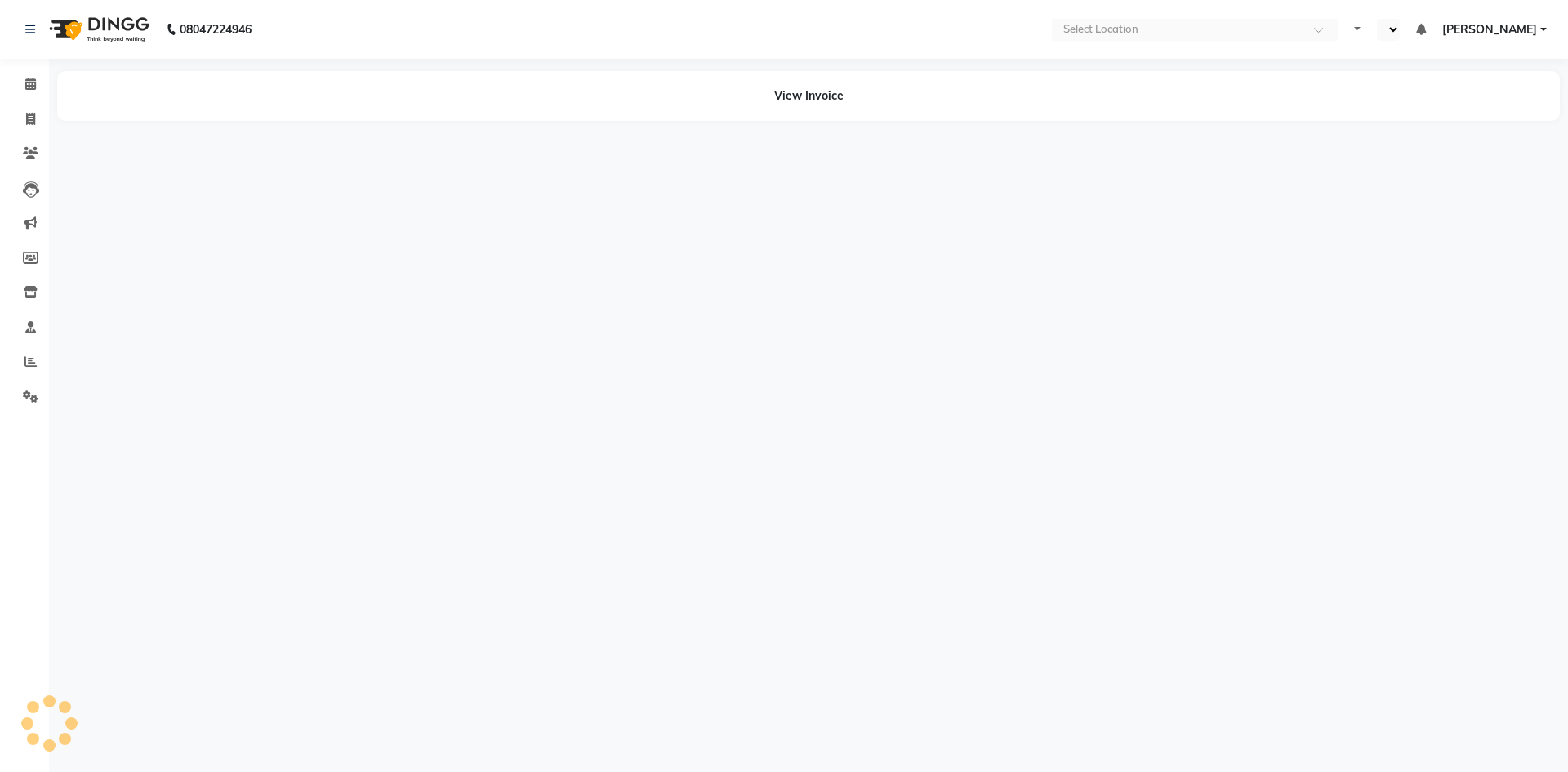
select select "en"
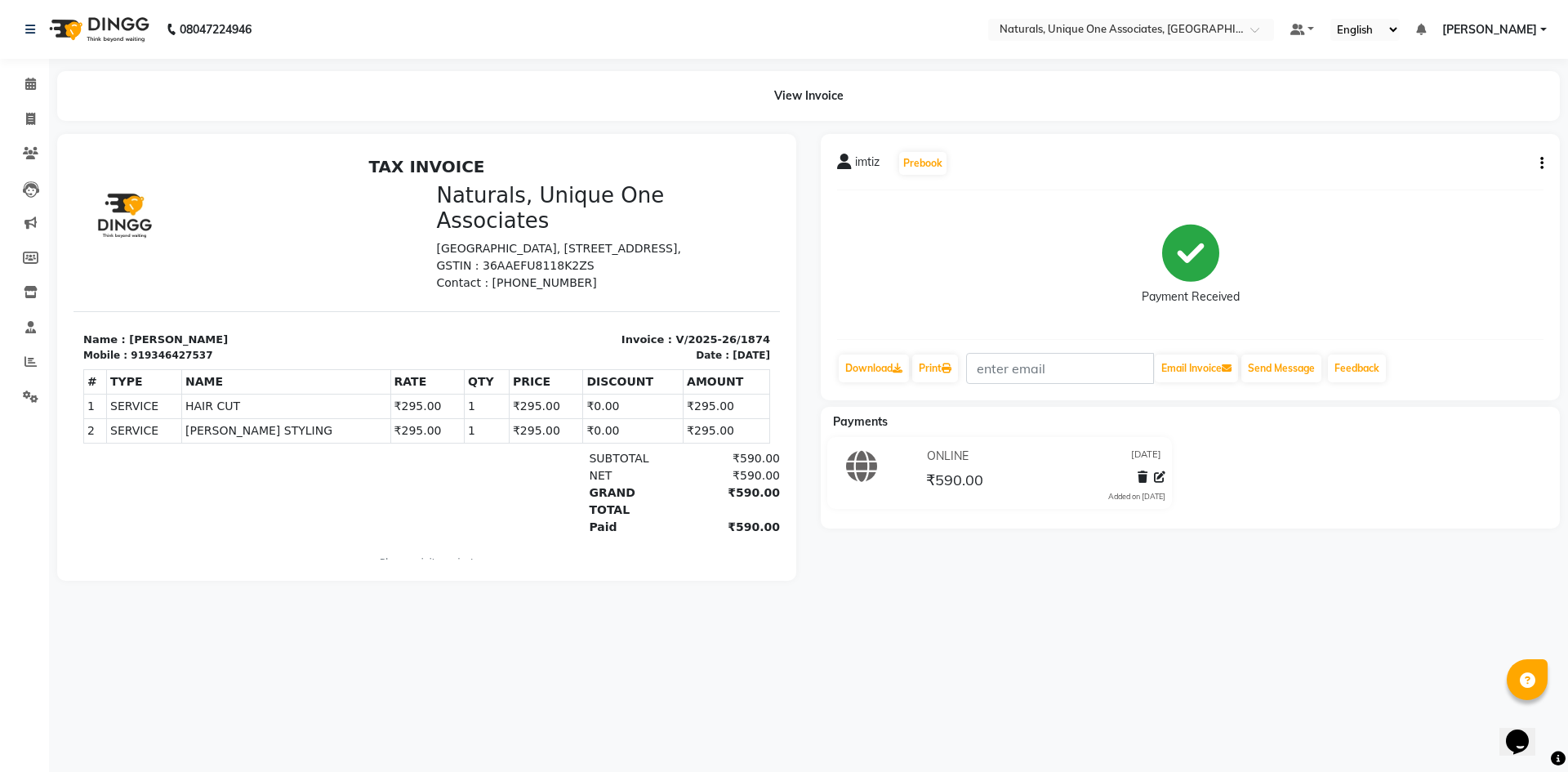
click at [1544, 163] on div "imtiz Prebook Payment Received Download Print Email Invoice Send Message Feedba…" at bounding box center [1190, 267] width 739 height 267
click at [1540, 163] on icon "button" at bounding box center [1542, 163] width 4 height 1
click at [1454, 161] on div "Edit Item Staff" at bounding box center [1461, 163] width 112 height 21
select select "66533"
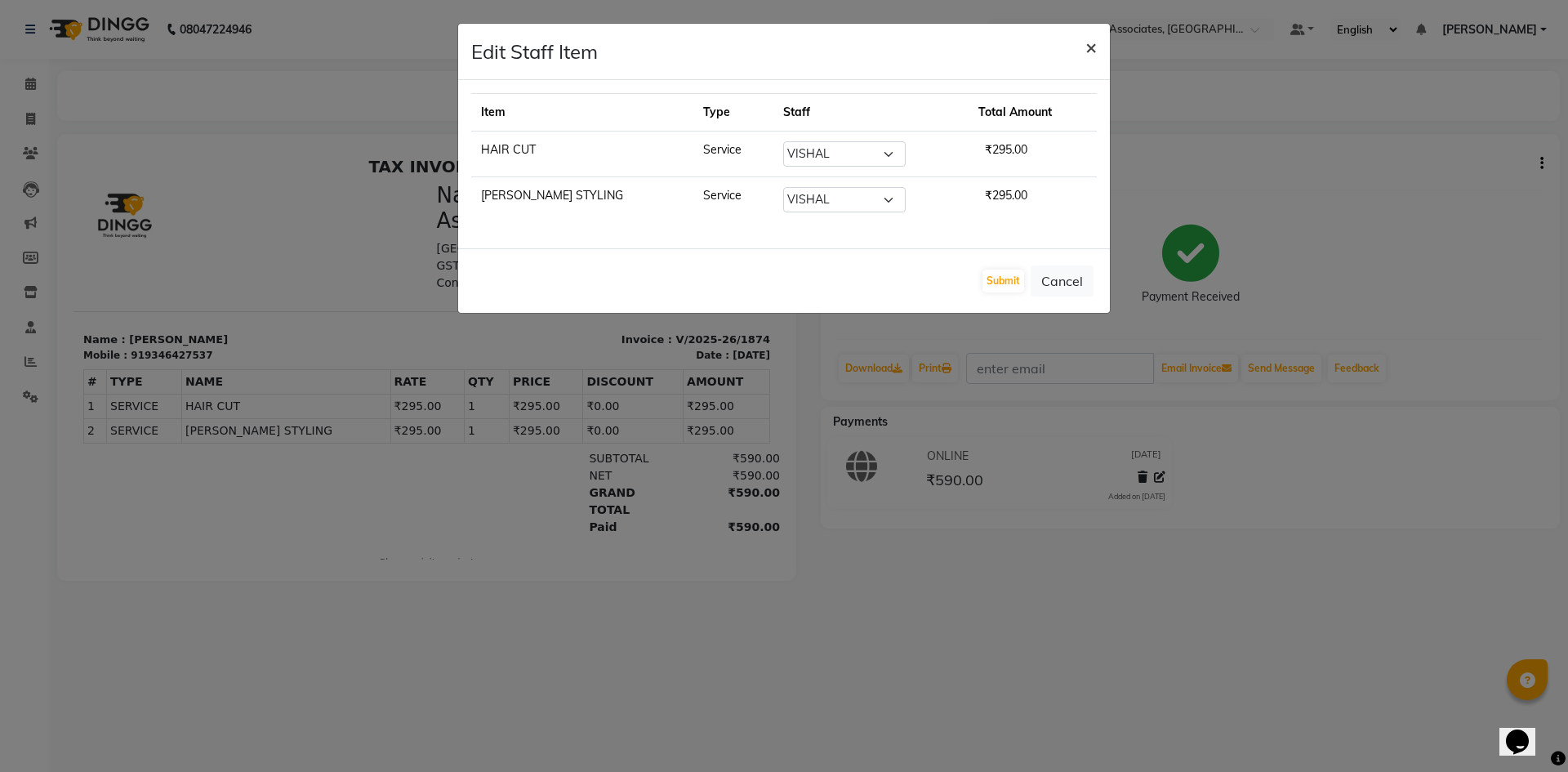
click at [1092, 46] on span "×" at bounding box center [1091, 45] width 12 height 24
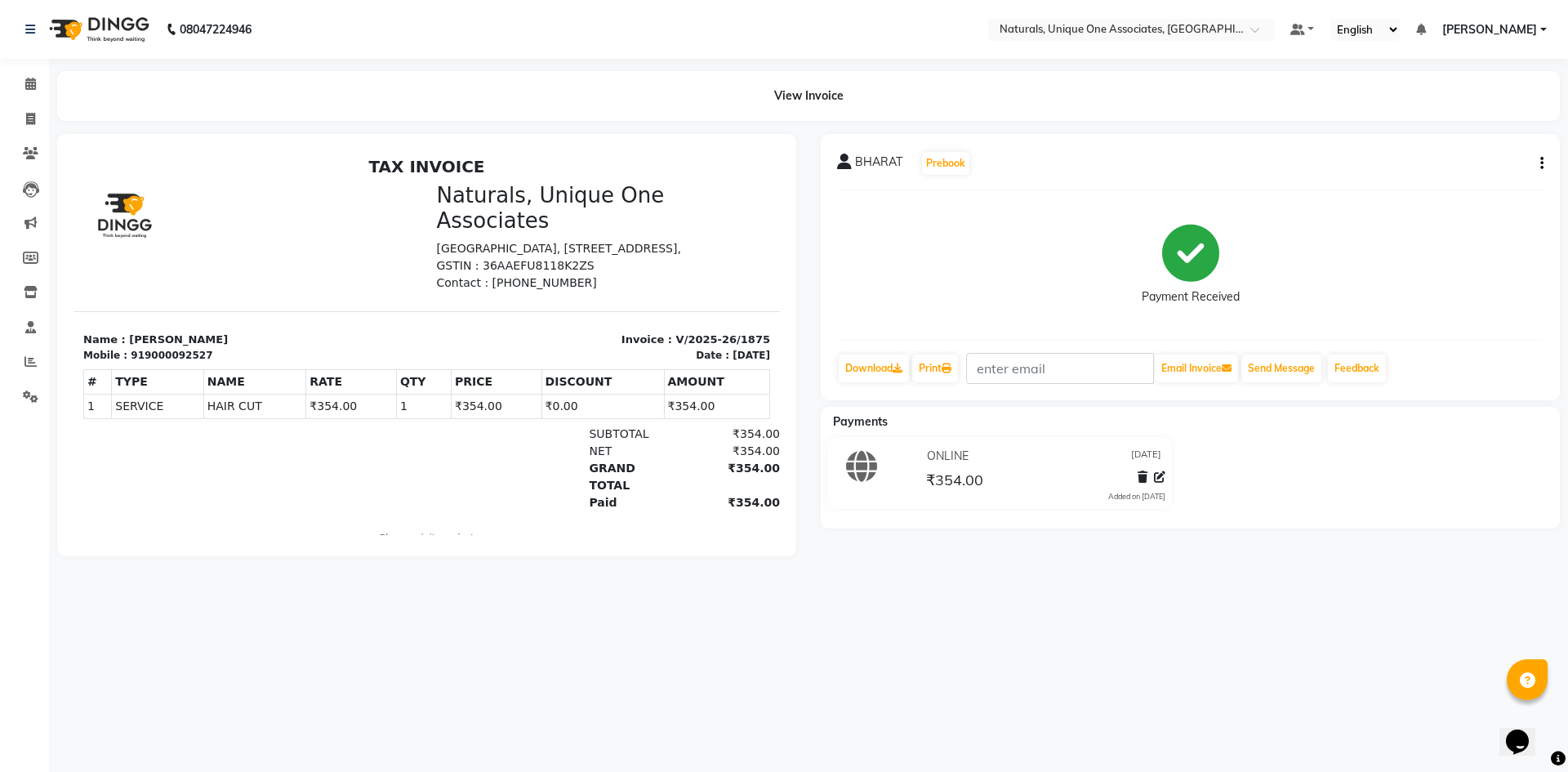
click at [1539, 165] on button "button" at bounding box center [1539, 163] width 10 height 17
click at [1482, 155] on div "Edit Item Staff" at bounding box center [1461, 163] width 112 height 21
select select "41425"
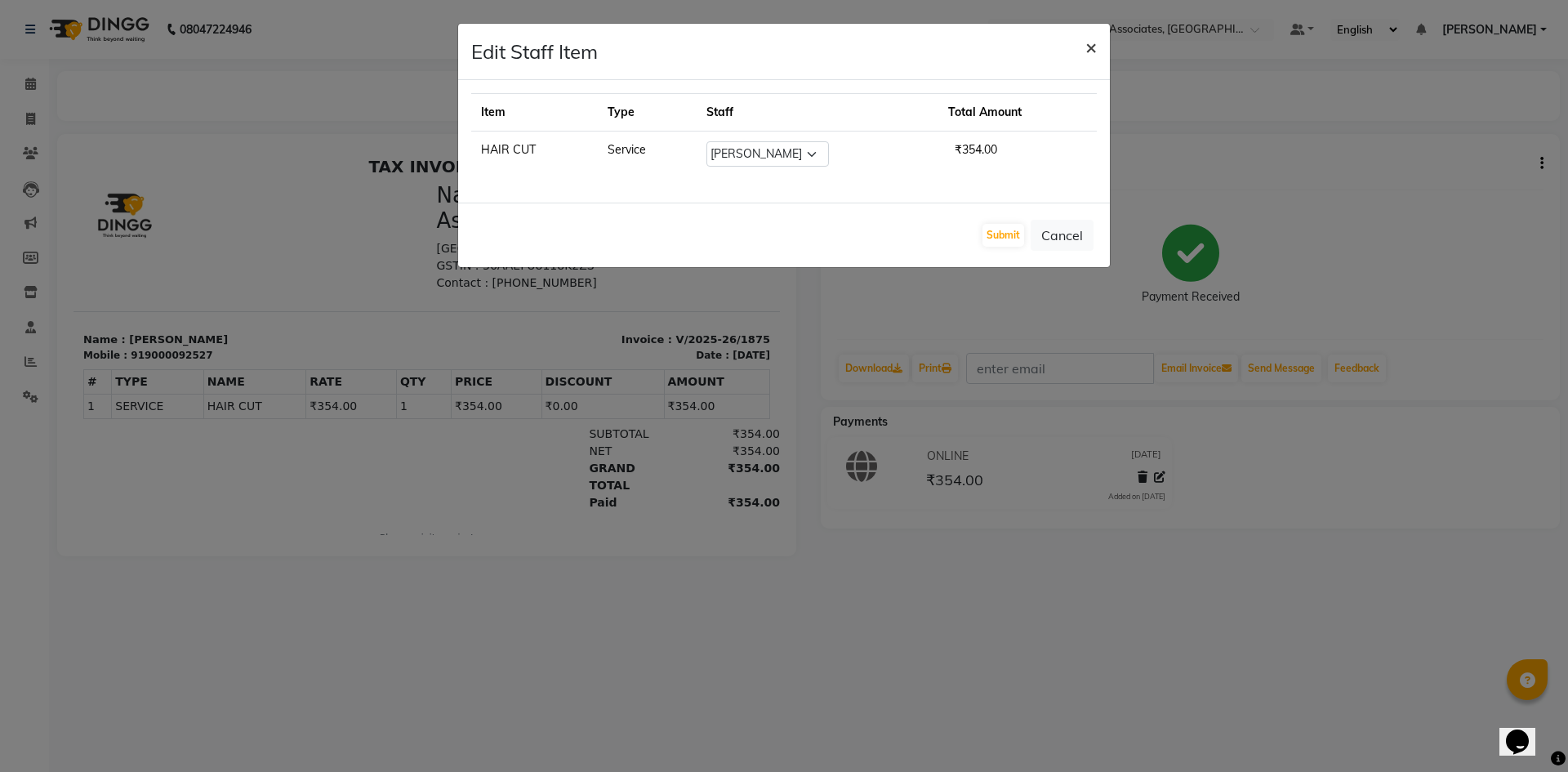
click at [1095, 41] on span "×" at bounding box center [1091, 45] width 12 height 24
